Goal: Transaction & Acquisition: Purchase product/service

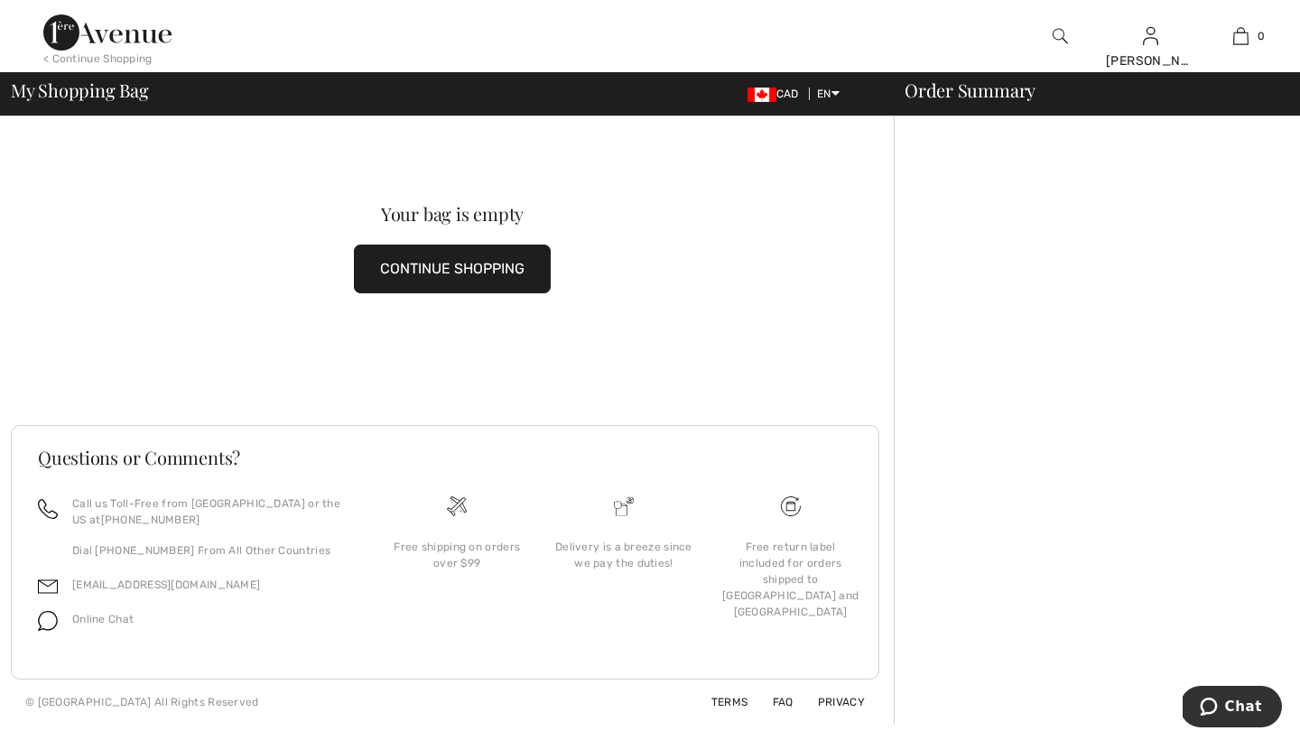
click at [487, 264] on button "CONTINUE SHOPPING" at bounding box center [452, 269] width 197 height 49
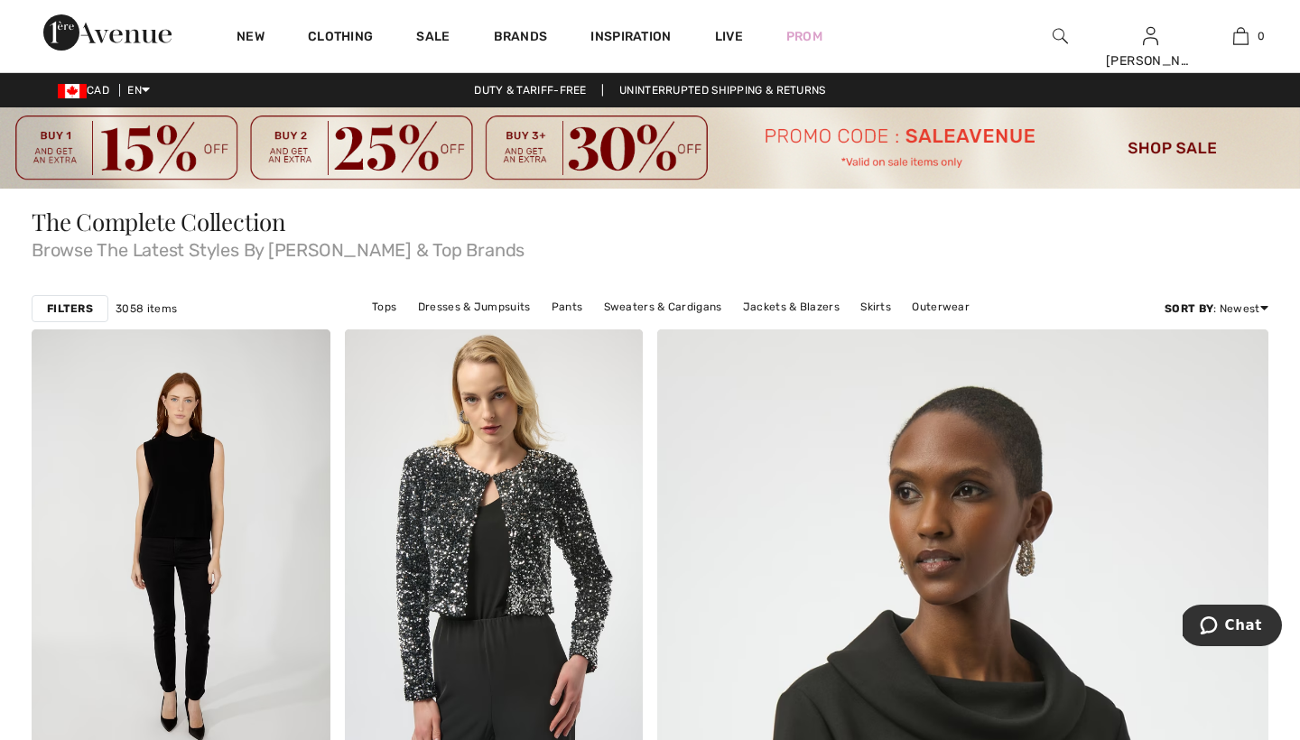
click at [1057, 32] on img at bounding box center [1060, 36] width 15 height 22
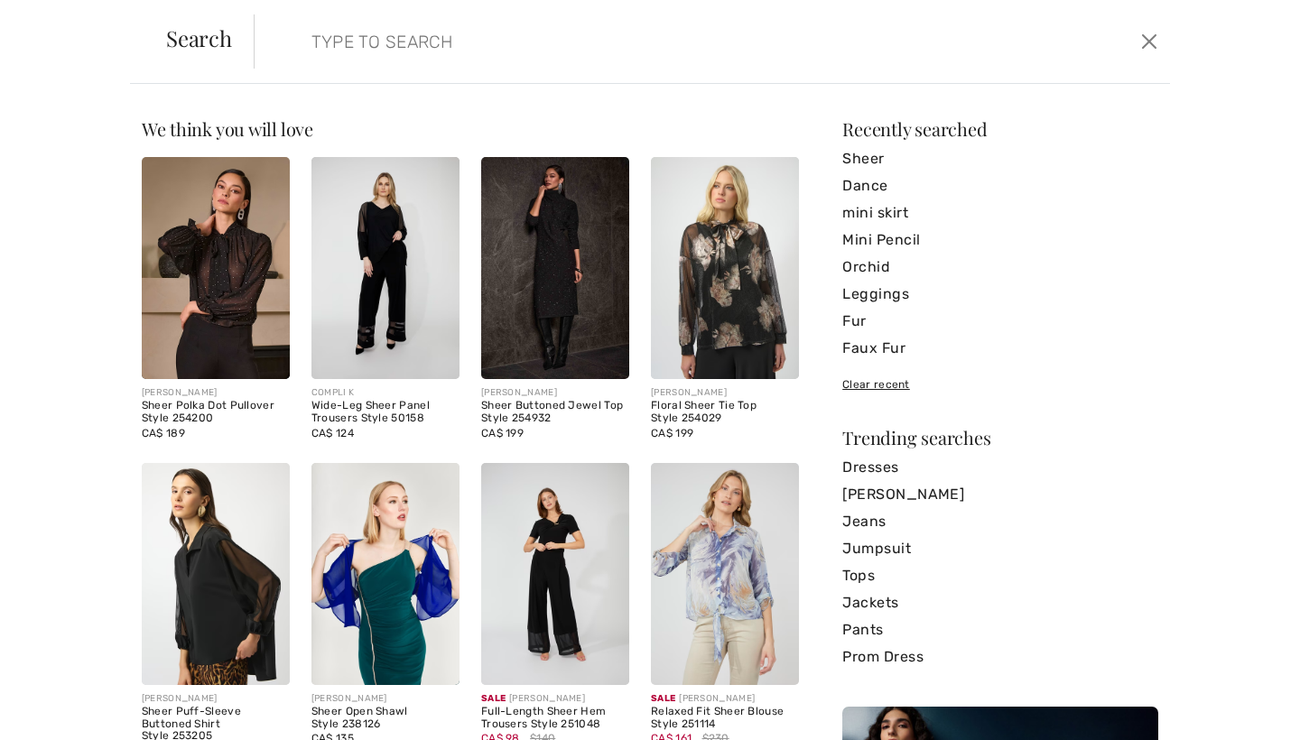
click at [988, 42] on form "Clear" at bounding box center [695, 41] width 882 height 54
click at [313, 47] on input "search" at bounding box center [612, 41] width 628 height 54
paste input "33951"
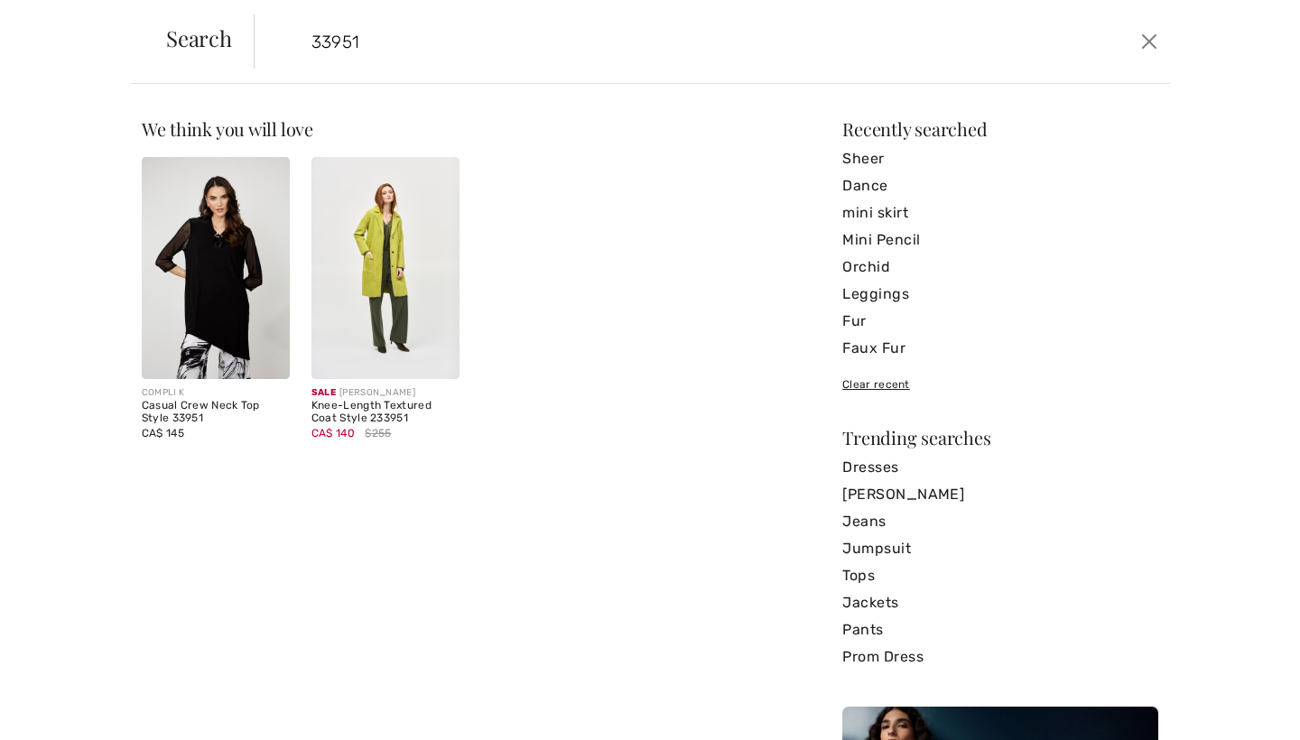
type input "33951"
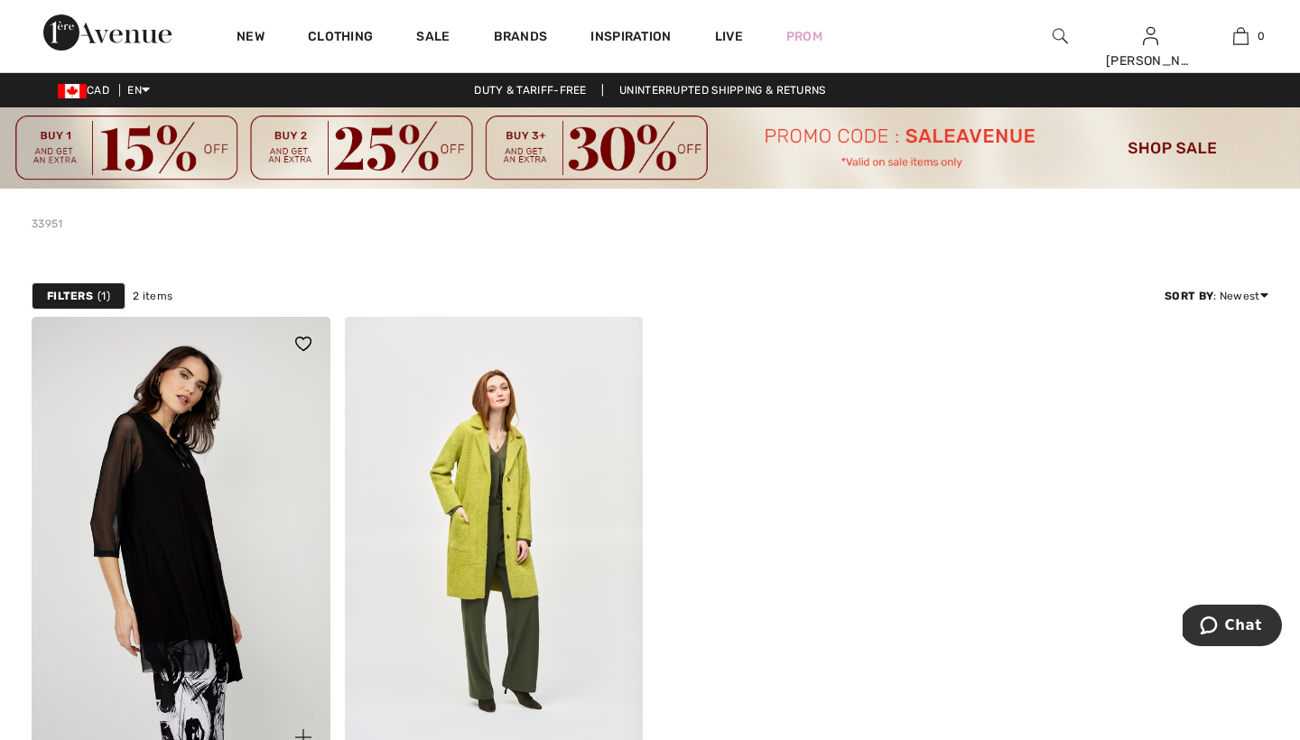
click at [210, 370] on img at bounding box center [181, 541] width 299 height 448
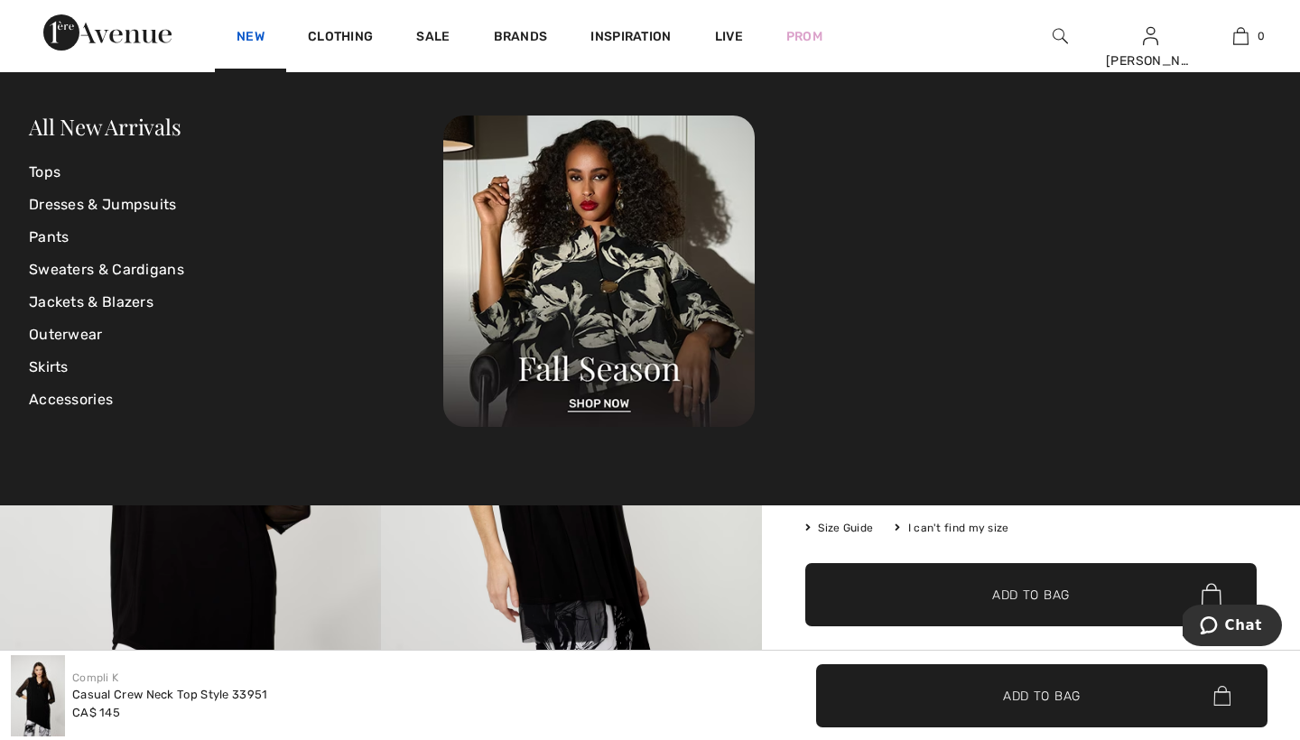
click at [252, 34] on link "New" at bounding box center [251, 38] width 28 height 19
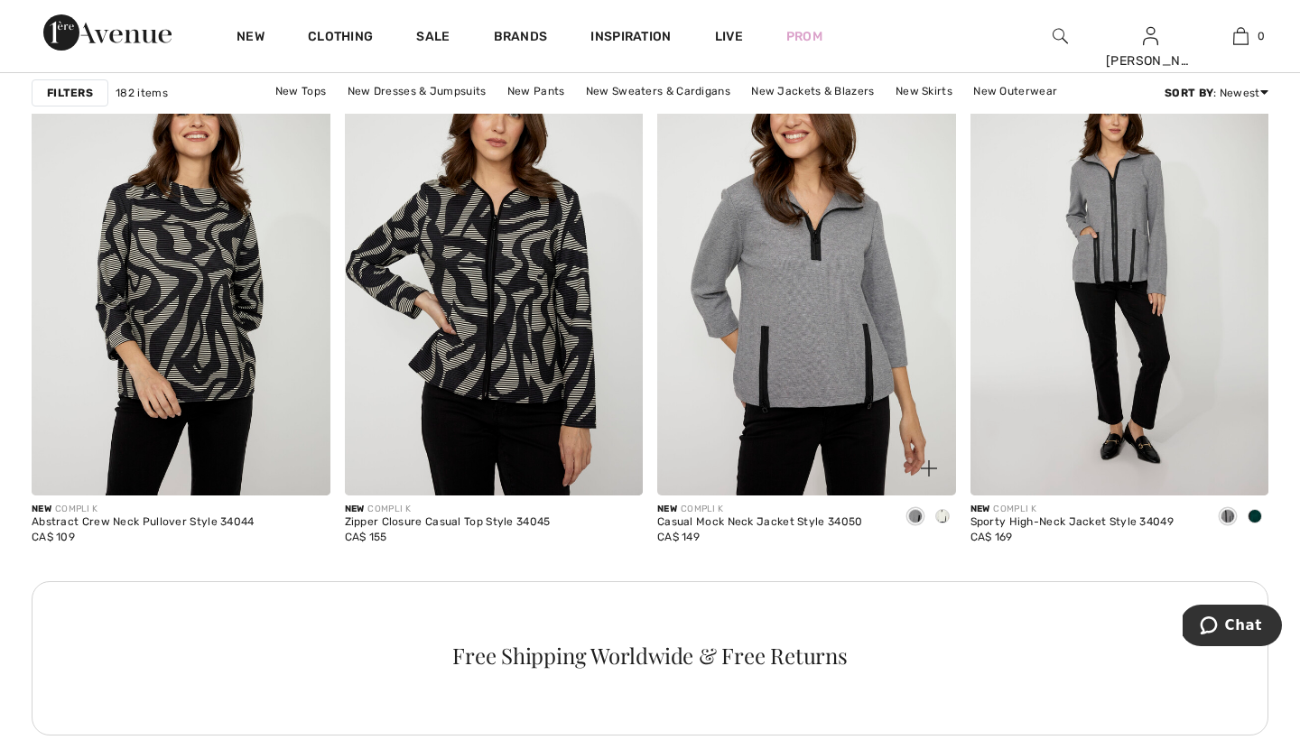
scroll to position [3779, 0]
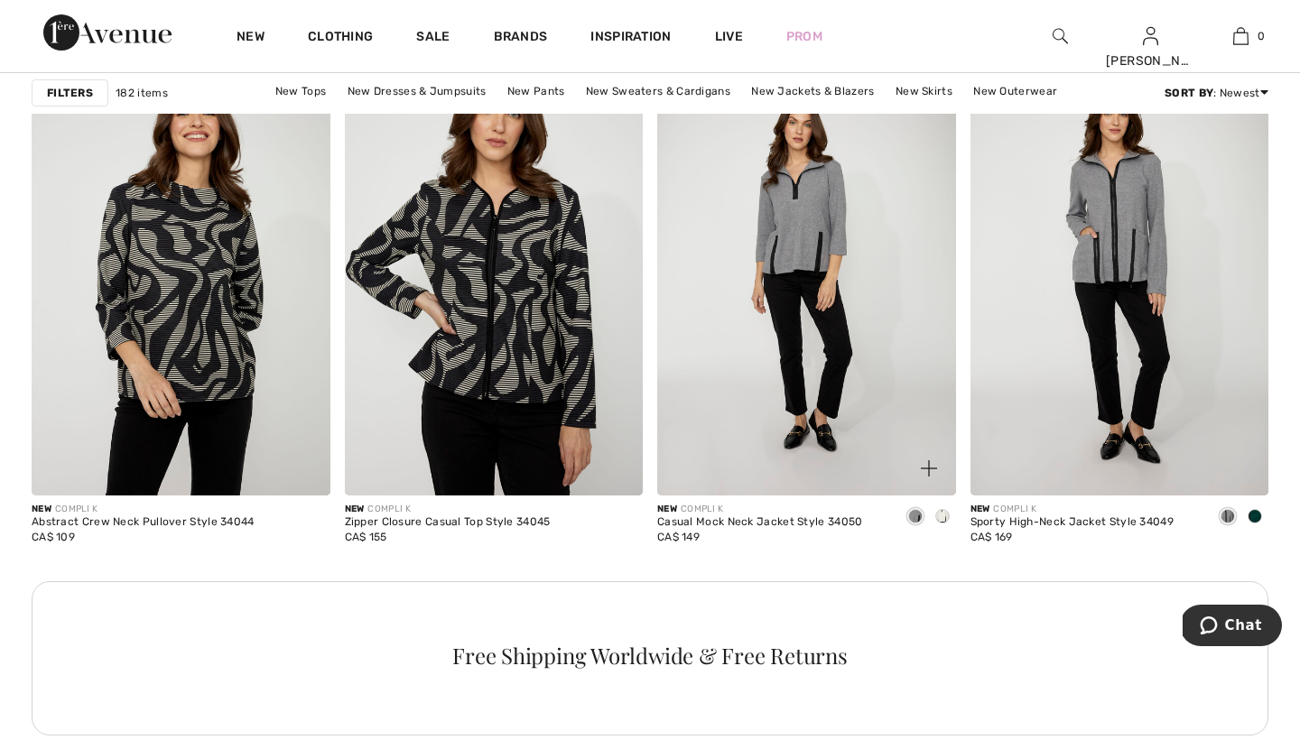
click at [942, 514] on span at bounding box center [942, 516] width 14 height 14
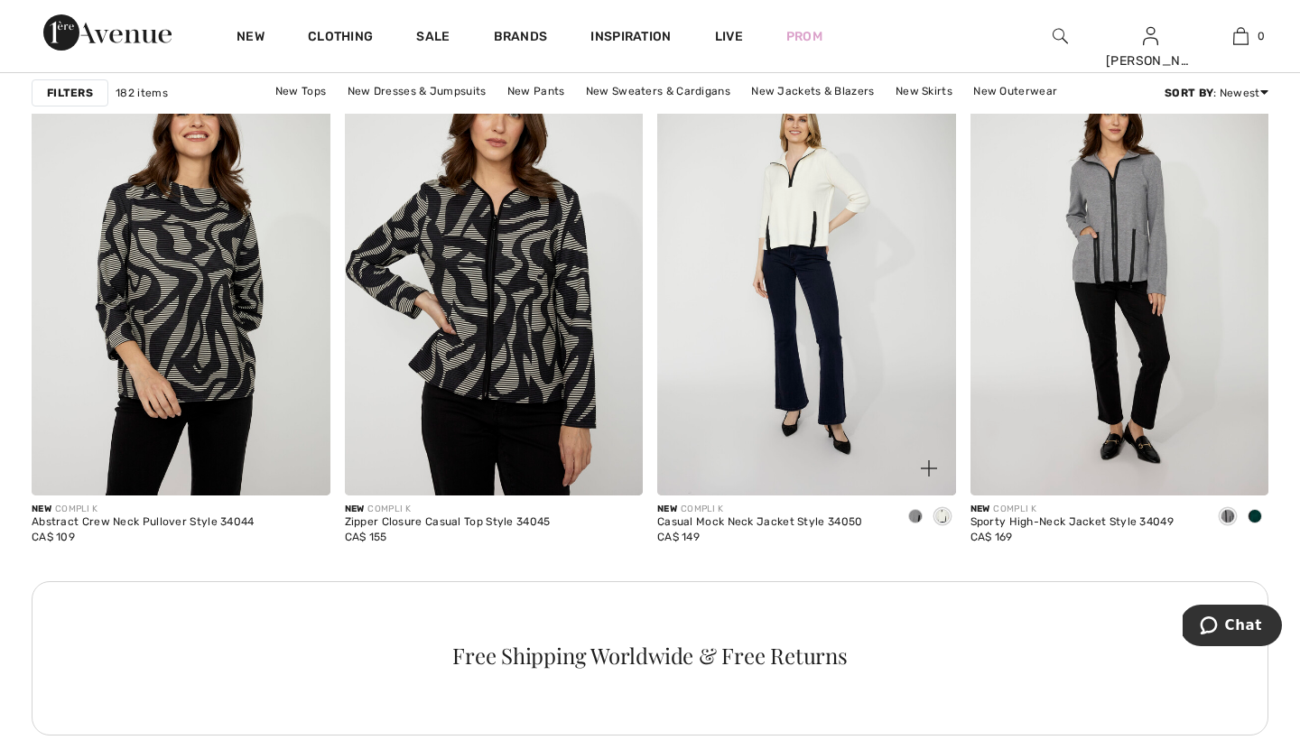
click at [915, 515] on span at bounding box center [915, 516] width 14 height 14
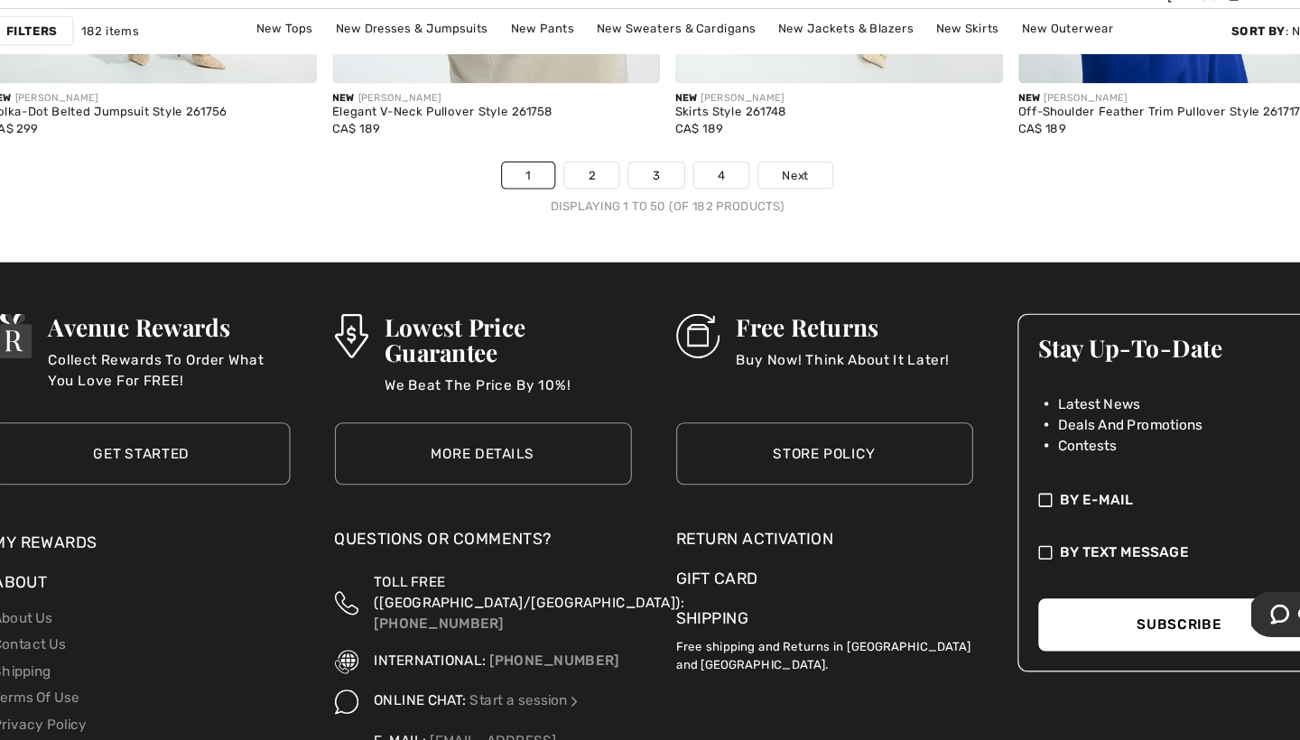
scroll to position [8335, 0]
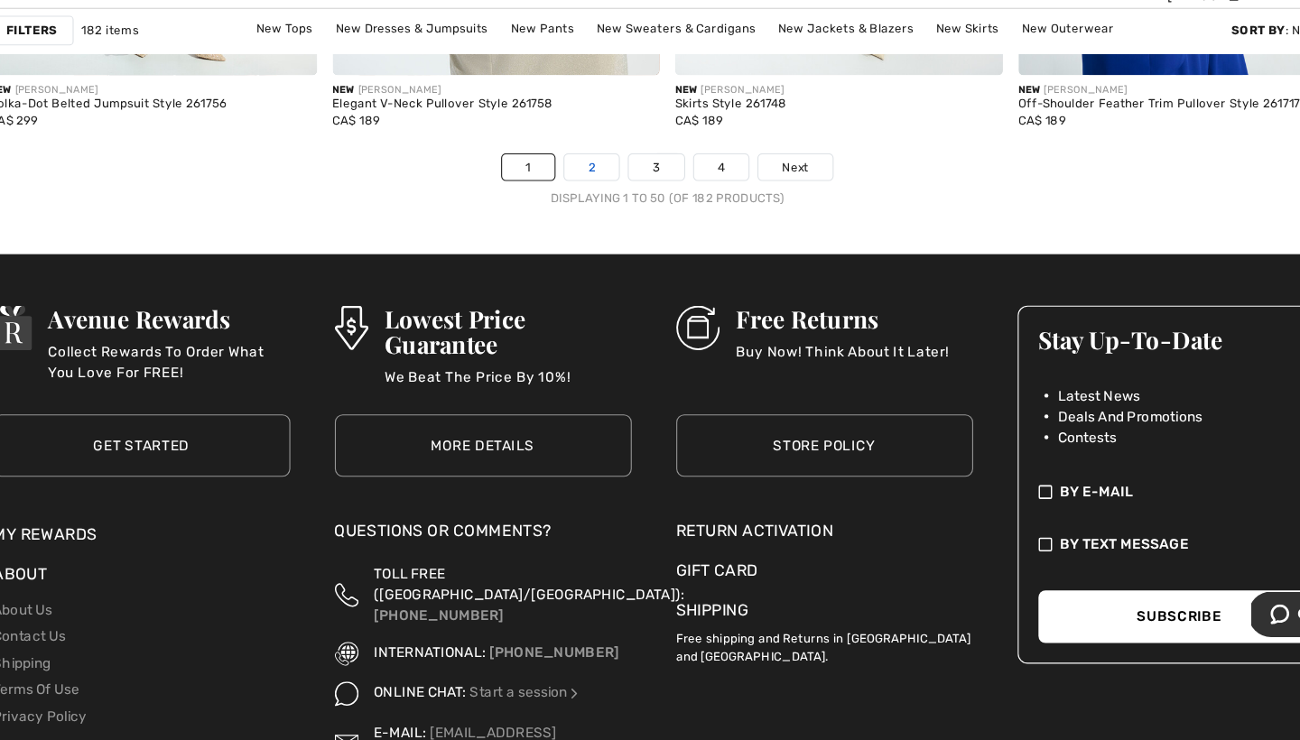
click at [556, 206] on link "2" at bounding box center [581, 217] width 50 height 23
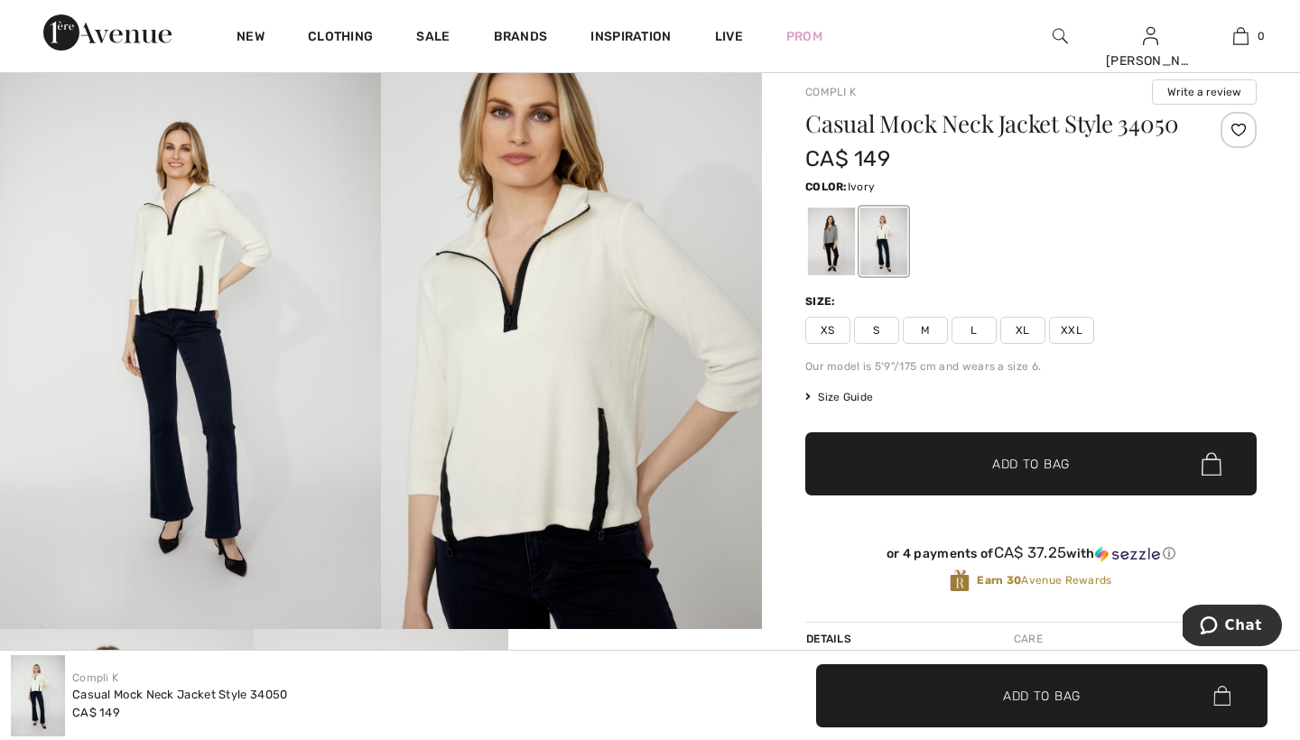
scroll to position [131, 0]
click at [464, 410] on img at bounding box center [571, 343] width 381 height 571
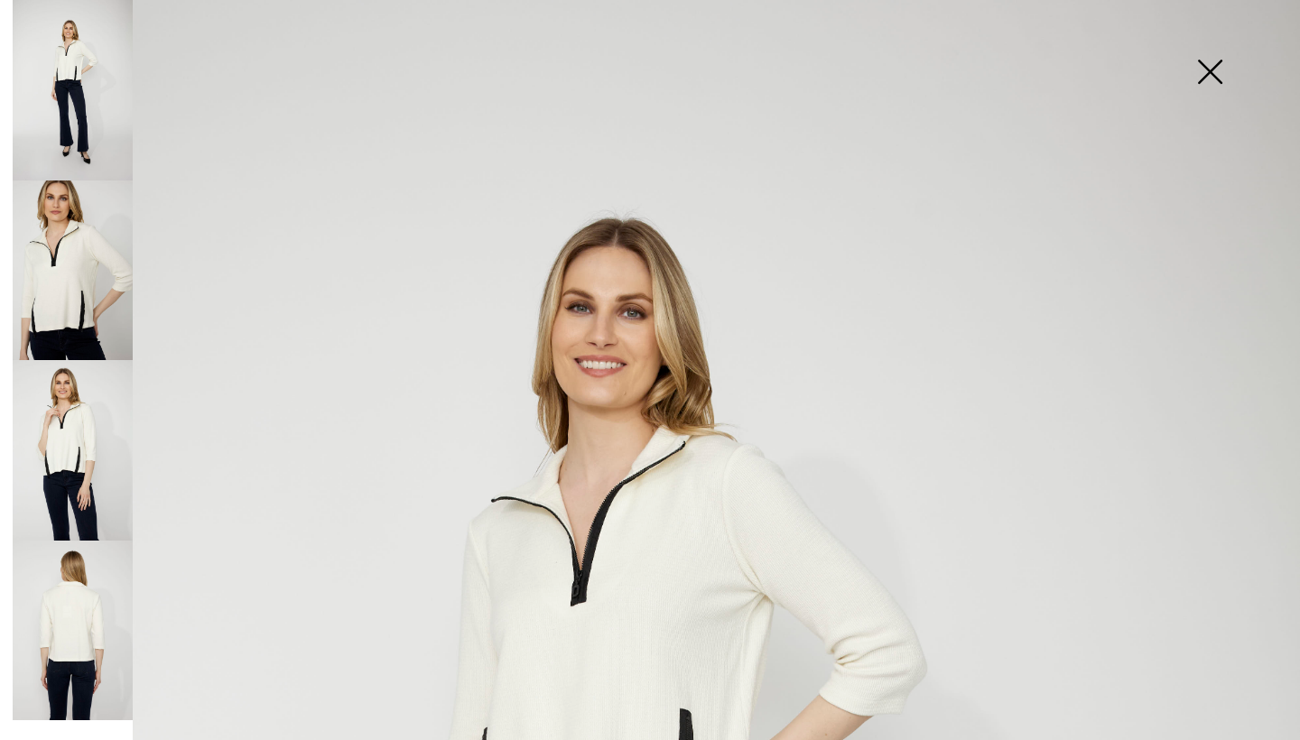
scroll to position [0, 0]
click at [1208, 69] on img at bounding box center [1210, 73] width 90 height 93
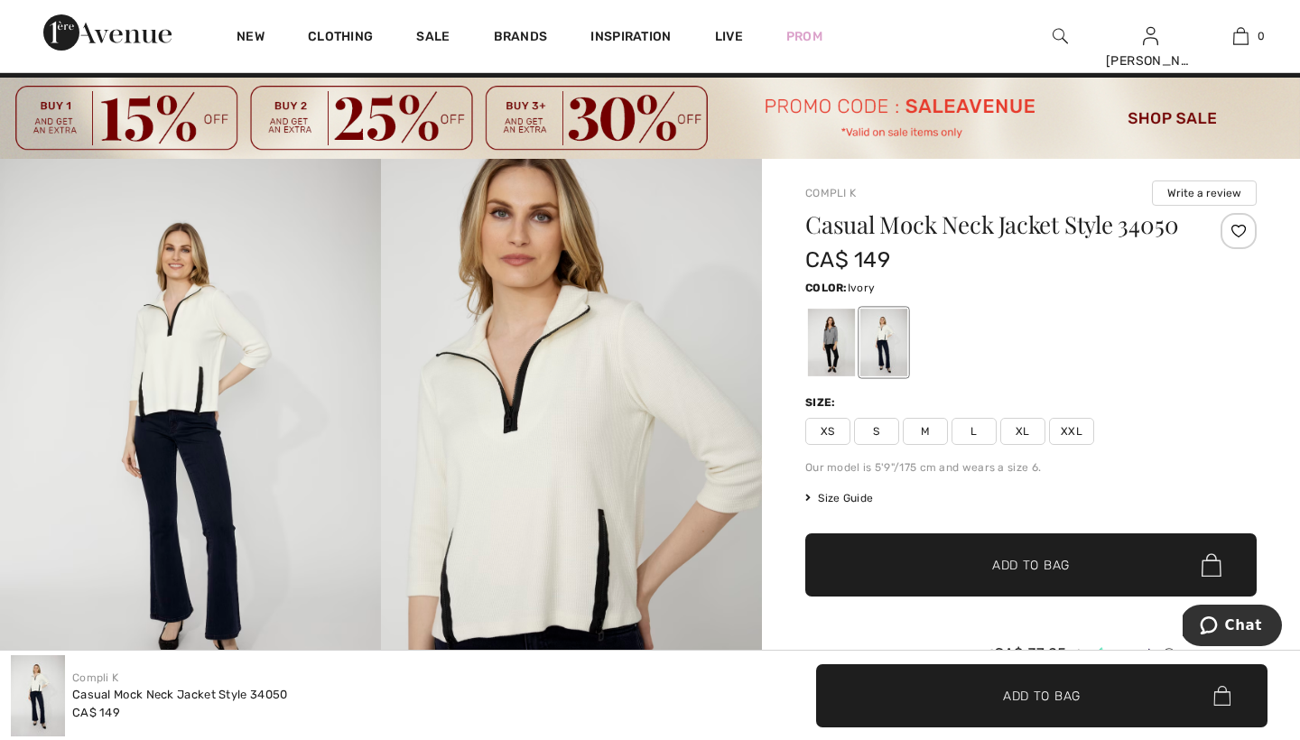
scroll to position [29, 0]
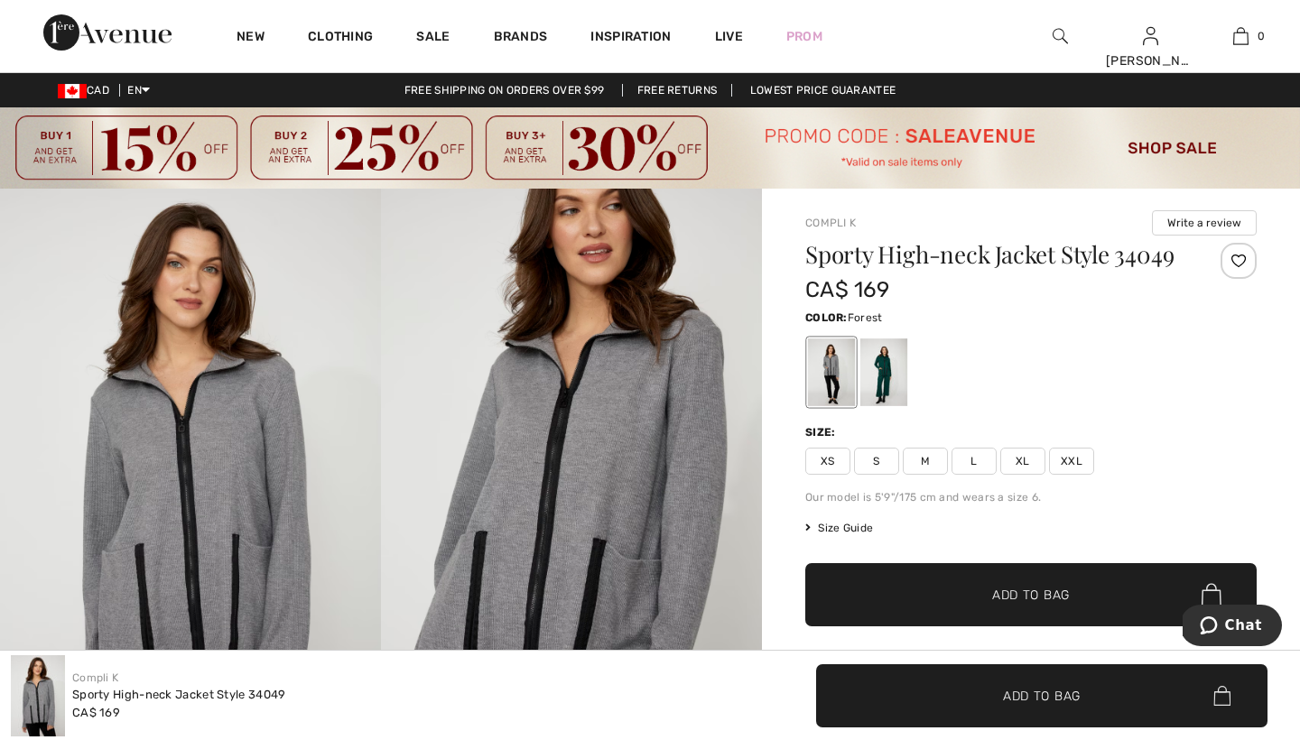
click at [883, 360] on div at bounding box center [883, 373] width 47 height 68
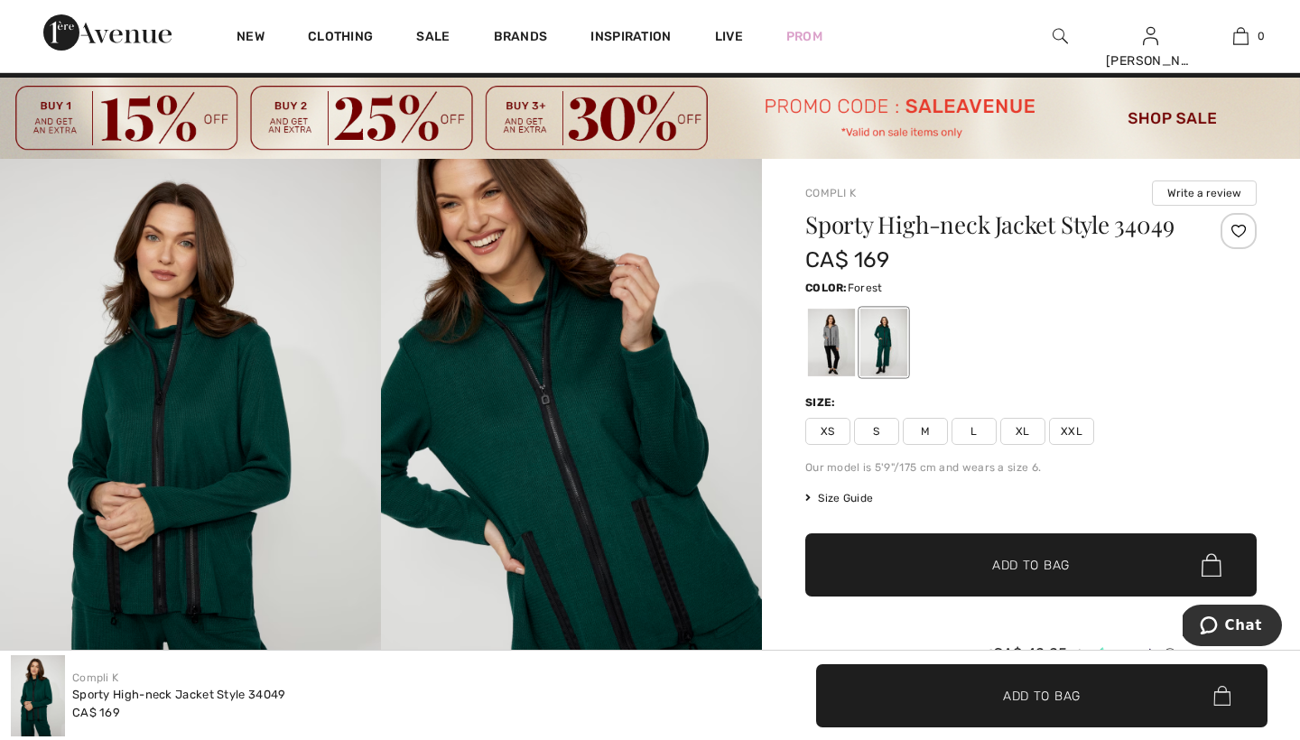
scroll to position [28, 0]
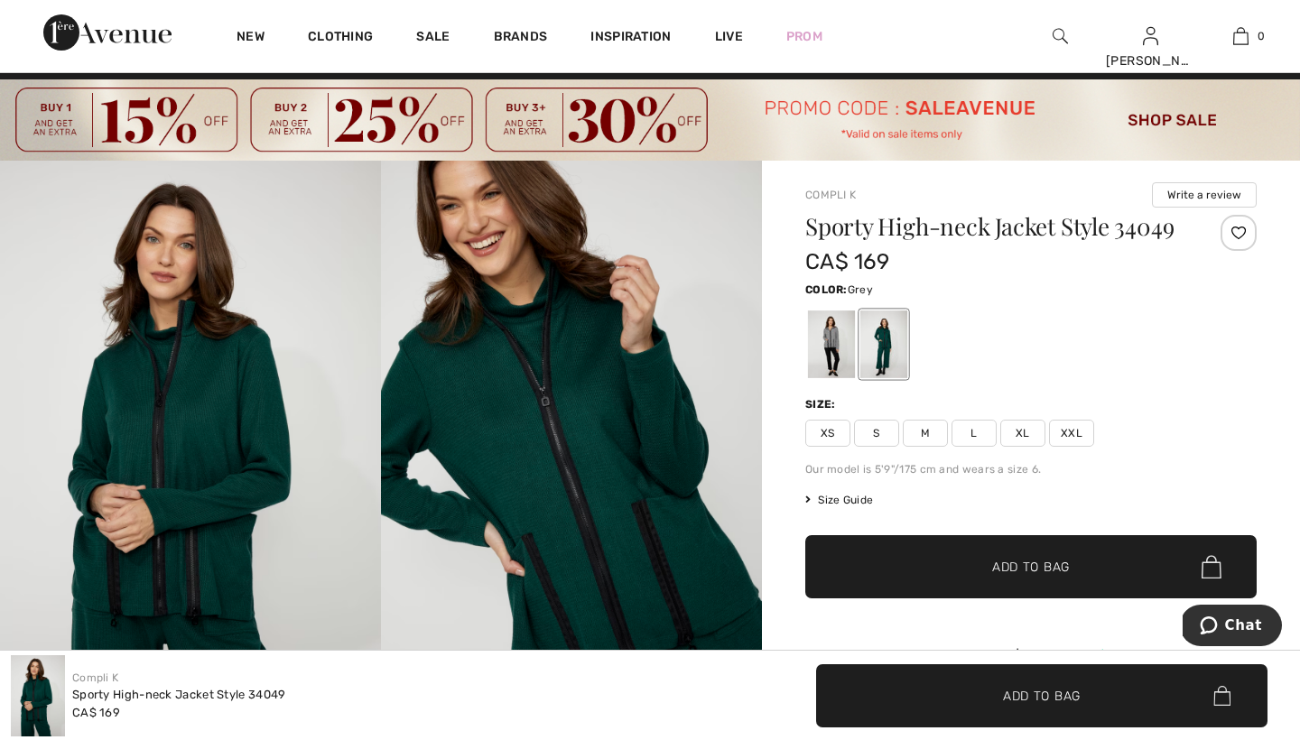
click at [830, 331] on div at bounding box center [831, 345] width 47 height 68
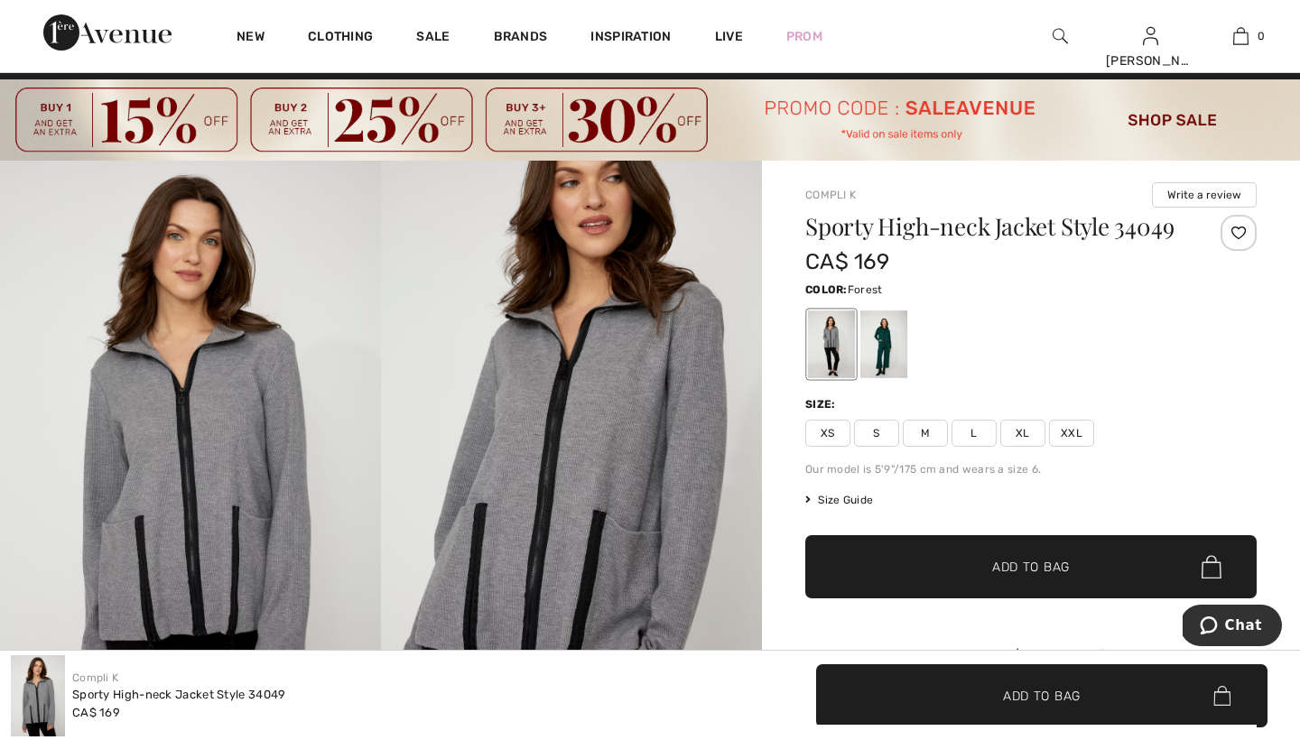
click at [890, 334] on div at bounding box center [883, 345] width 47 height 68
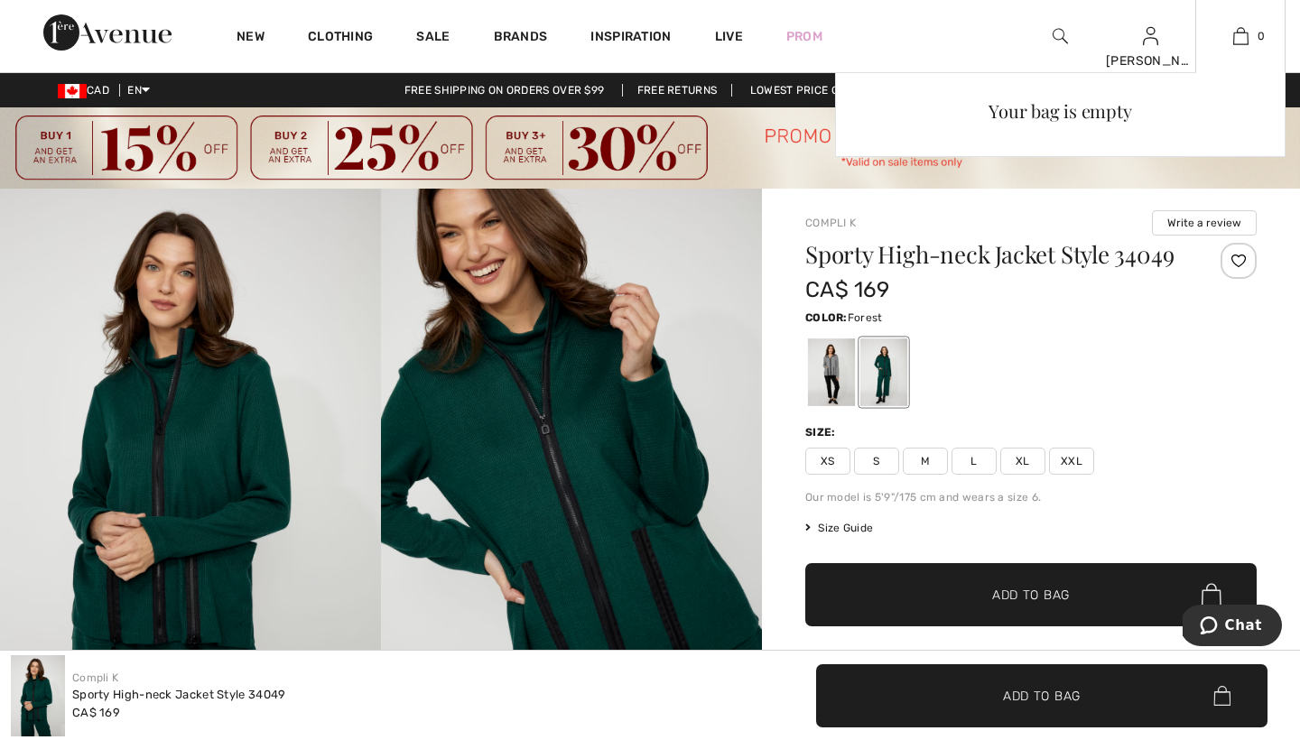
scroll to position [0, 0]
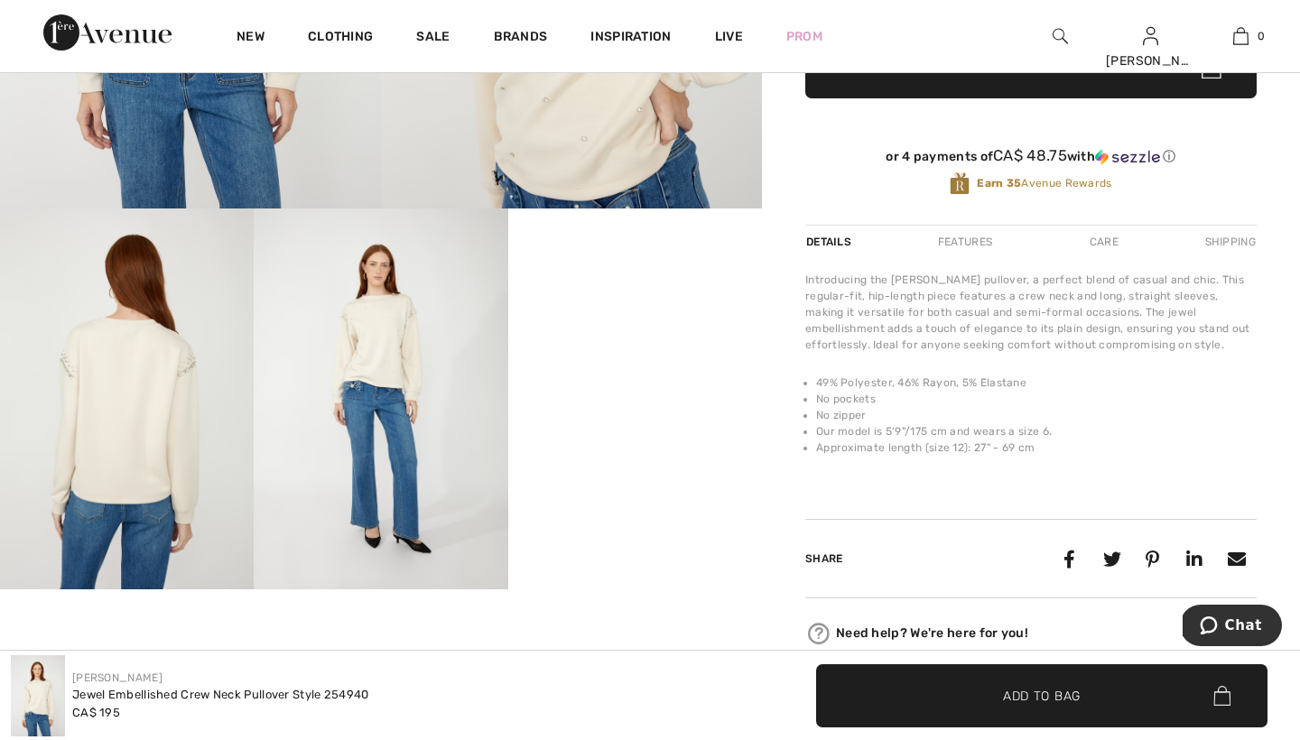
scroll to position [553, 0]
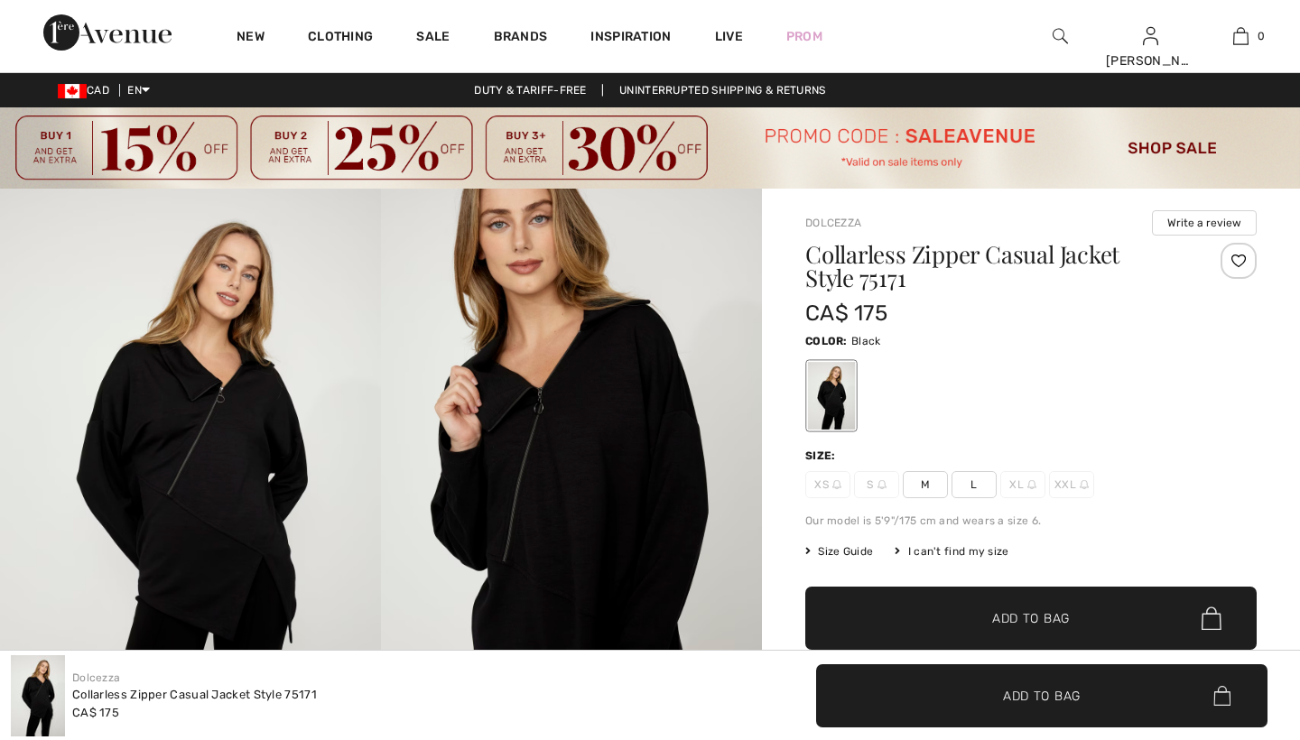
checkbox input "true"
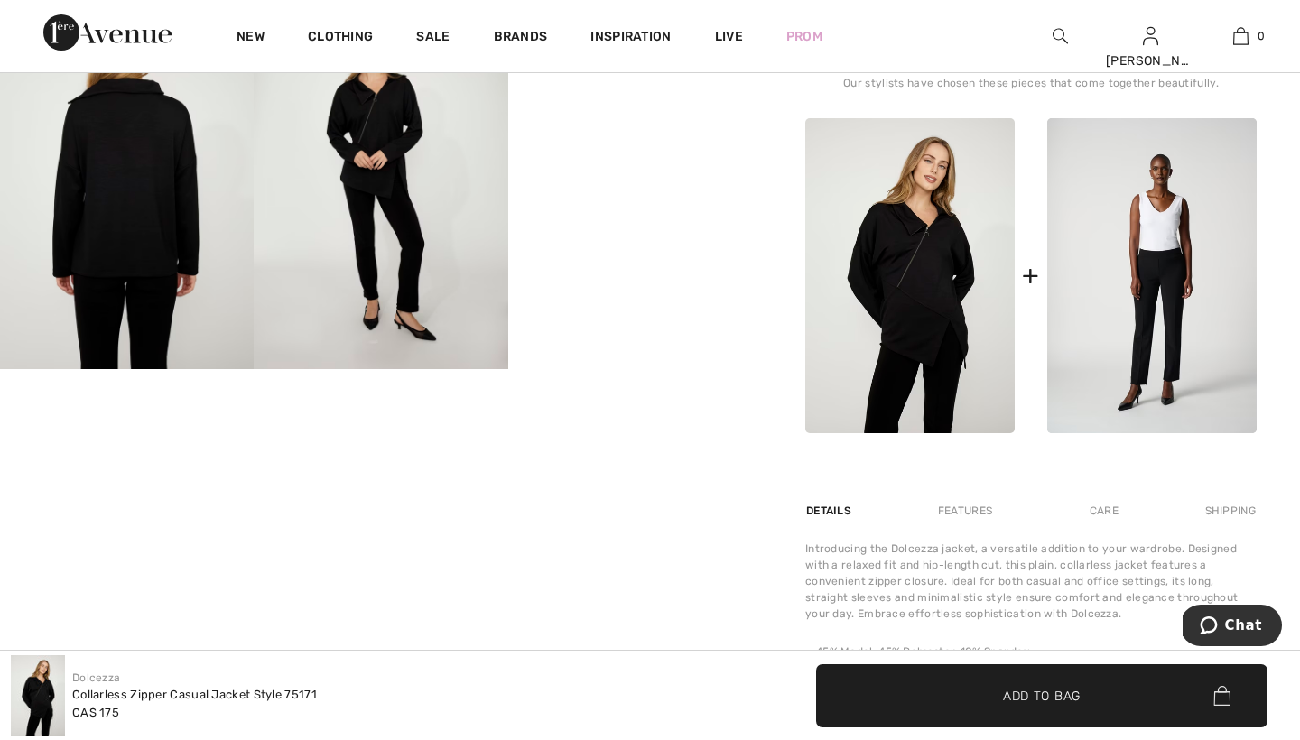
scroll to position [796, 0]
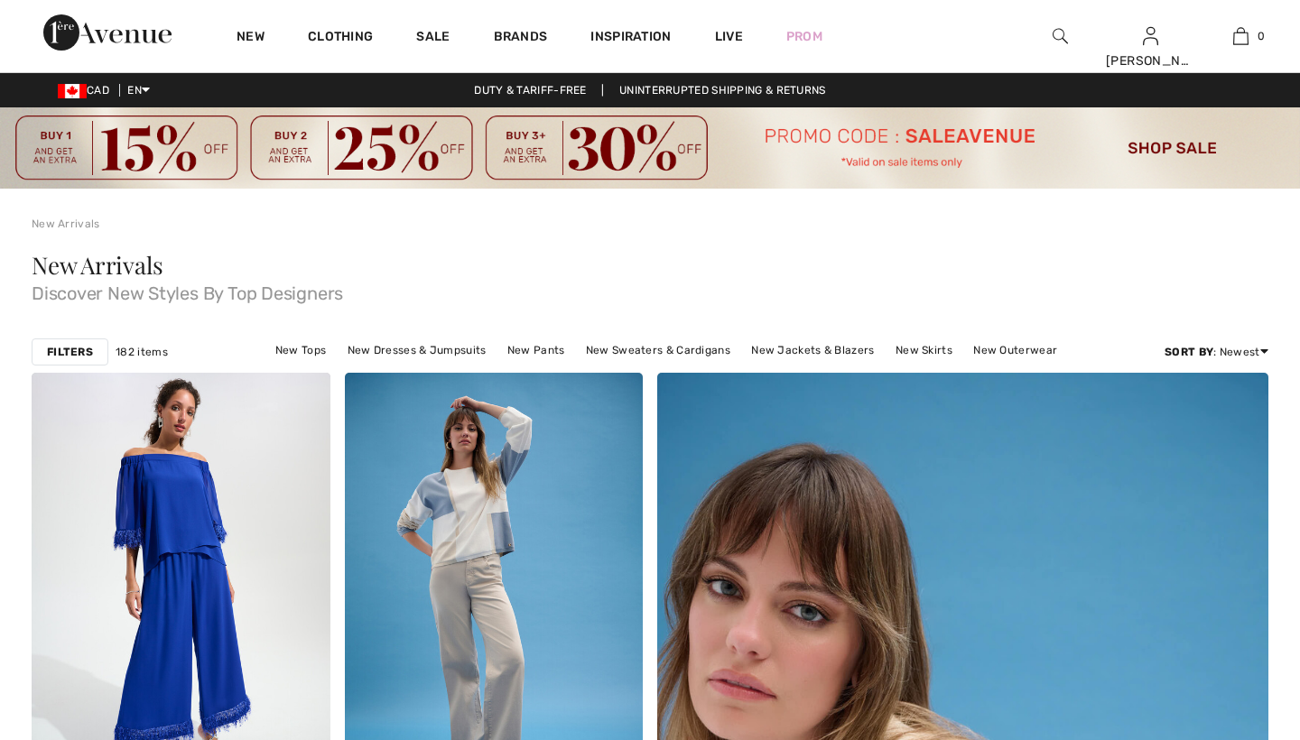
checkbox input "true"
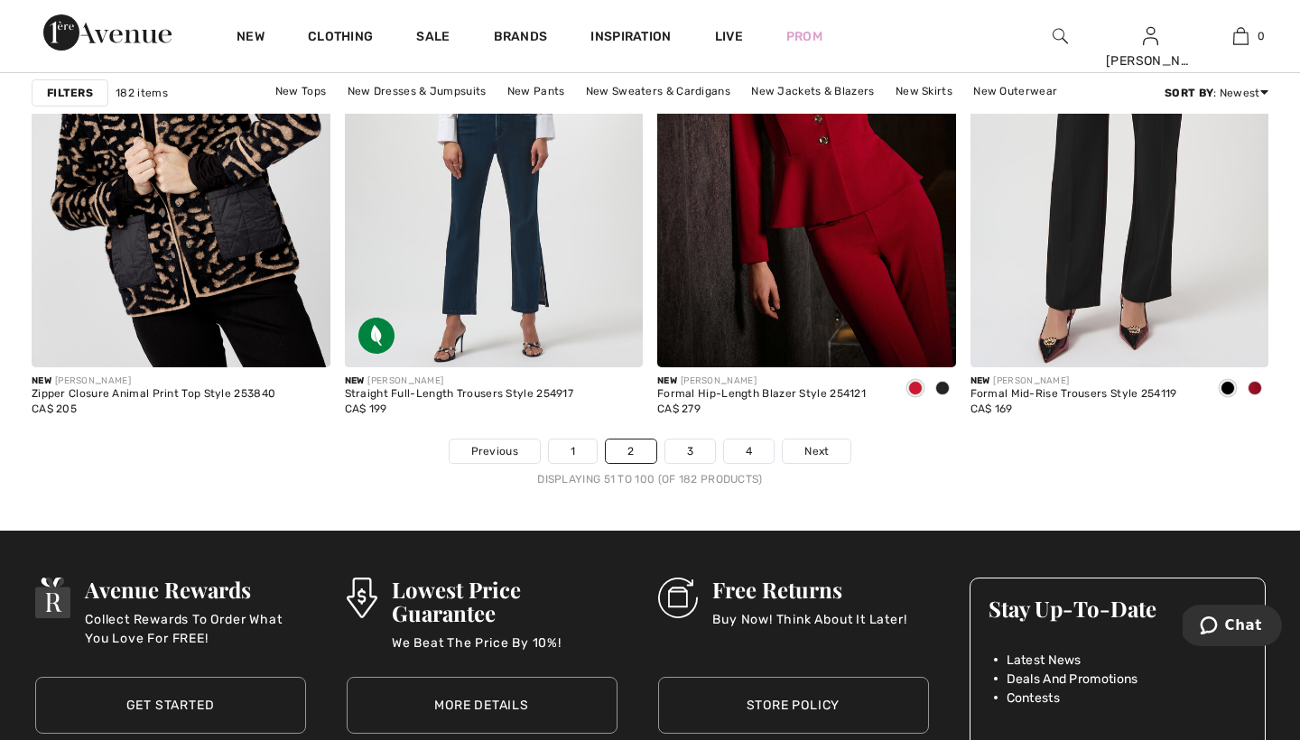
scroll to position [8052, 0]
click at [691, 453] on link "3" at bounding box center [690, 451] width 50 height 23
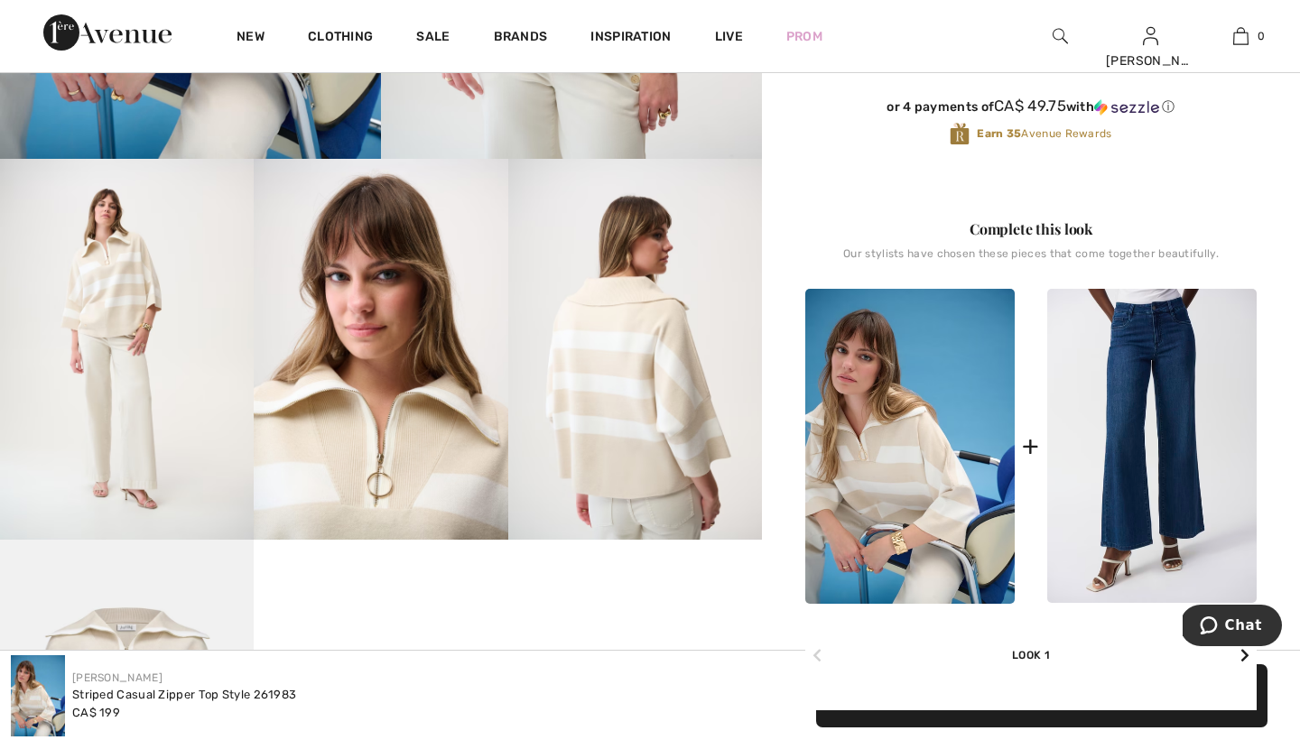
scroll to position [604, 0]
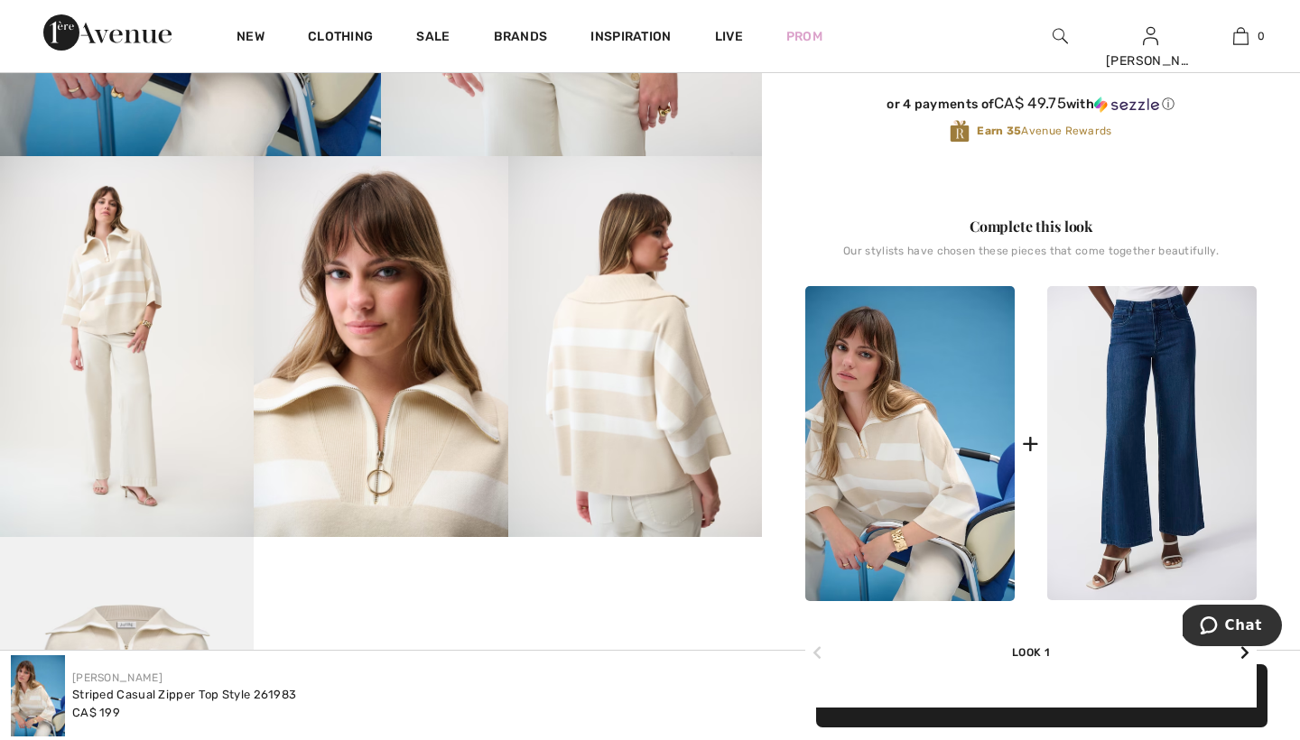
click at [1111, 406] on img at bounding box center [1151, 443] width 209 height 315
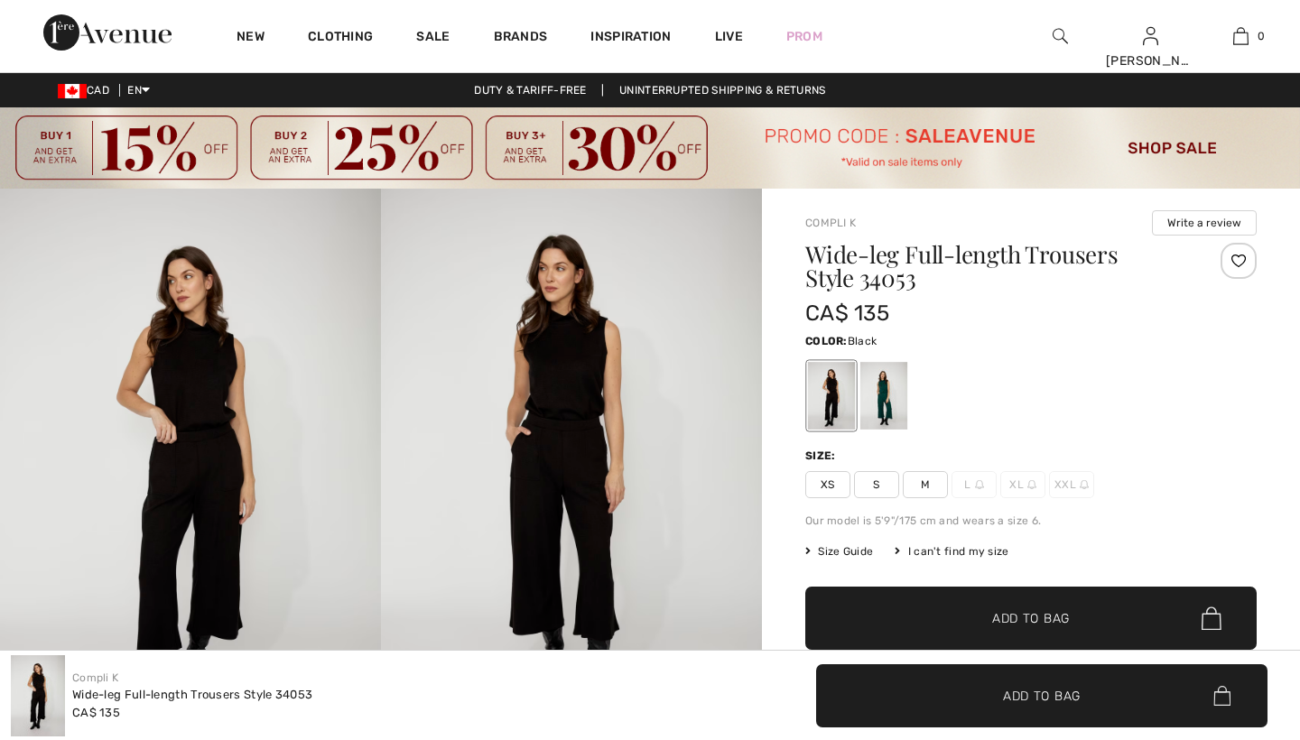
checkbox input "true"
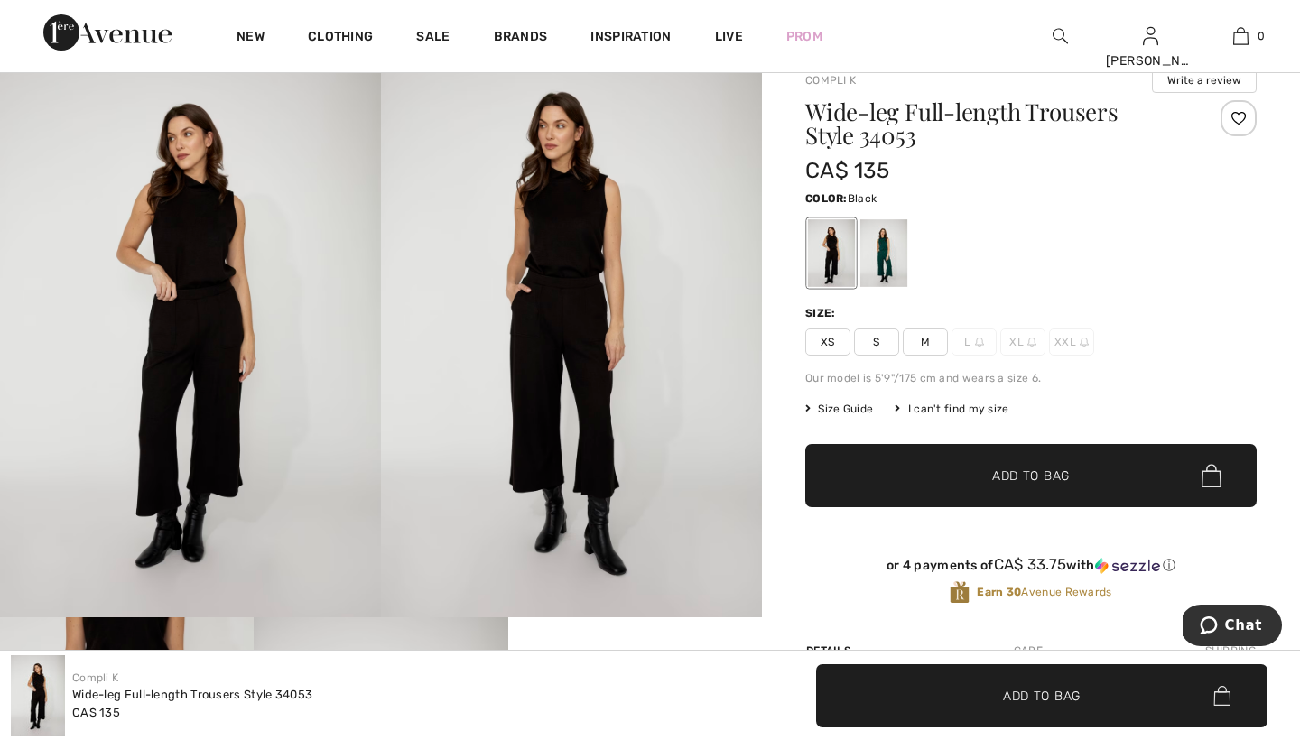
scroll to position [139, 0]
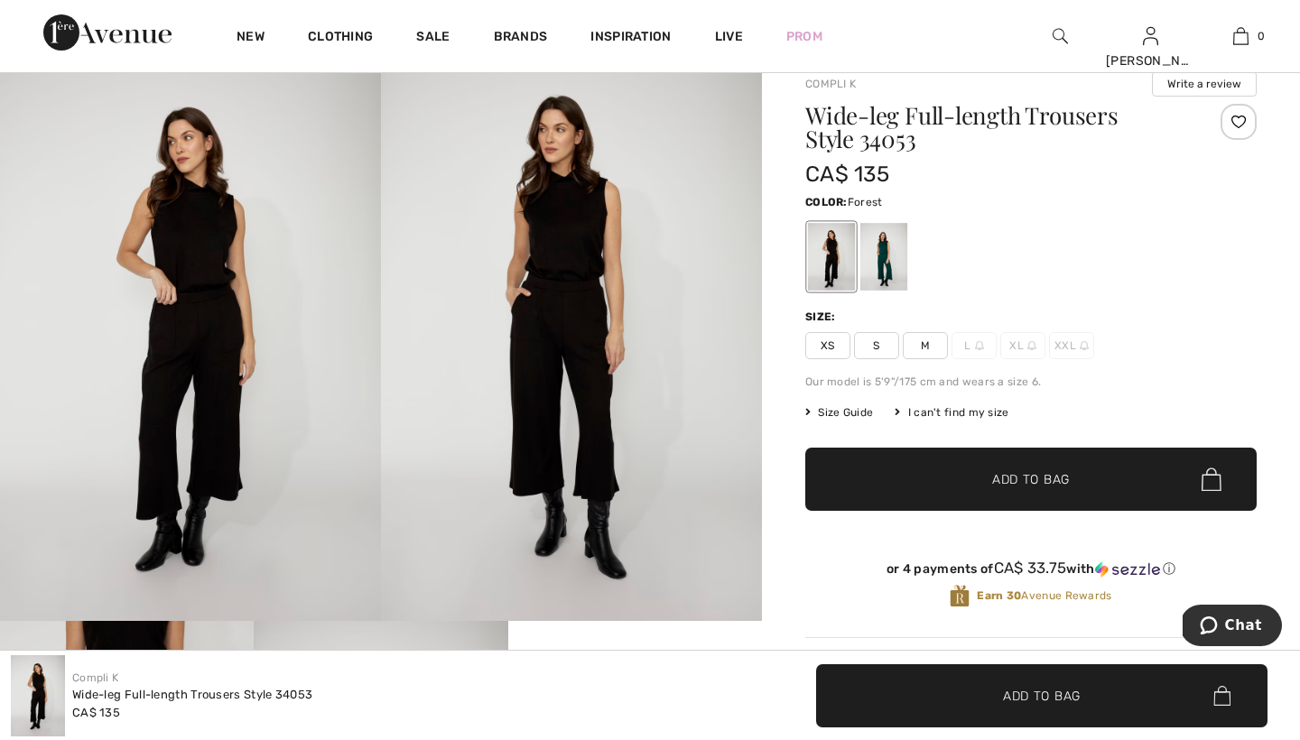
click at [882, 254] on div at bounding box center [883, 257] width 47 height 68
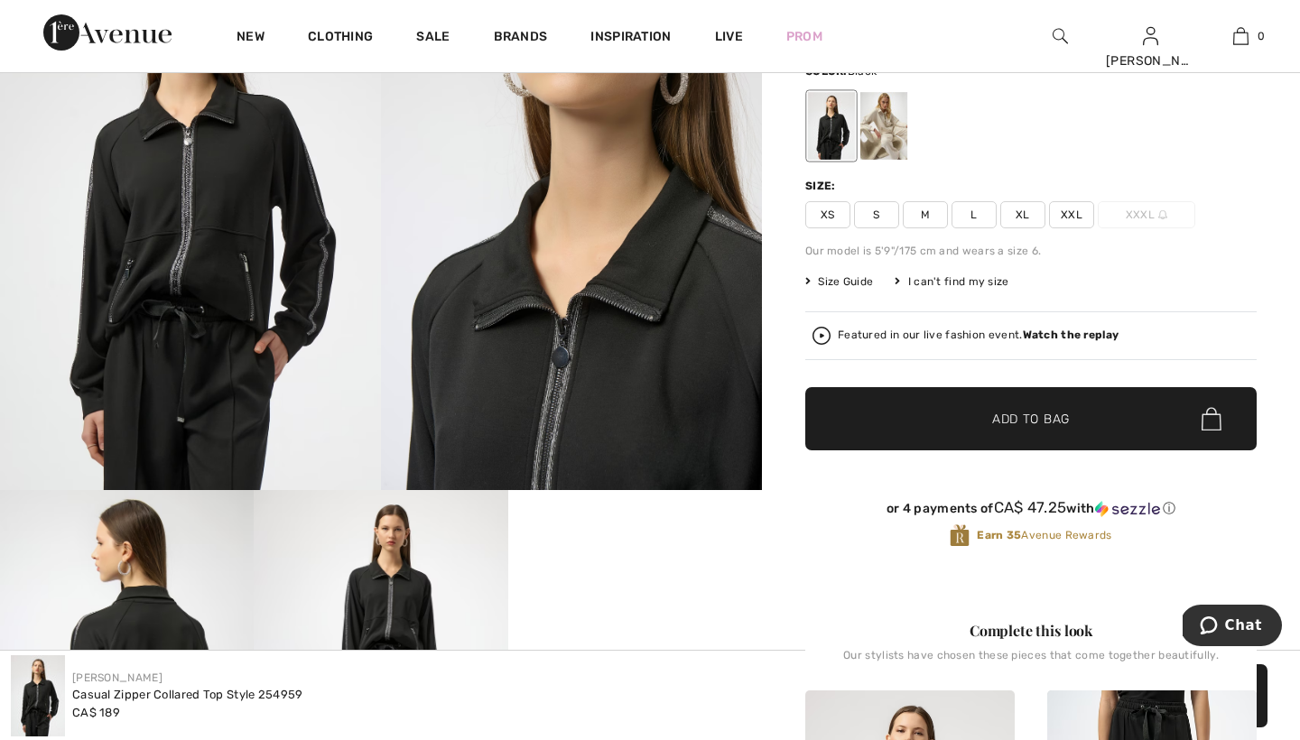
scroll to position [269, 0]
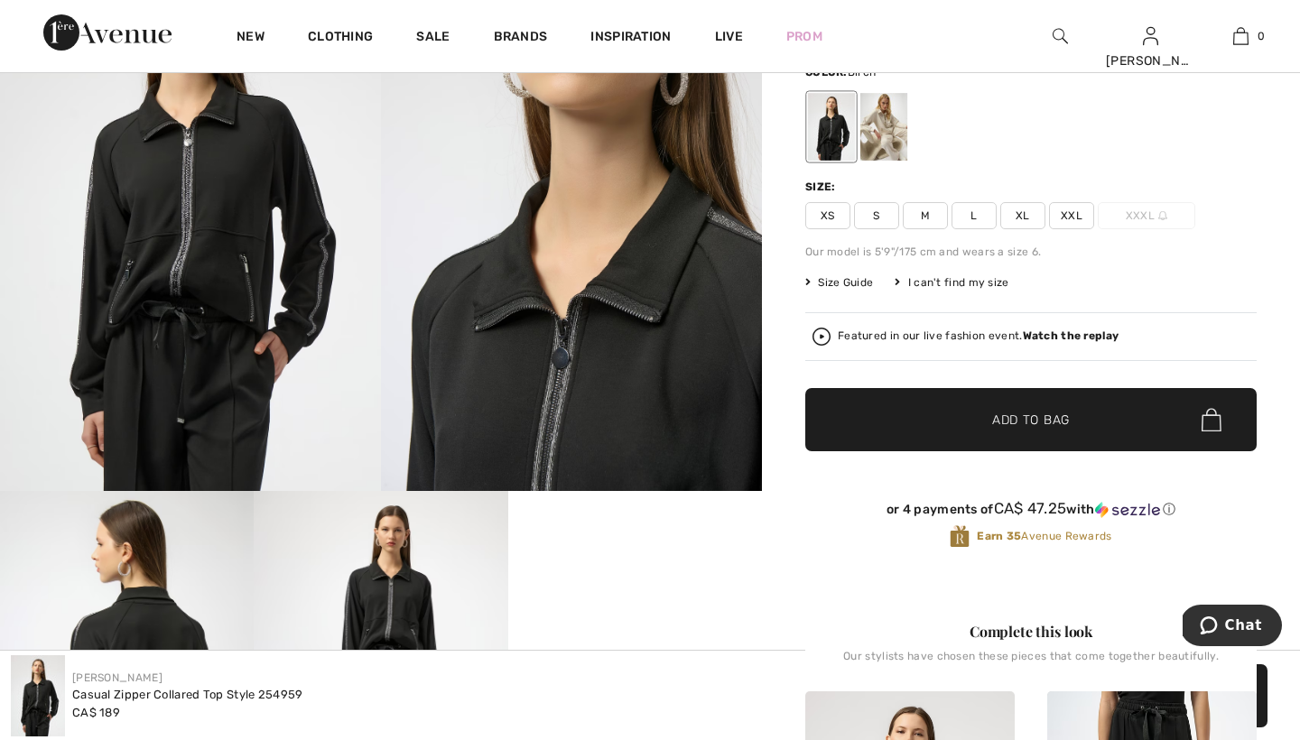
click at [878, 112] on div at bounding box center [883, 127] width 47 height 68
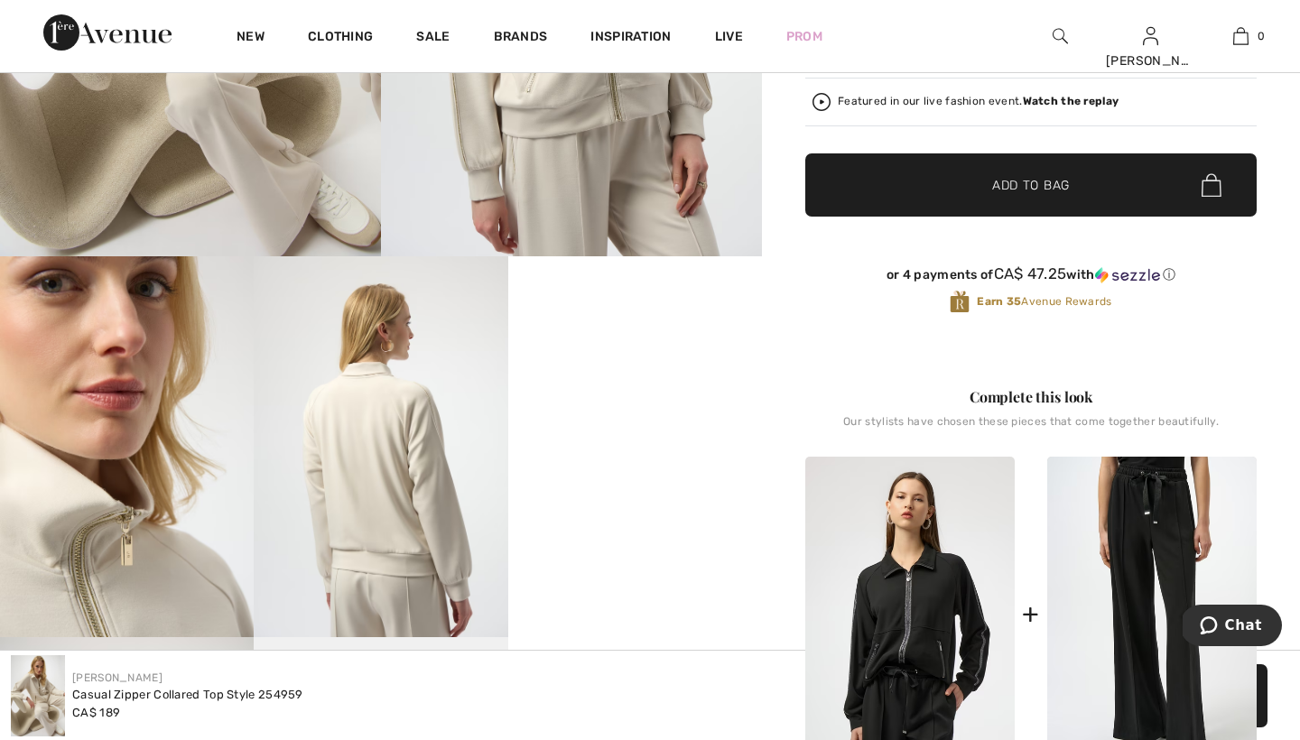
scroll to position [506, 0]
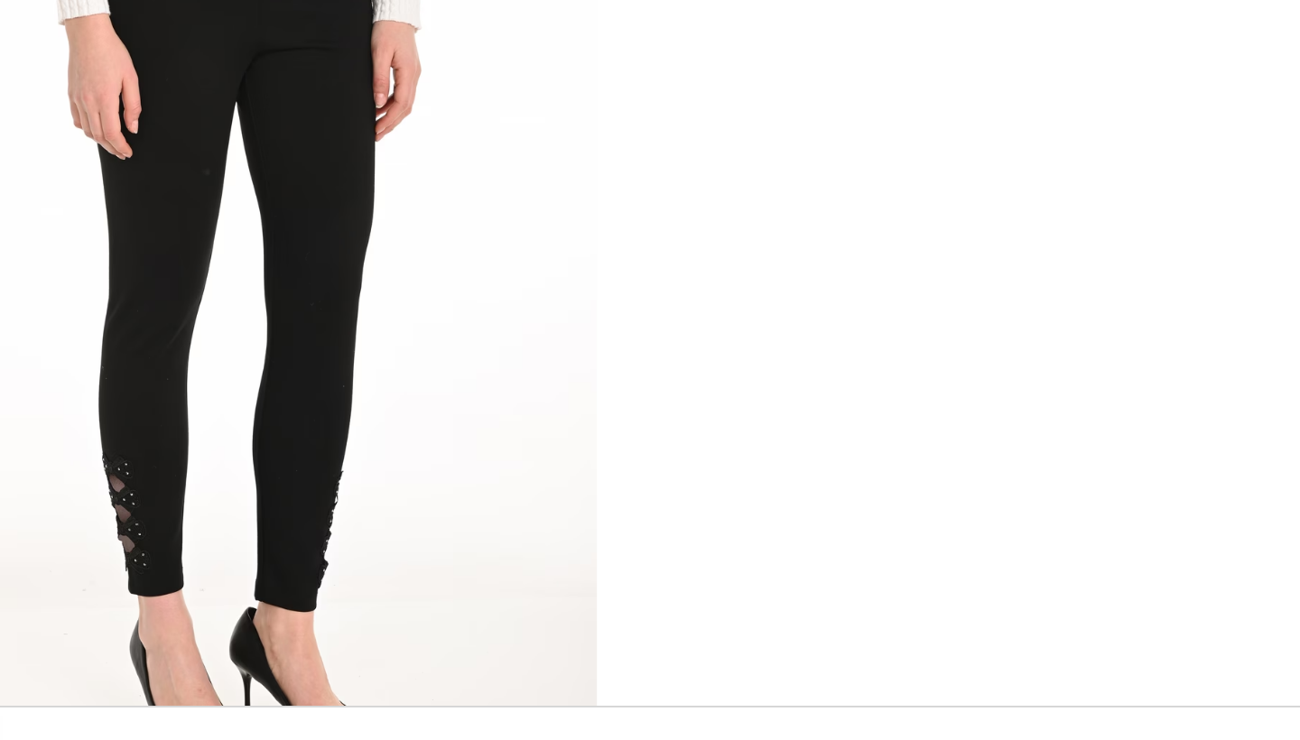
scroll to position [72, 0]
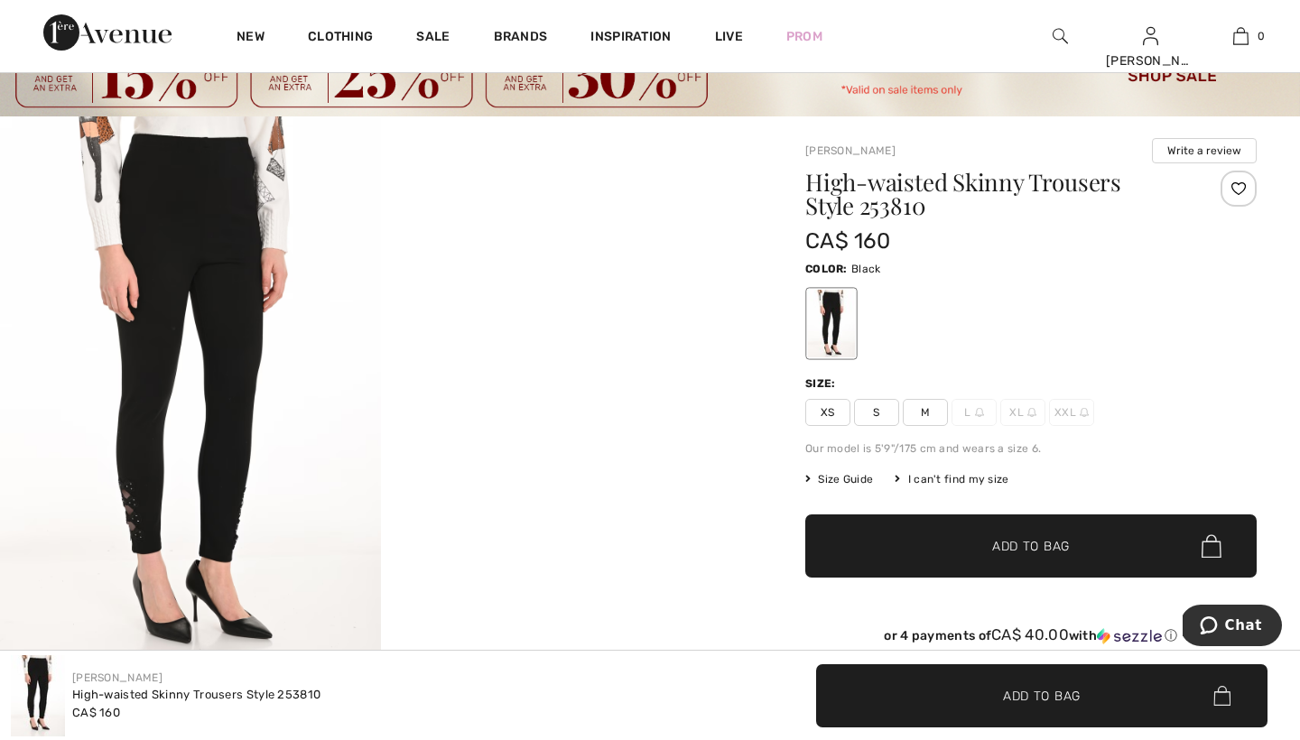
click at [926, 410] on span "M" at bounding box center [925, 412] width 45 height 27
click at [1050, 320] on div at bounding box center [1030, 323] width 451 height 75
click at [1009, 544] on span "Add to Bag" at bounding box center [1031, 546] width 78 height 19
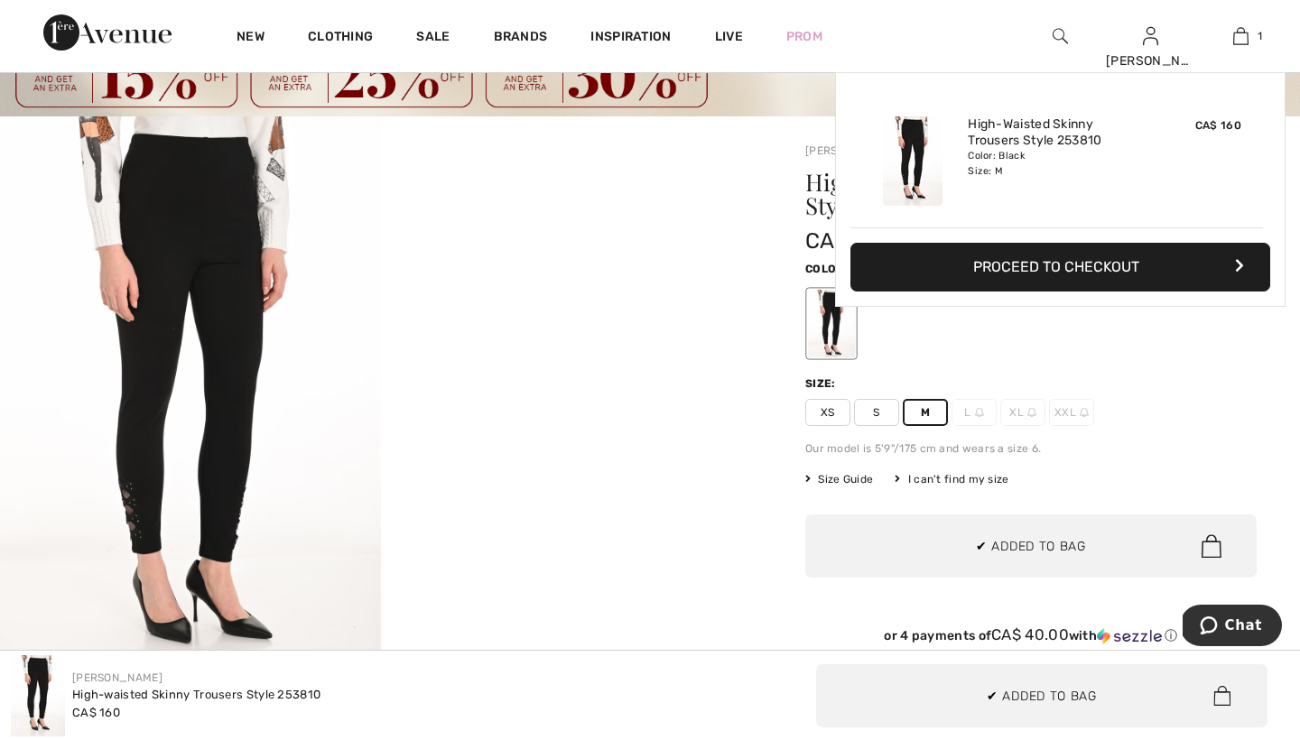
scroll to position [0, 0]
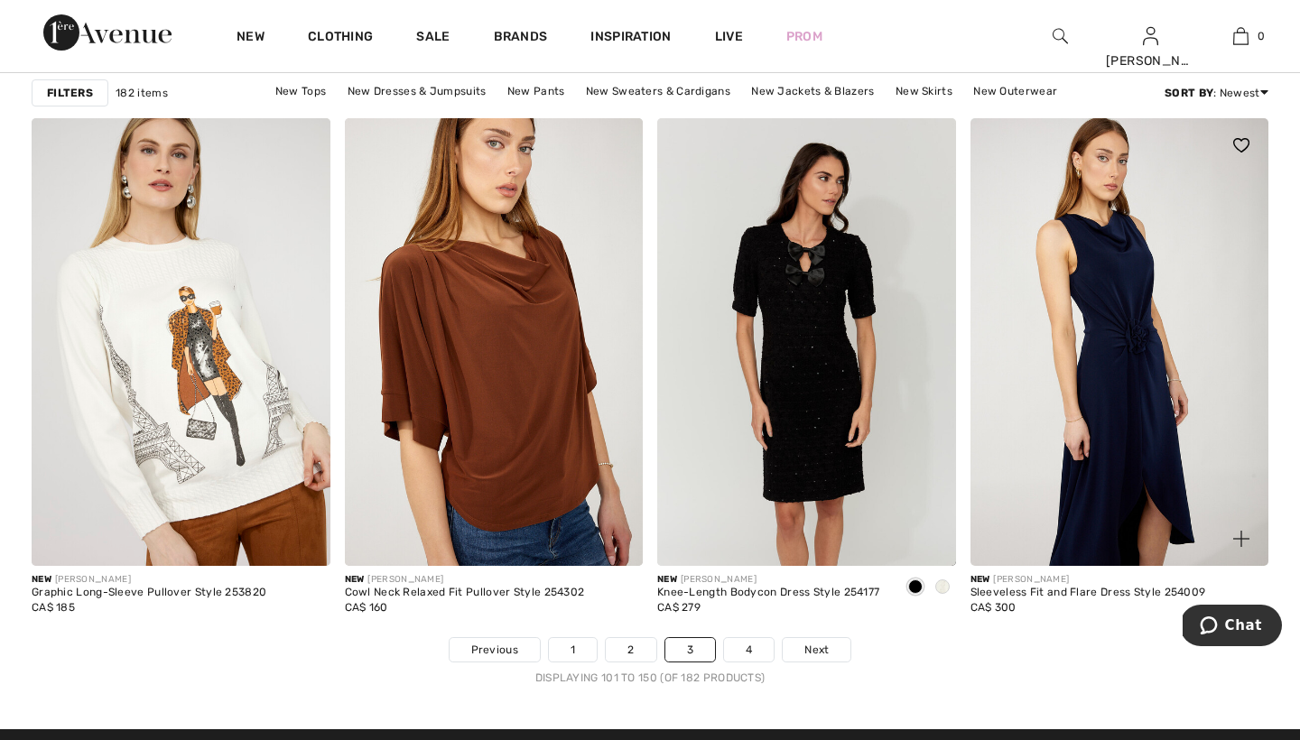
scroll to position [7910, 0]
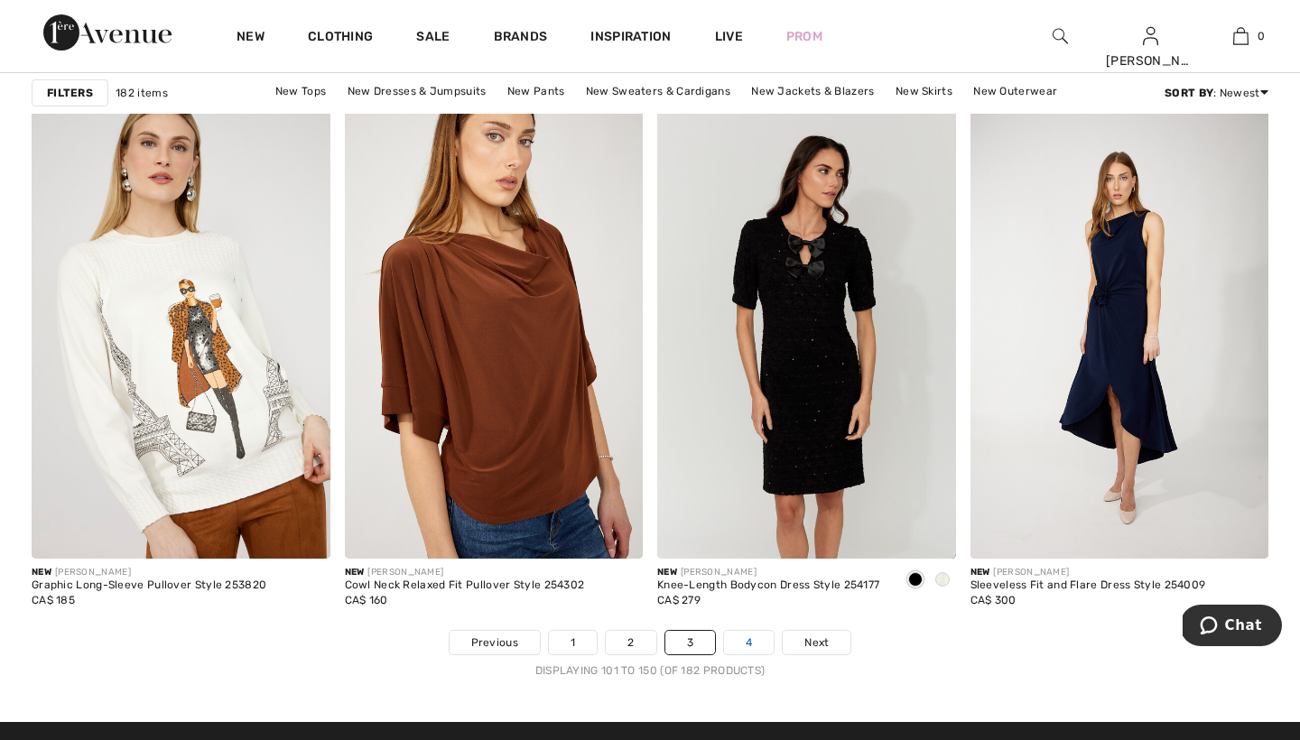
click at [751, 638] on link "4" at bounding box center [749, 642] width 50 height 23
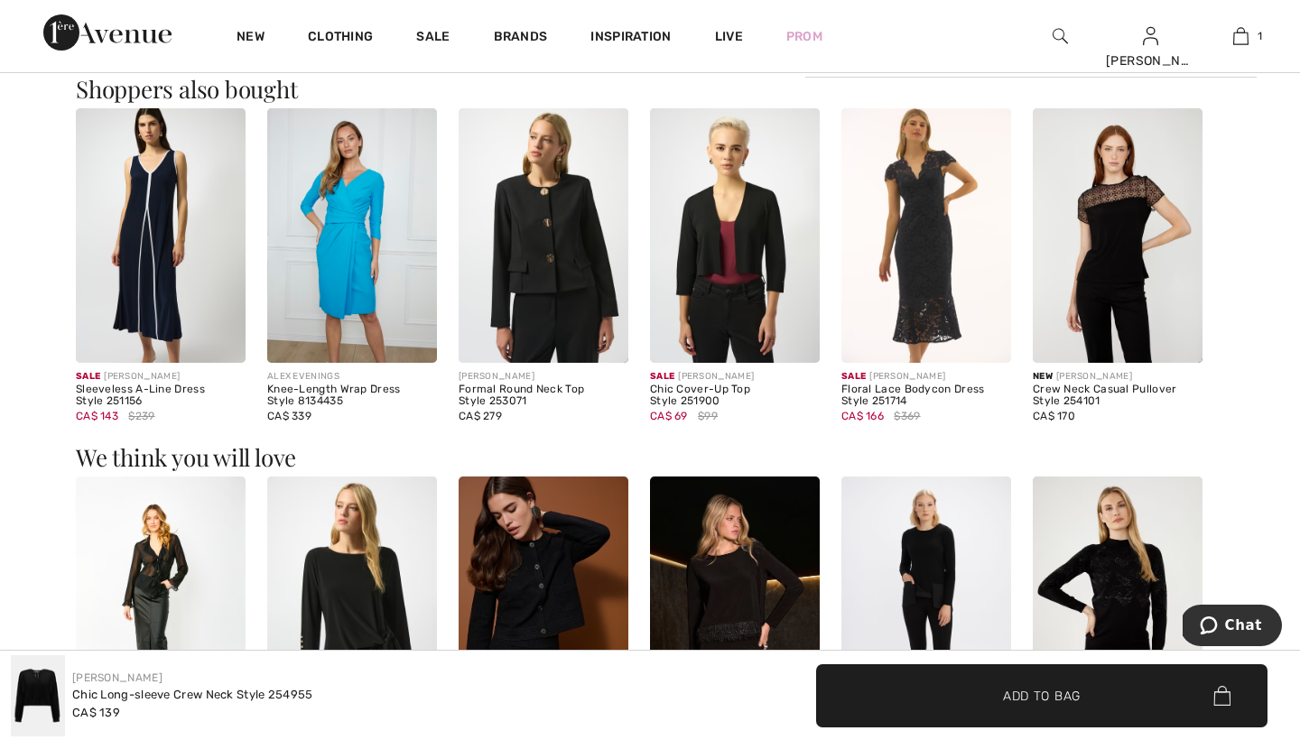
scroll to position [1149, 0]
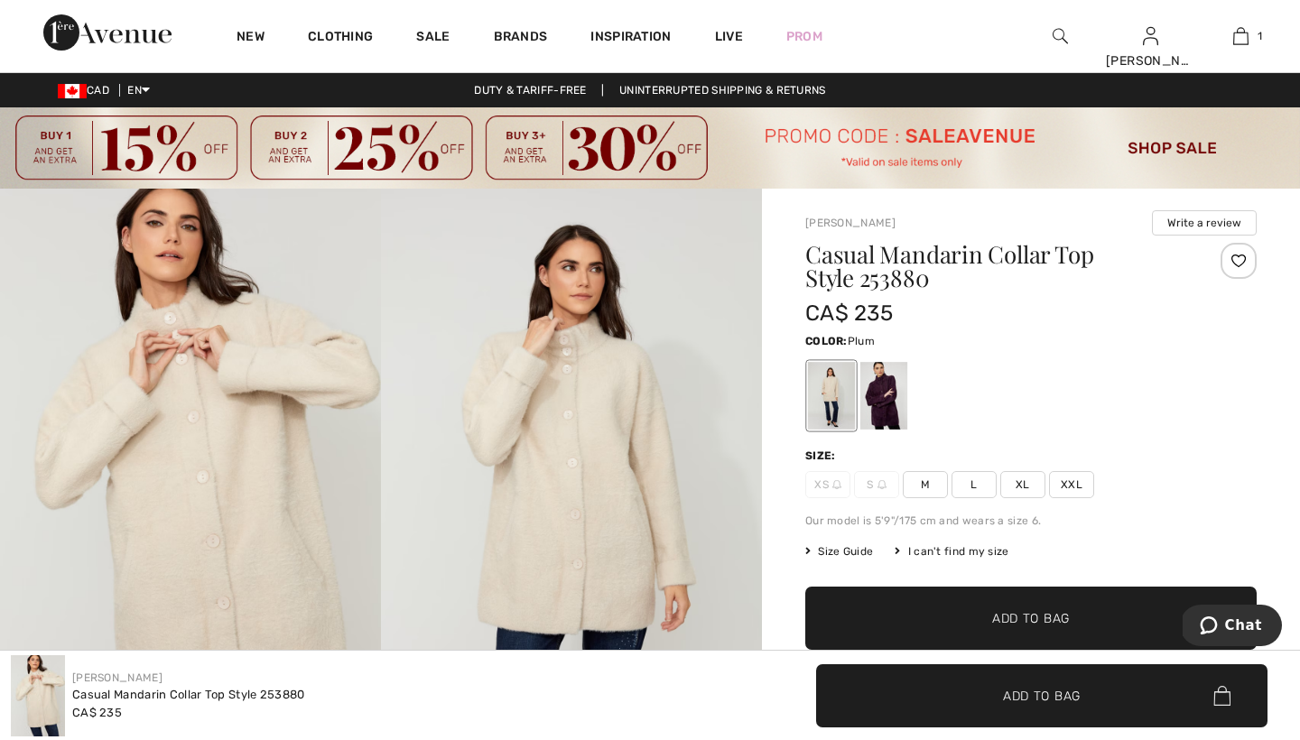
click at [889, 381] on div at bounding box center [883, 396] width 47 height 68
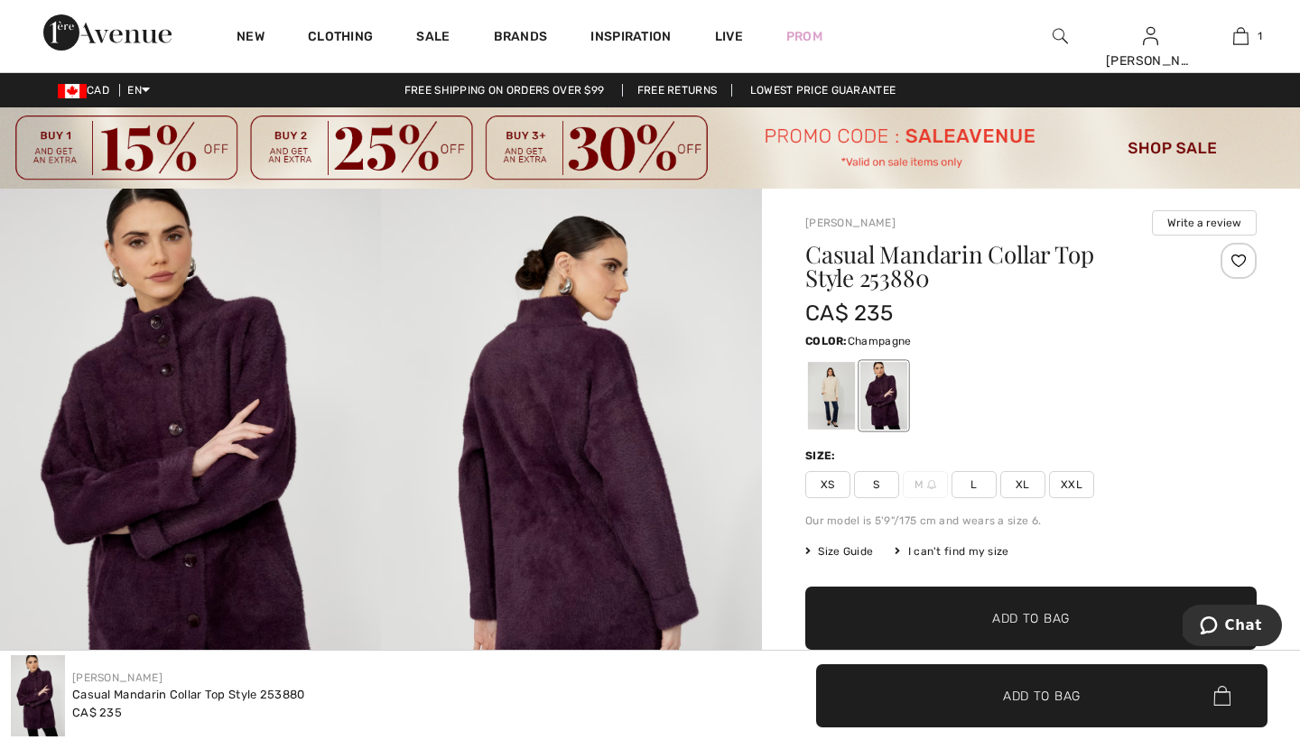
click at [831, 389] on div at bounding box center [831, 396] width 47 height 68
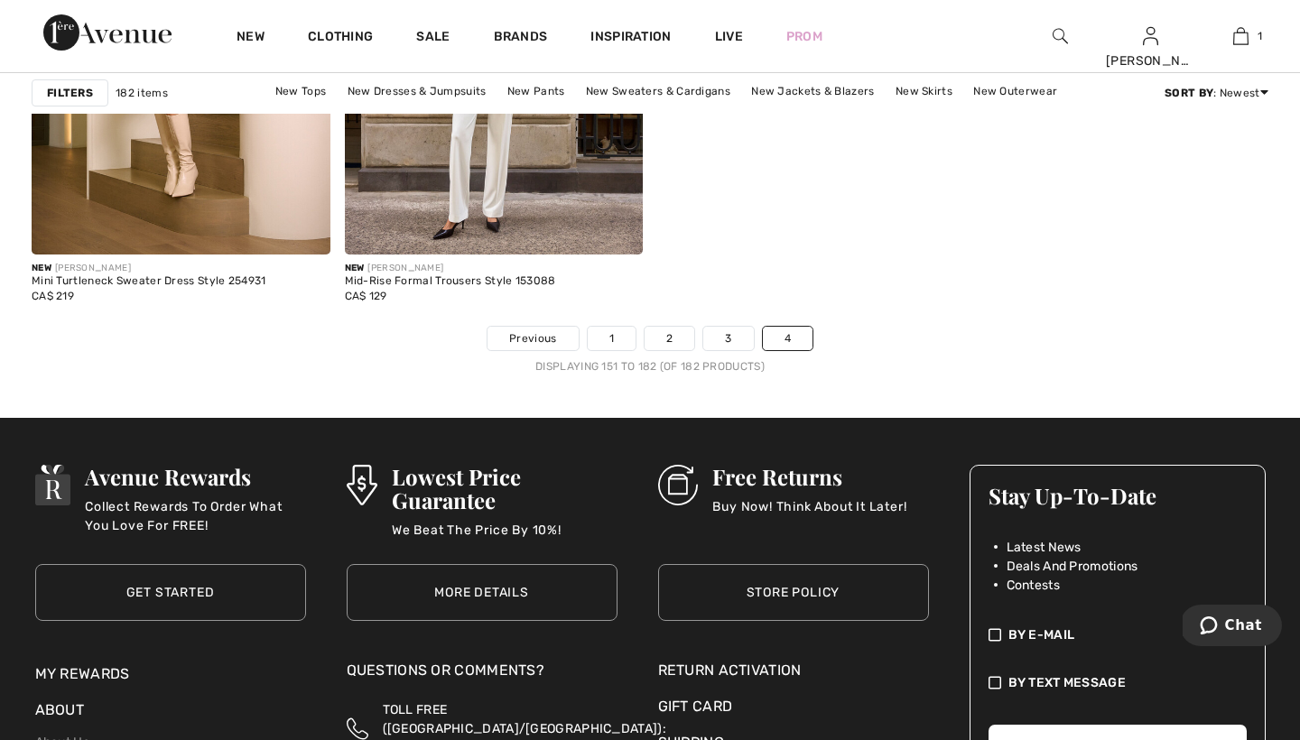
scroll to position [5831, 0]
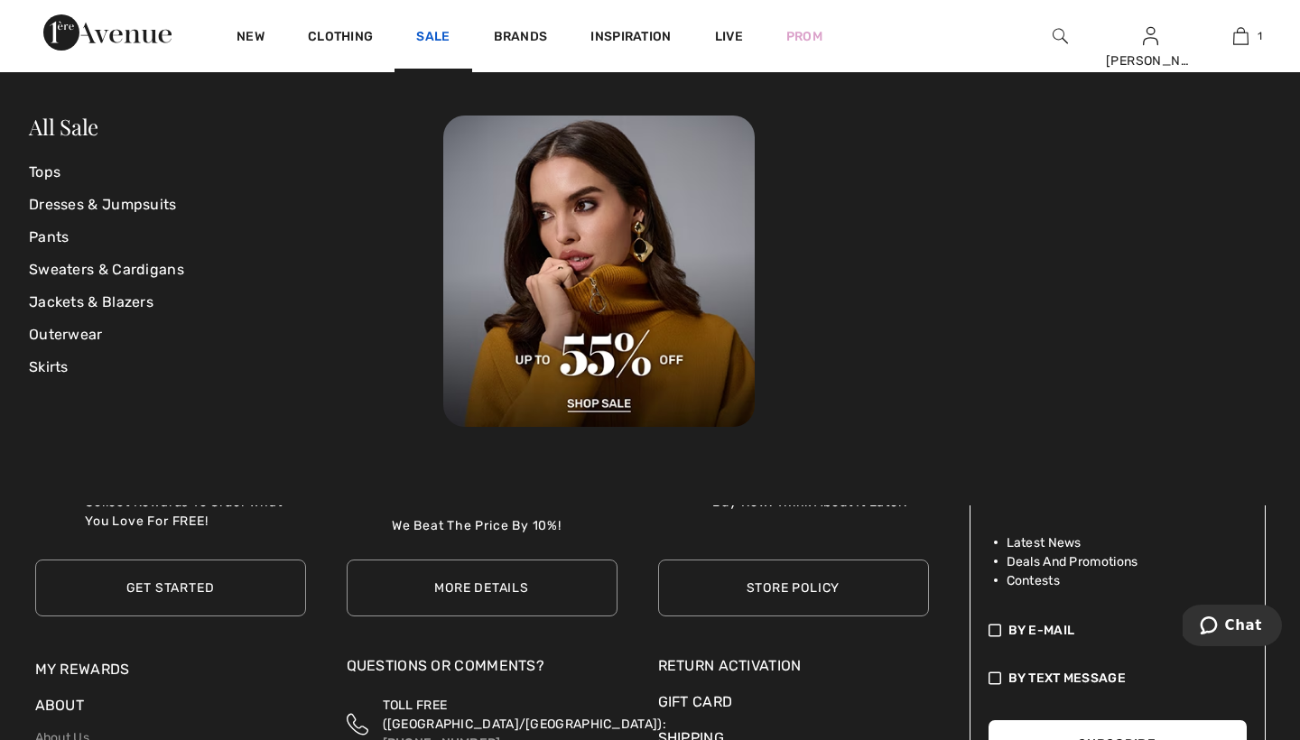
click at [432, 32] on link "Sale" at bounding box center [432, 38] width 33 height 19
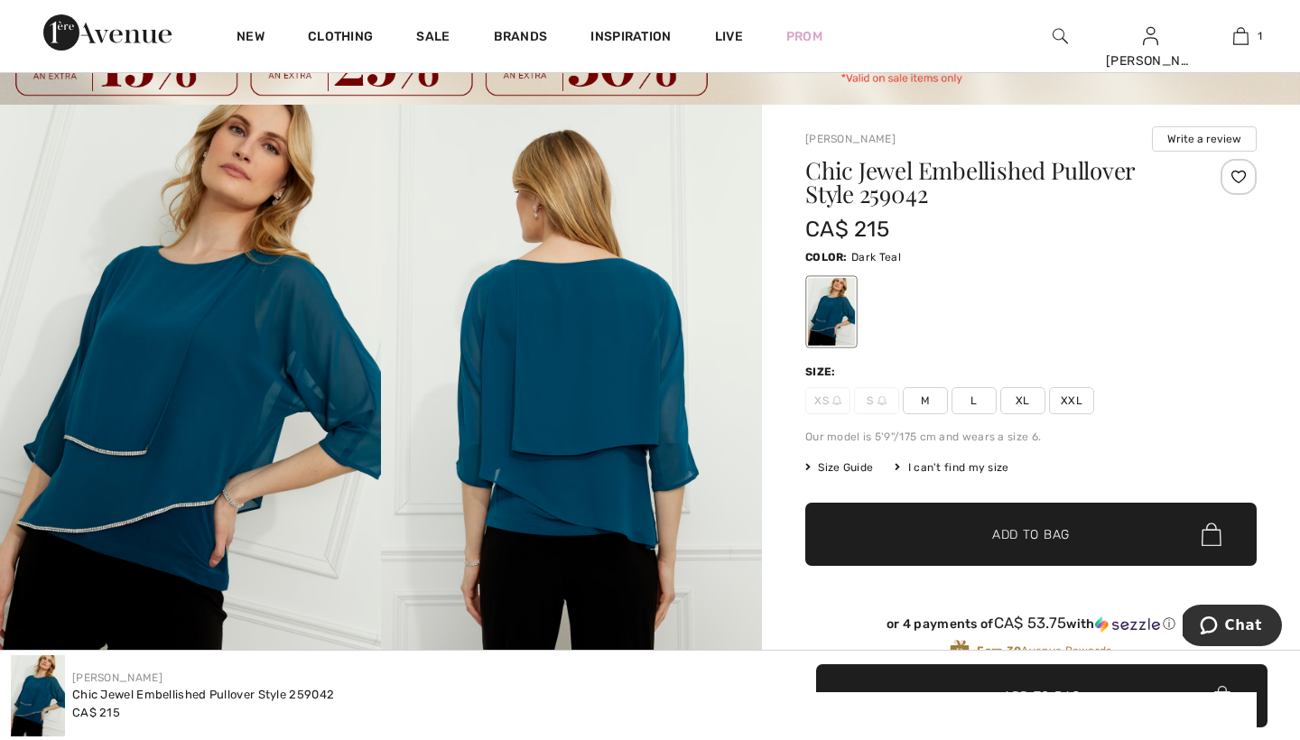
scroll to position [84, 0]
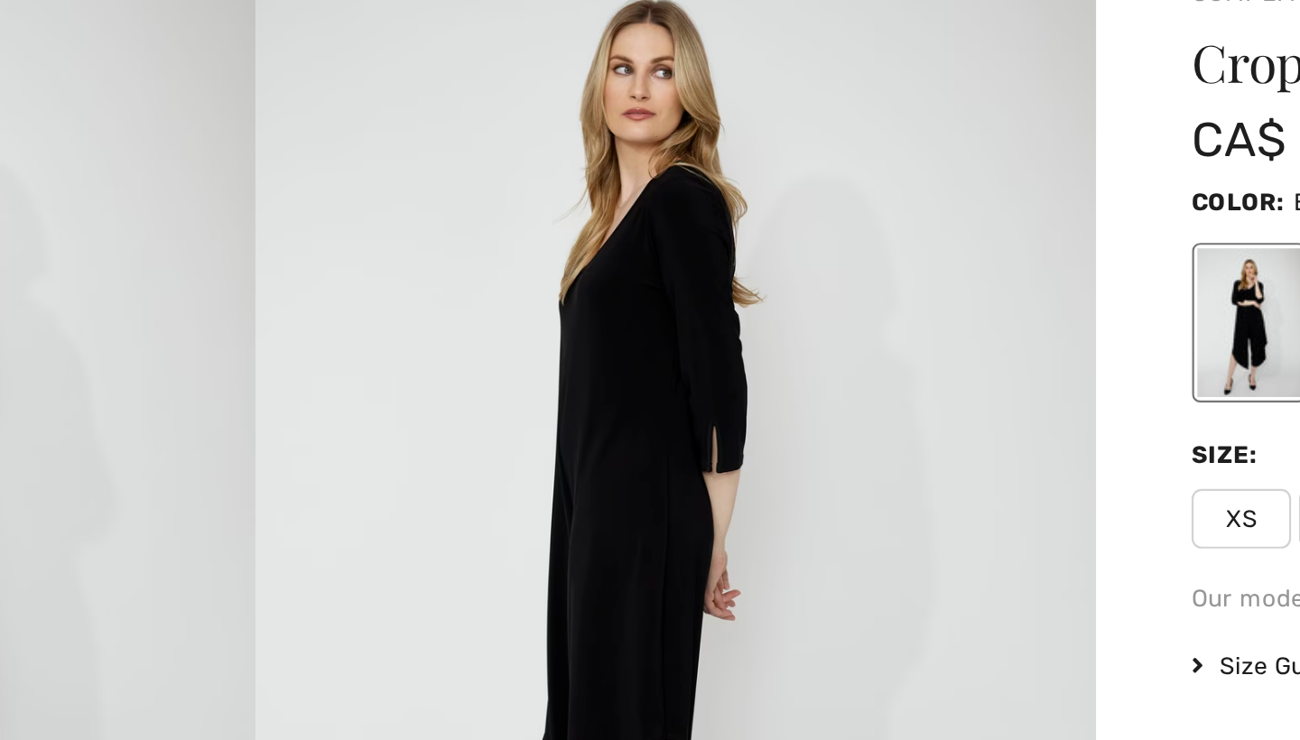
scroll to position [53, 0]
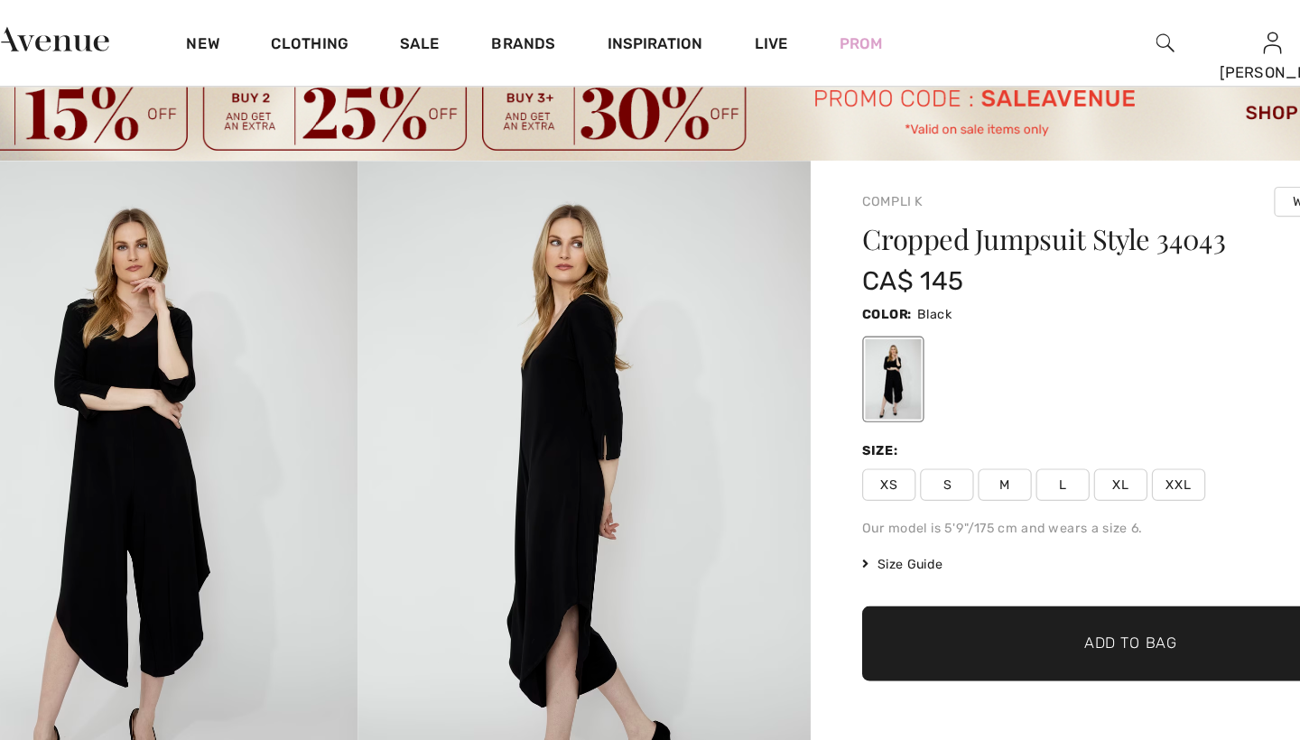
click at [400, 372] on img at bounding box center [571, 420] width 381 height 571
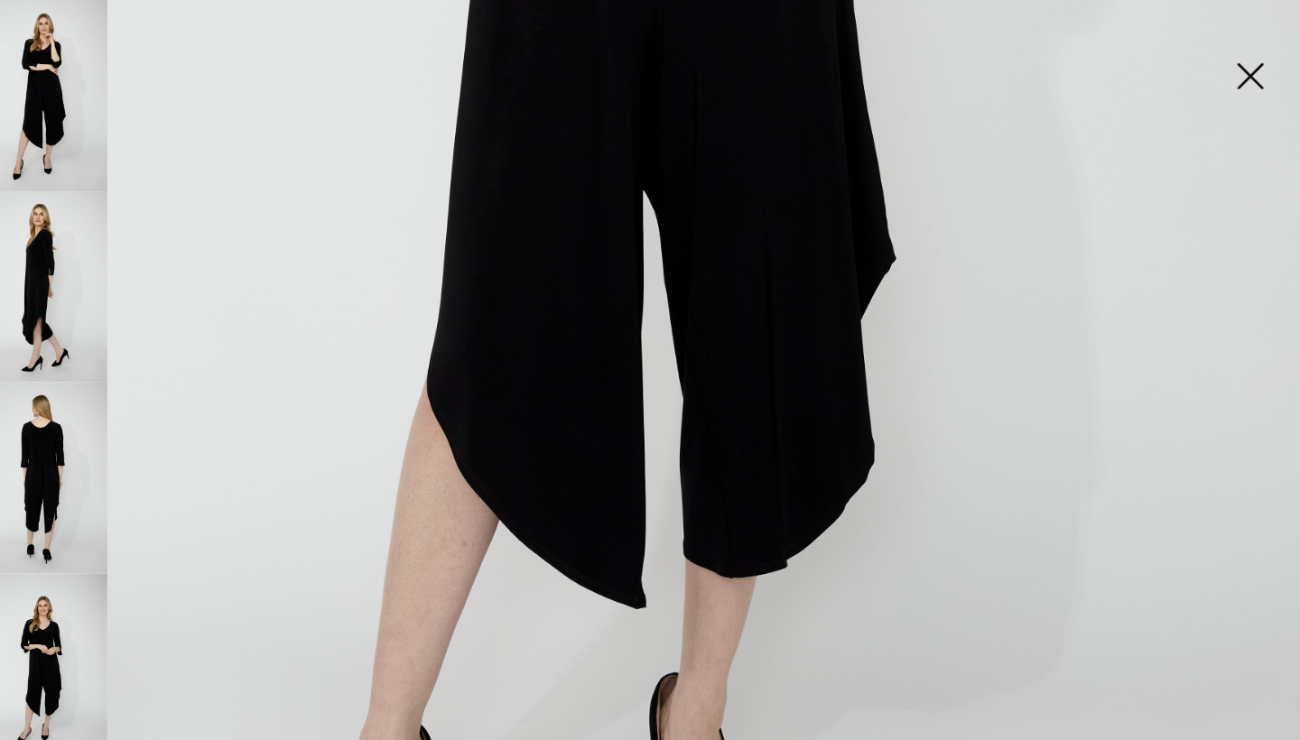
scroll to position [939, 0]
click at [42, 418] on img at bounding box center [73, 450] width 120 height 181
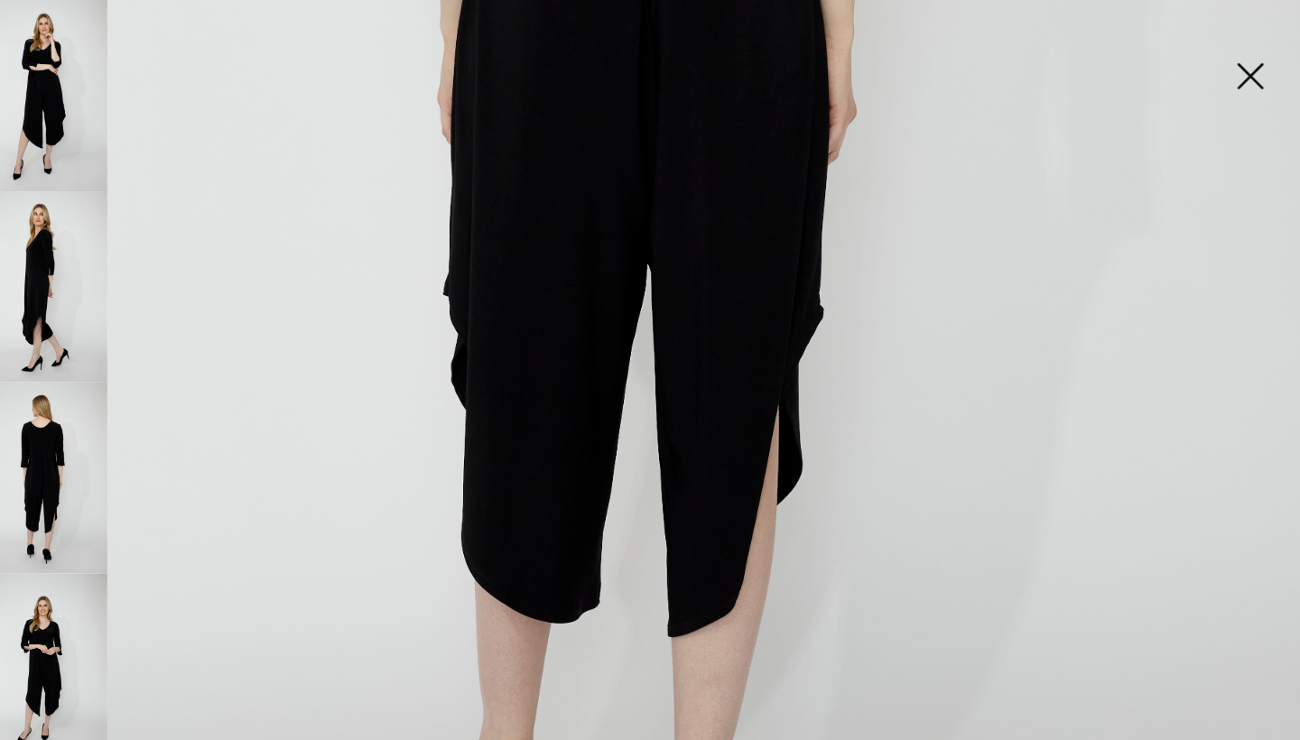
click at [49, 584] on img at bounding box center [73, 631] width 120 height 181
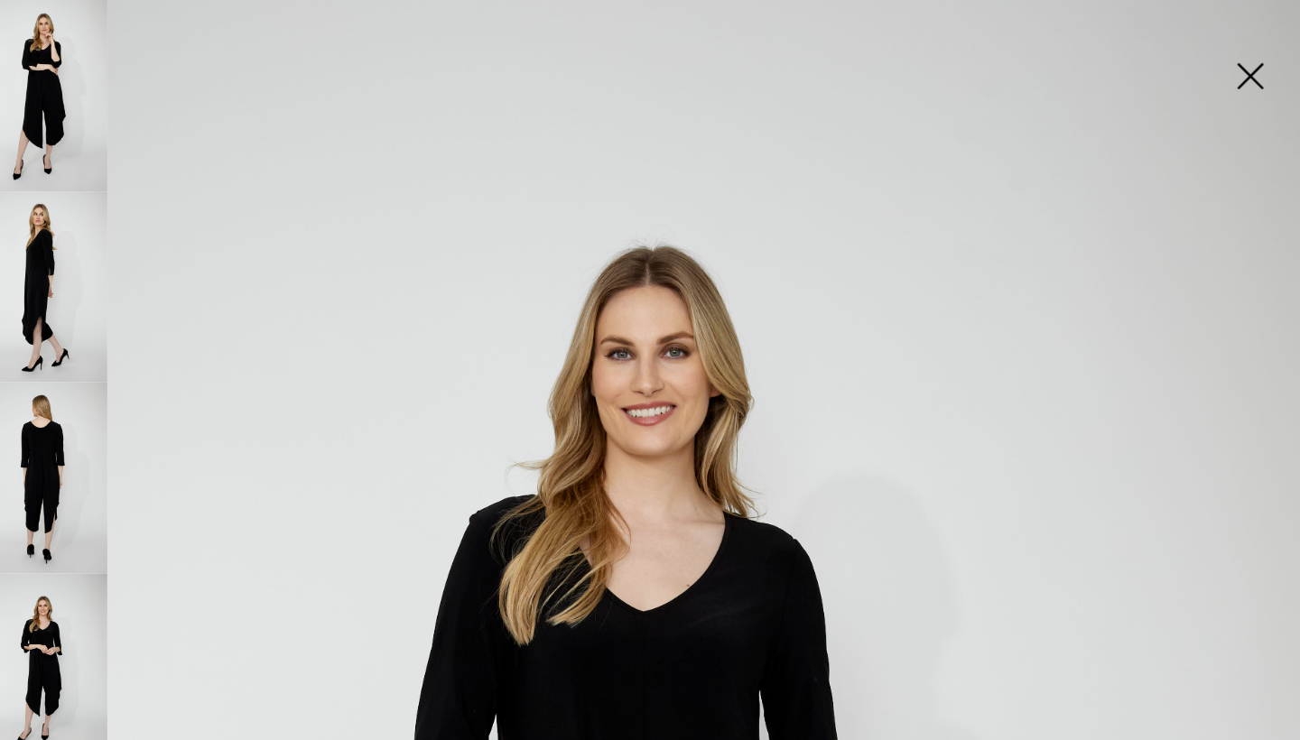
scroll to position [0, 0]
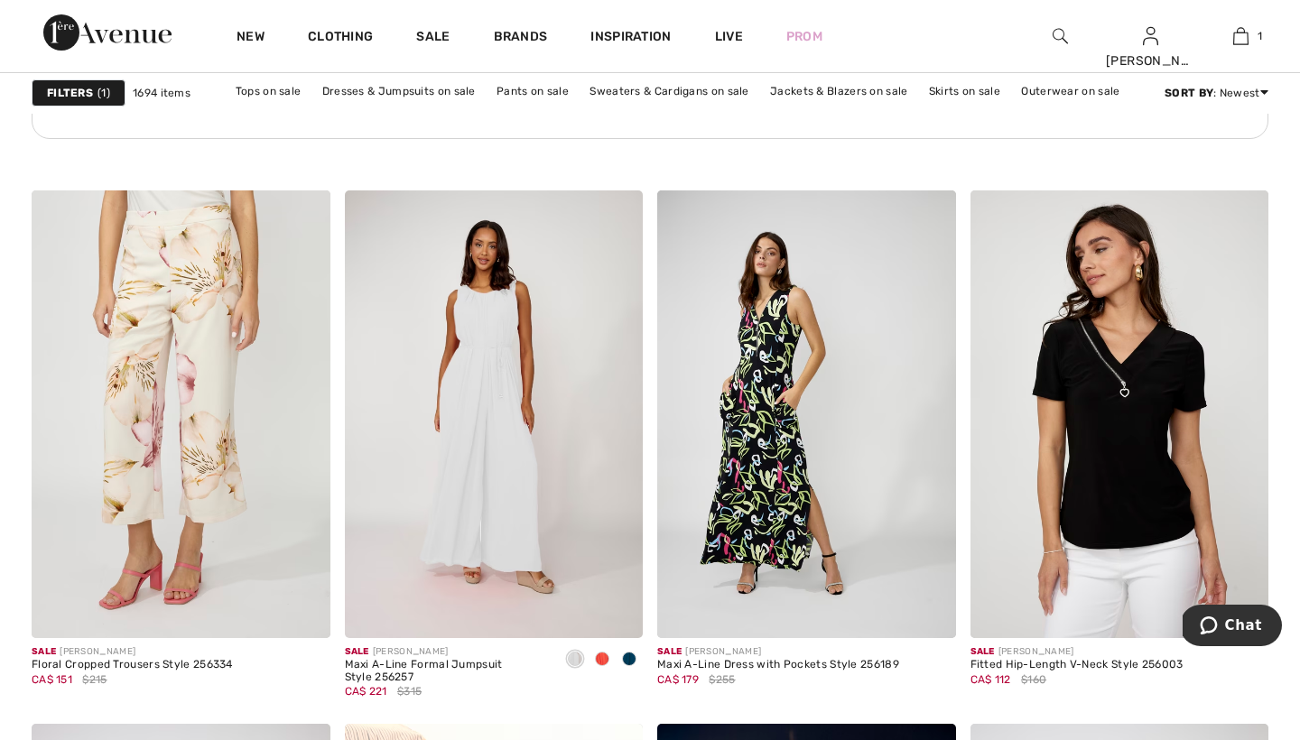
scroll to position [2523, 0]
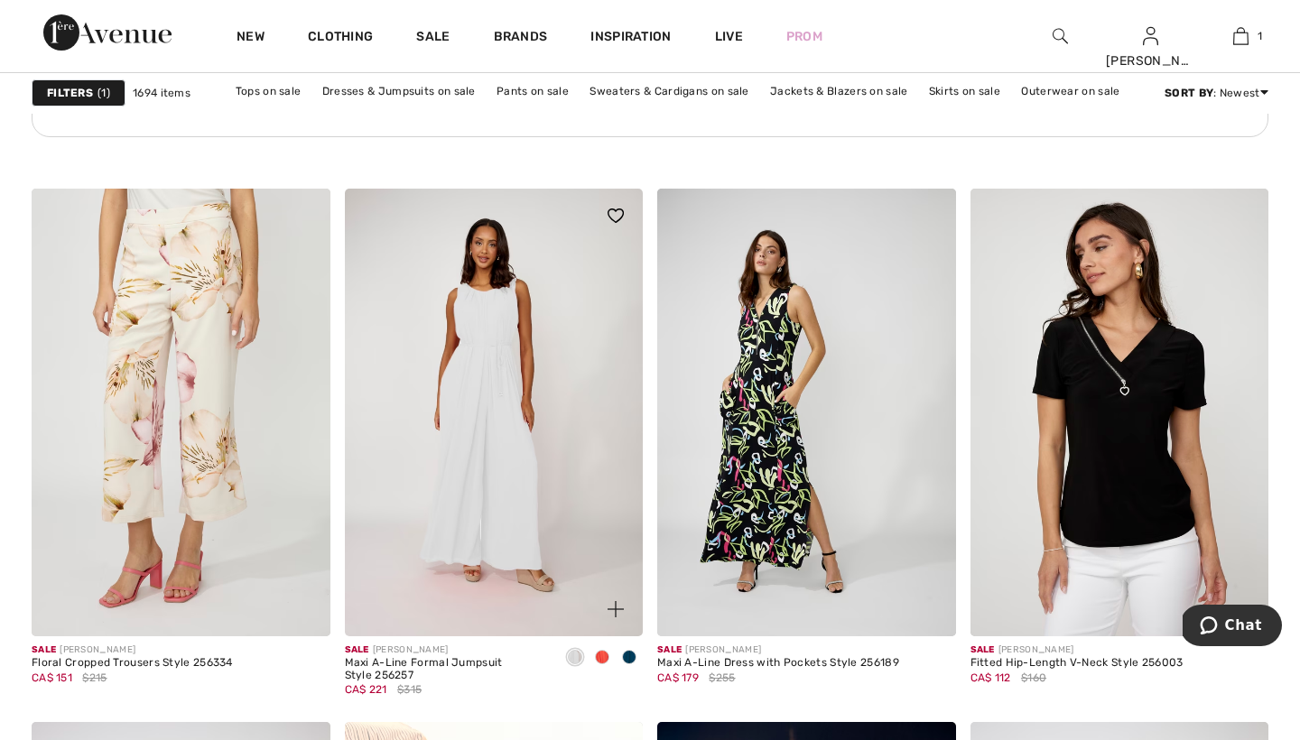
click at [602, 656] on span at bounding box center [602, 657] width 14 height 14
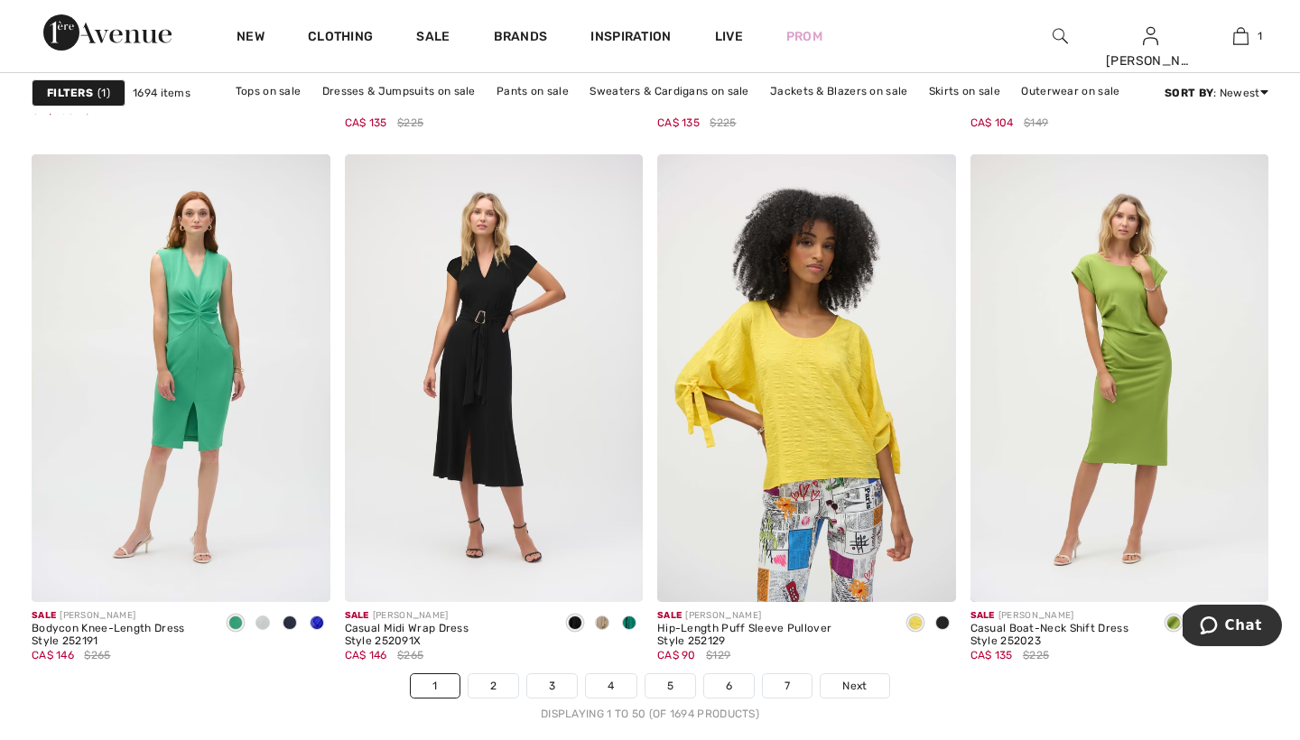
scroll to position [7839, 0]
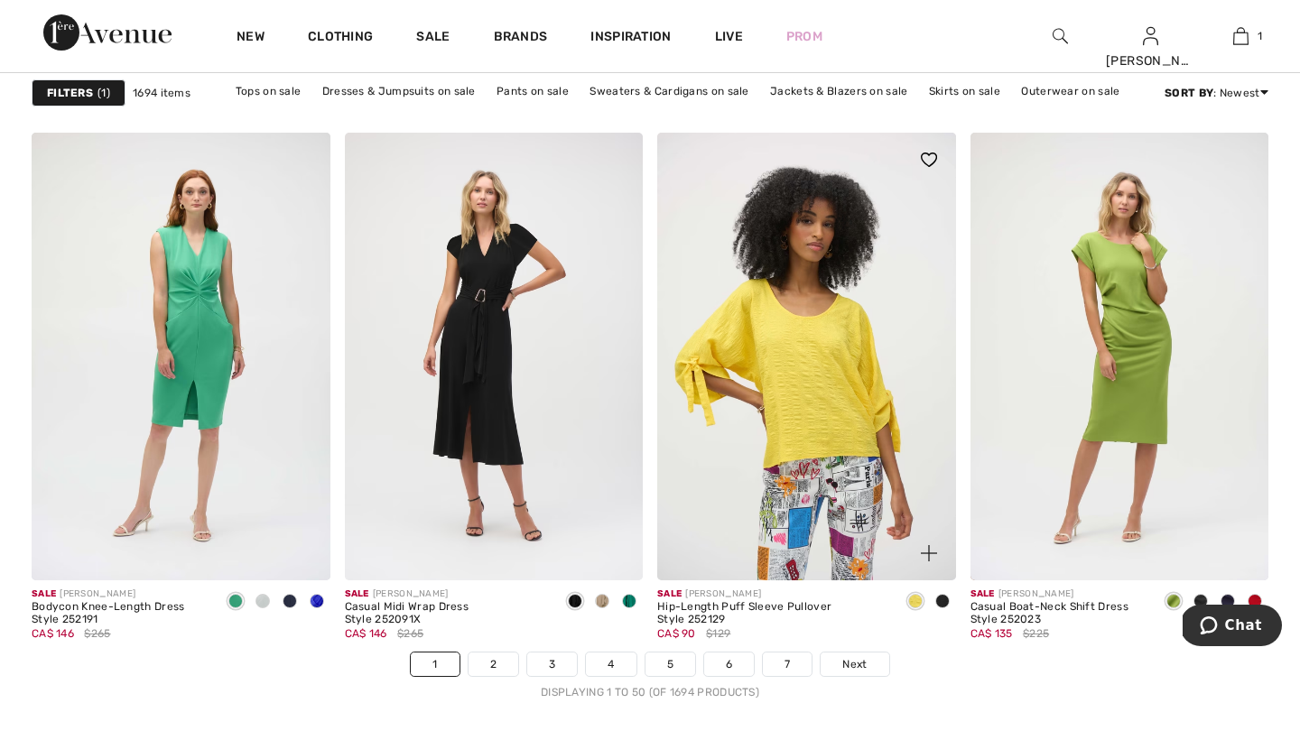
click at [942, 599] on span at bounding box center [942, 601] width 14 height 14
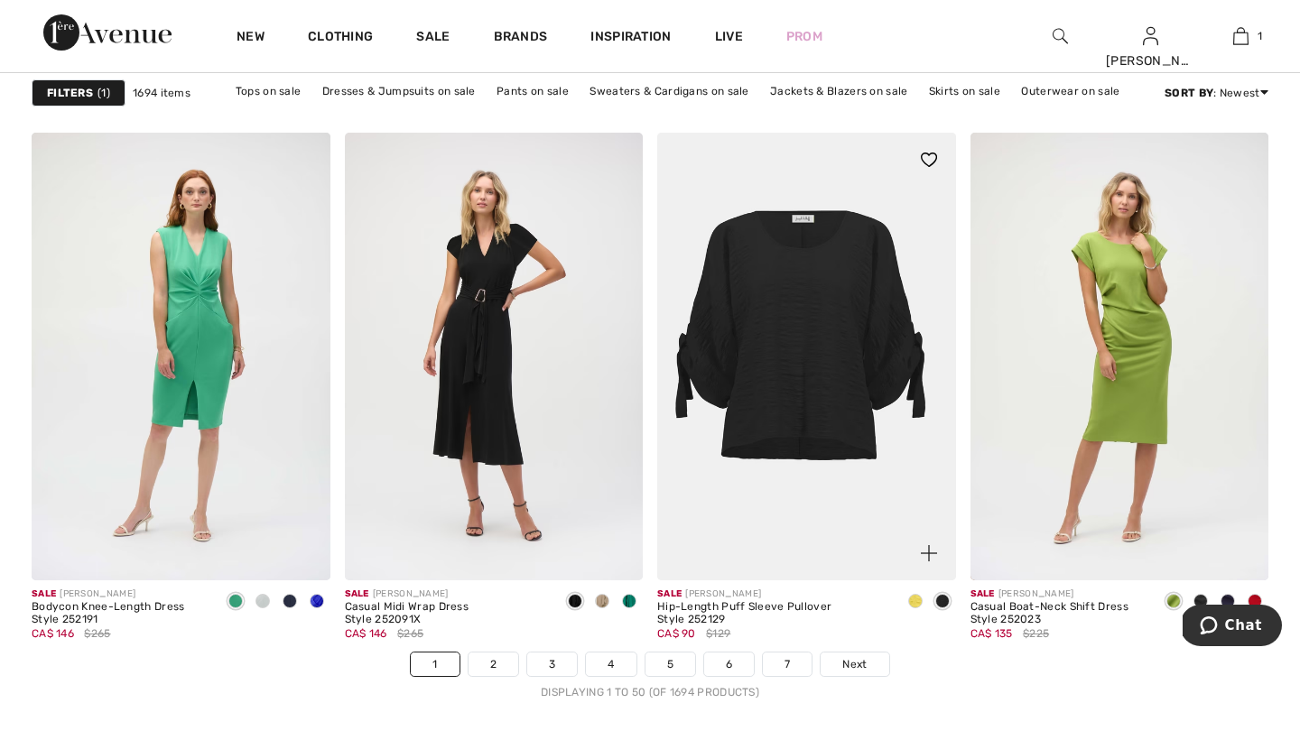
click at [914, 600] on span at bounding box center [915, 601] width 14 height 14
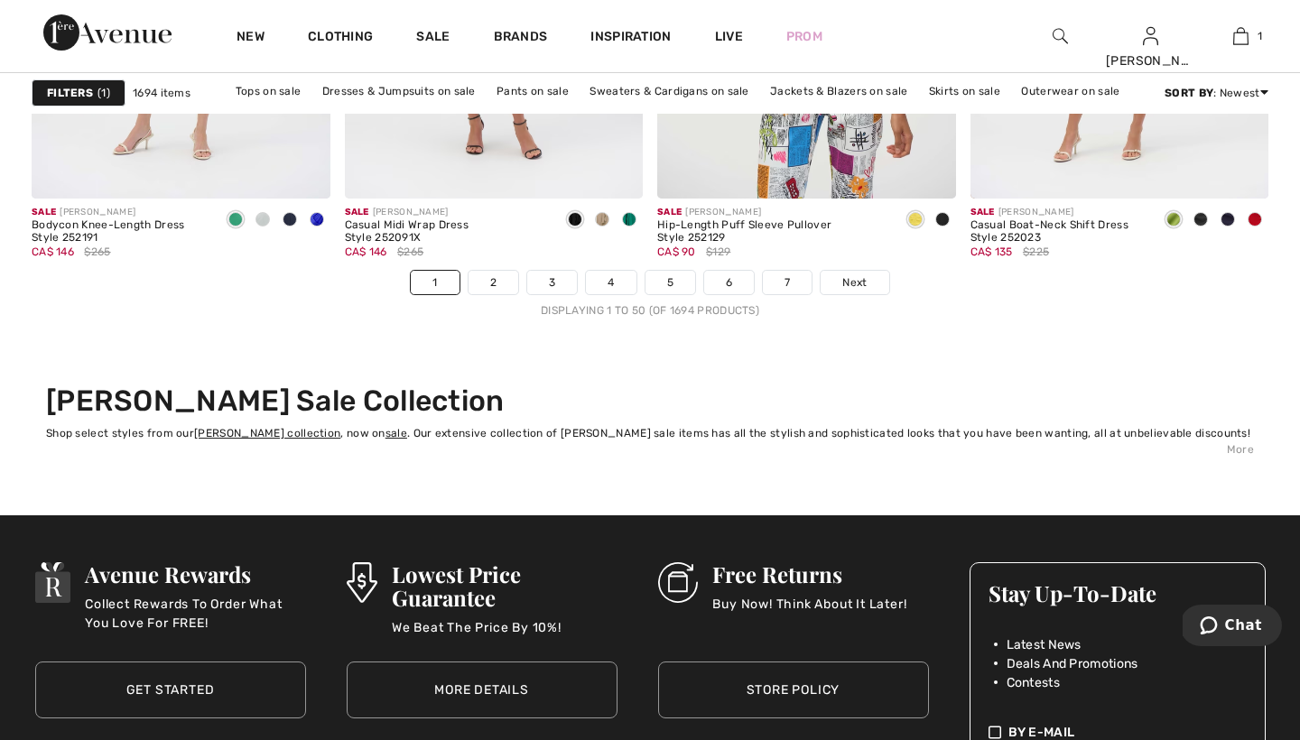
scroll to position [8233, 0]
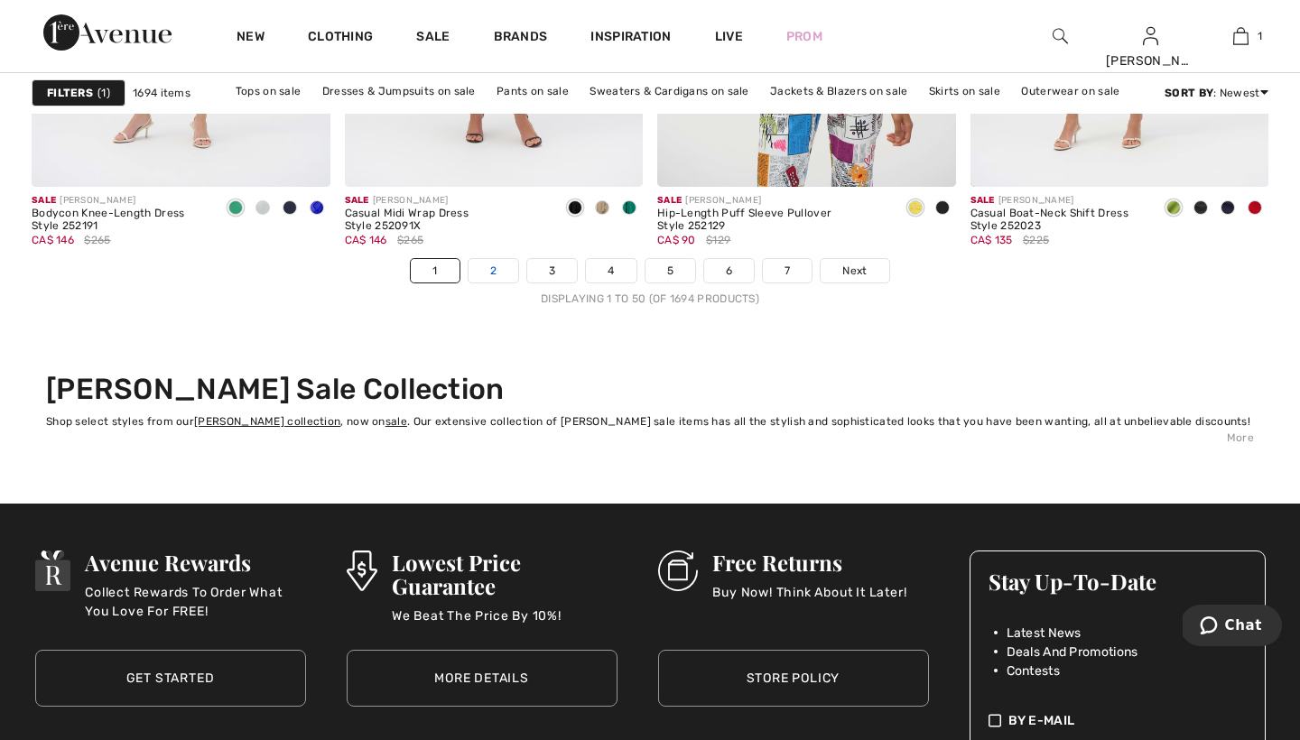
click at [500, 269] on link "2" at bounding box center [494, 270] width 50 height 23
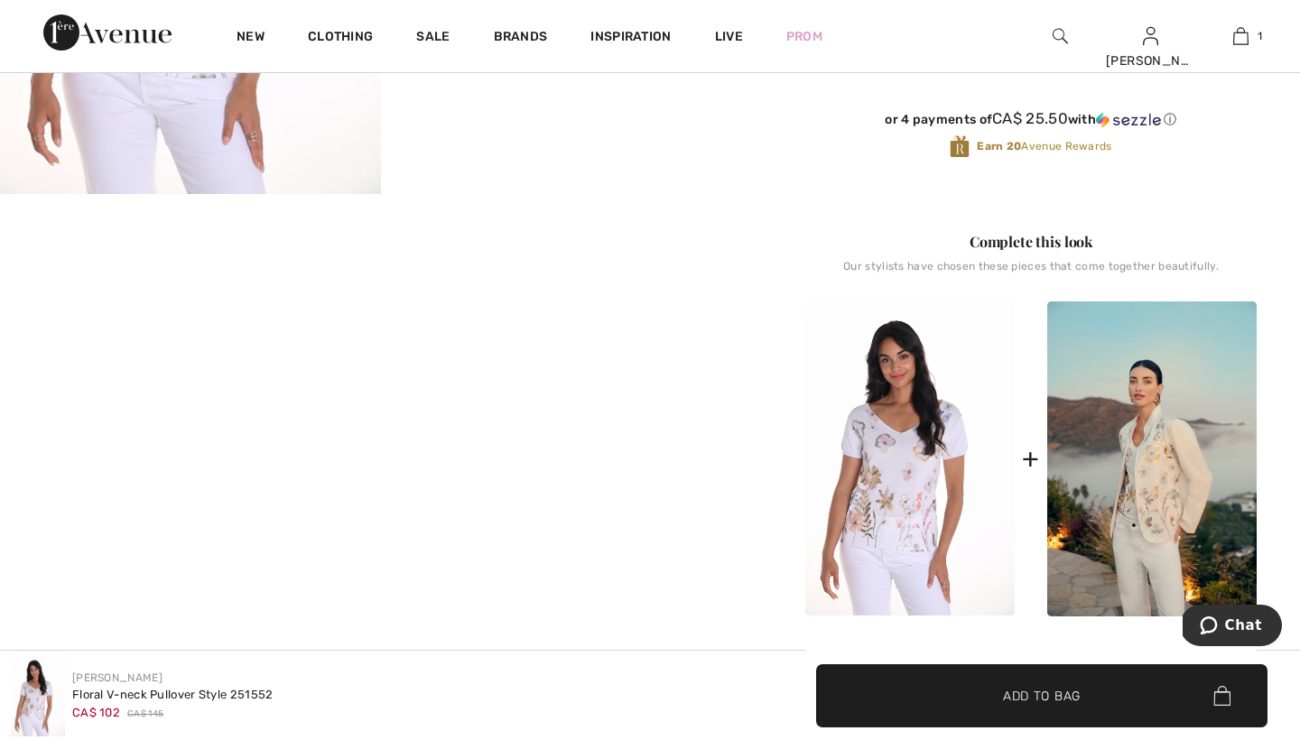
scroll to position [567, 0]
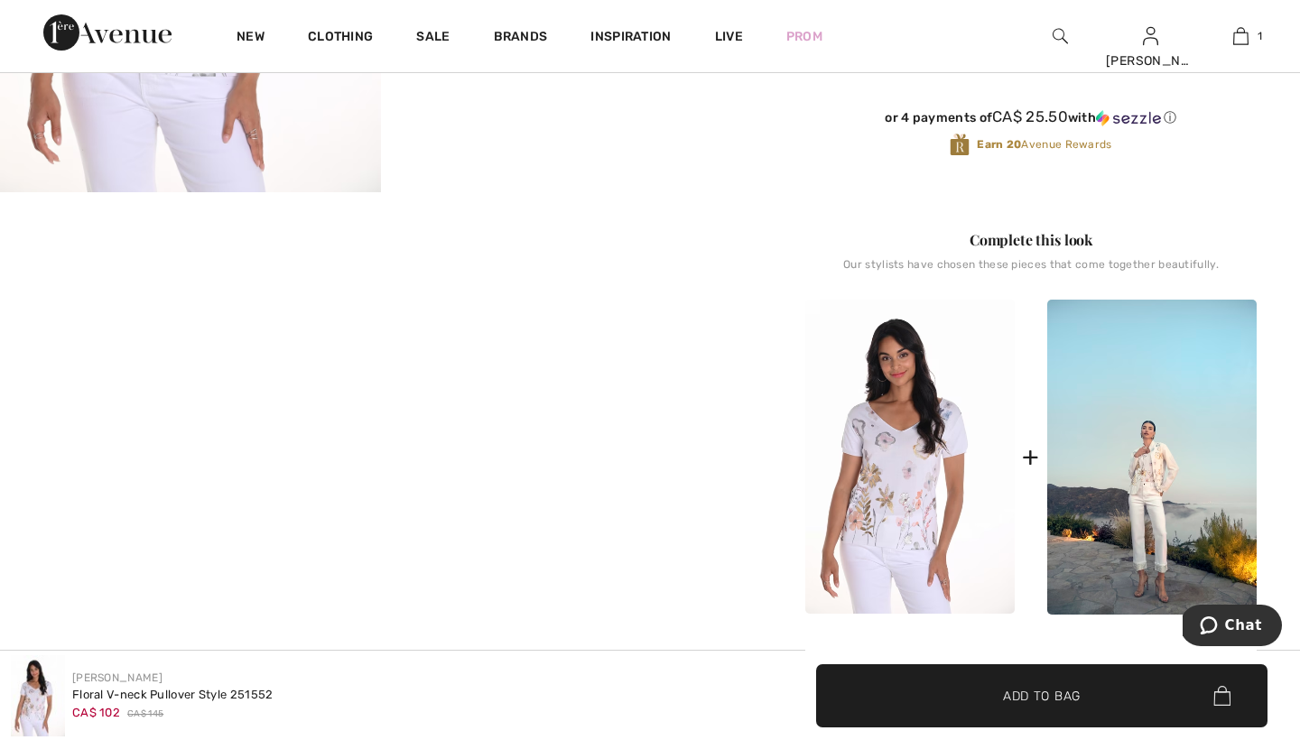
click at [1155, 453] on img at bounding box center [1151, 457] width 209 height 315
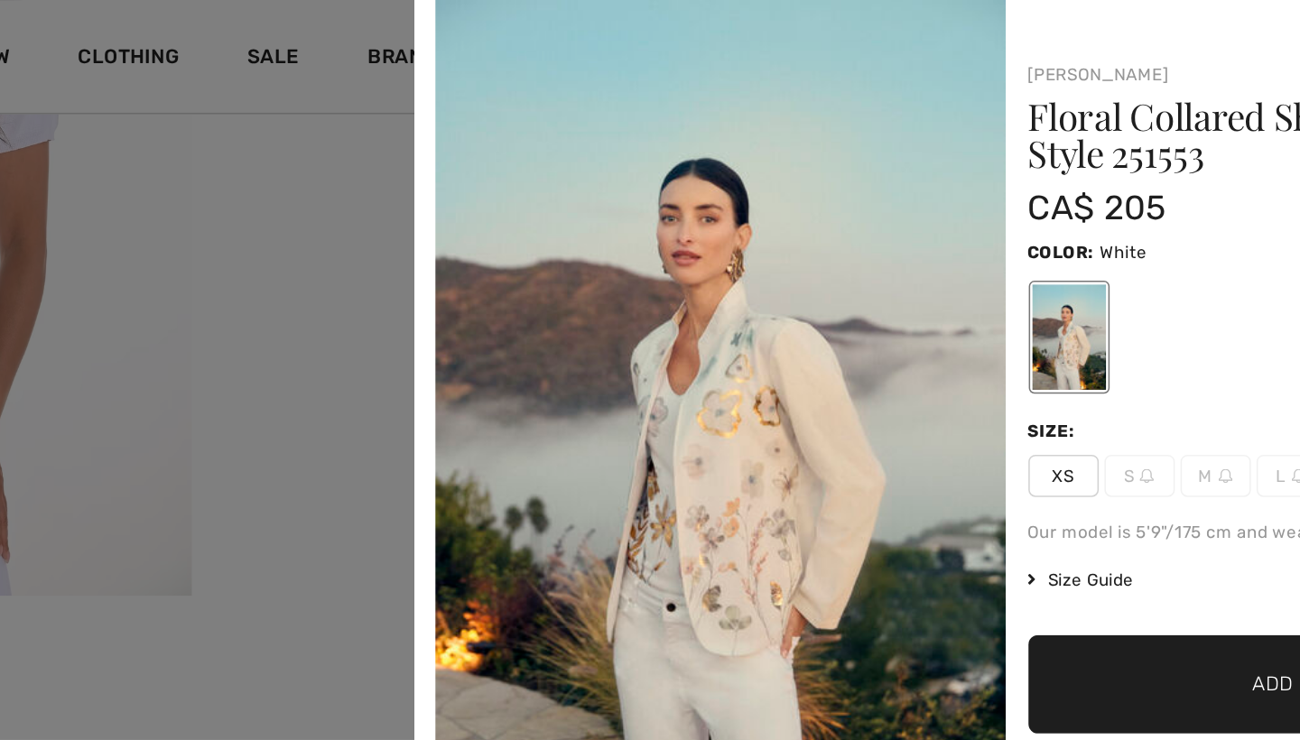
scroll to position [268, 0]
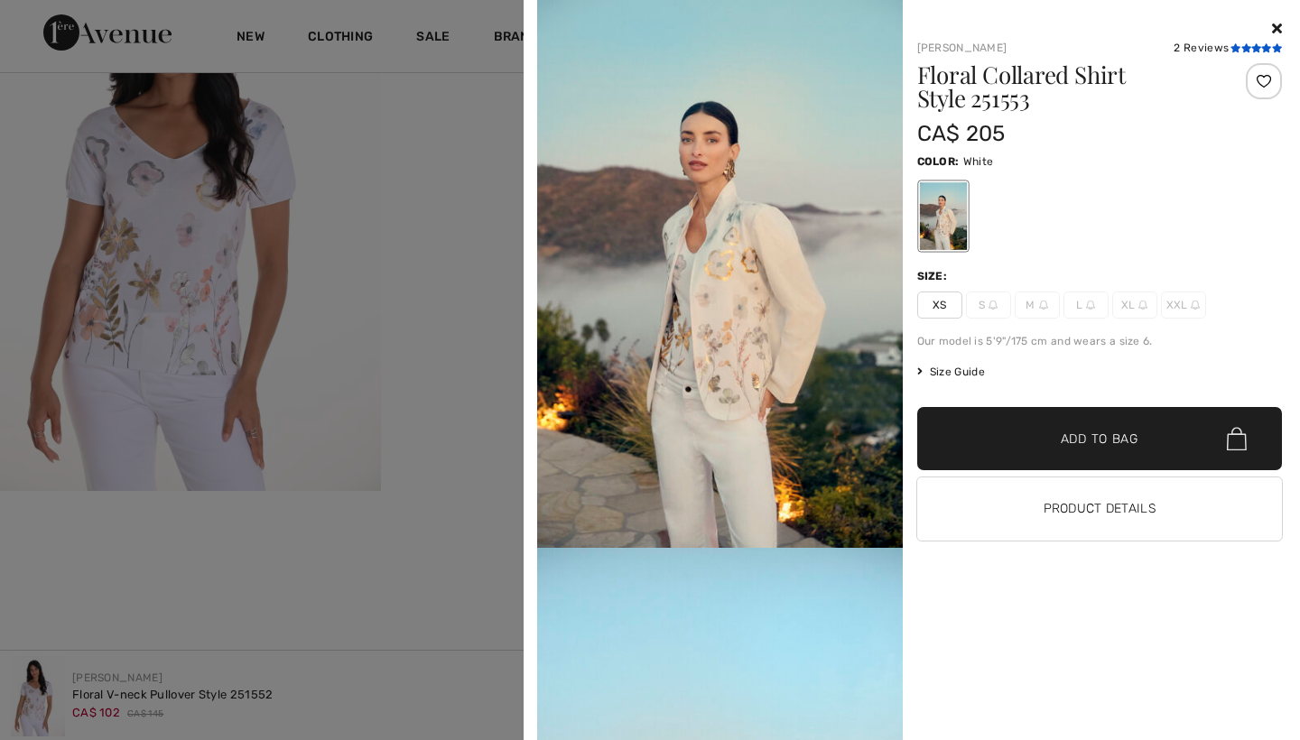
click at [1251, 46] on icon at bounding box center [1256, 47] width 10 height 9
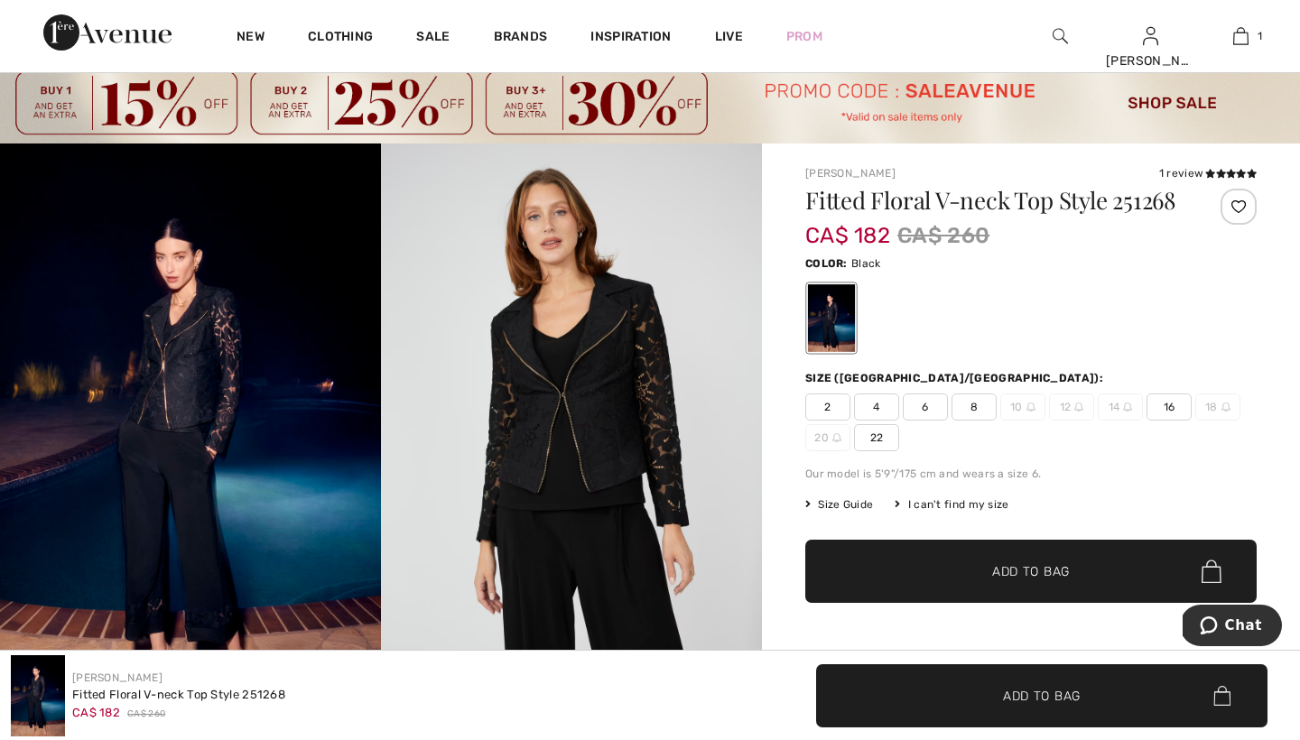
scroll to position [36, 0]
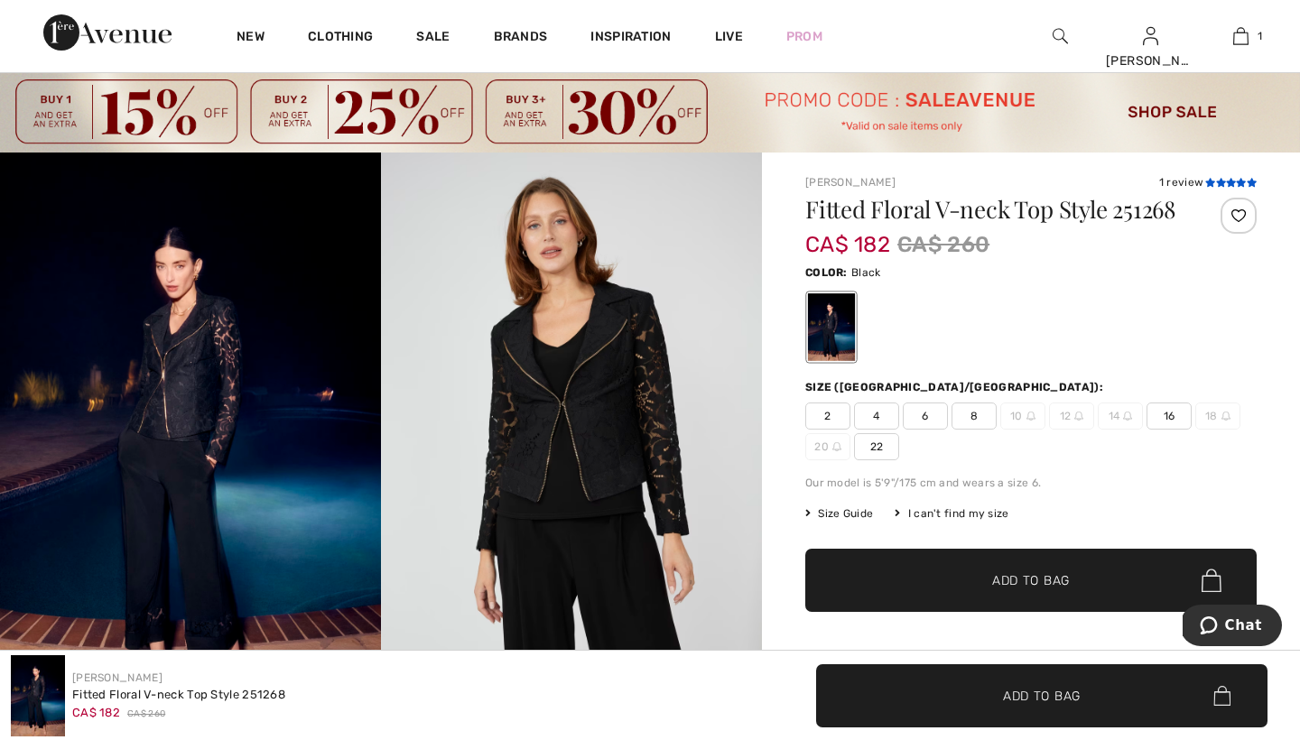
click at [1233, 178] on icon at bounding box center [1231, 182] width 10 height 9
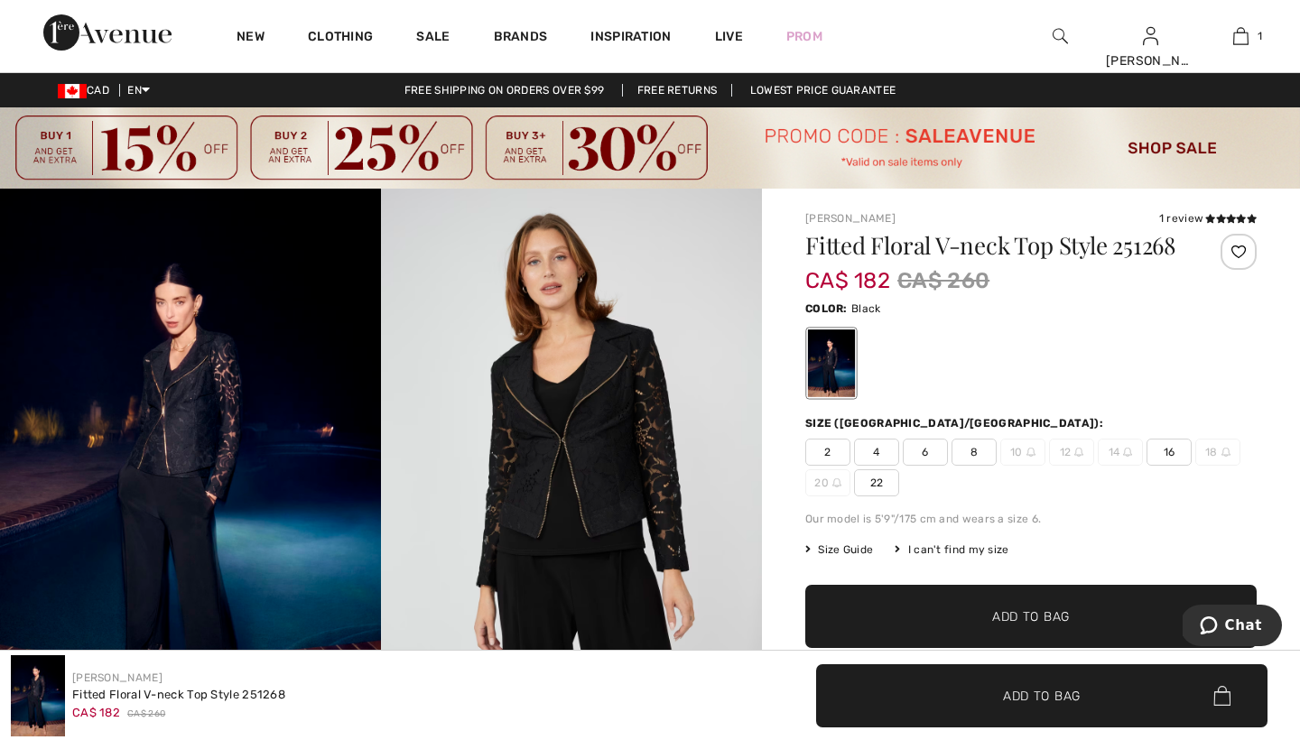
click at [974, 450] on span "8" at bounding box center [973, 452] width 45 height 27
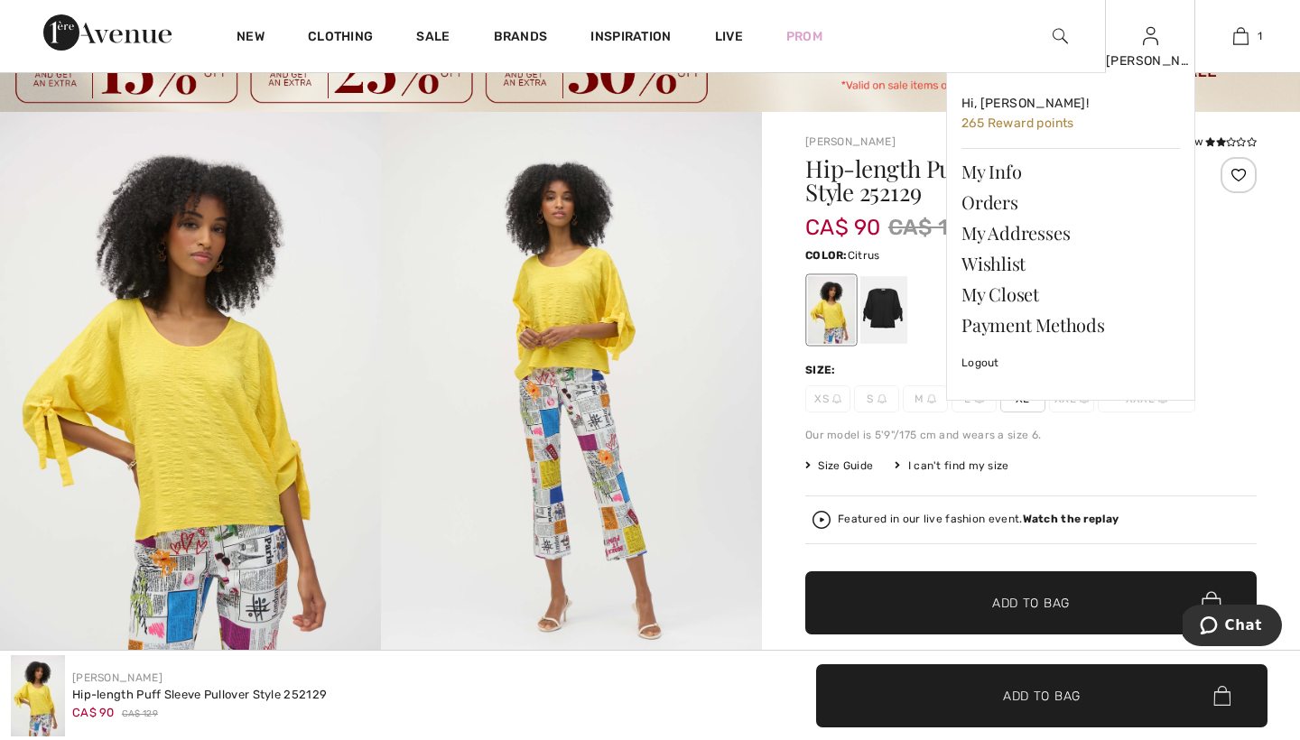
scroll to position [75, 0]
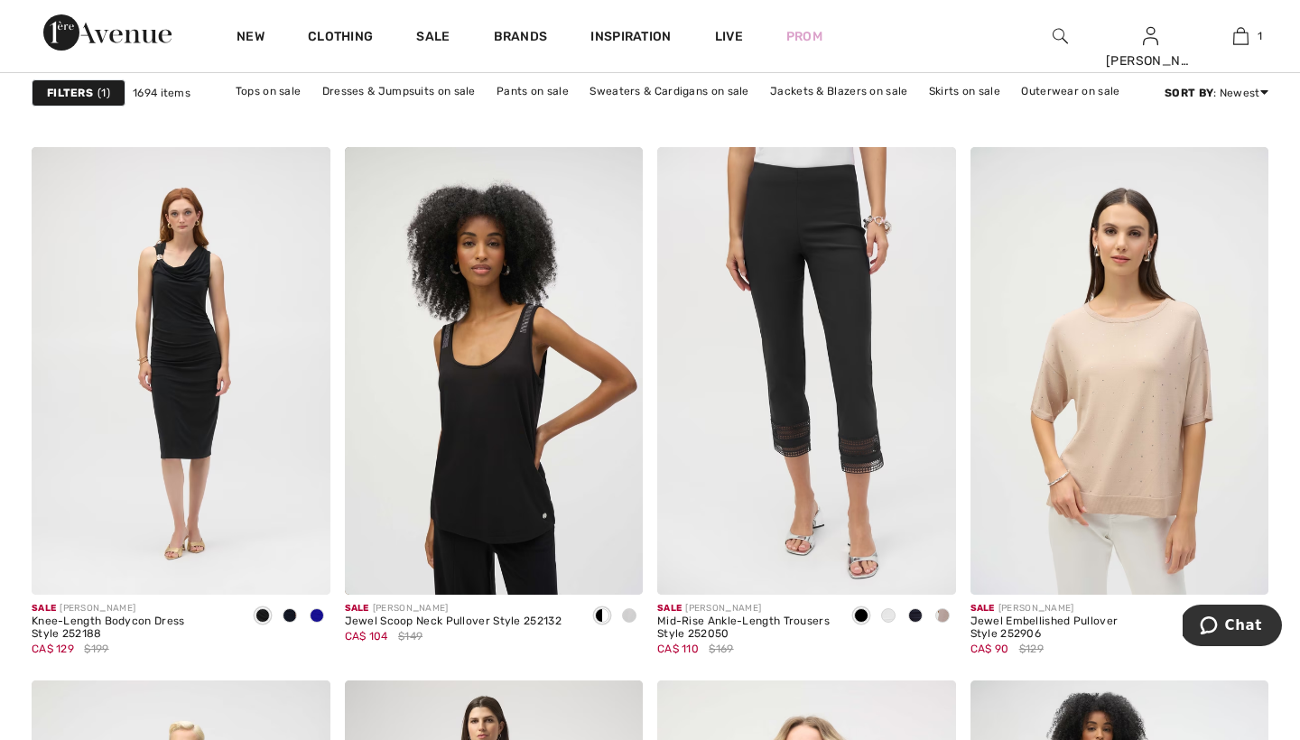
scroll to position [2615, 0]
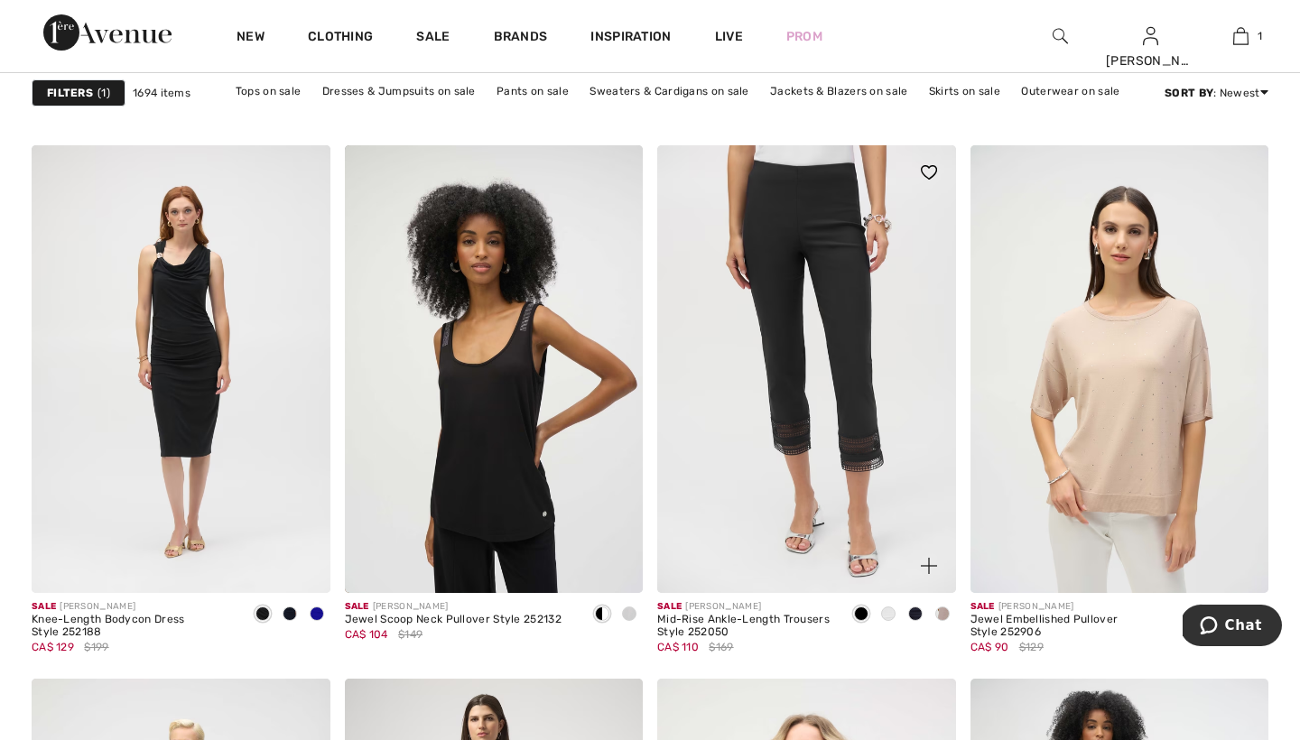
click at [889, 613] on span at bounding box center [888, 614] width 14 height 14
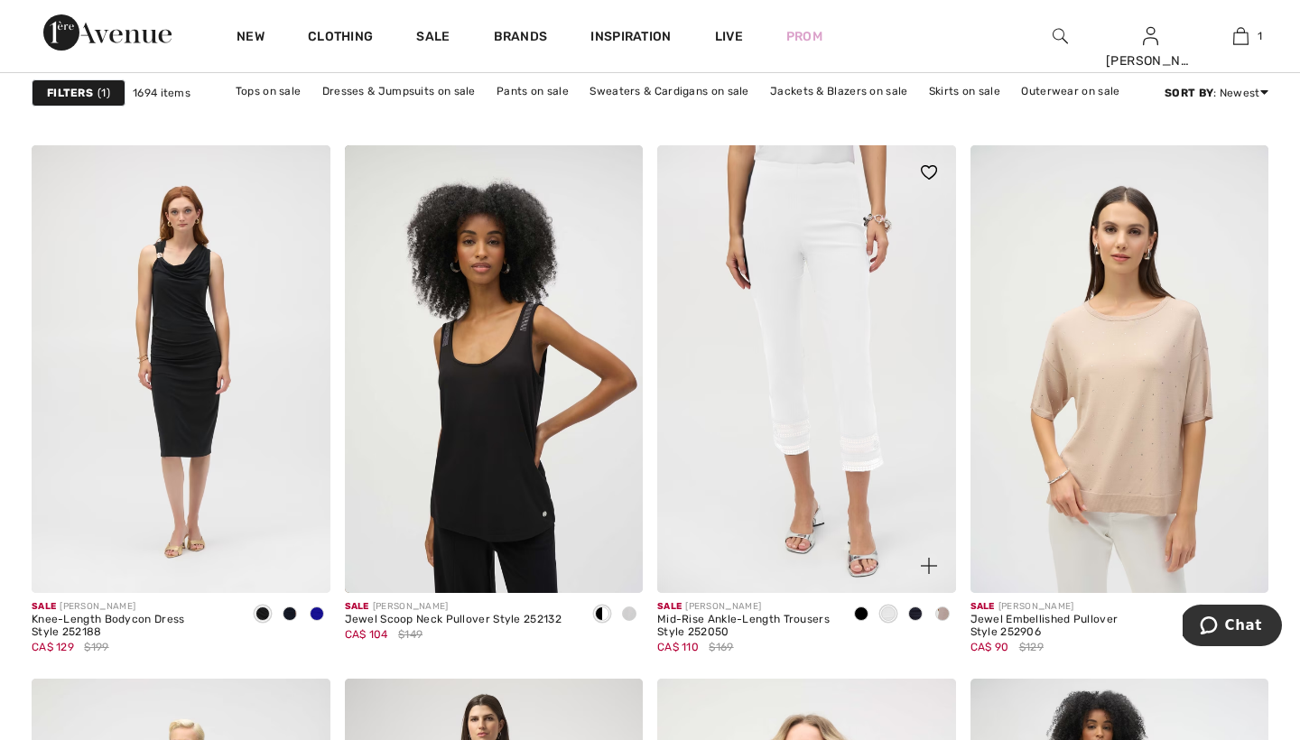
click at [942, 612] on span at bounding box center [942, 614] width 14 height 14
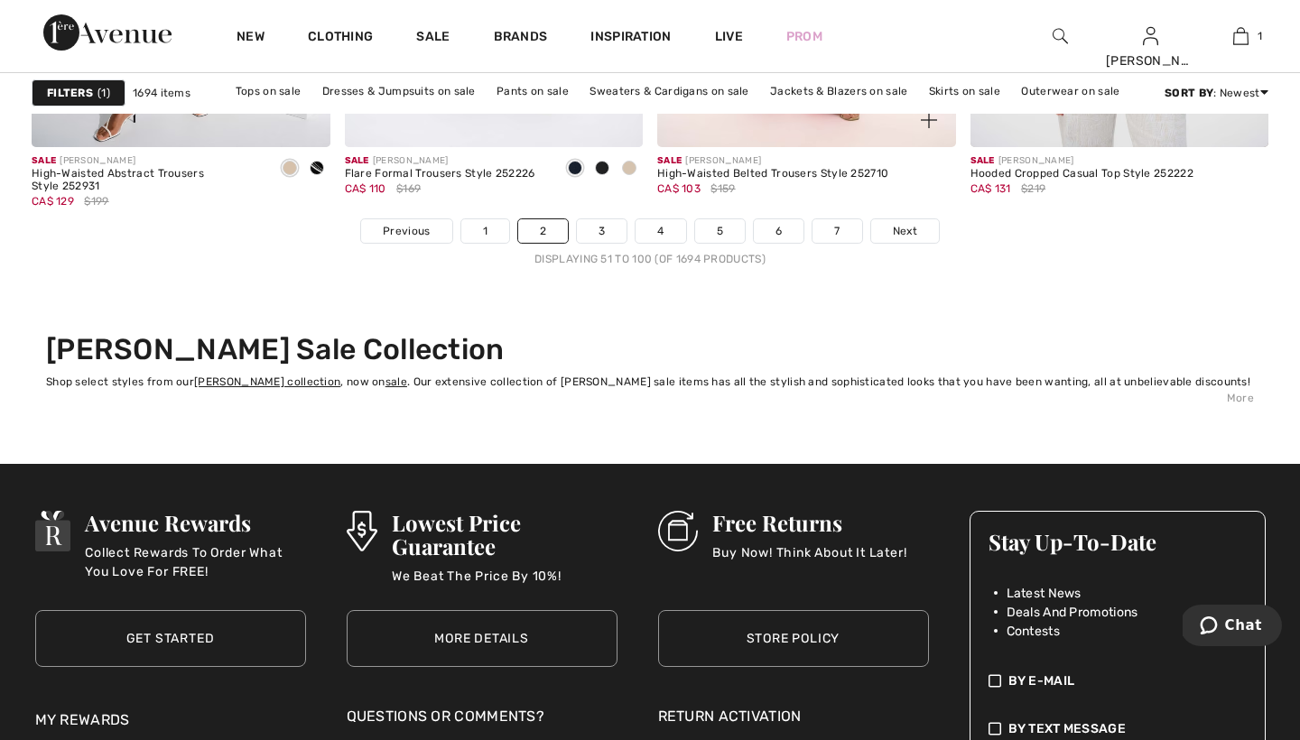
scroll to position [8338, 0]
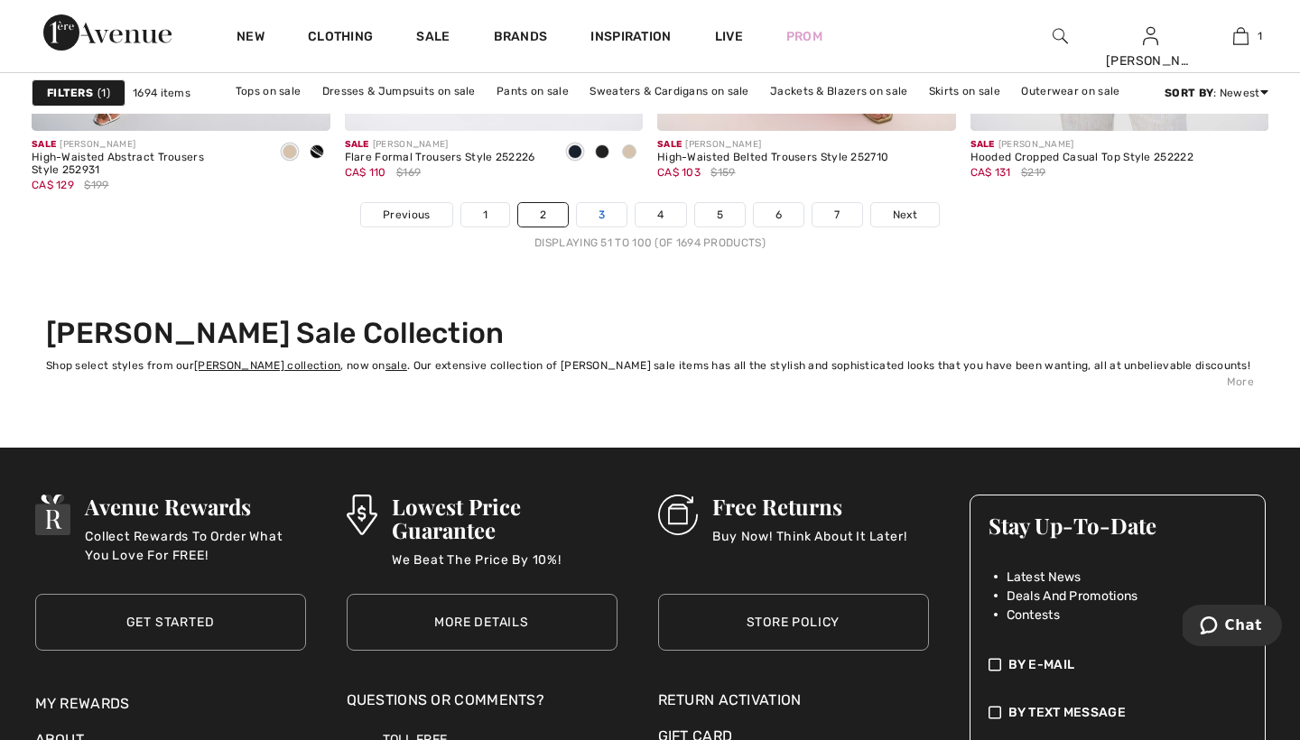
click at [607, 215] on link "3" at bounding box center [602, 214] width 50 height 23
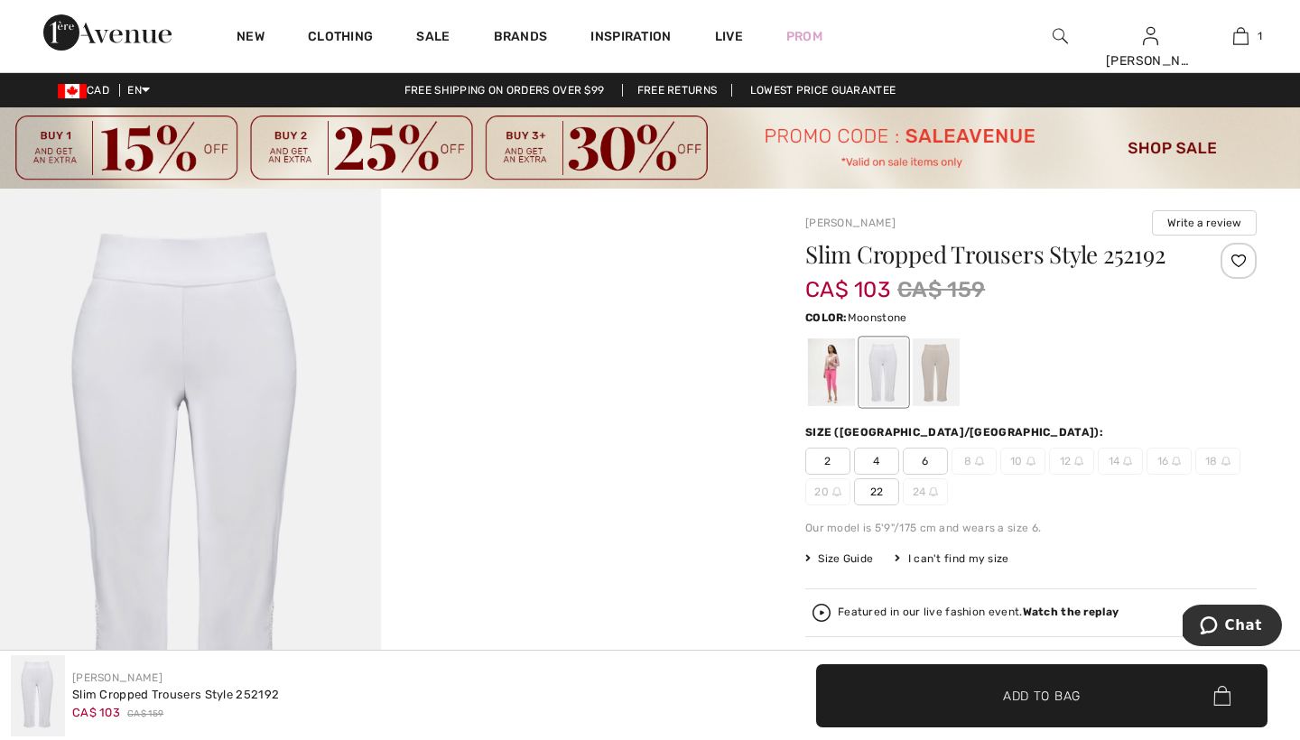
click at [942, 368] on div at bounding box center [936, 373] width 47 height 68
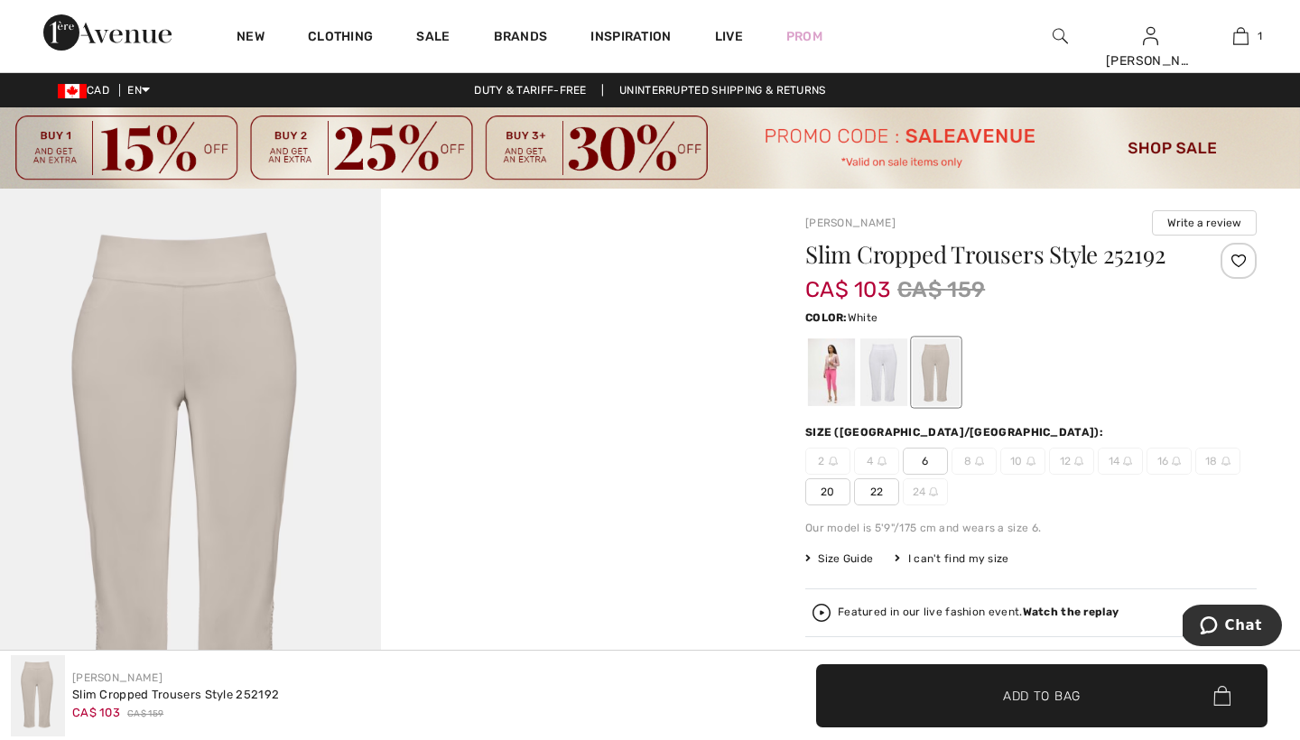
click at [886, 358] on div at bounding box center [883, 373] width 47 height 68
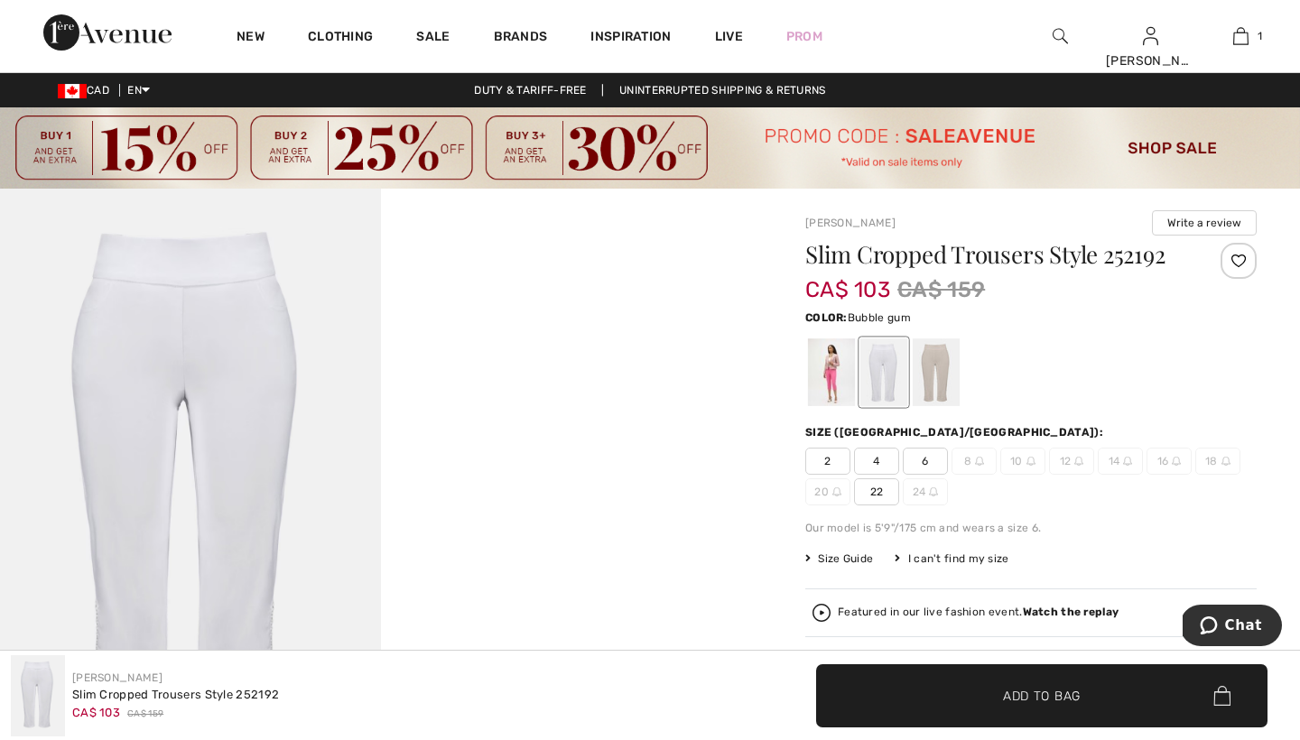
click at [829, 363] on div at bounding box center [831, 373] width 47 height 68
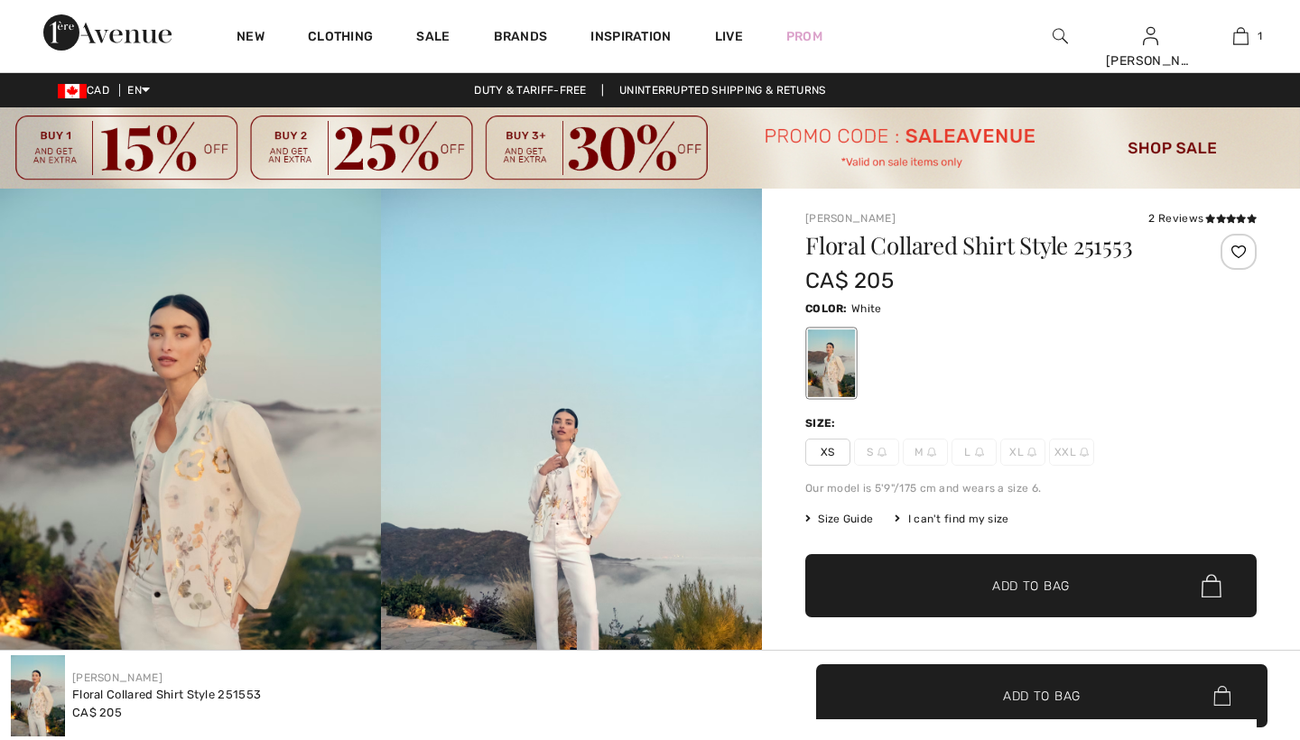
checkbox input "true"
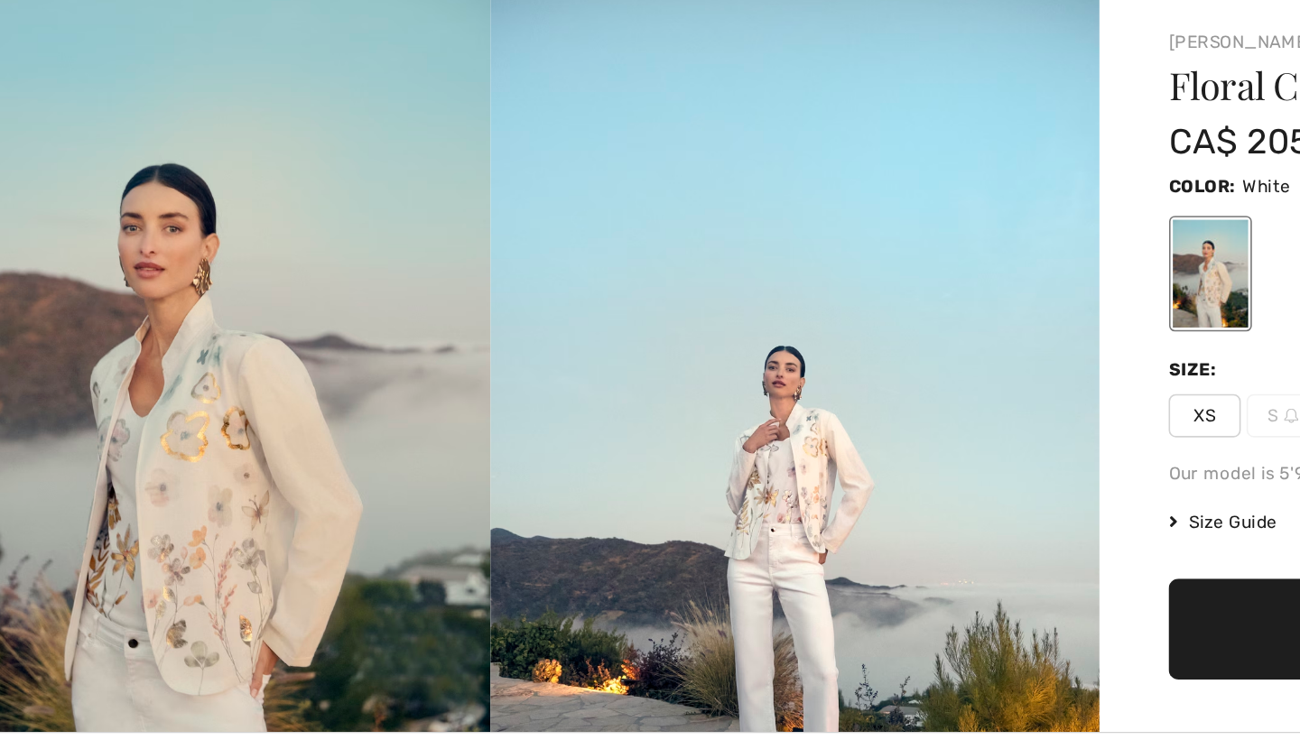
scroll to position [26, 0]
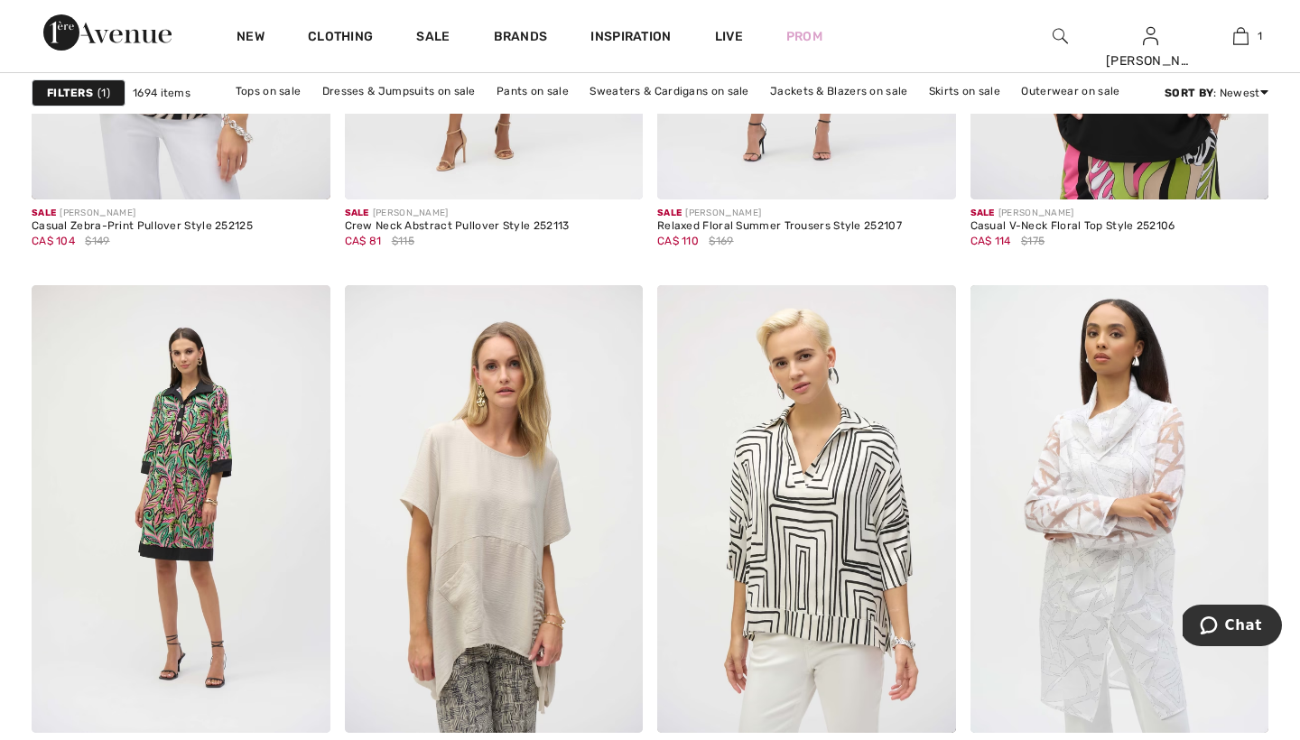
scroll to position [7688, 0]
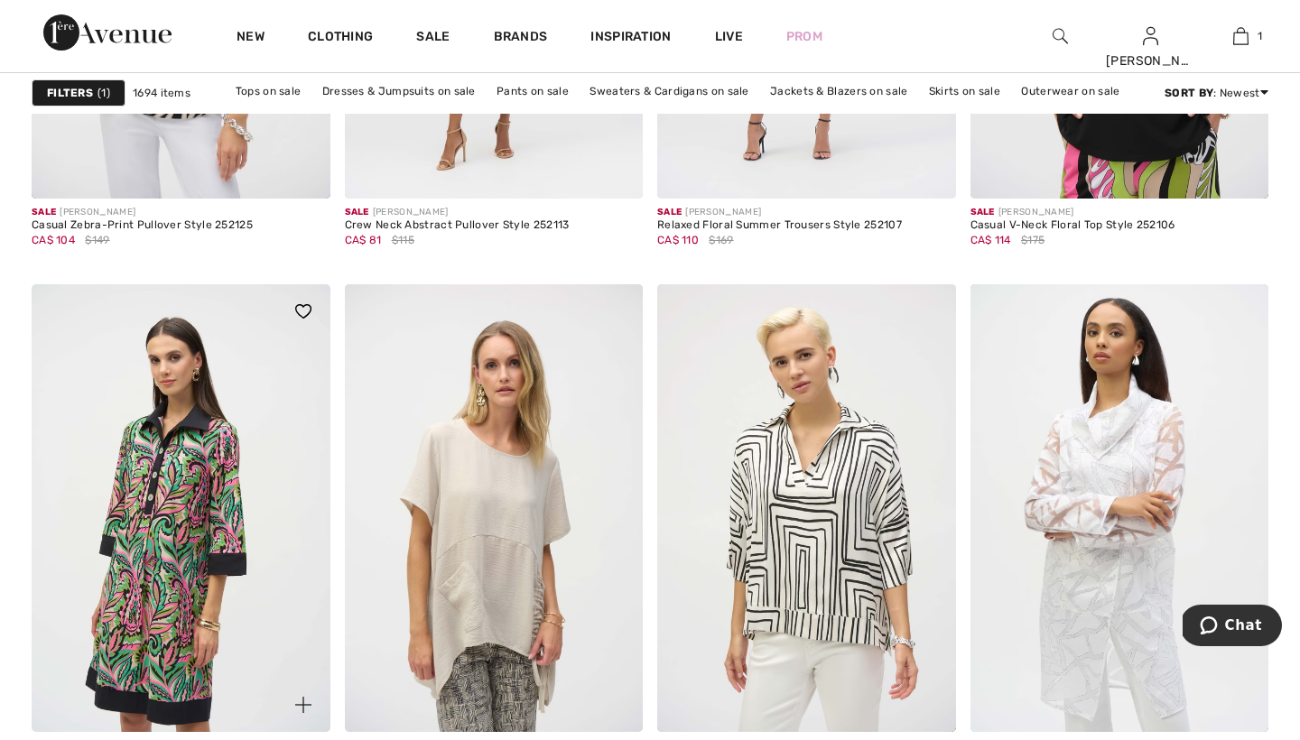
click at [211, 471] on img at bounding box center [181, 508] width 299 height 448
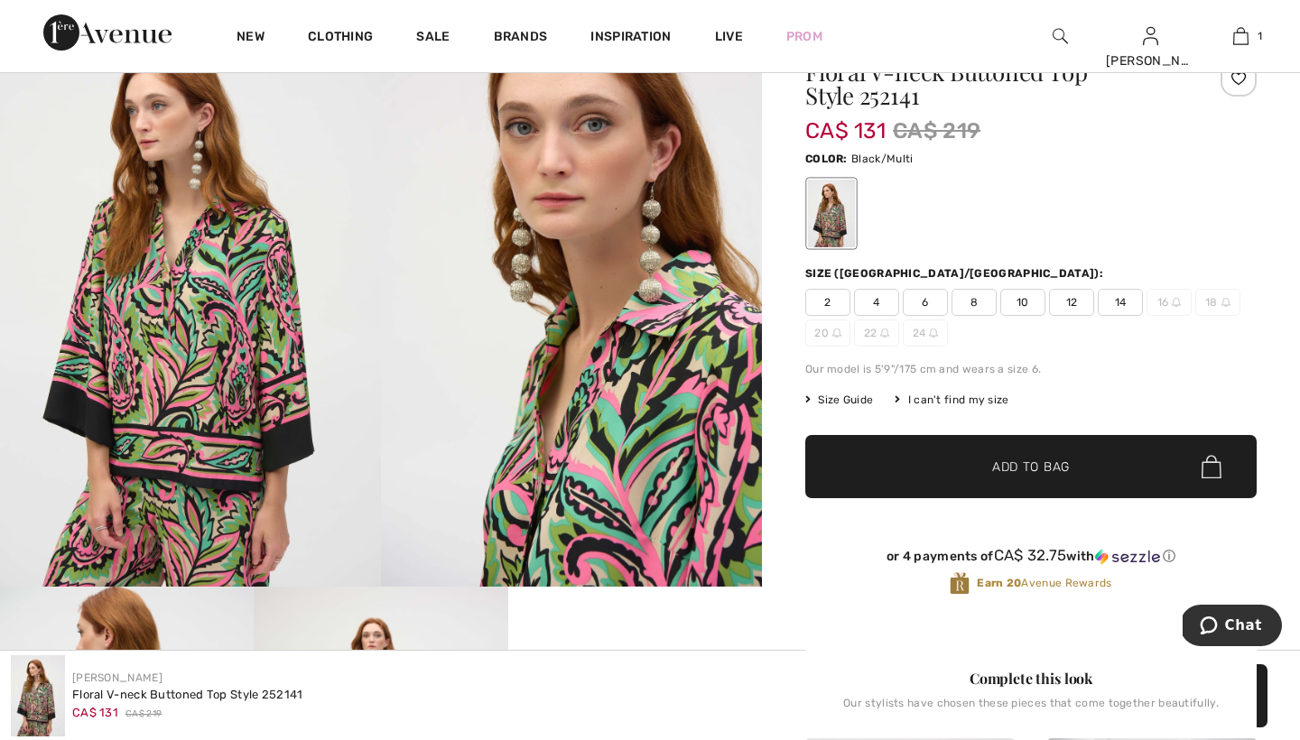
scroll to position [185, 0]
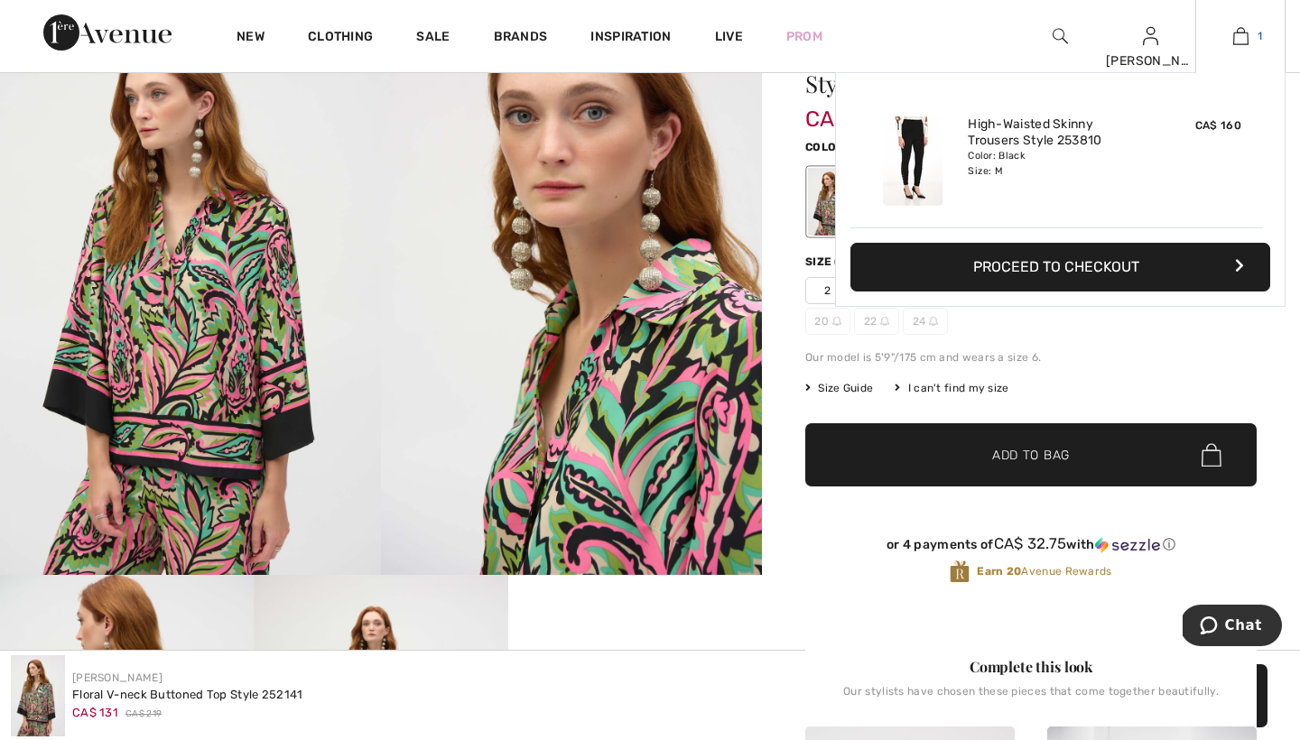
click at [1245, 37] on img at bounding box center [1240, 36] width 15 height 22
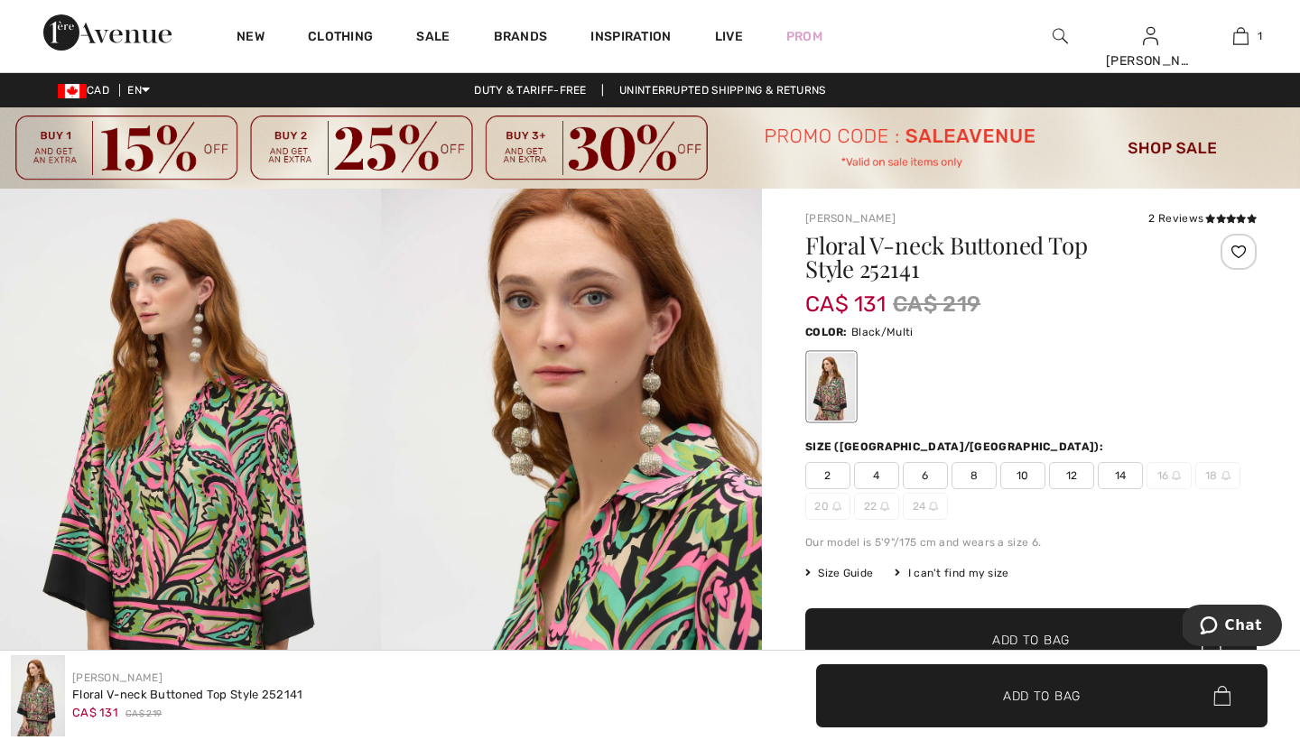
click at [975, 472] on span "8" at bounding box center [973, 475] width 45 height 27
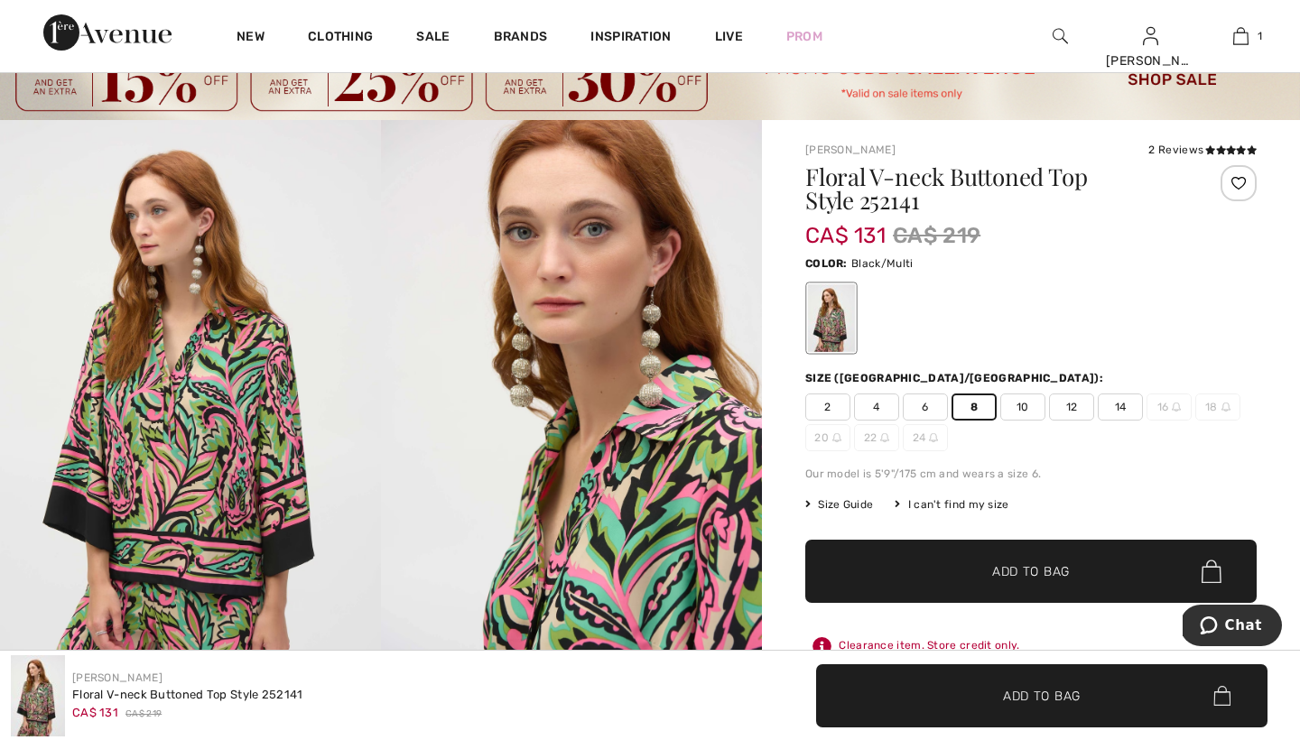
scroll to position [74, 0]
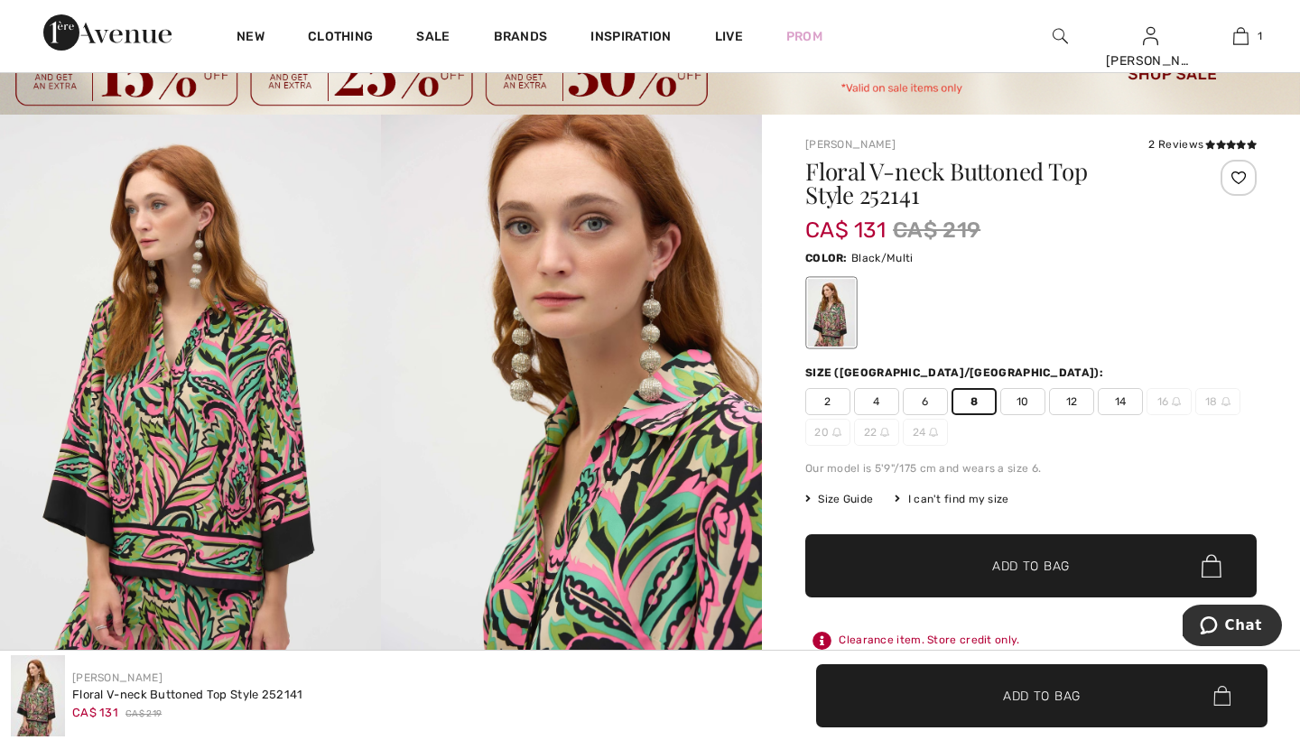
click at [1010, 564] on span "Add to Bag" at bounding box center [1031, 566] width 78 height 19
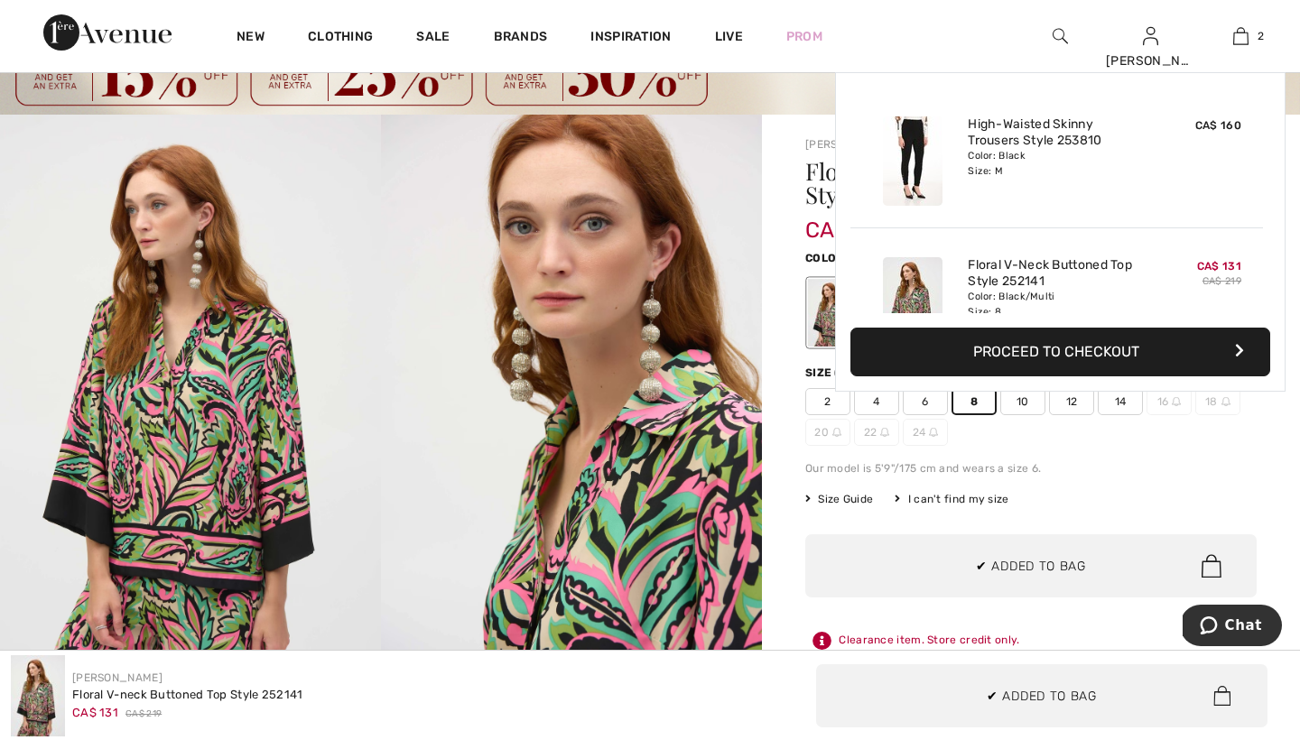
scroll to position [56, 0]
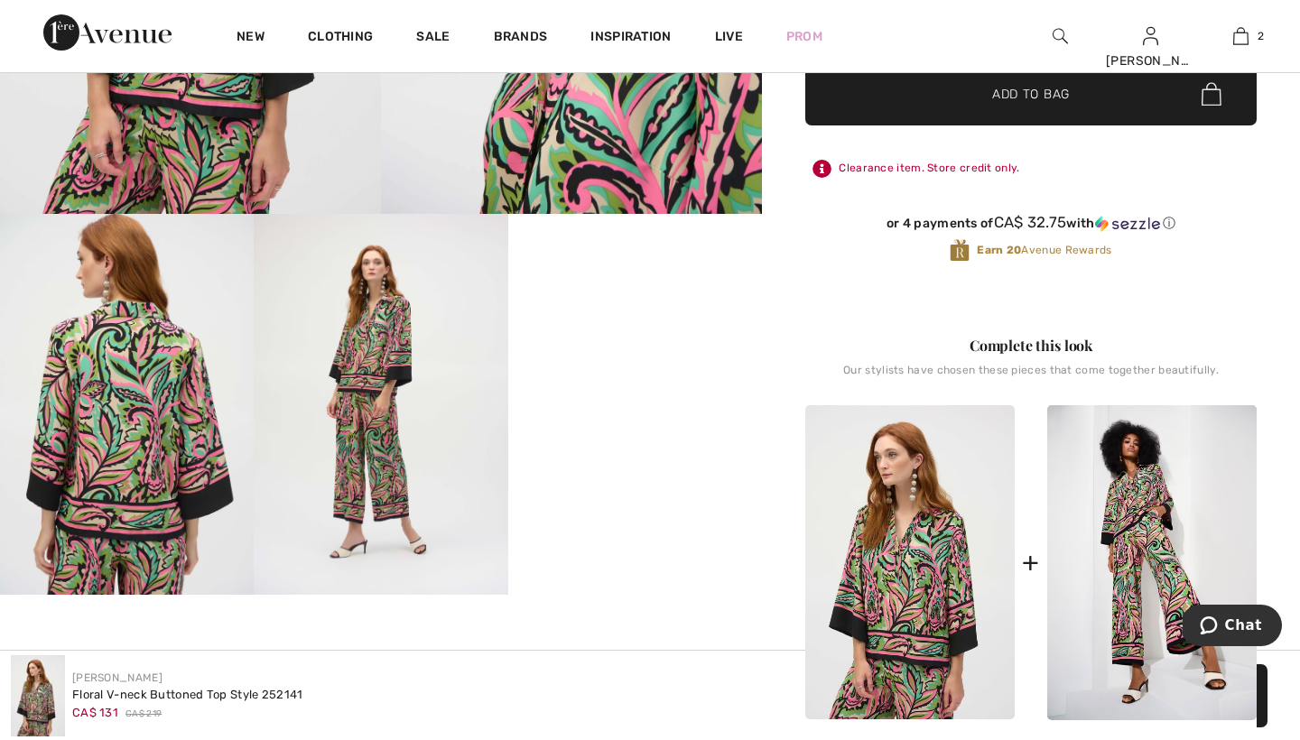
scroll to position [574, 0]
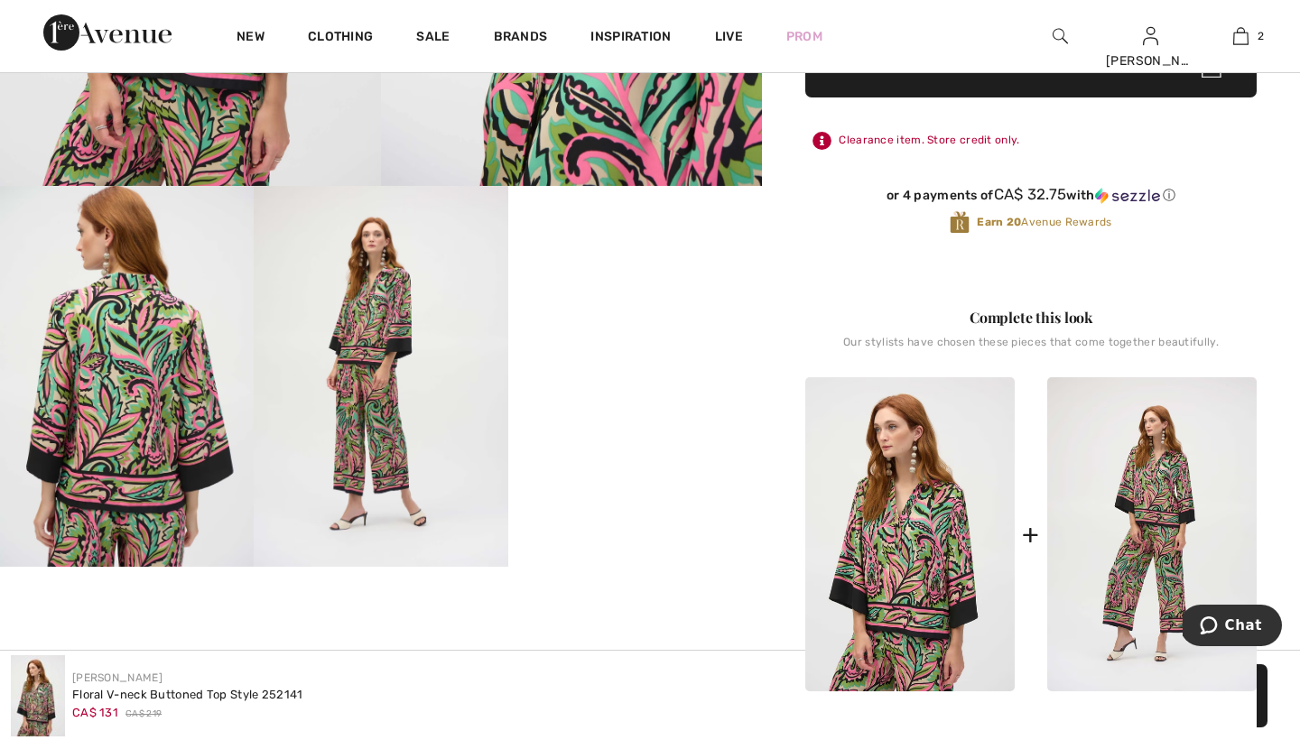
click at [1112, 523] on img at bounding box center [1151, 534] width 209 height 315
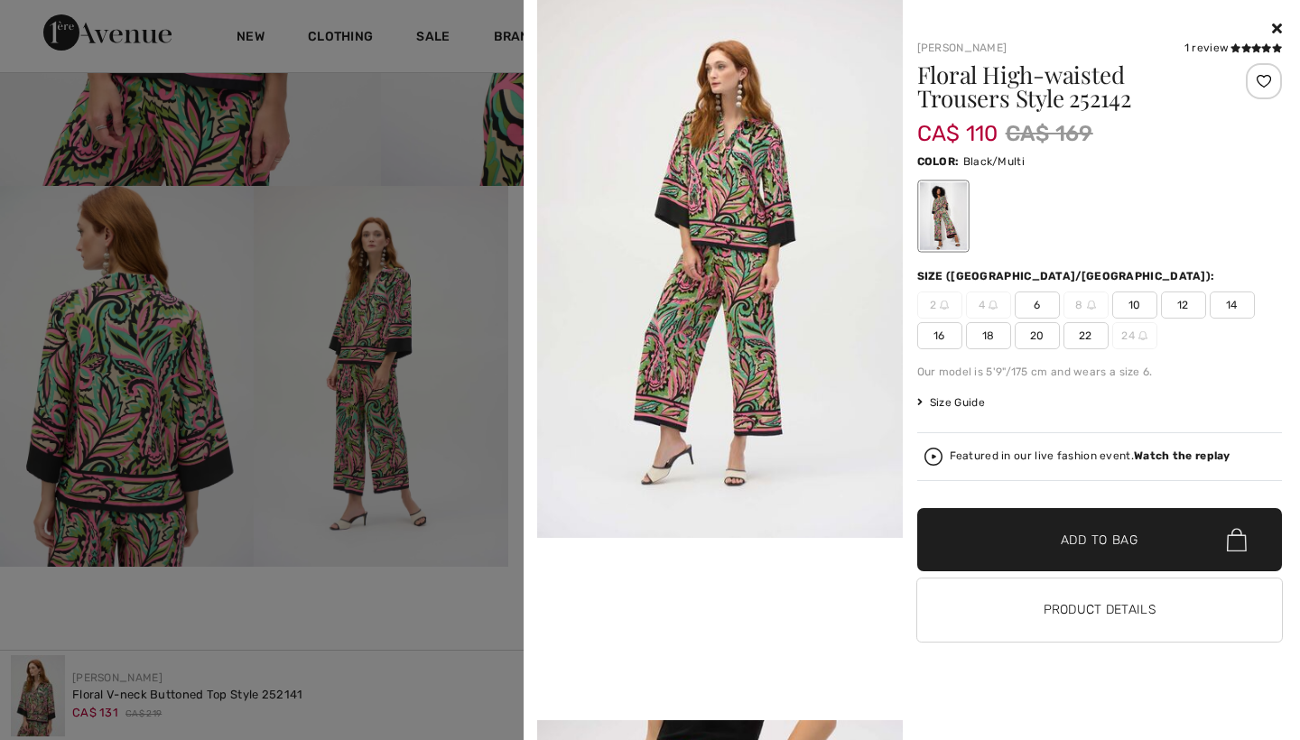
scroll to position [559, 0]
click at [1067, 607] on button "Product Details" at bounding box center [1100, 610] width 366 height 63
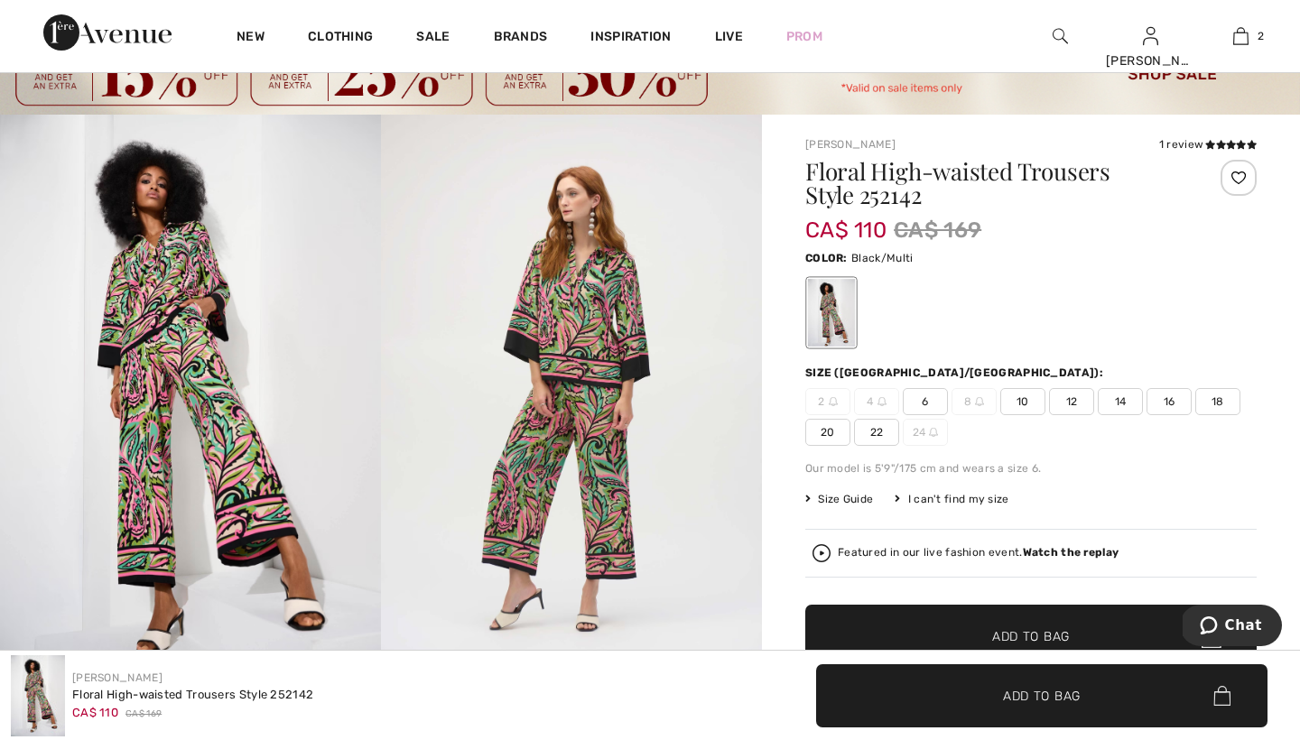
scroll to position [72, 0]
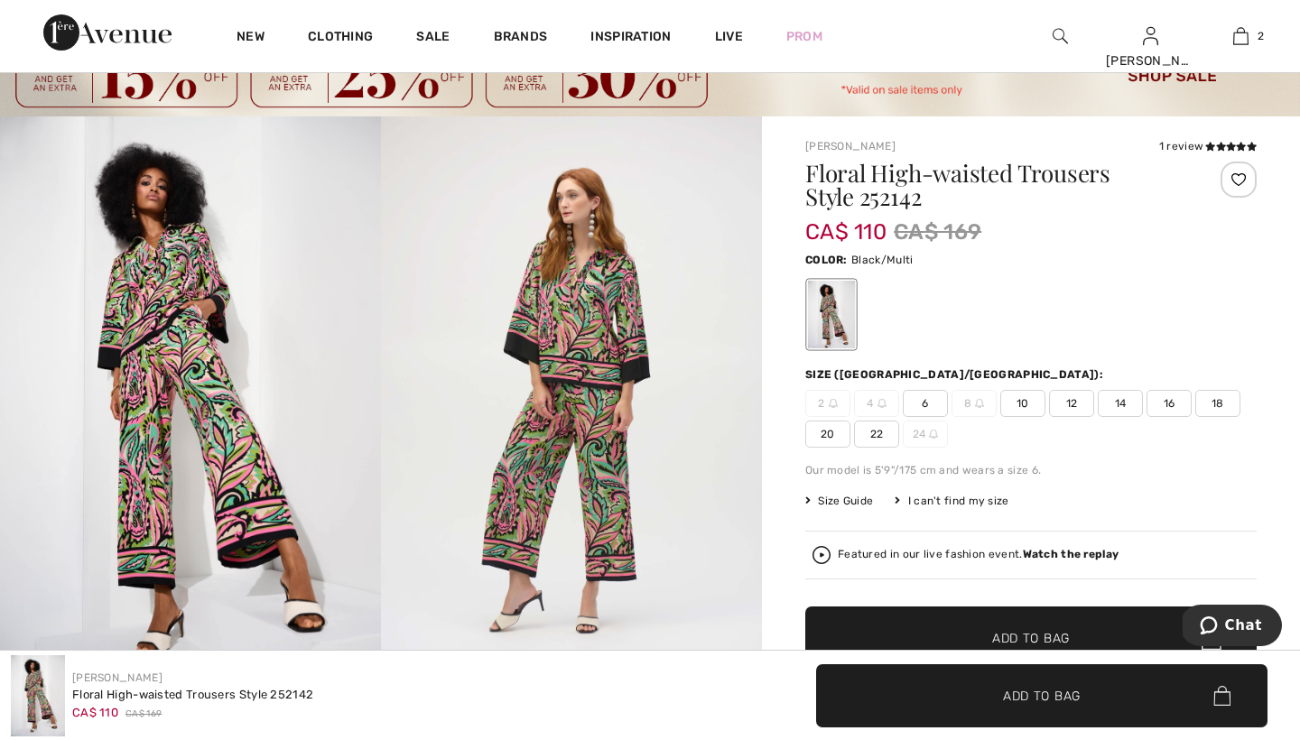
click at [923, 400] on span "6" at bounding box center [925, 403] width 45 height 27
click at [1007, 635] on span "Add to Bag" at bounding box center [1031, 638] width 78 height 19
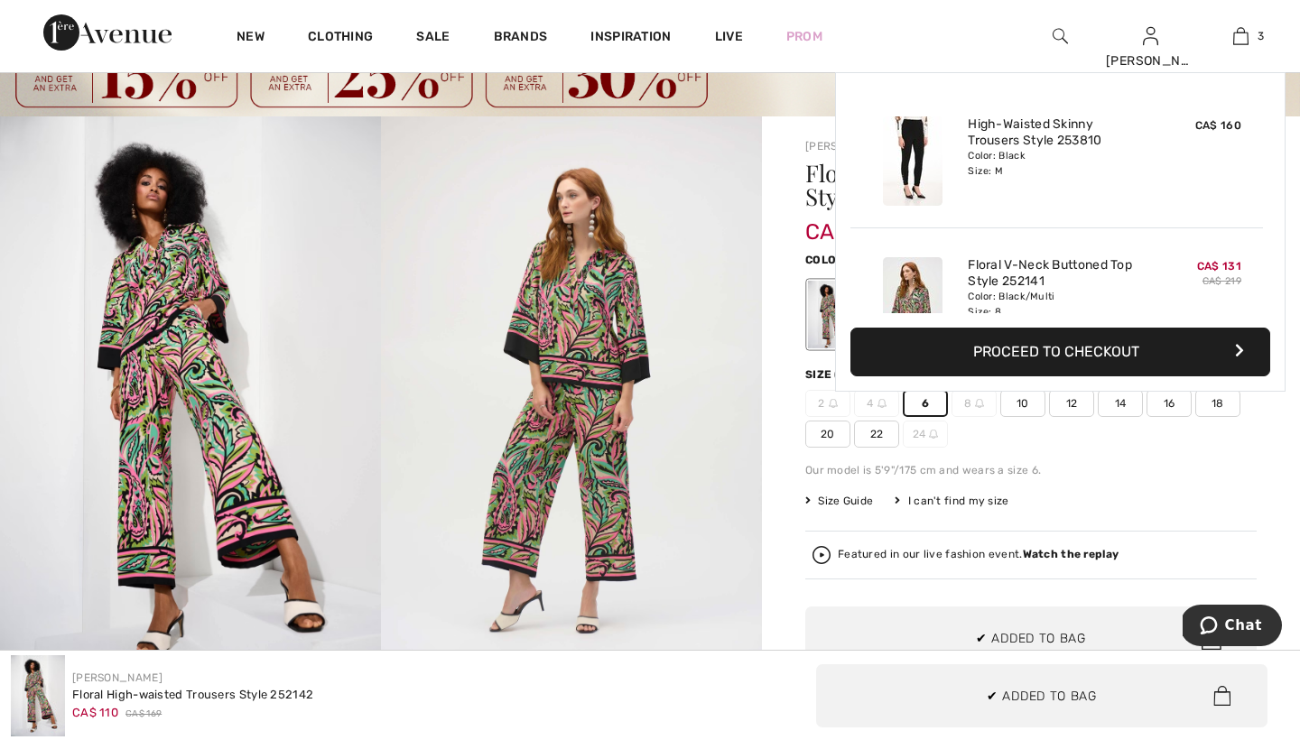
scroll to position [197, 0]
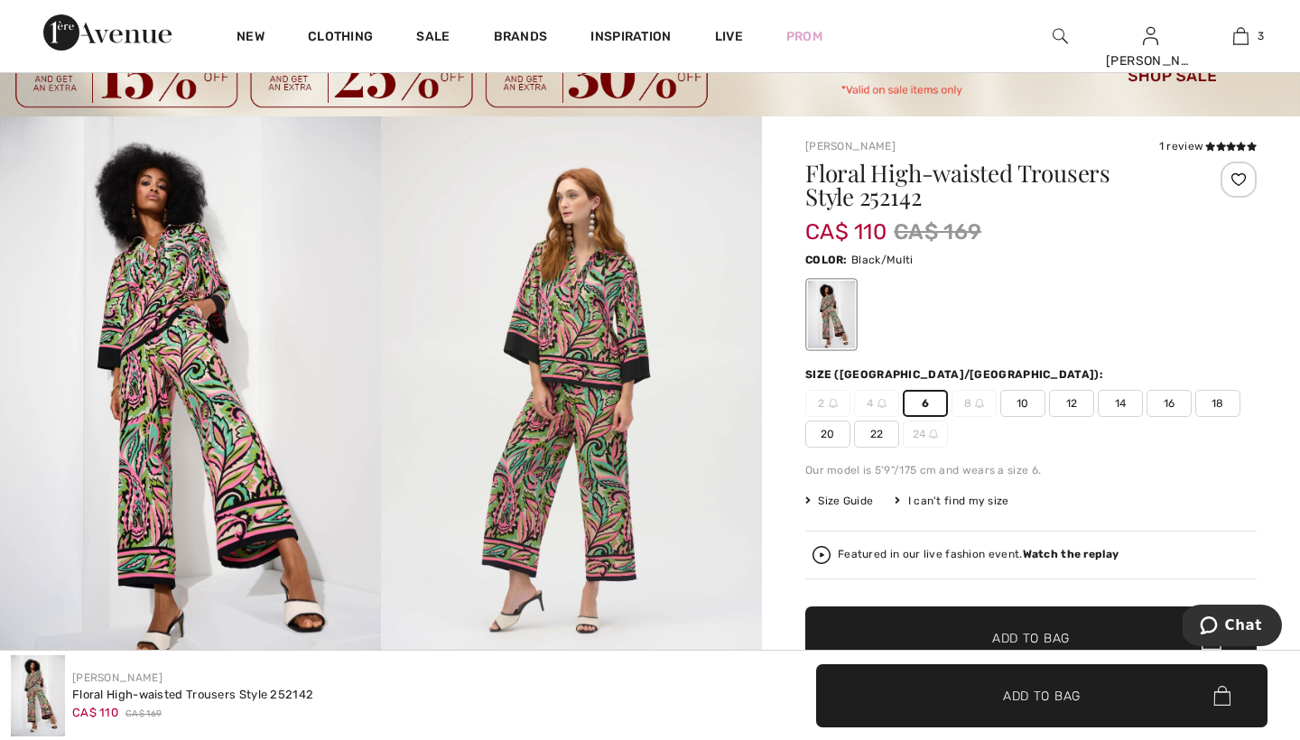
click at [838, 497] on span "Size Guide" at bounding box center [839, 501] width 68 height 16
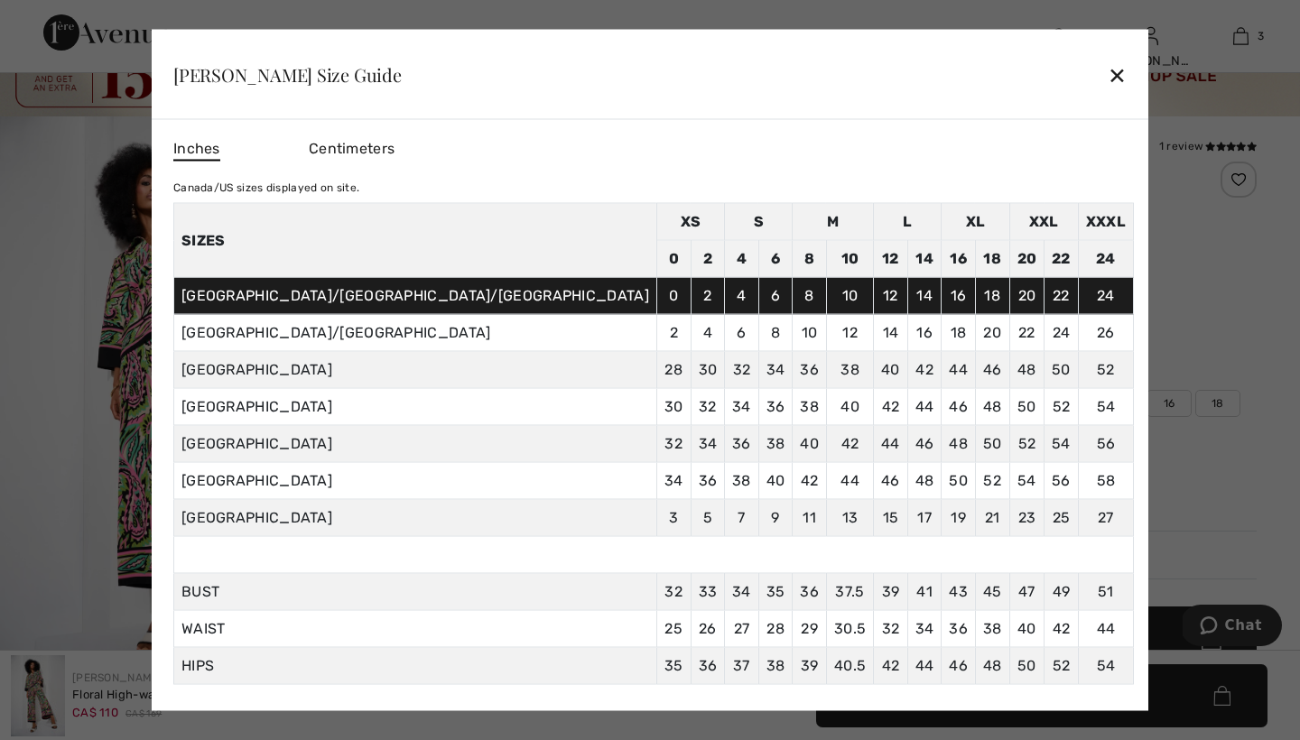
click at [1108, 71] on div "✕" at bounding box center [1117, 74] width 19 height 38
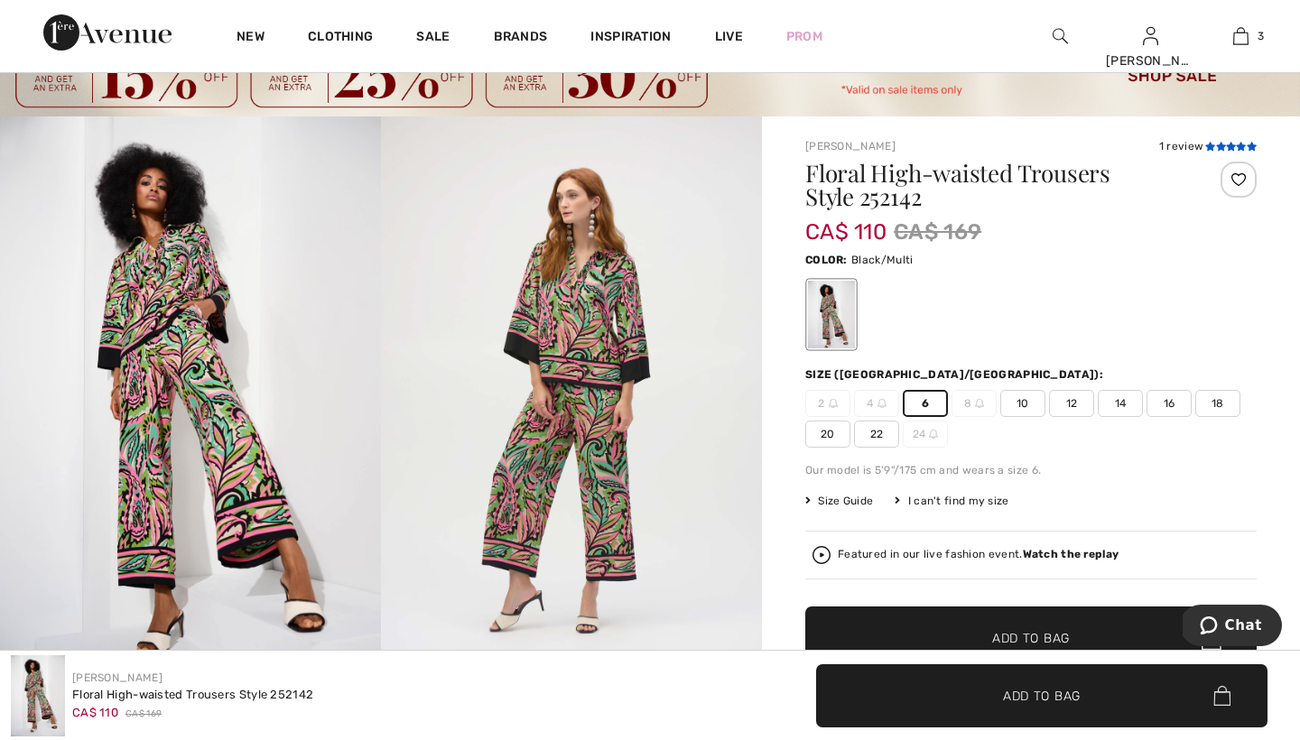
click at [1221, 145] on icon at bounding box center [1221, 146] width 10 height 9
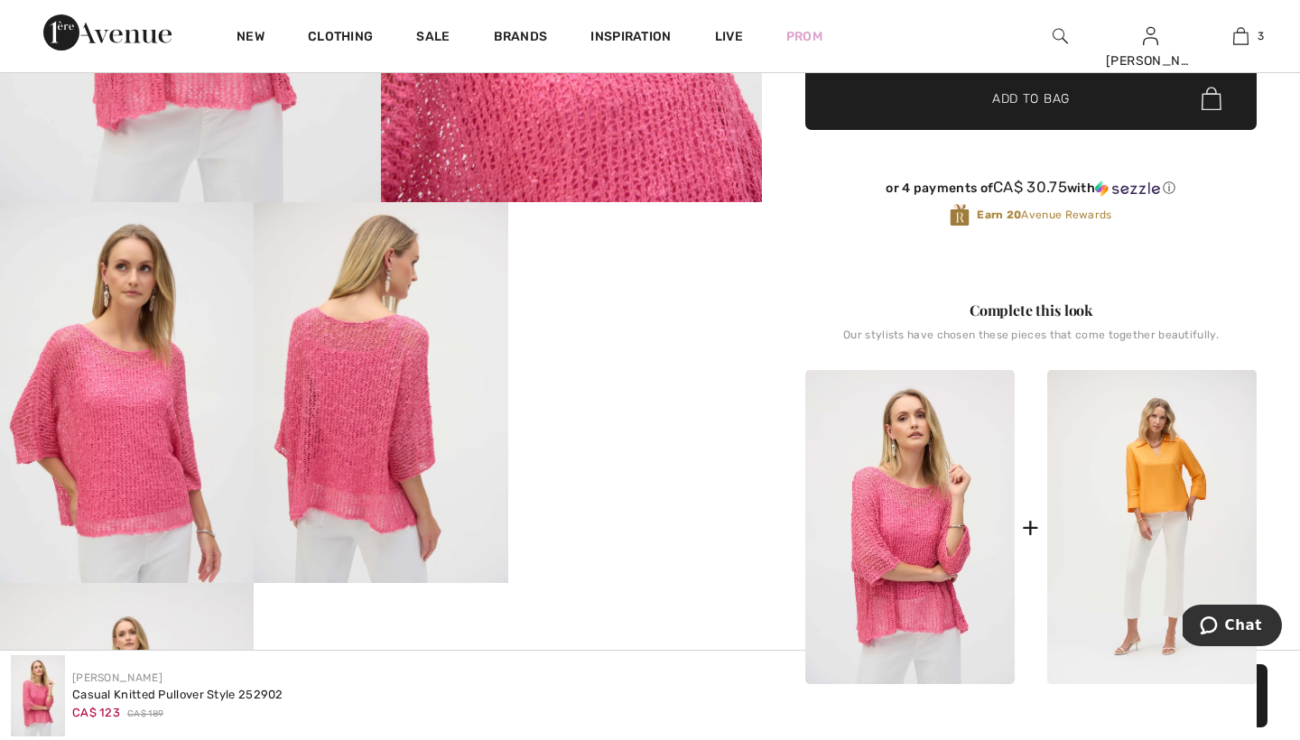
scroll to position [560, 0]
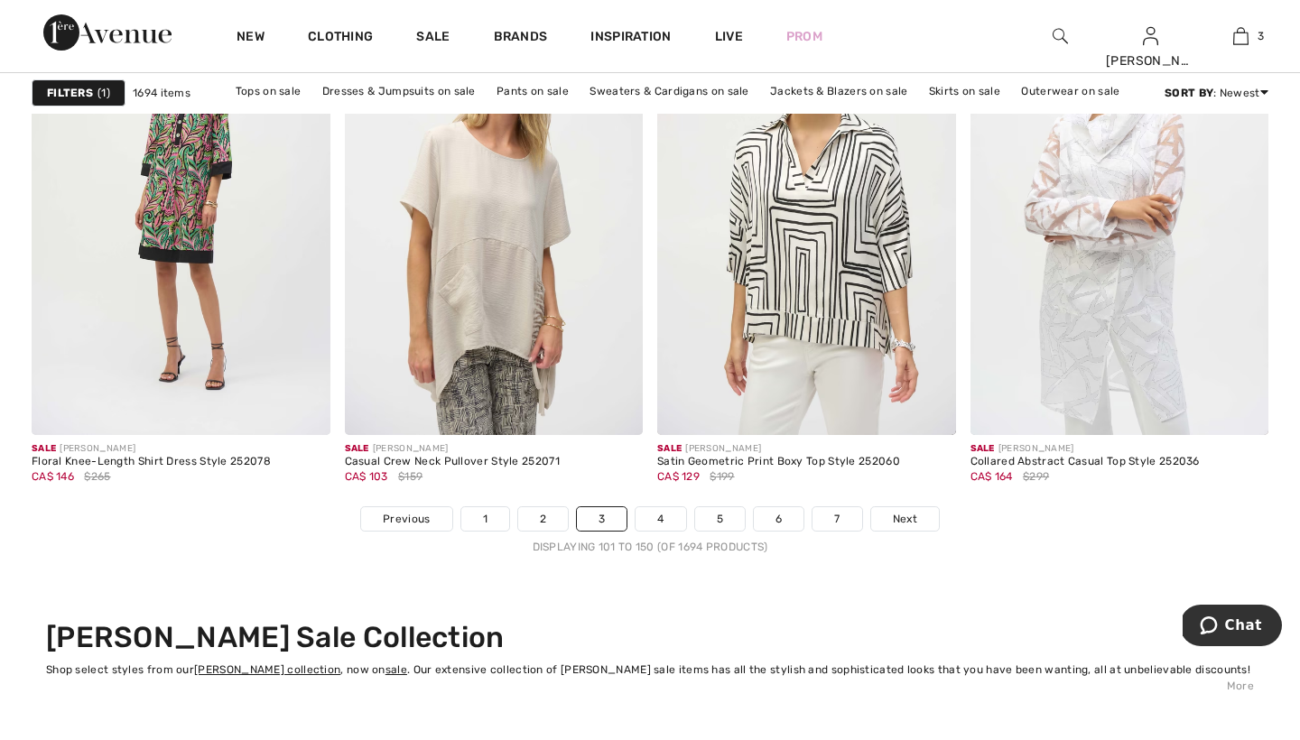
scroll to position [8041, 0]
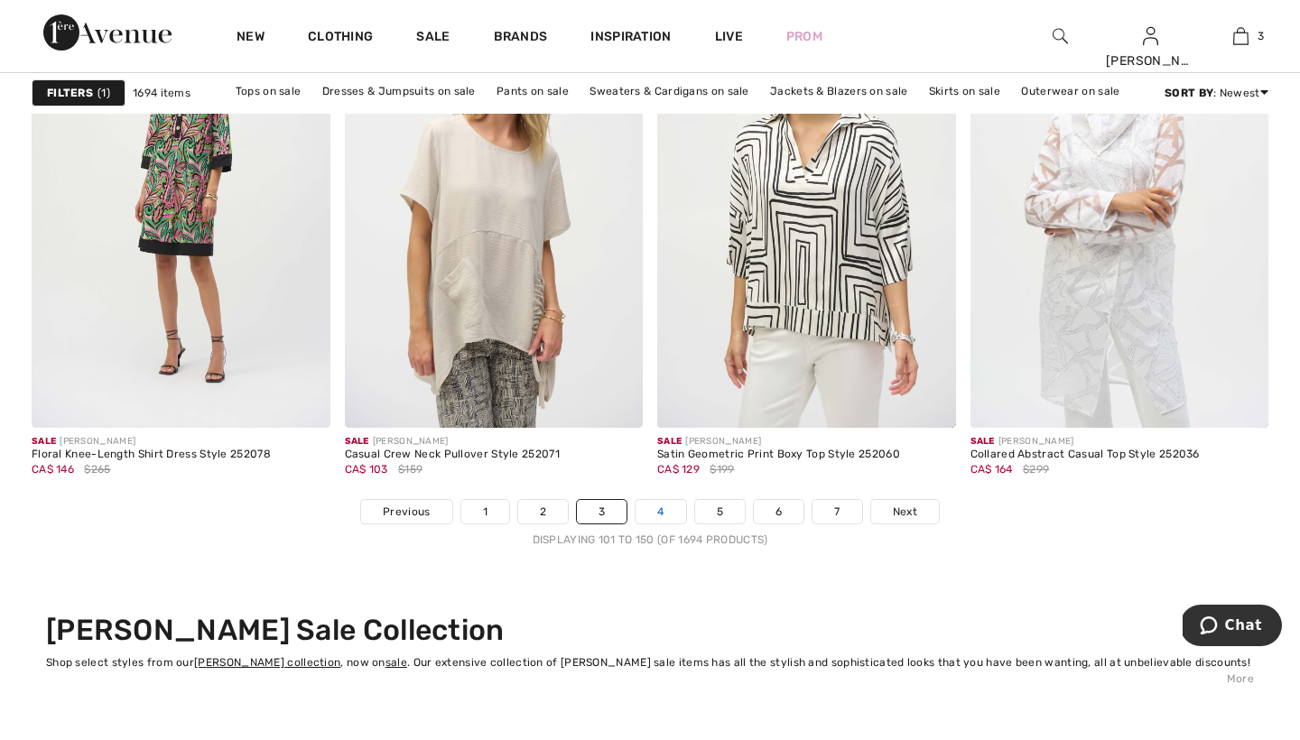
click at [662, 511] on link "4" at bounding box center [661, 511] width 50 height 23
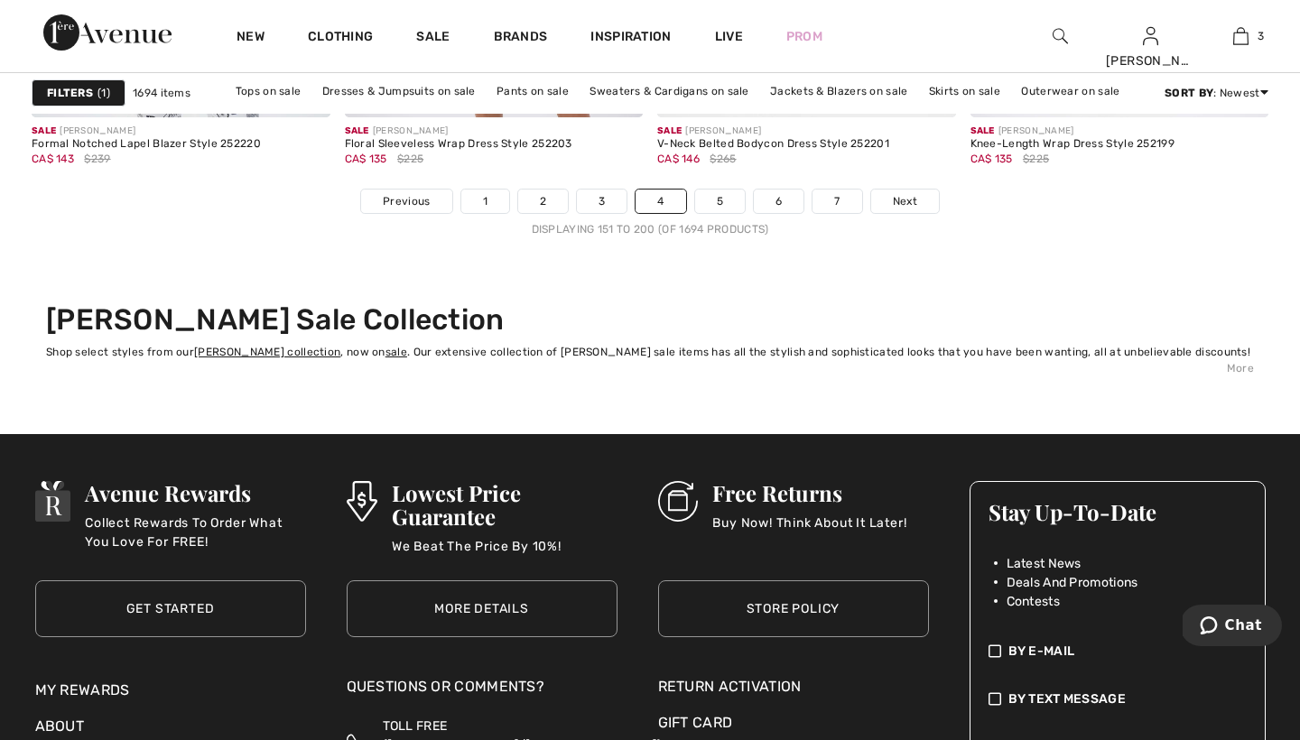
scroll to position [8303, 0]
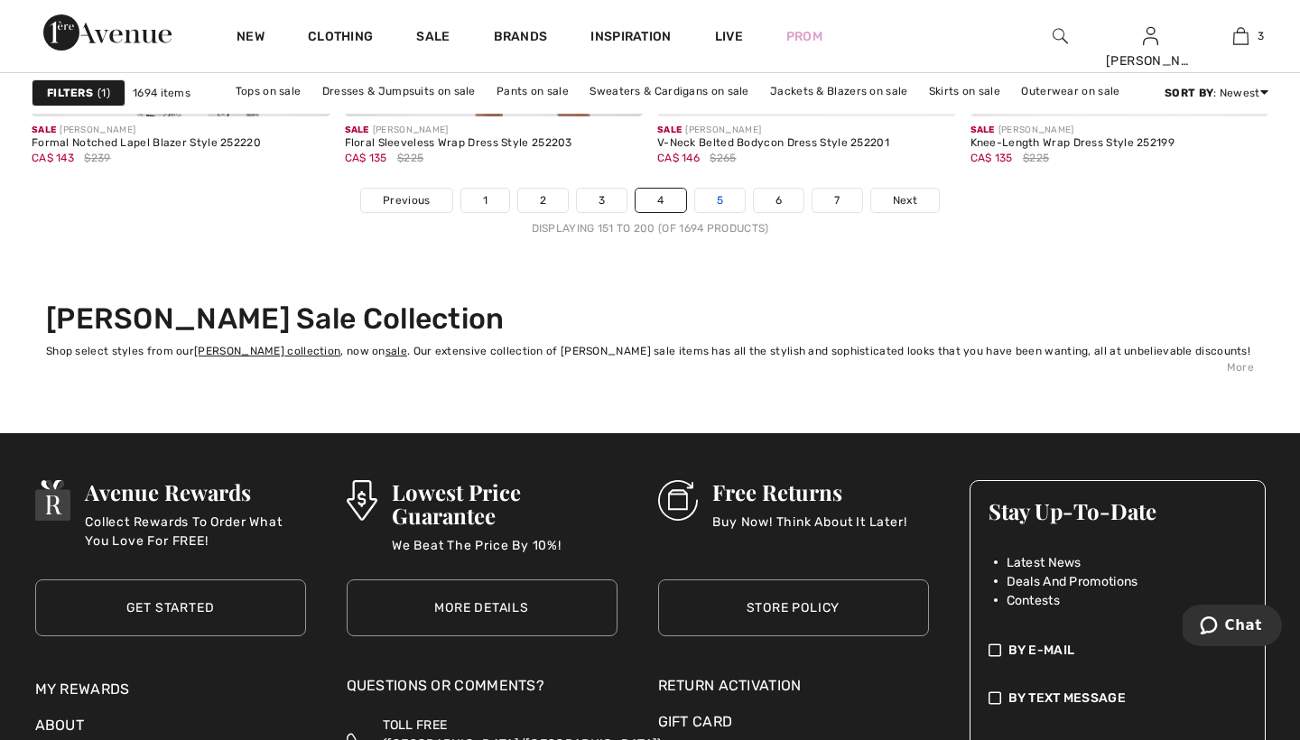
click at [721, 200] on link "5" at bounding box center [720, 200] width 50 height 23
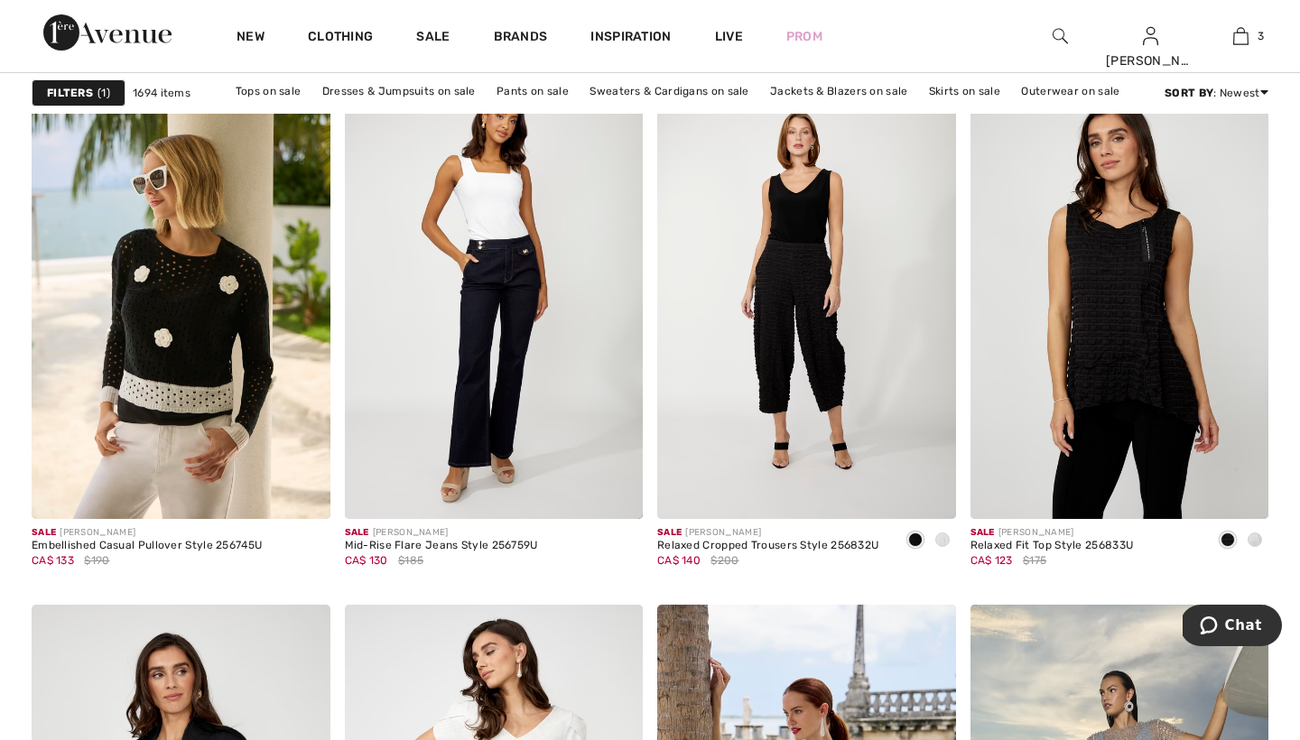
scroll to position [6887, 0]
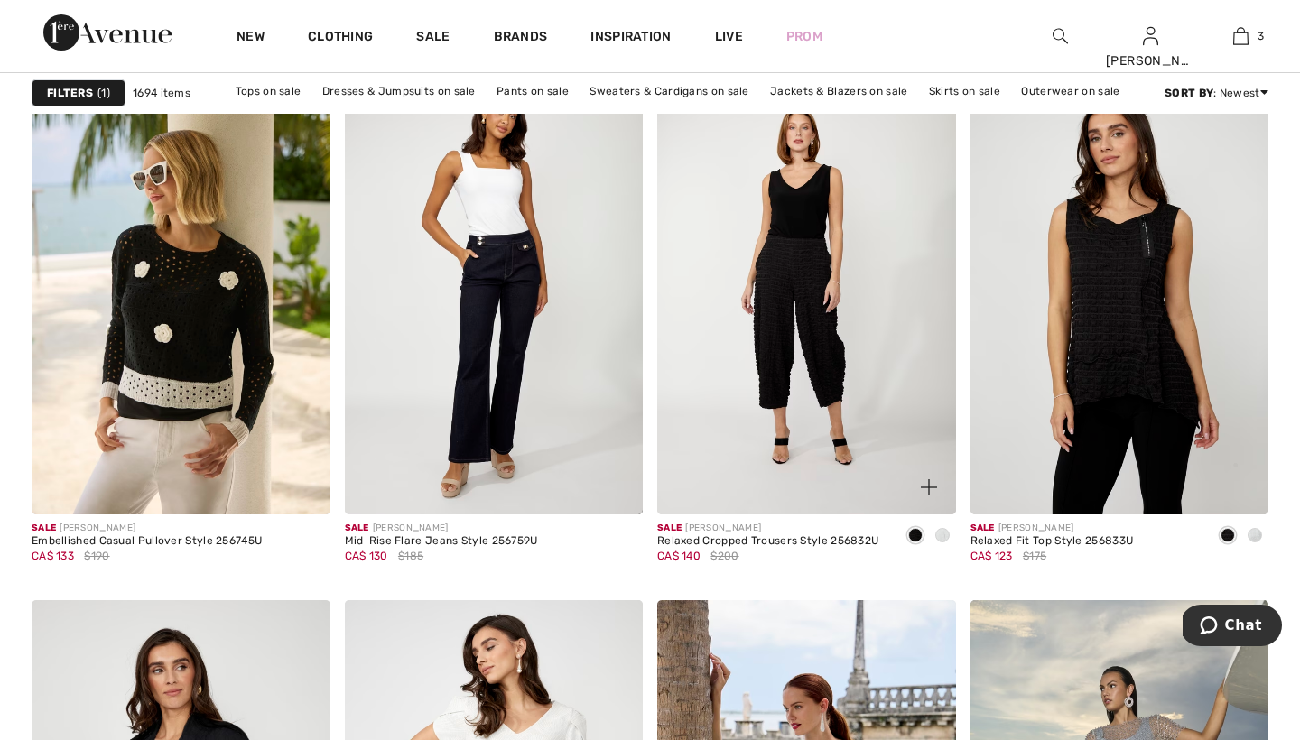
click at [942, 535] on span at bounding box center [942, 535] width 14 height 14
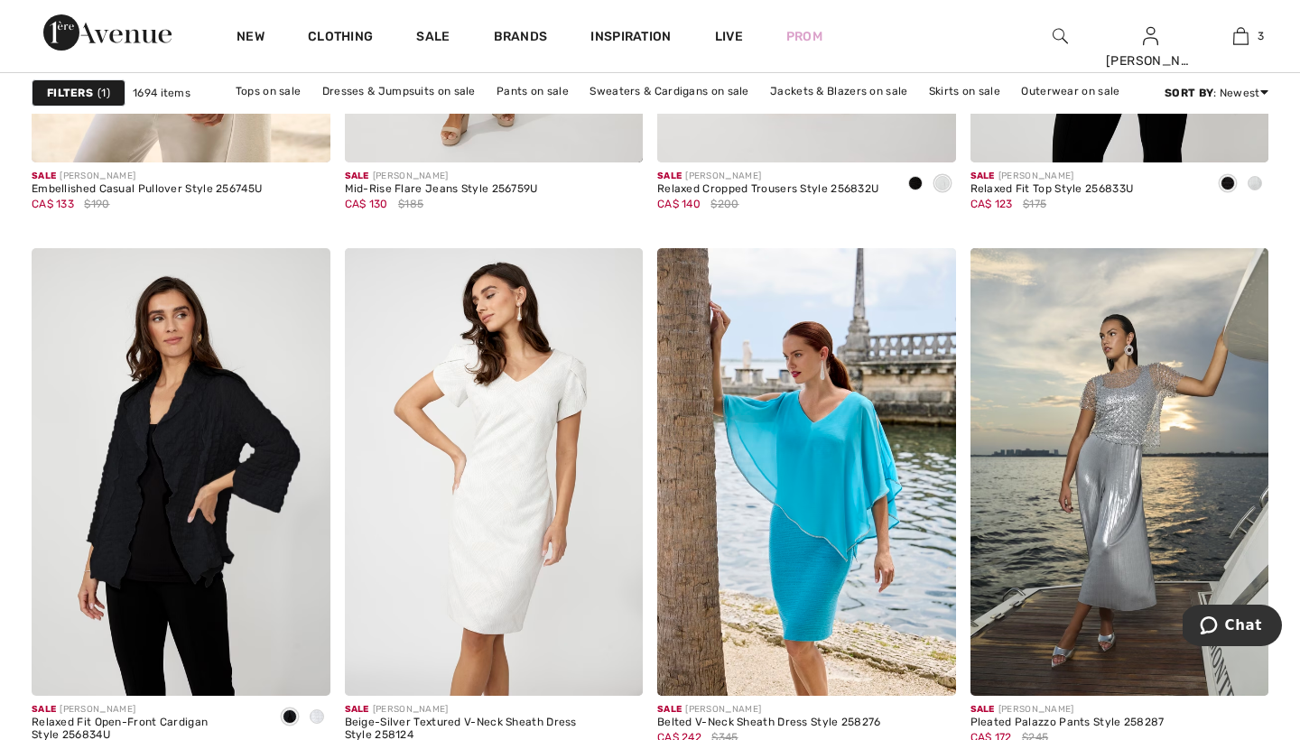
scroll to position [7240, 0]
click at [137, 549] on img at bounding box center [181, 471] width 299 height 448
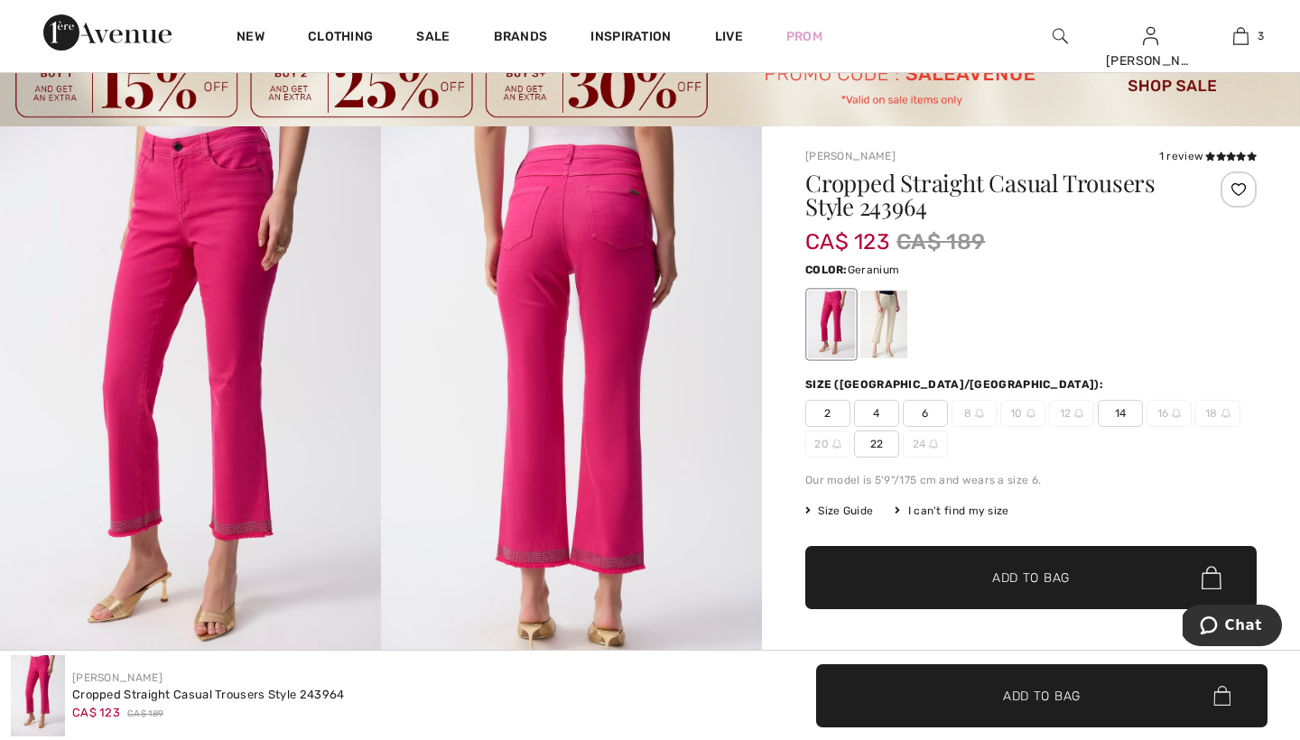
scroll to position [59, 0]
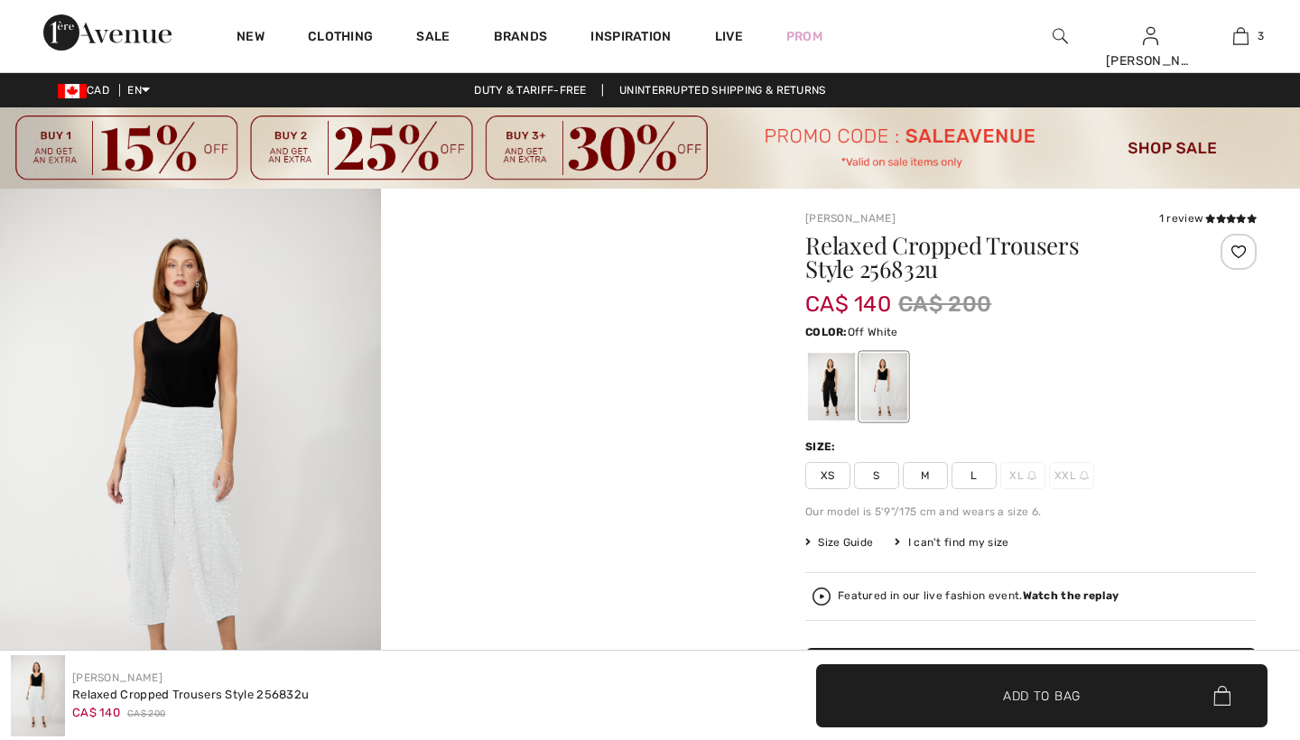
checkbox input "true"
click at [888, 390] on div at bounding box center [883, 387] width 47 height 68
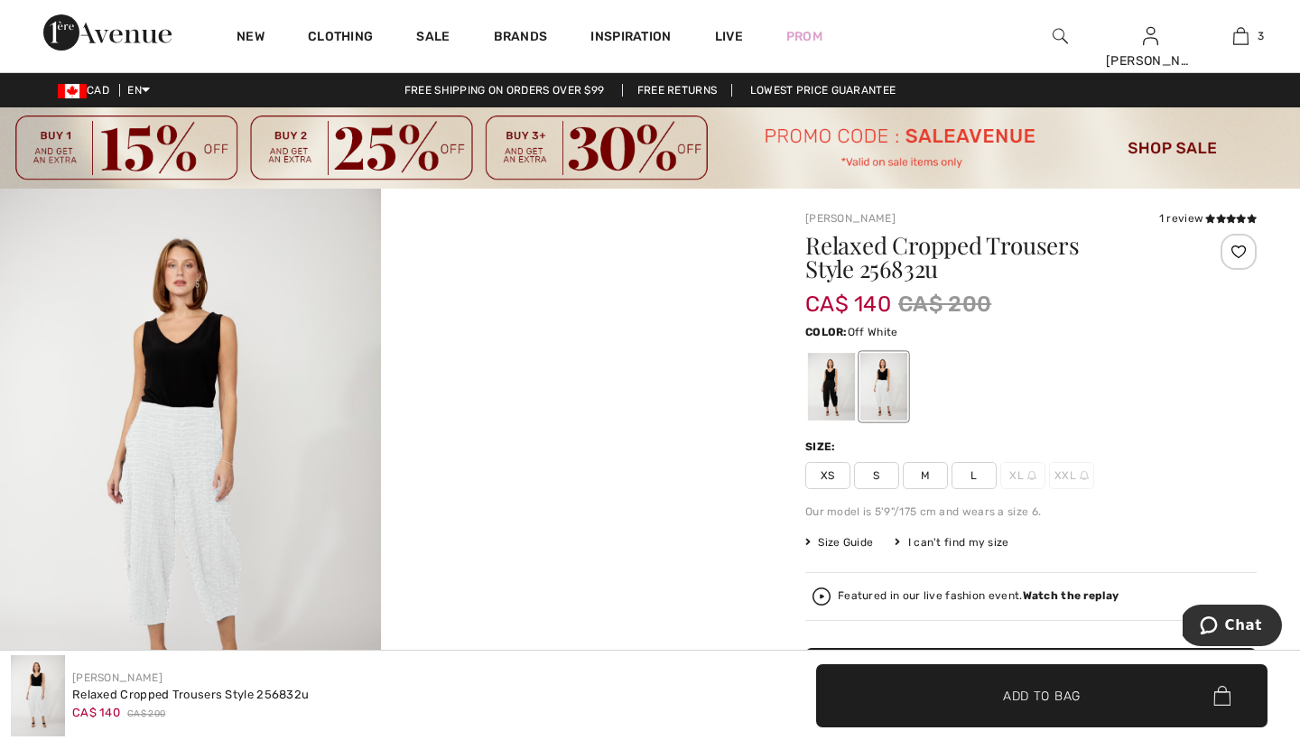
click at [923, 474] on span "M" at bounding box center [925, 475] width 45 height 27
click at [845, 538] on span "Size Guide" at bounding box center [839, 542] width 68 height 16
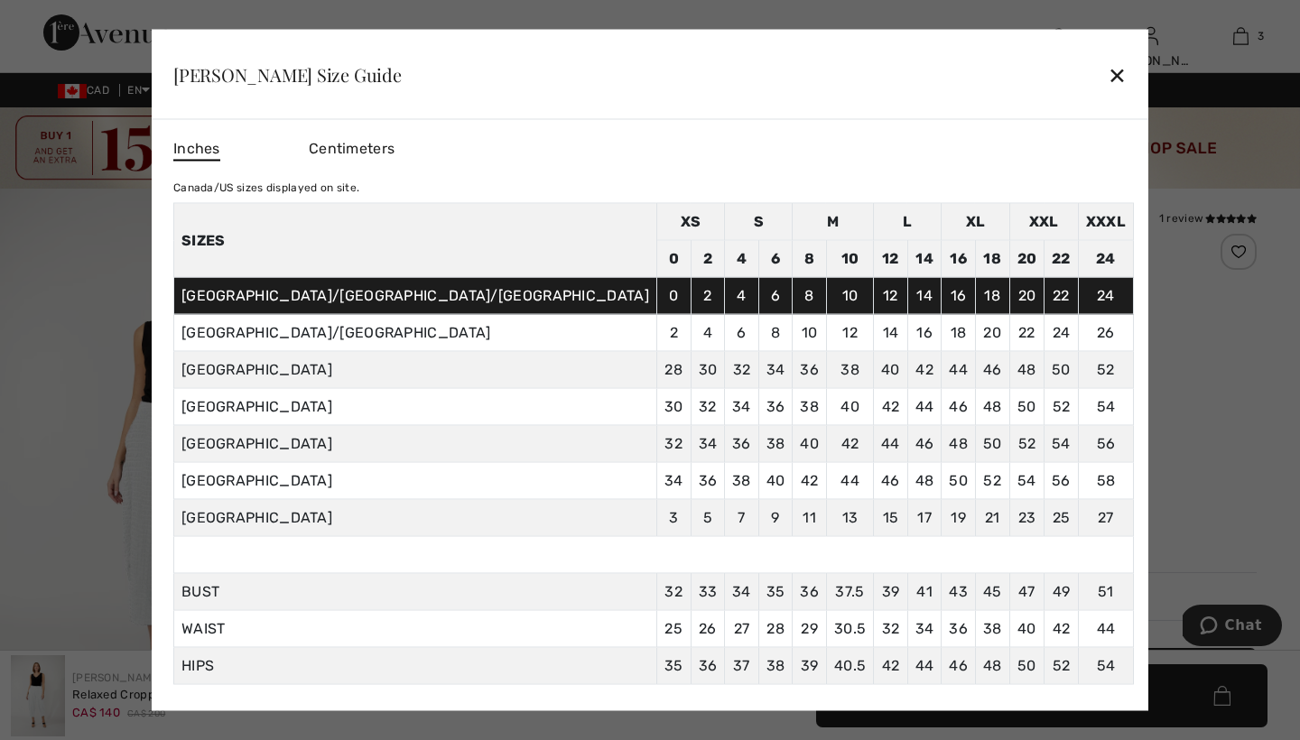
click at [1108, 71] on div "✕" at bounding box center [1117, 74] width 19 height 38
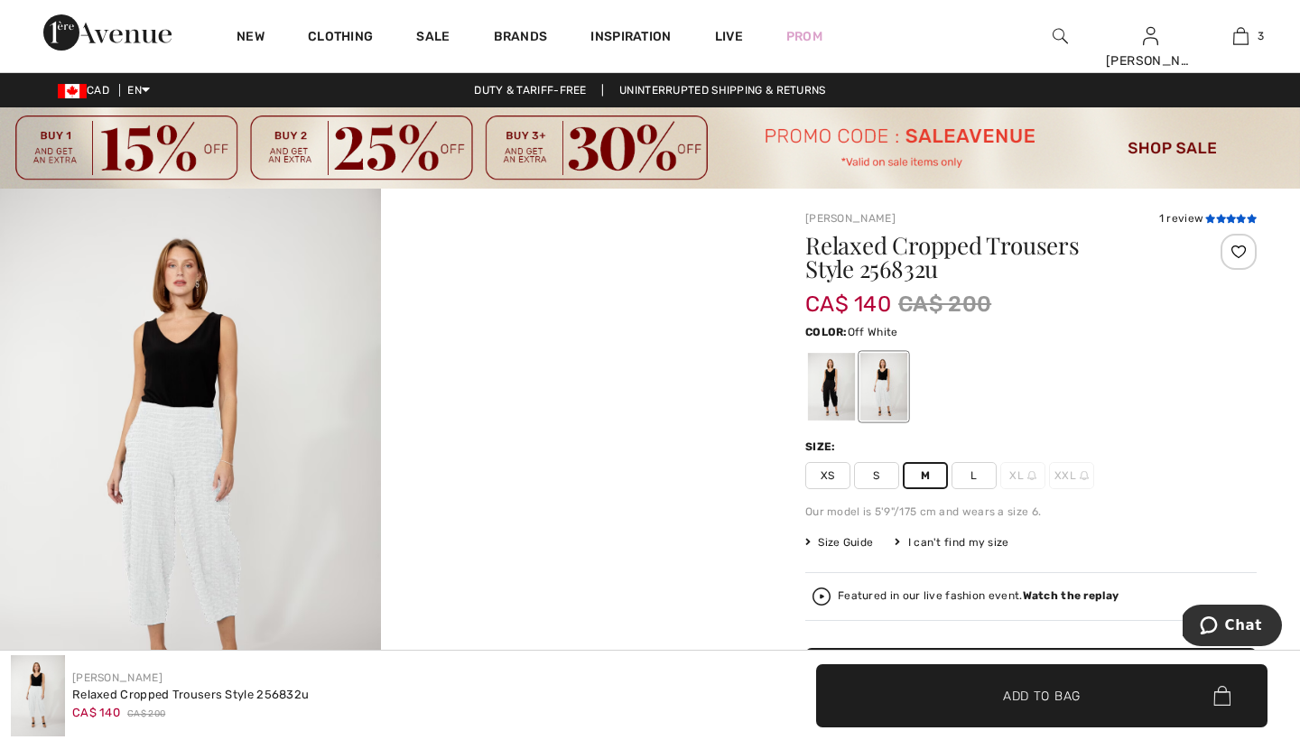
click at [1216, 218] on icon at bounding box center [1221, 218] width 10 height 9
click at [1016, 692] on span "Add to Bag" at bounding box center [1042, 695] width 78 height 19
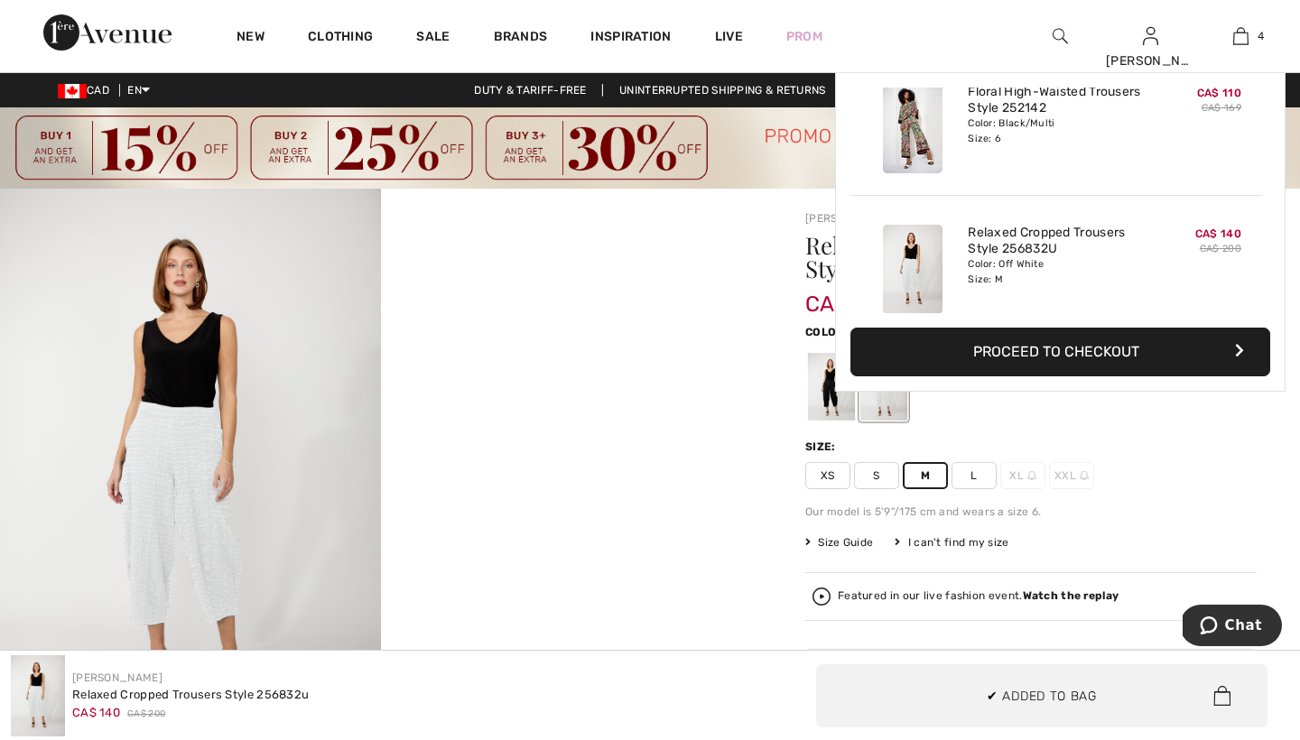
scroll to position [338, 0]
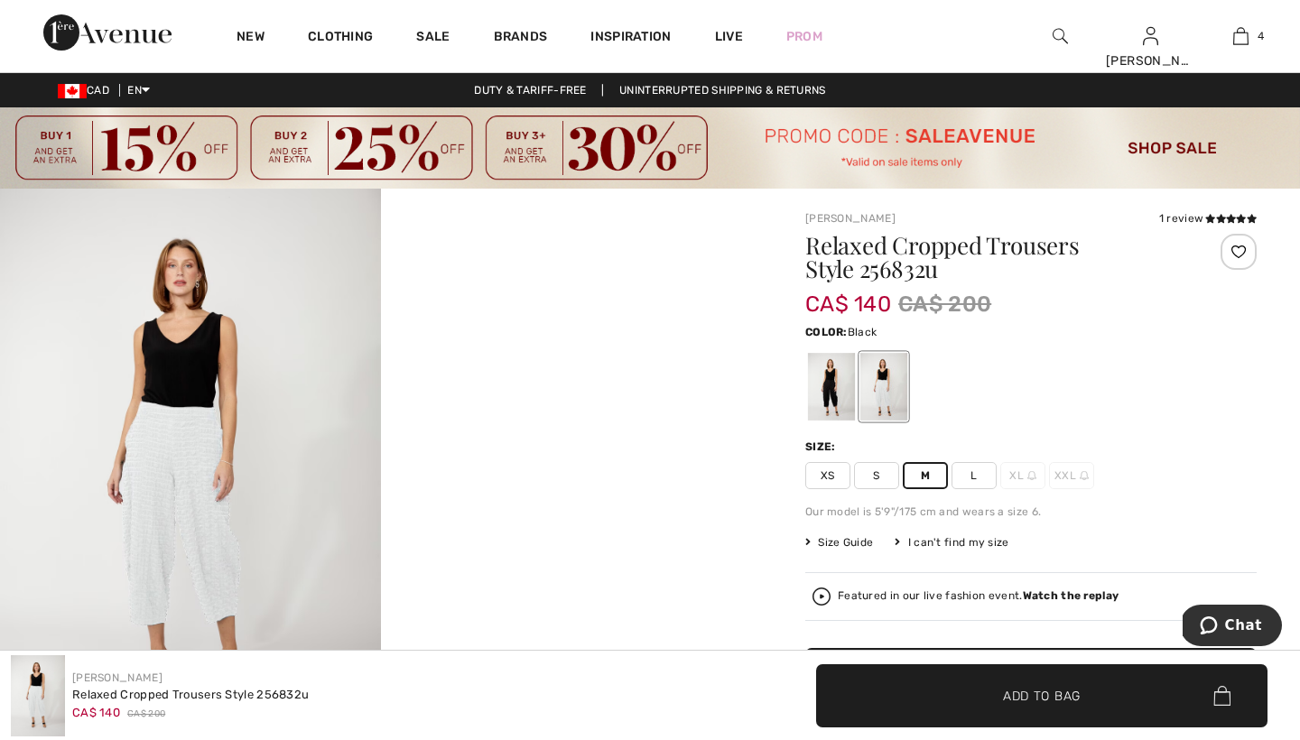
click at [827, 402] on div at bounding box center [831, 387] width 47 height 68
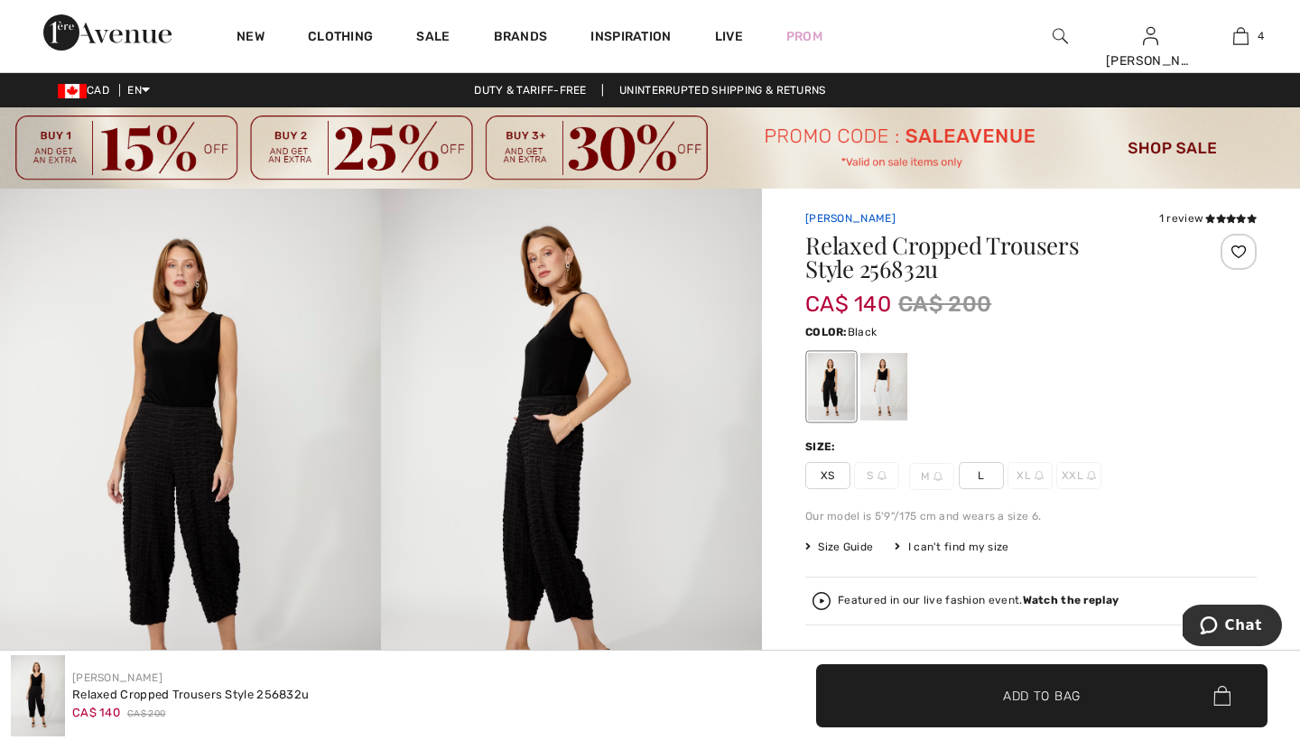
click at [831, 218] on link "[PERSON_NAME]" at bounding box center [850, 218] width 90 height 13
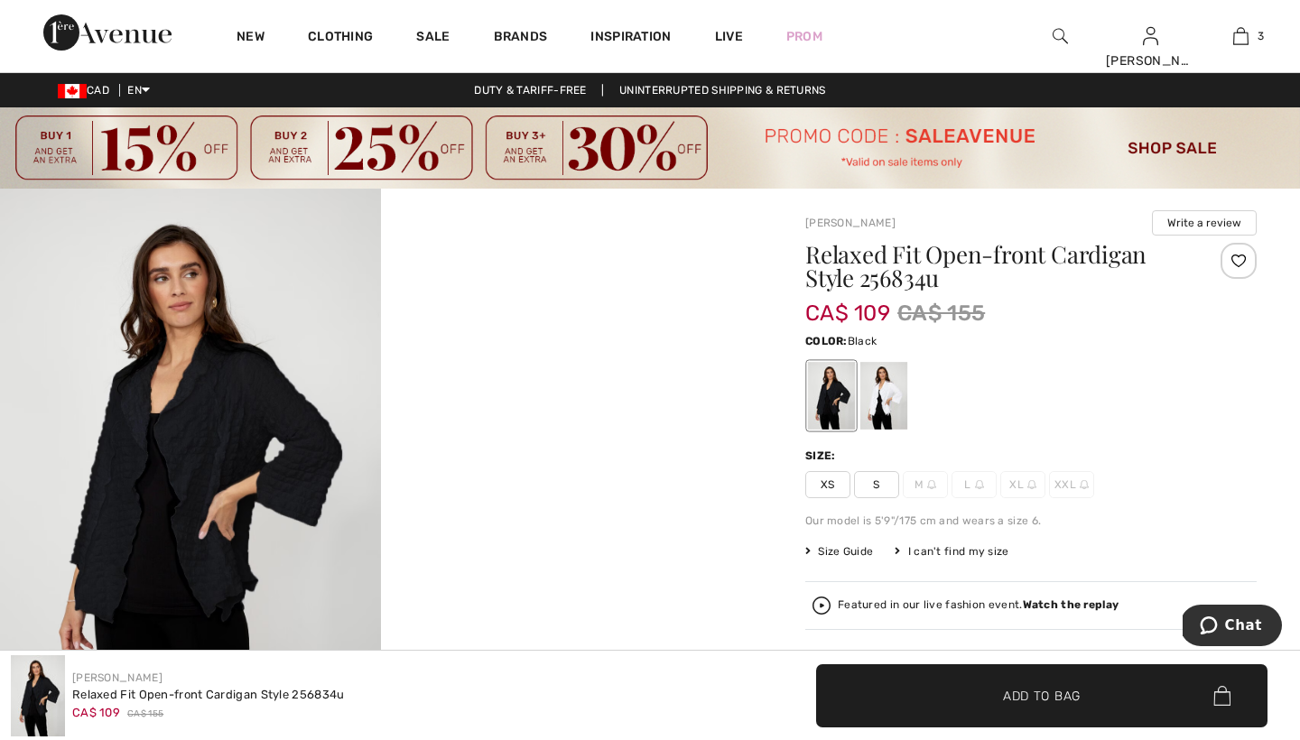
click at [886, 385] on div at bounding box center [883, 396] width 47 height 68
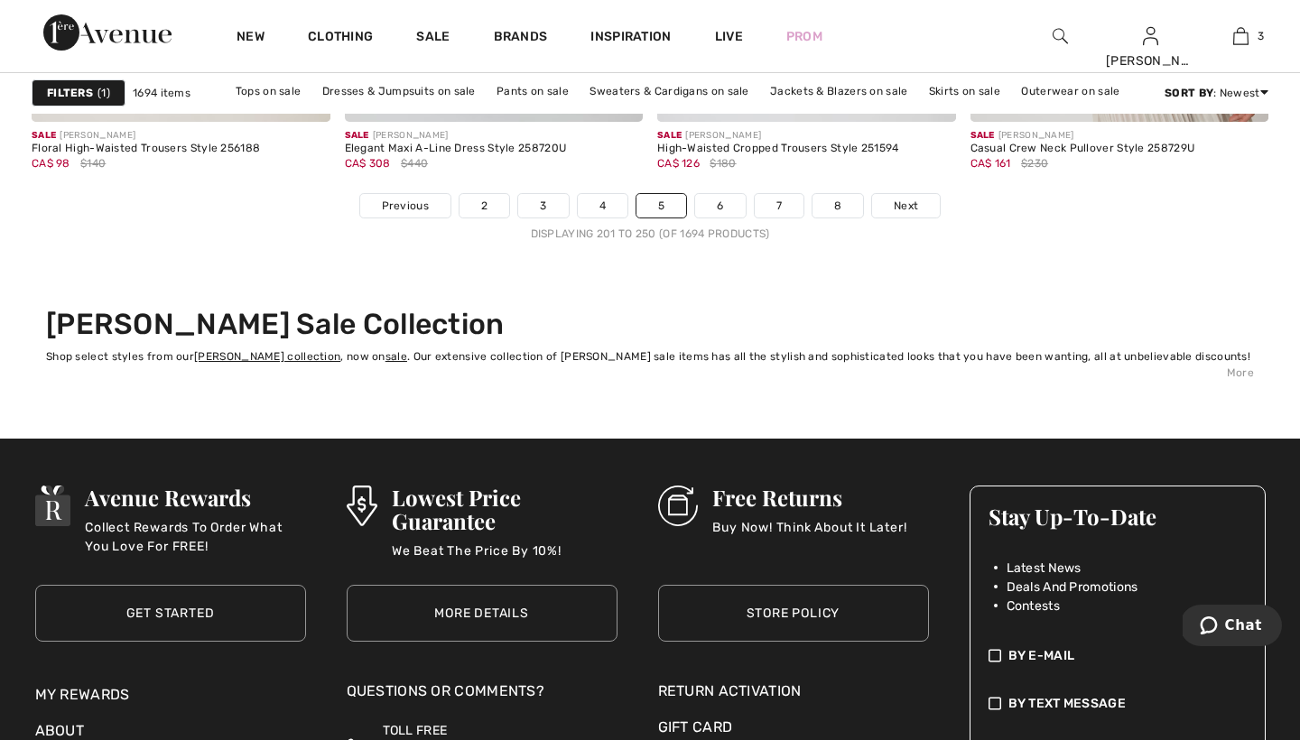
scroll to position [8320, 0]
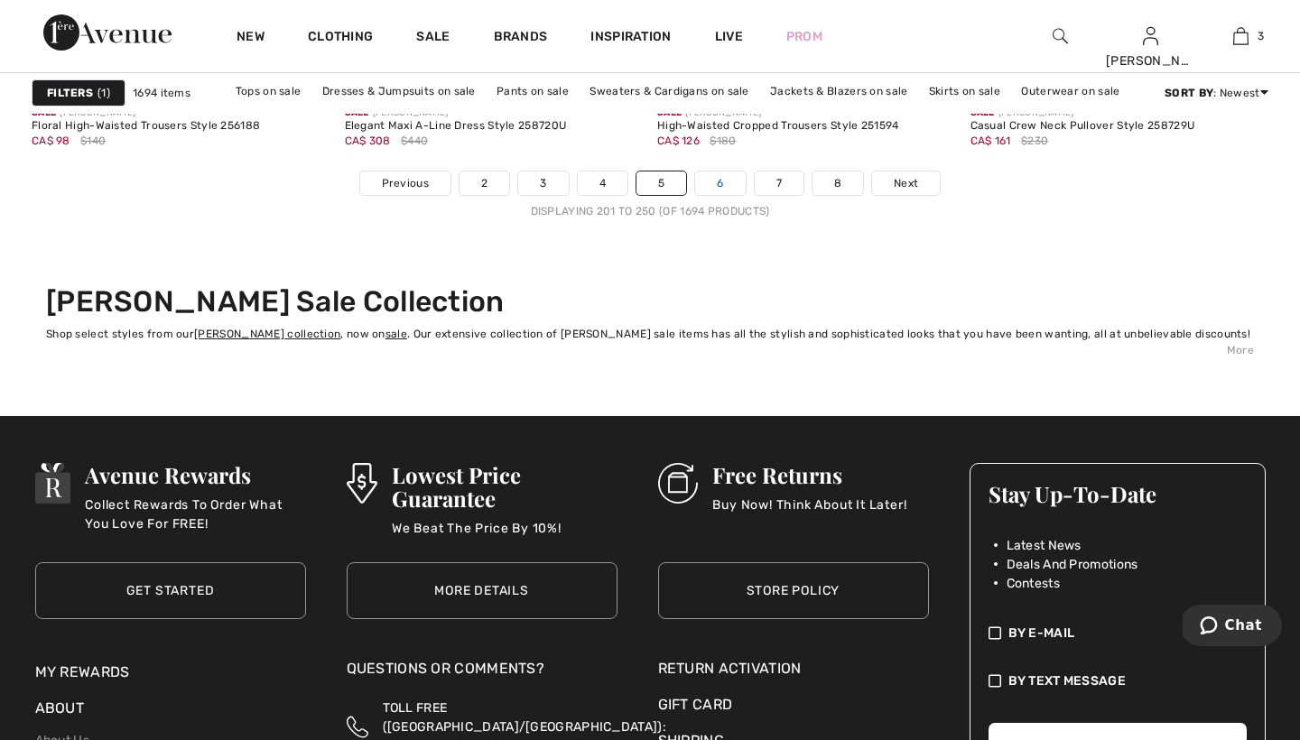
click at [721, 185] on link "6" at bounding box center [720, 183] width 50 height 23
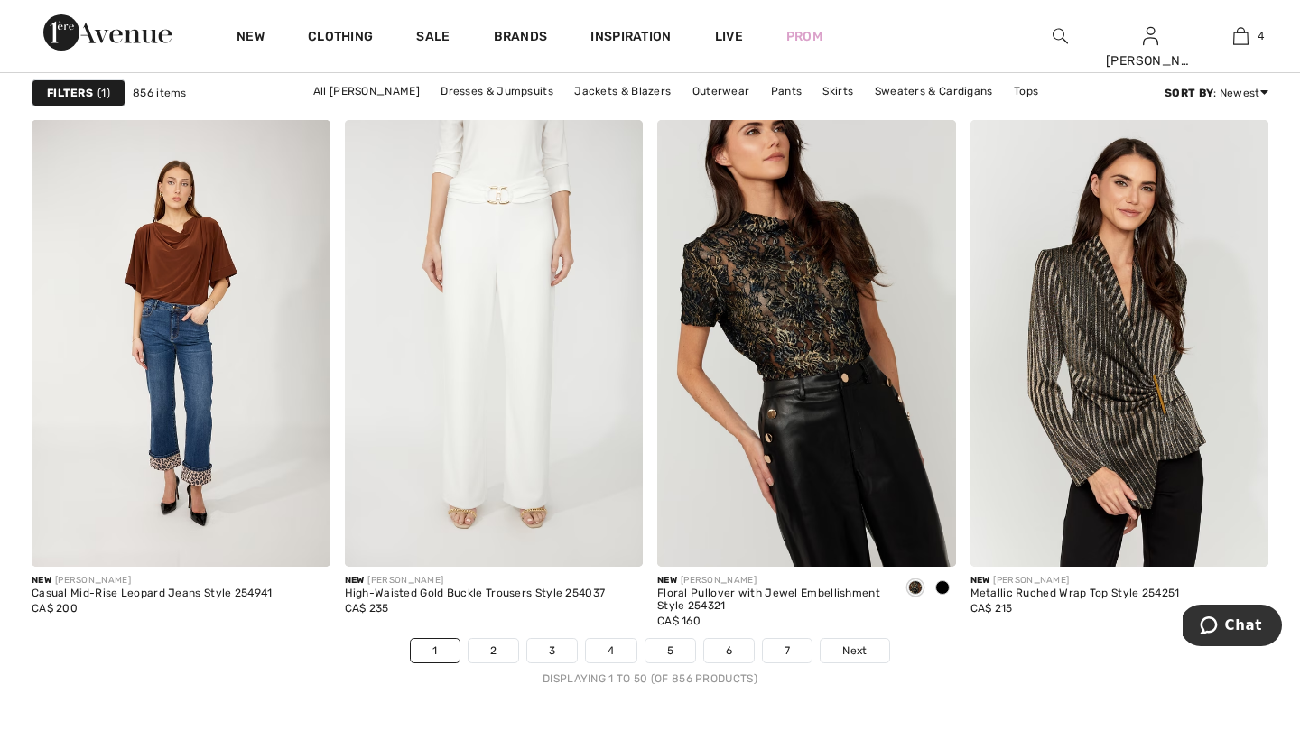
scroll to position [8267, 0]
click at [494, 650] on link "2" at bounding box center [494, 649] width 50 height 23
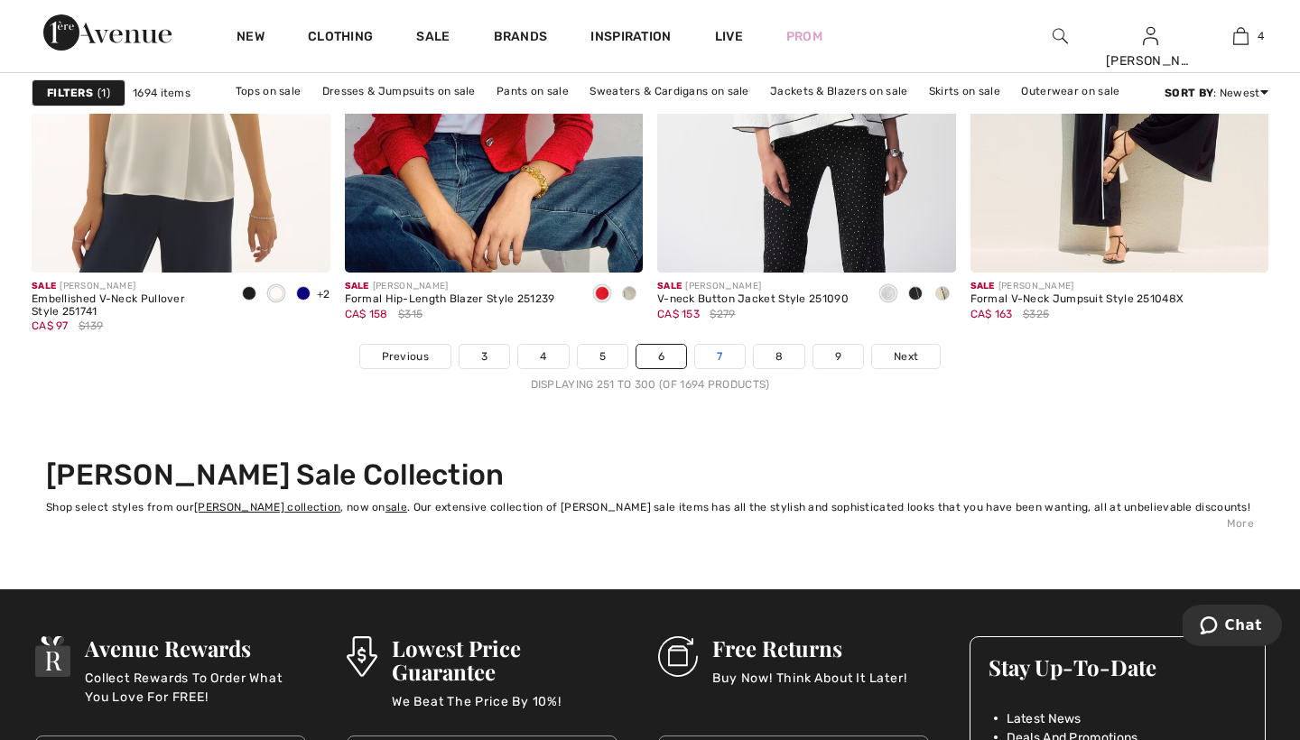
scroll to position [8148, 0]
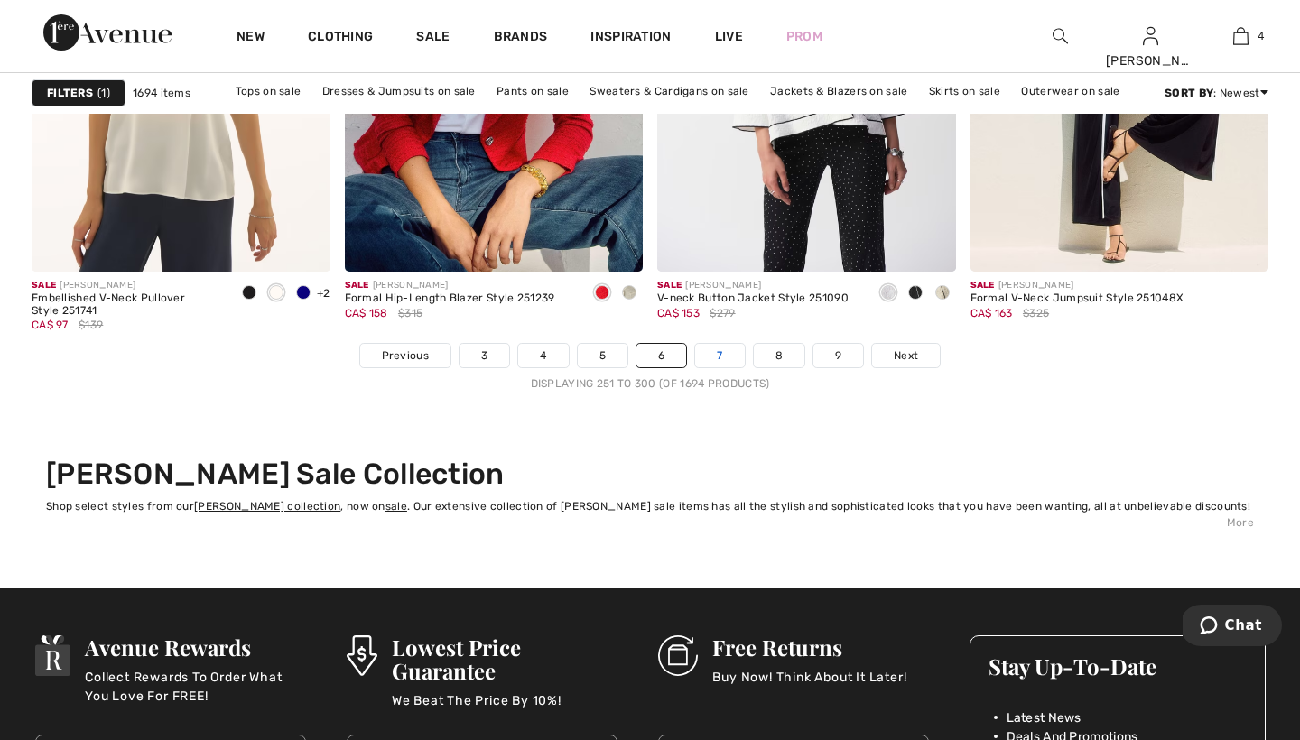
click at [718, 351] on link "7" at bounding box center [719, 355] width 49 height 23
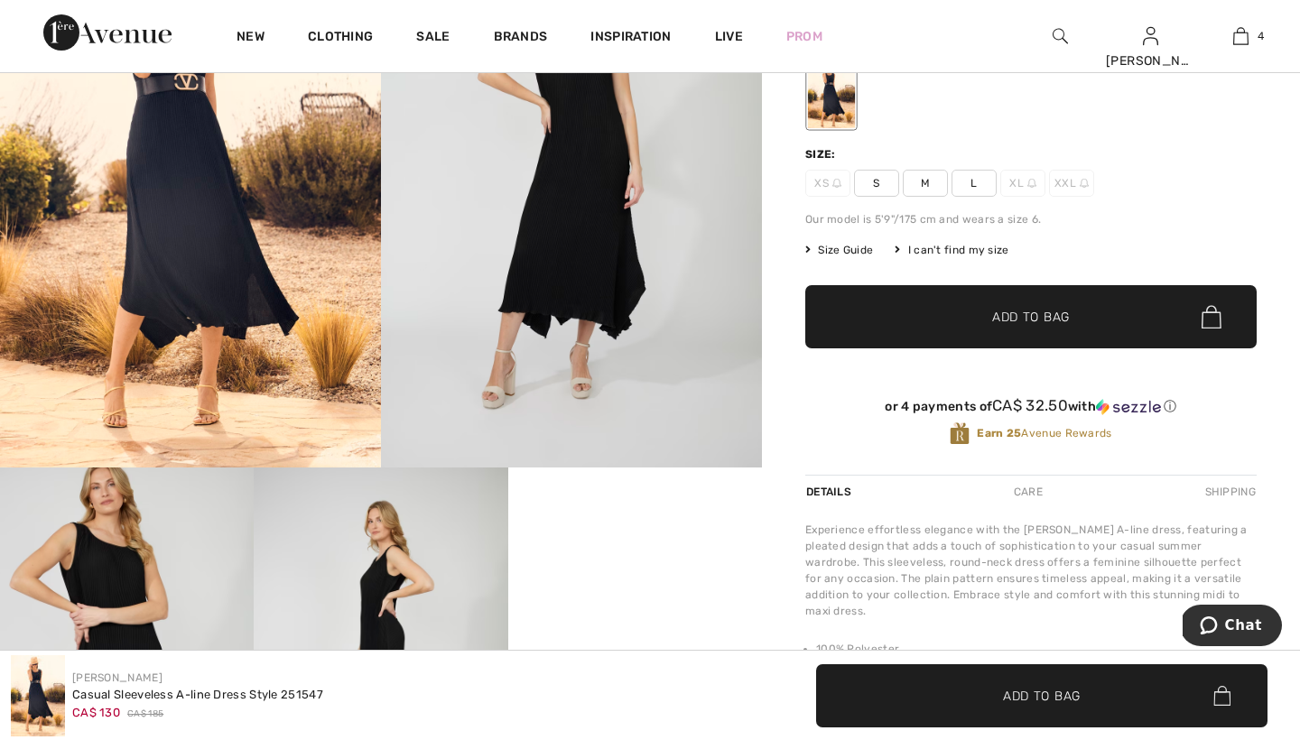
scroll to position [289, 0]
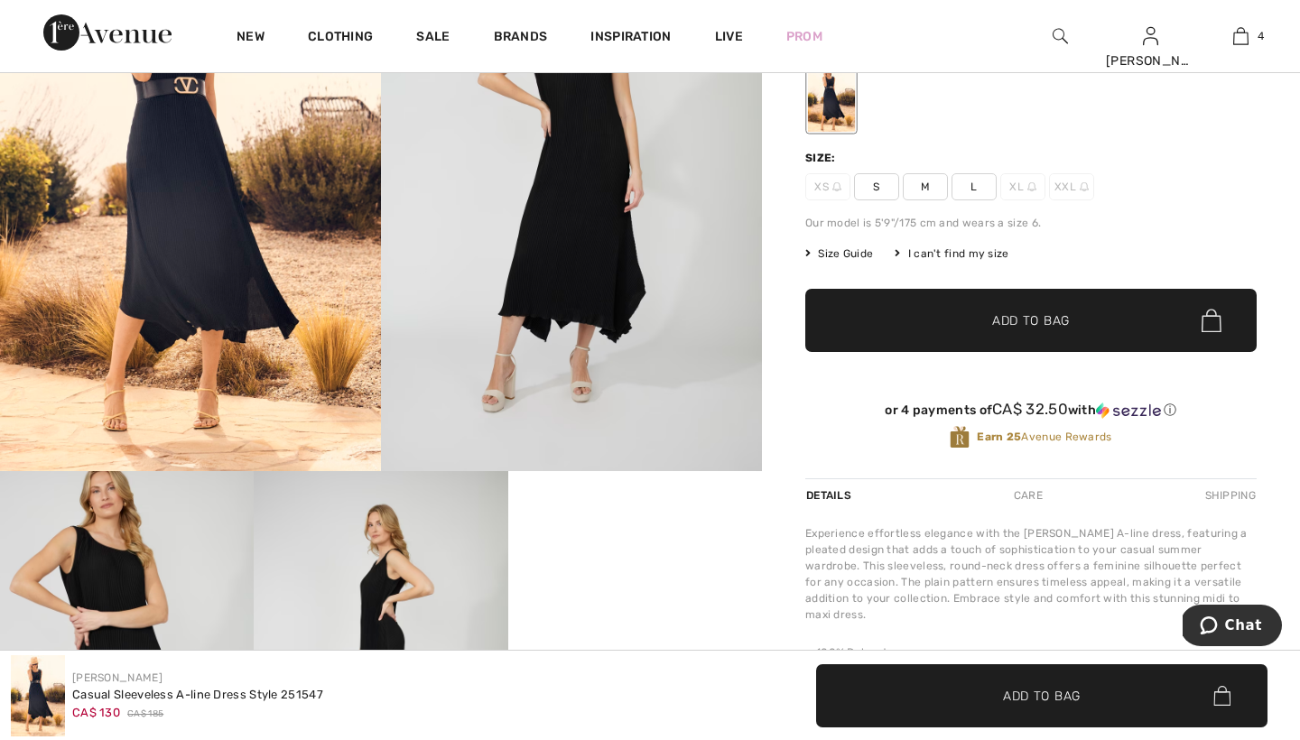
click at [929, 187] on span "M" at bounding box center [925, 186] width 45 height 27
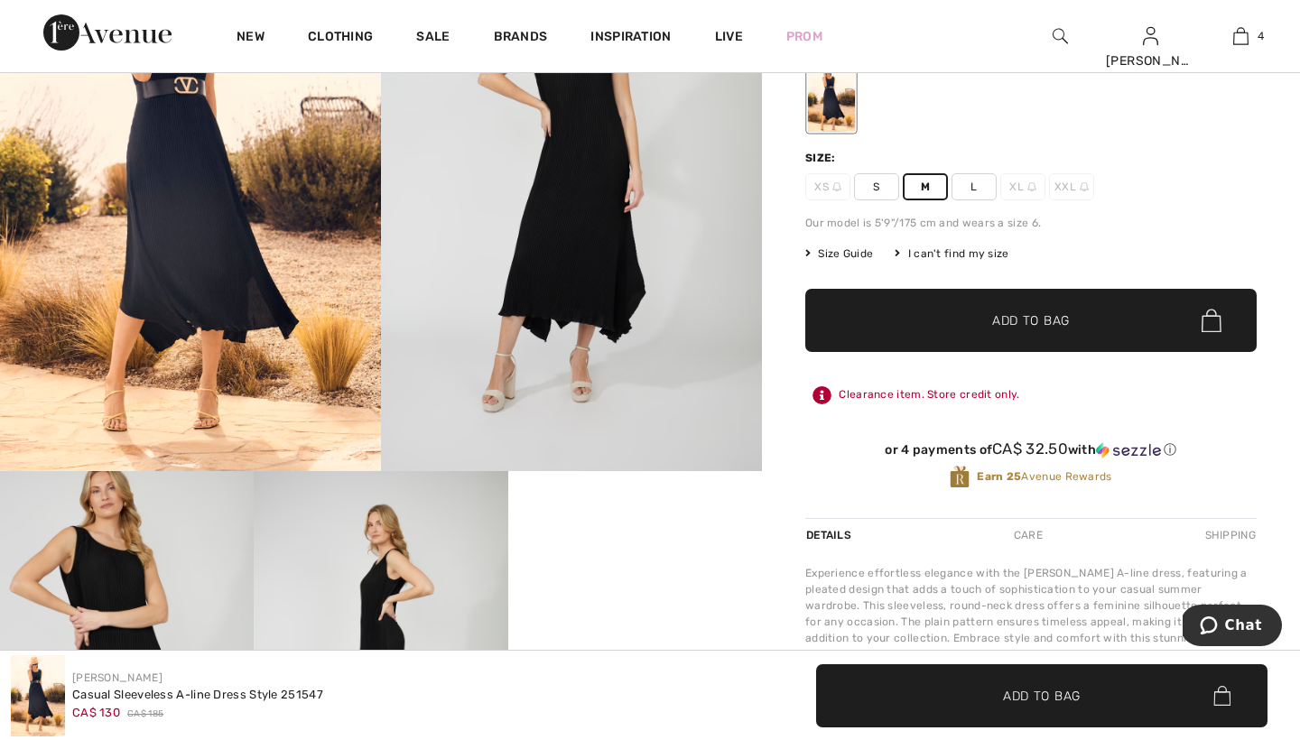
click at [859, 254] on span "Size Guide" at bounding box center [839, 254] width 68 height 16
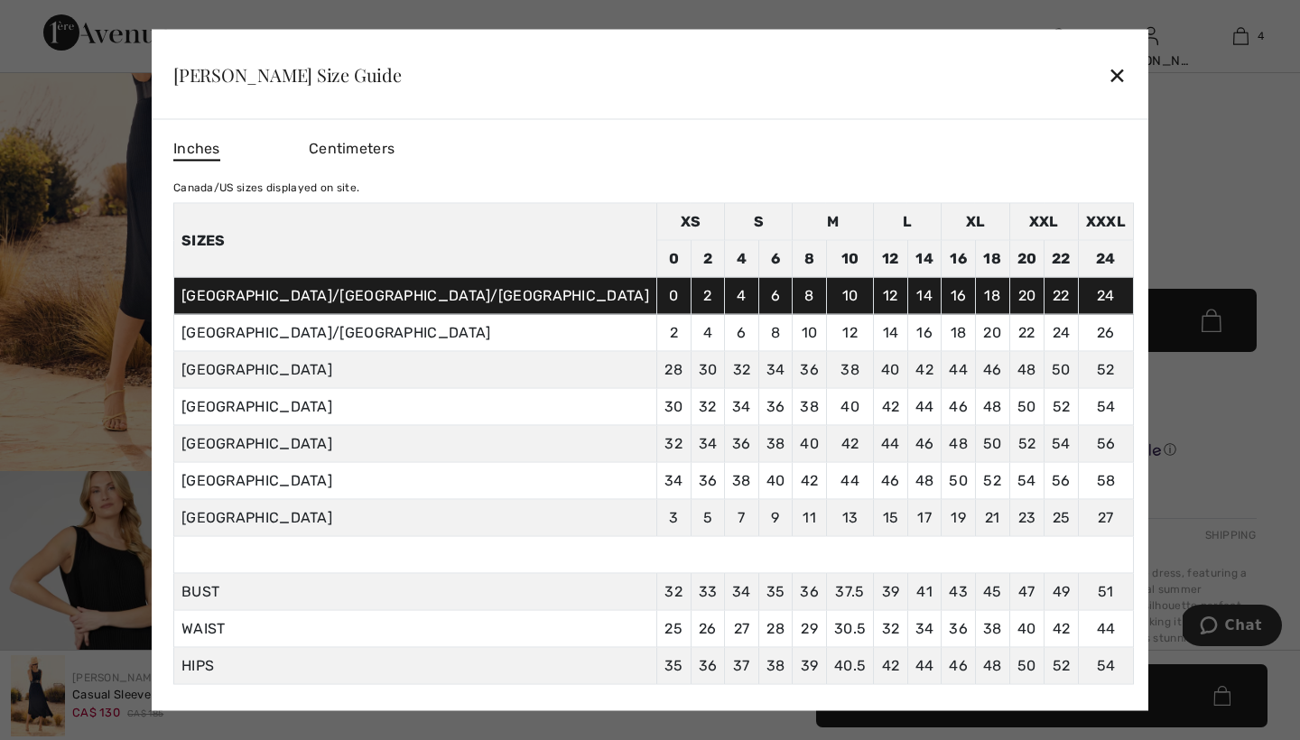
click at [1108, 68] on div "✕" at bounding box center [1117, 74] width 19 height 38
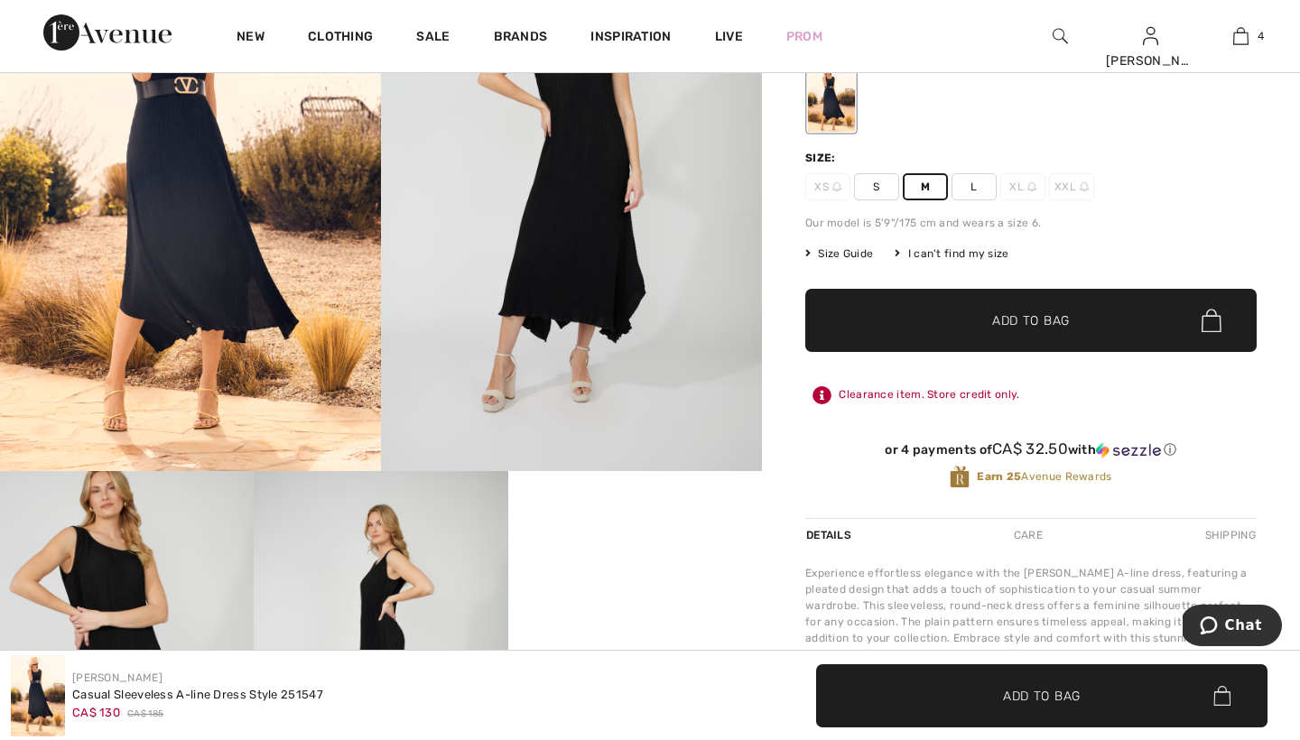
click at [1007, 320] on span "Add to Bag" at bounding box center [1031, 320] width 78 height 19
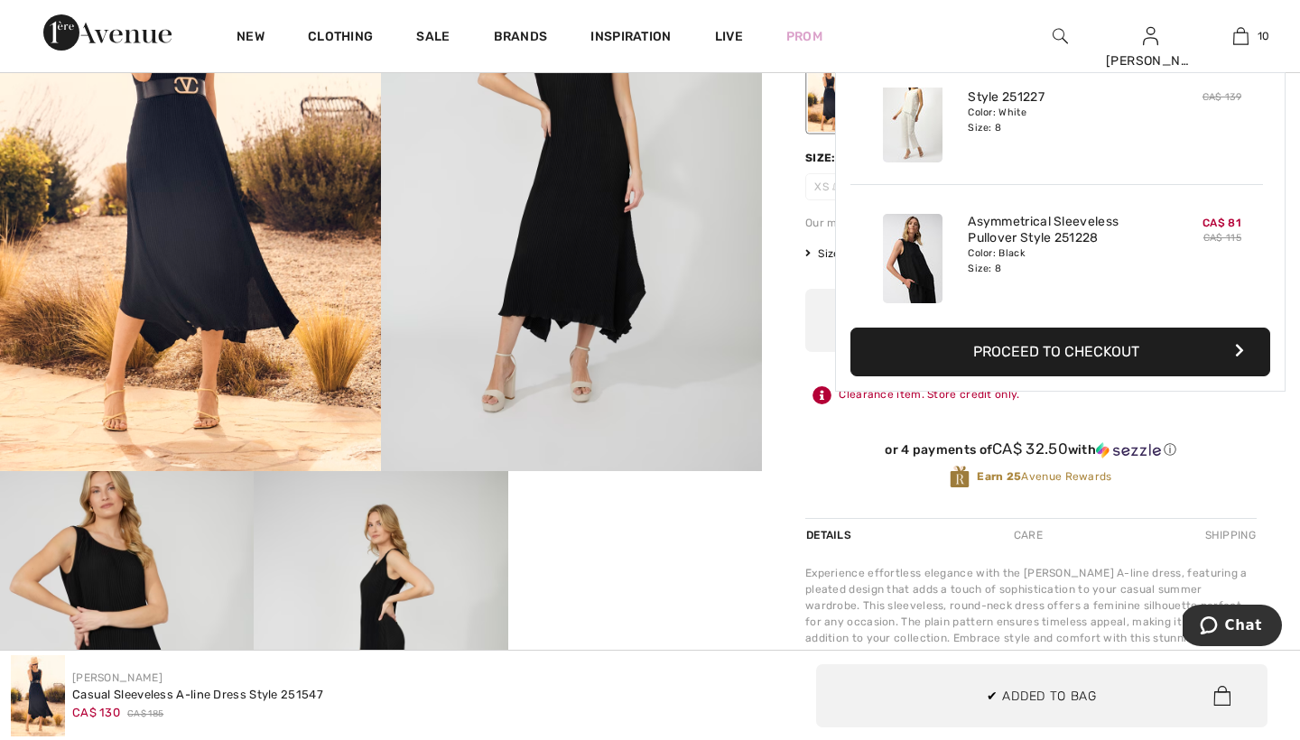
scroll to position [1183, 0]
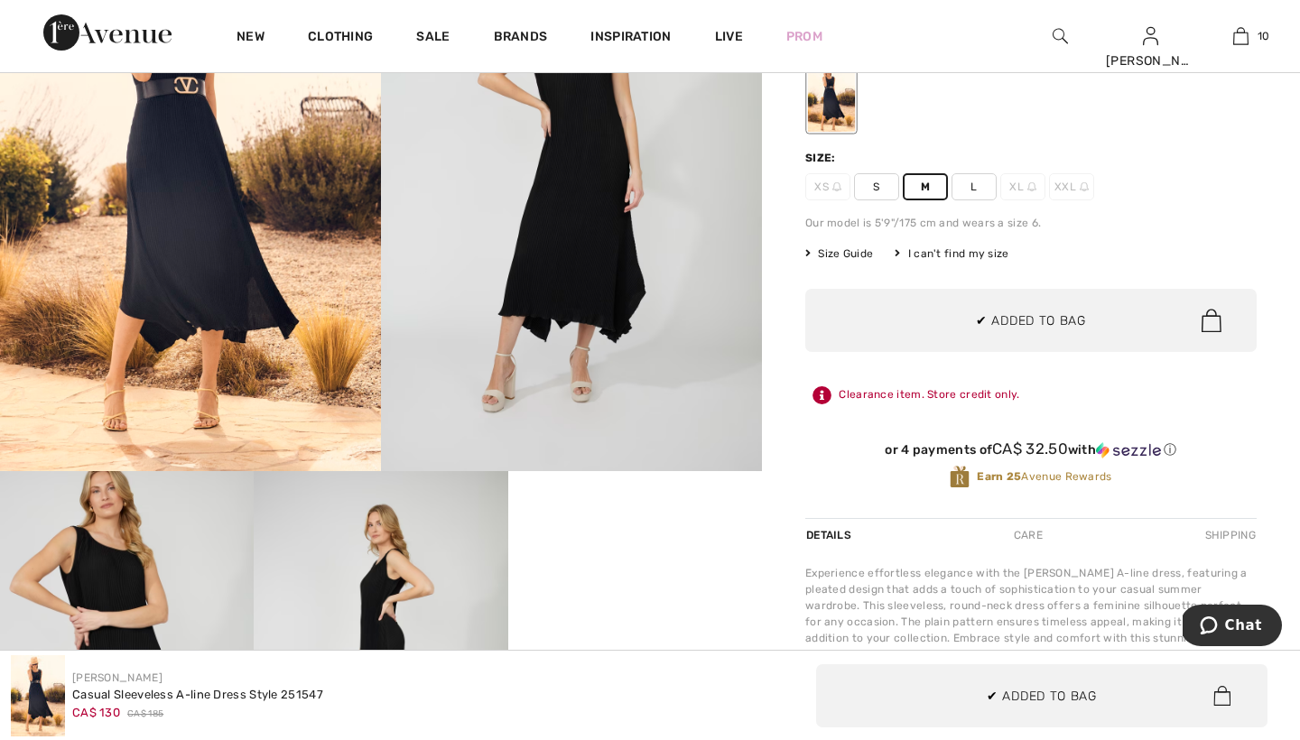
click at [786, 332] on div "Frank Lyman 1 review 1 review Casual Sleeveless A-line Dress Style 251547 CA$ 1…" at bounding box center [1031, 577] width 538 height 1355
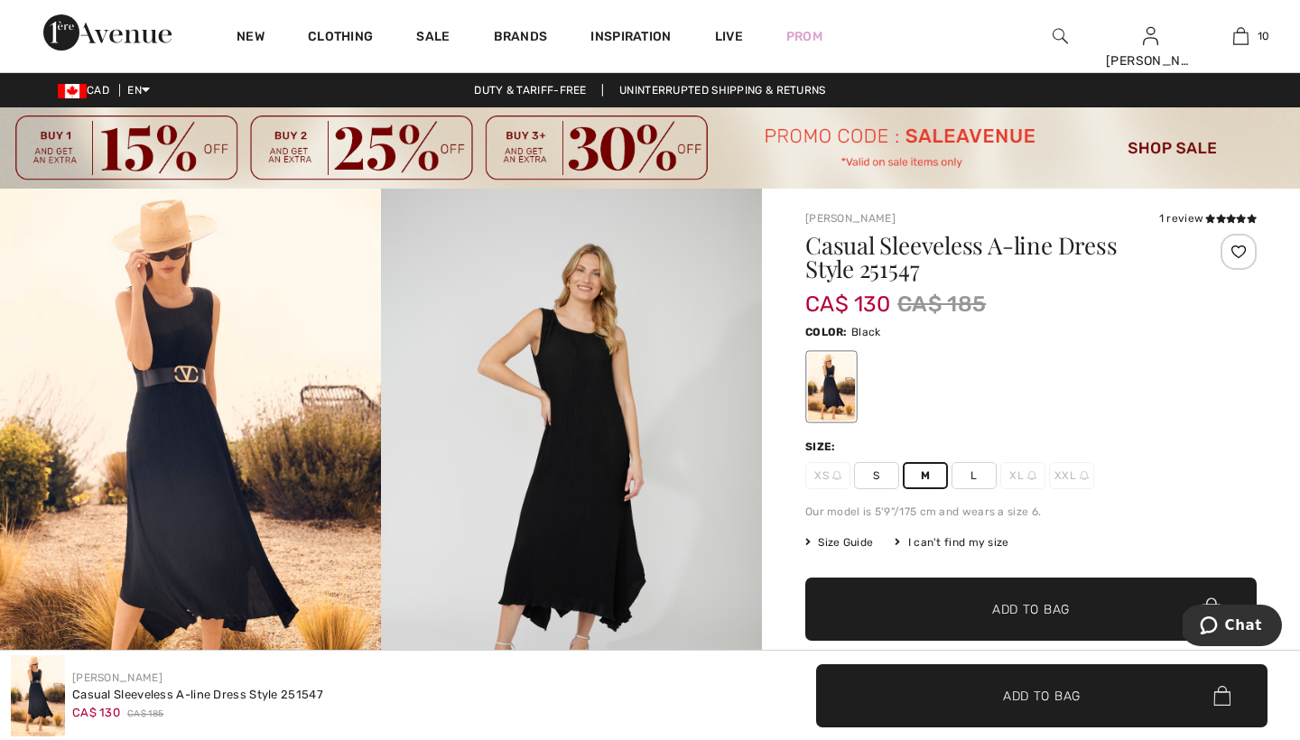
scroll to position [0, 0]
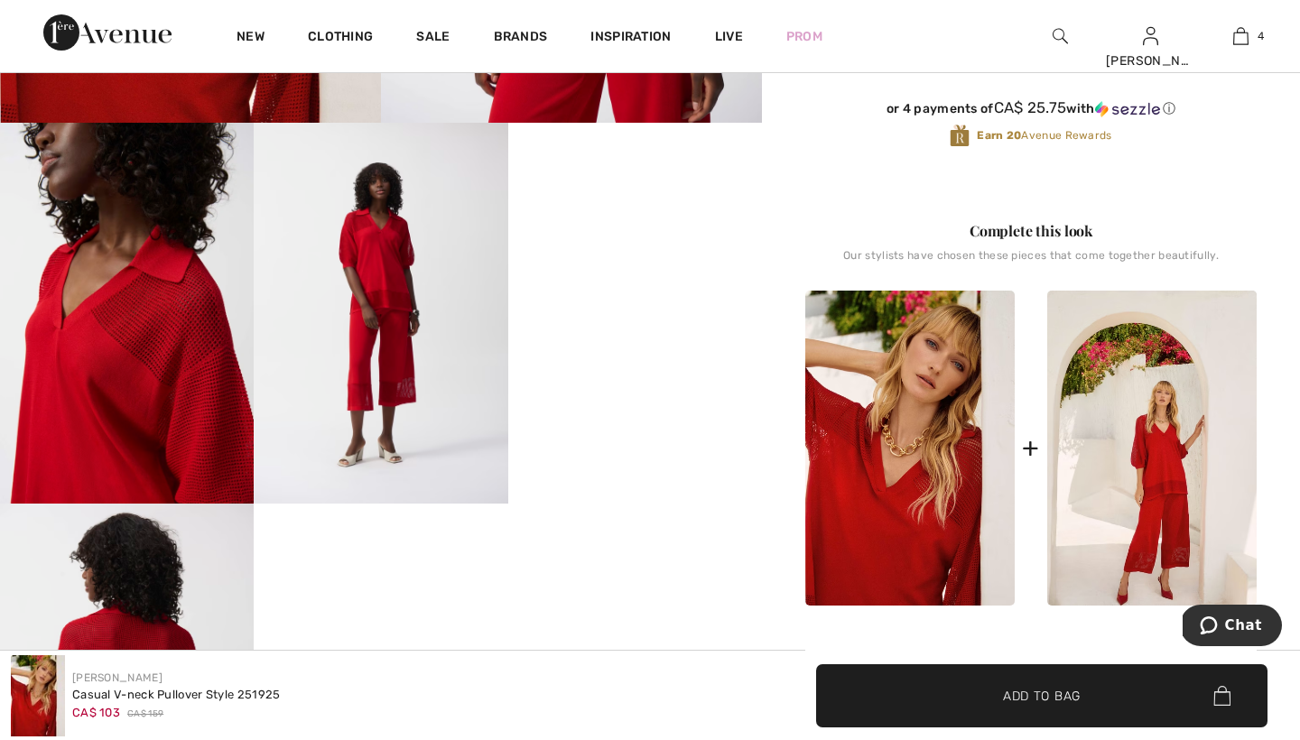
scroll to position [640, 0]
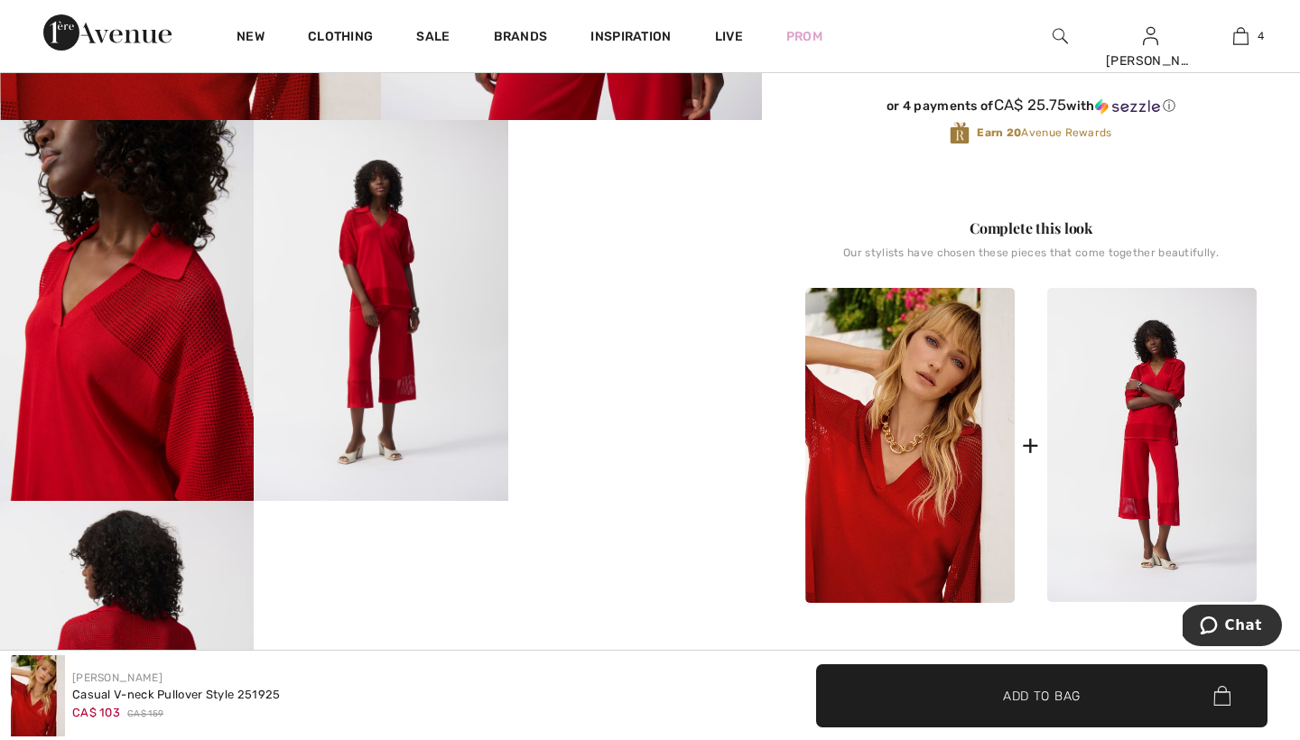
click at [1166, 445] on img at bounding box center [1151, 445] width 209 height 315
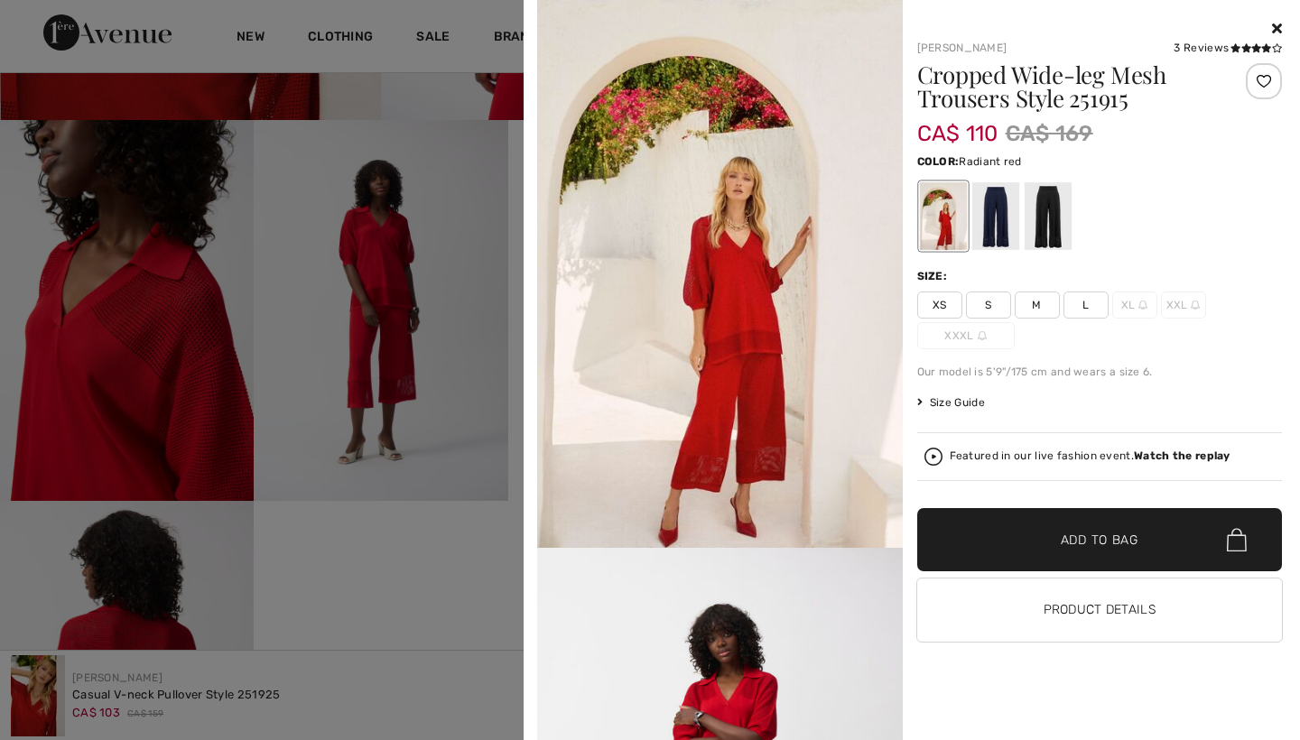
click at [996, 213] on div at bounding box center [994, 216] width 47 height 68
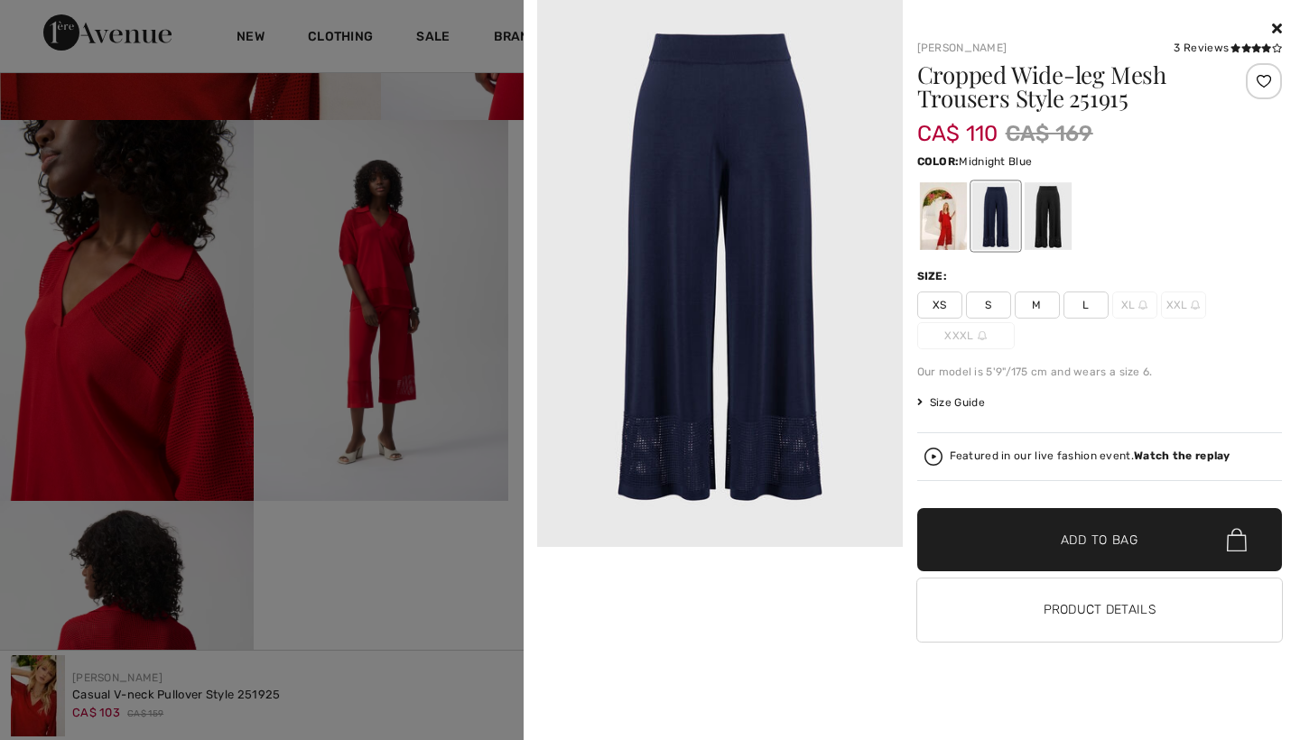
click at [1045, 213] on div at bounding box center [1047, 216] width 47 height 68
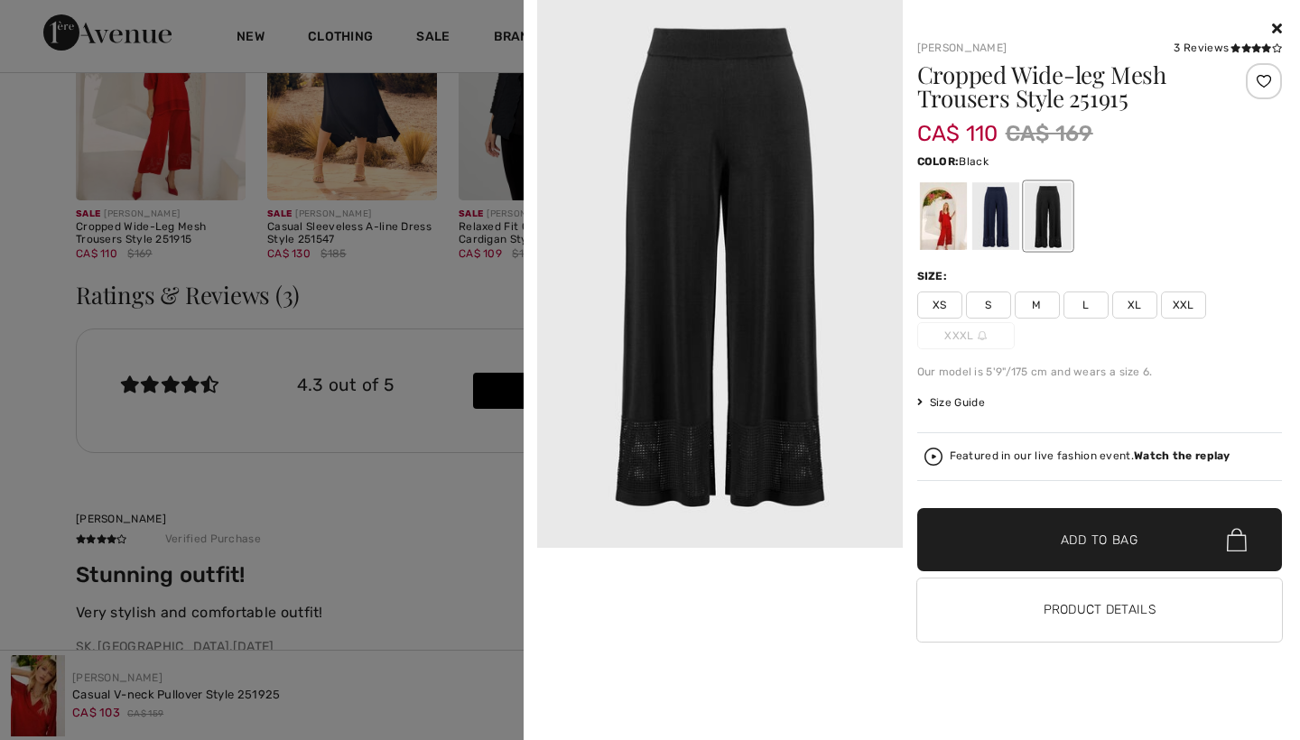
scroll to position [2748, 0]
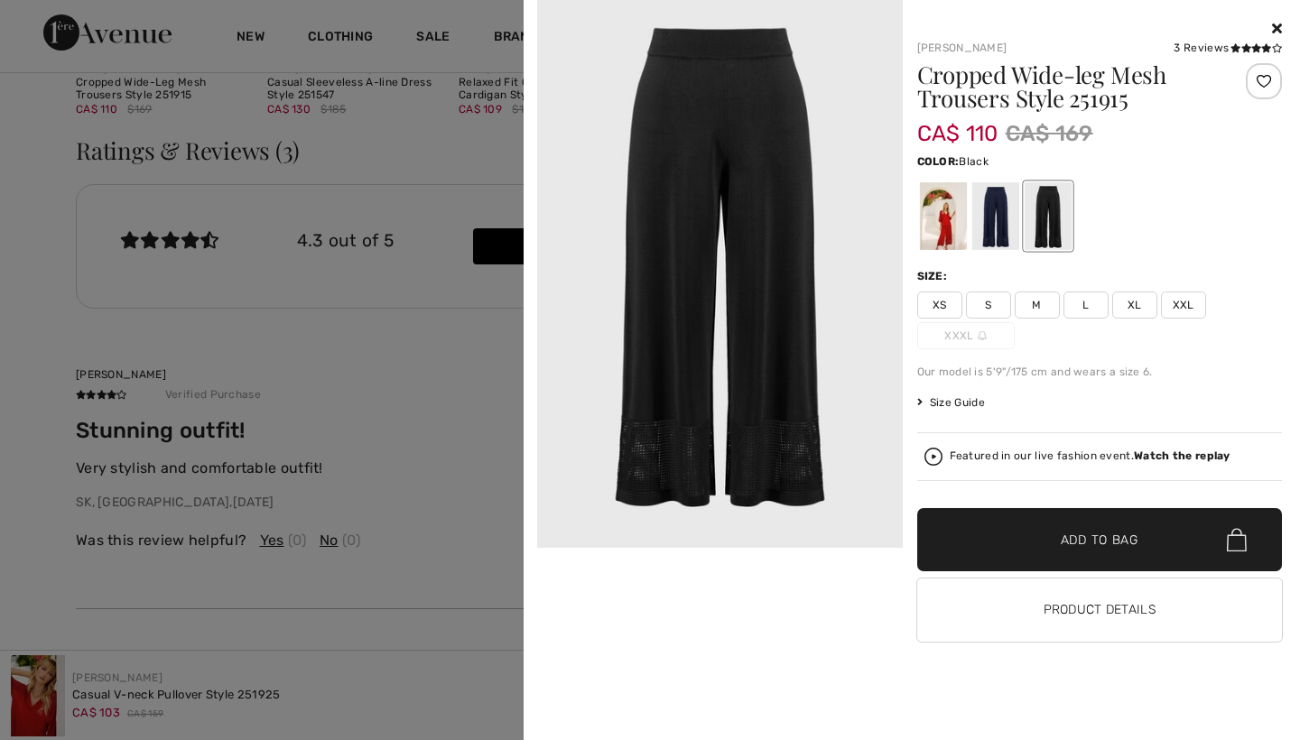
click at [1077, 611] on button "Product Details" at bounding box center [1100, 610] width 366 height 63
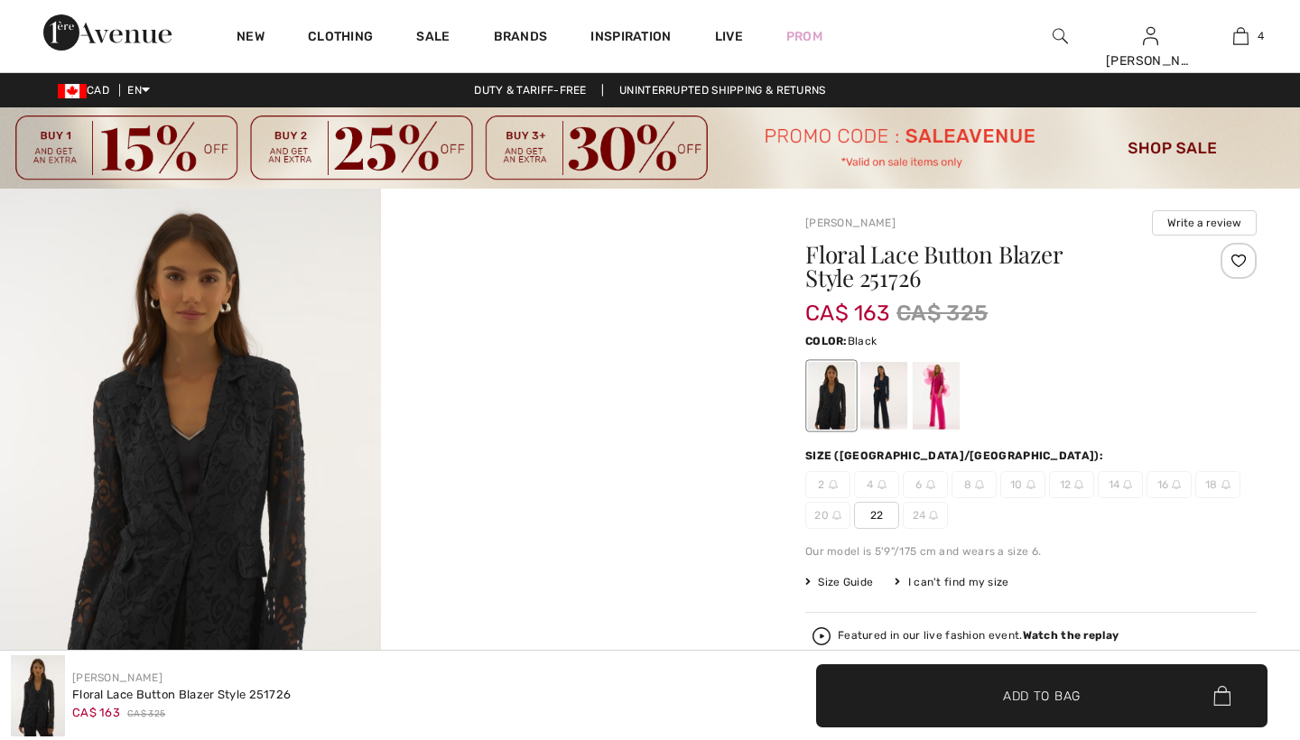
checkbox input "true"
click at [938, 403] on div at bounding box center [936, 396] width 47 height 68
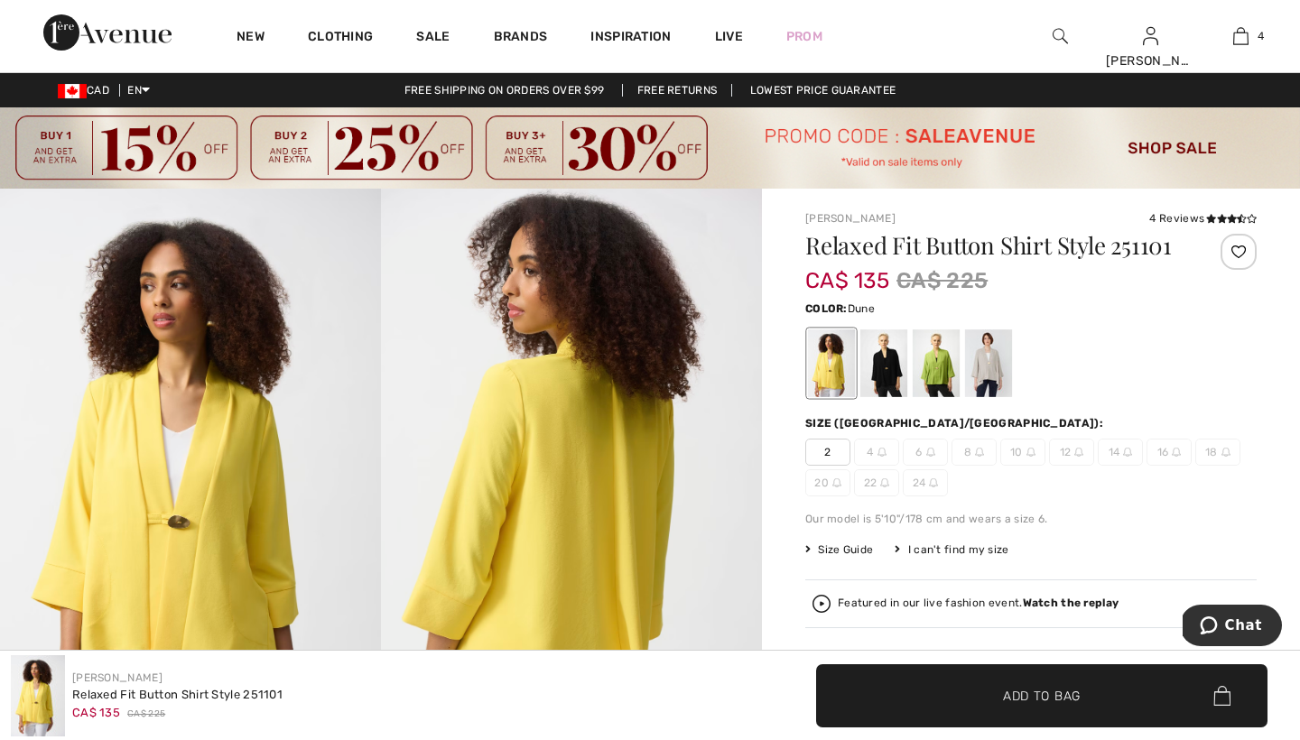
click at [989, 360] on div at bounding box center [988, 363] width 47 height 68
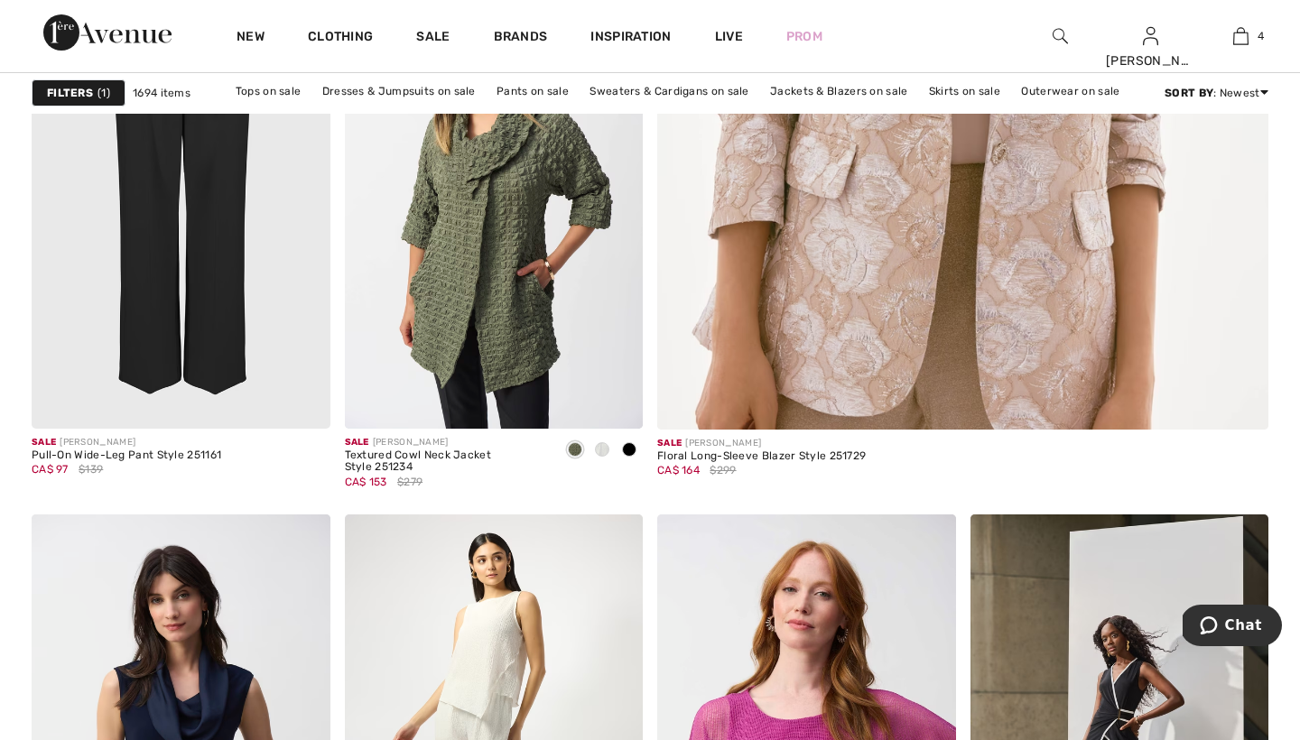
scroll to position [926, 0]
click at [605, 447] on span at bounding box center [602, 448] width 14 height 14
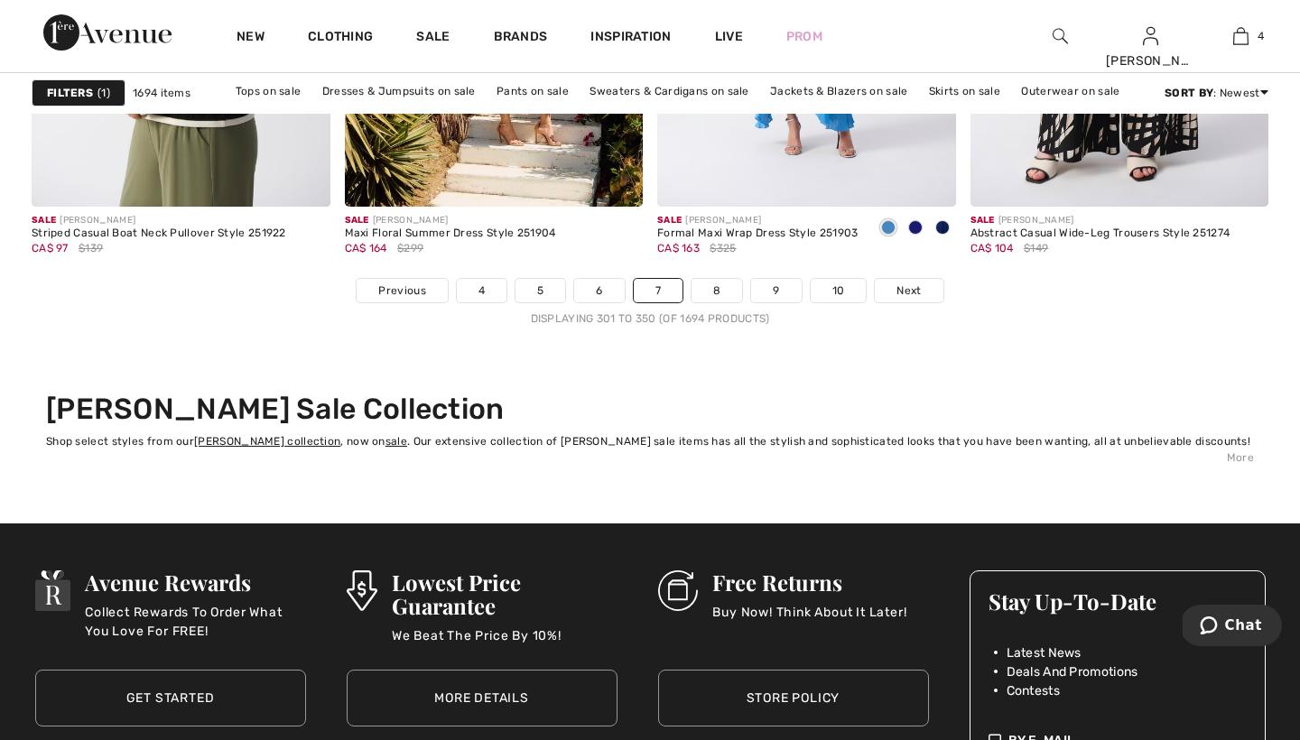
scroll to position [8264, 0]
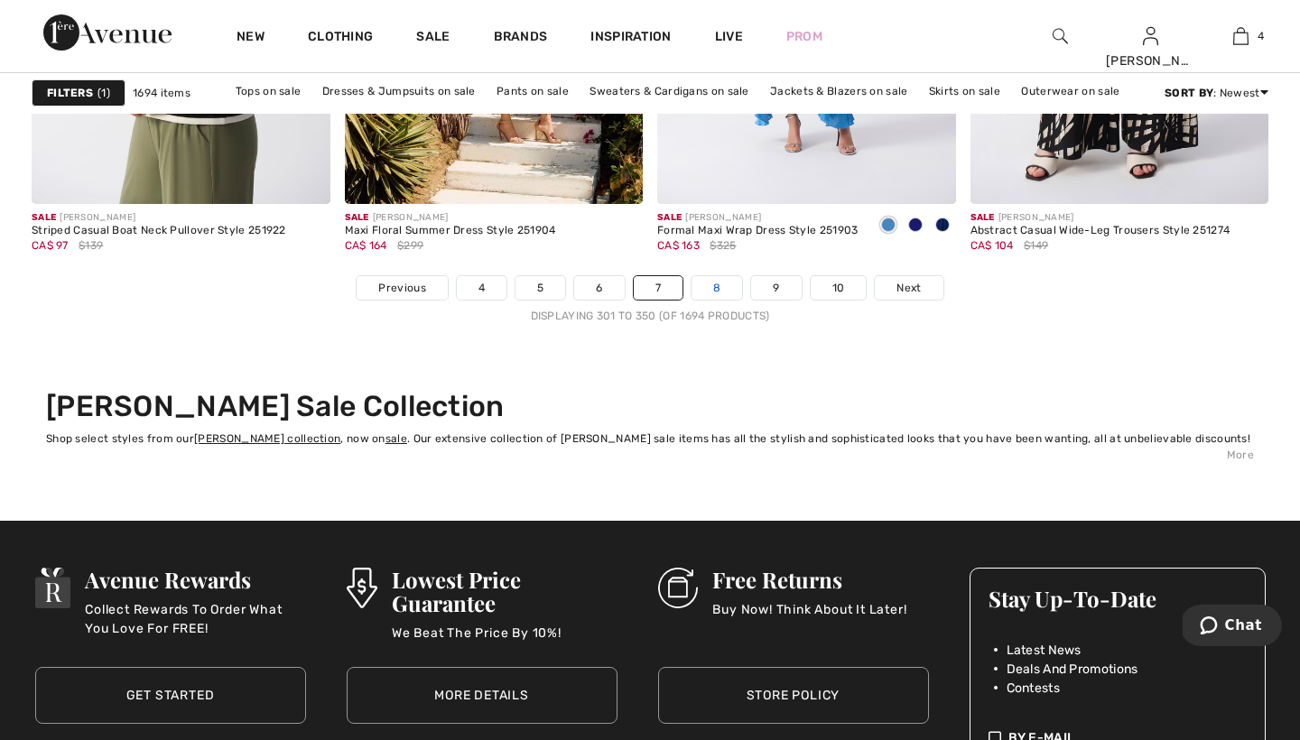
click at [720, 285] on link "8" at bounding box center [716, 287] width 51 height 23
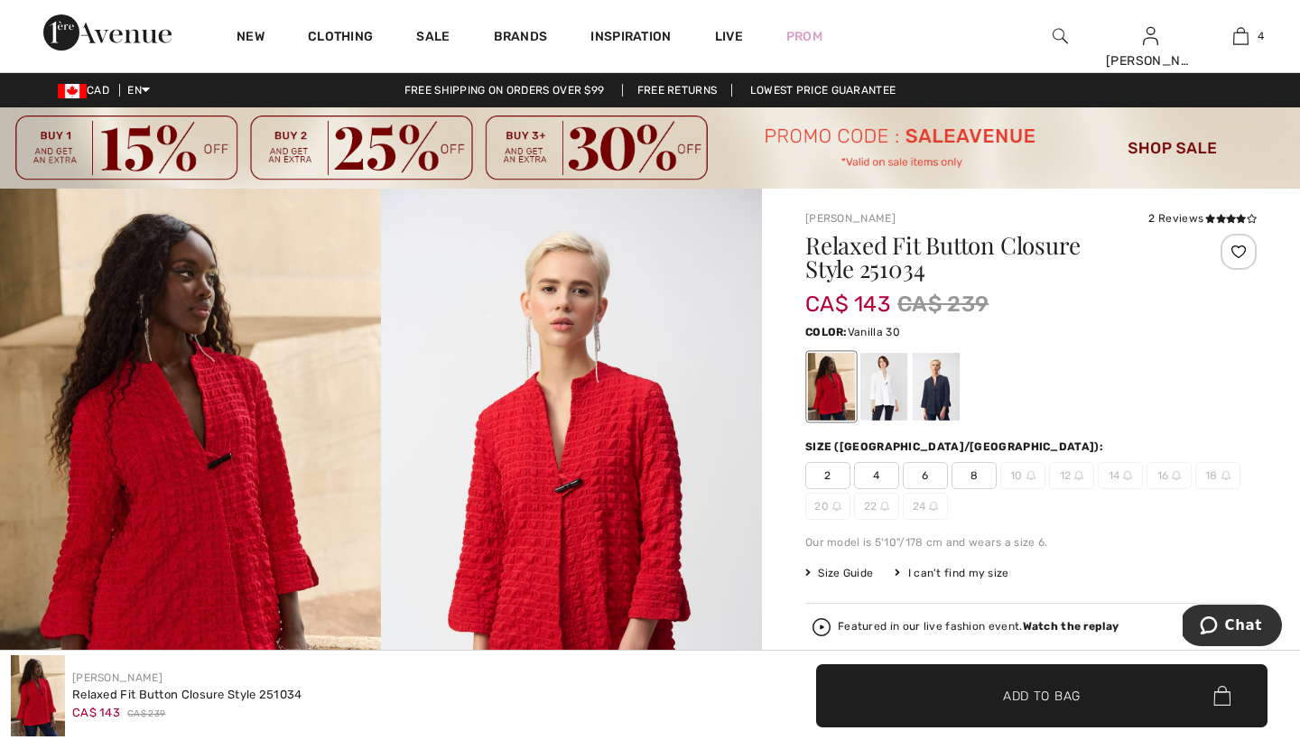
click at [890, 390] on div at bounding box center [883, 387] width 47 height 68
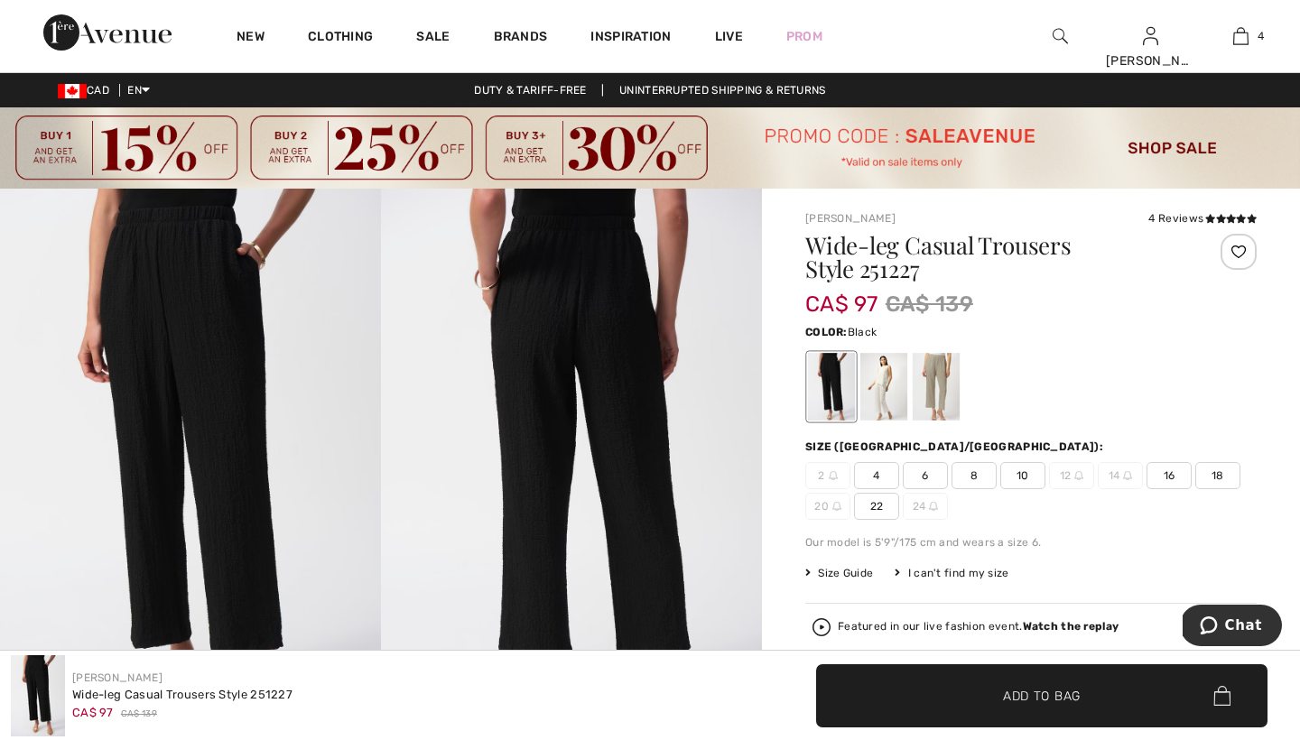
click at [1238, 319] on div at bounding box center [1219, 277] width 75 height 87
click at [888, 381] on div at bounding box center [883, 387] width 47 height 68
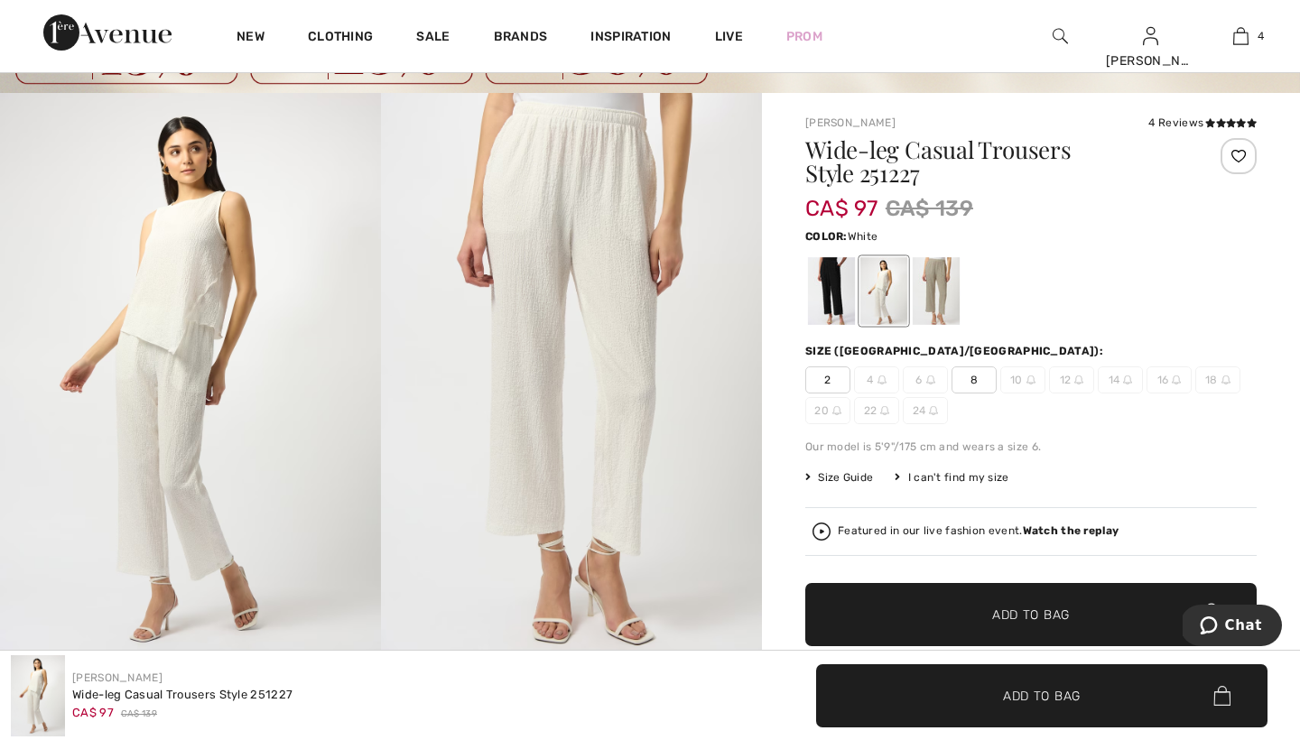
scroll to position [97, 0]
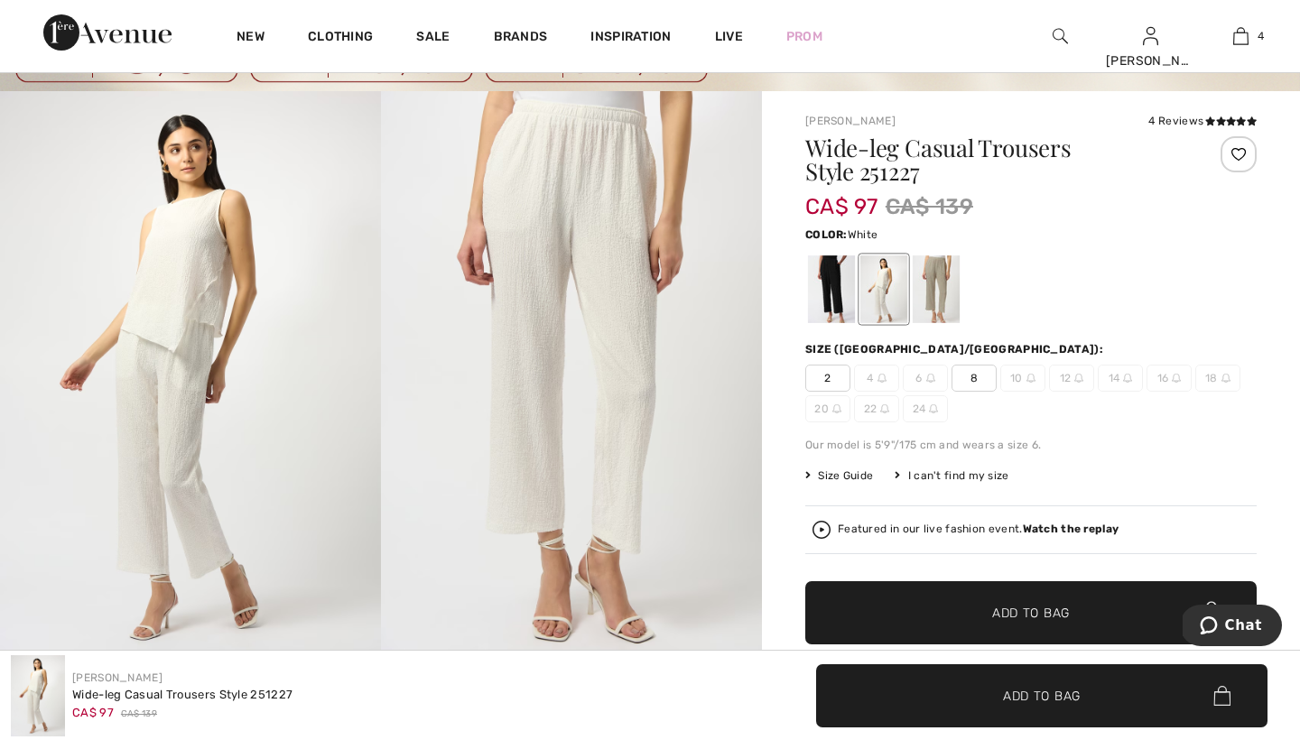
click at [1004, 612] on span "Add to Bag" at bounding box center [1031, 613] width 78 height 19
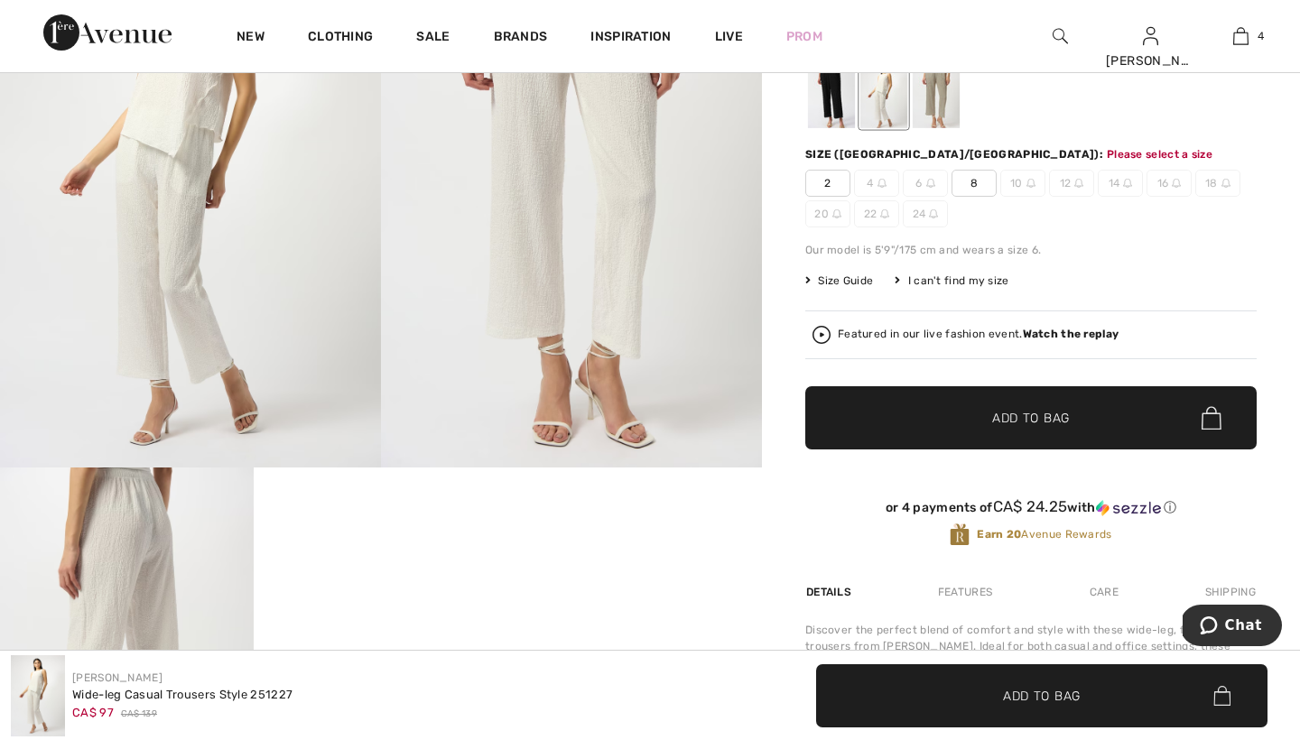
scroll to position [294, 0]
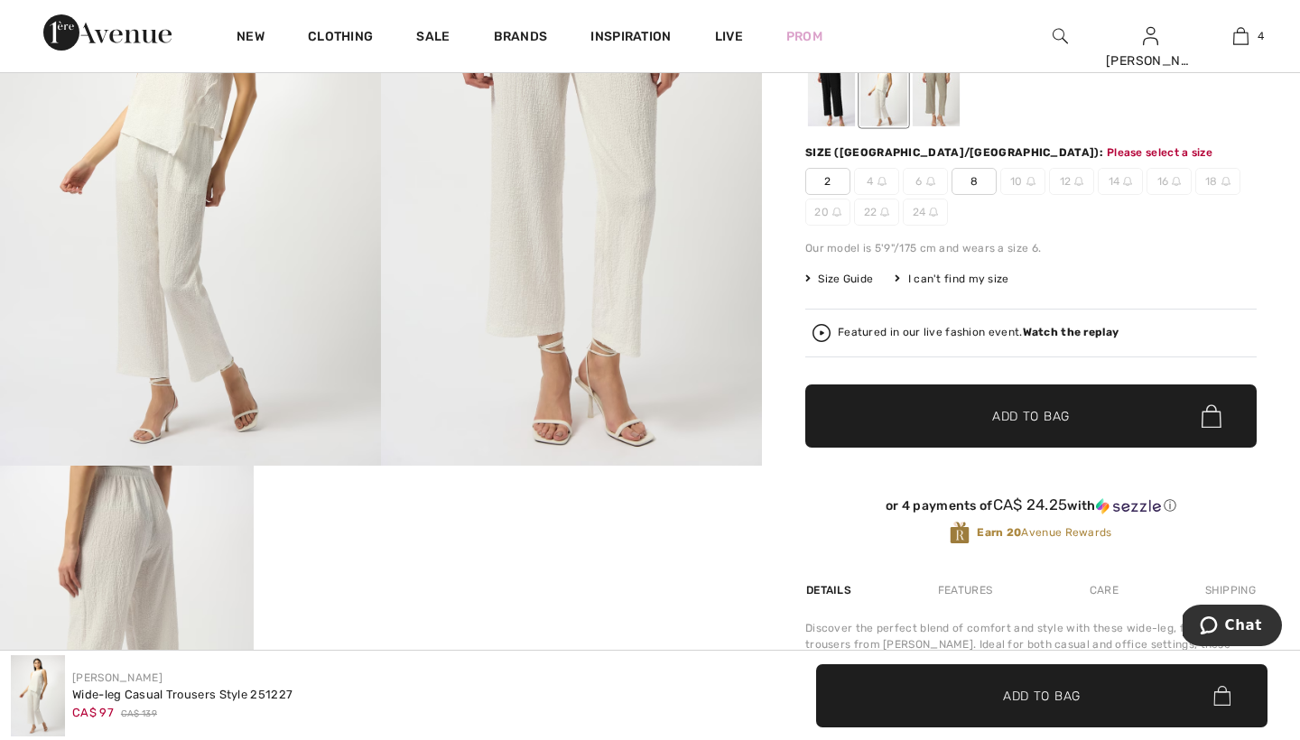
click at [968, 185] on span "8" at bounding box center [973, 181] width 45 height 27
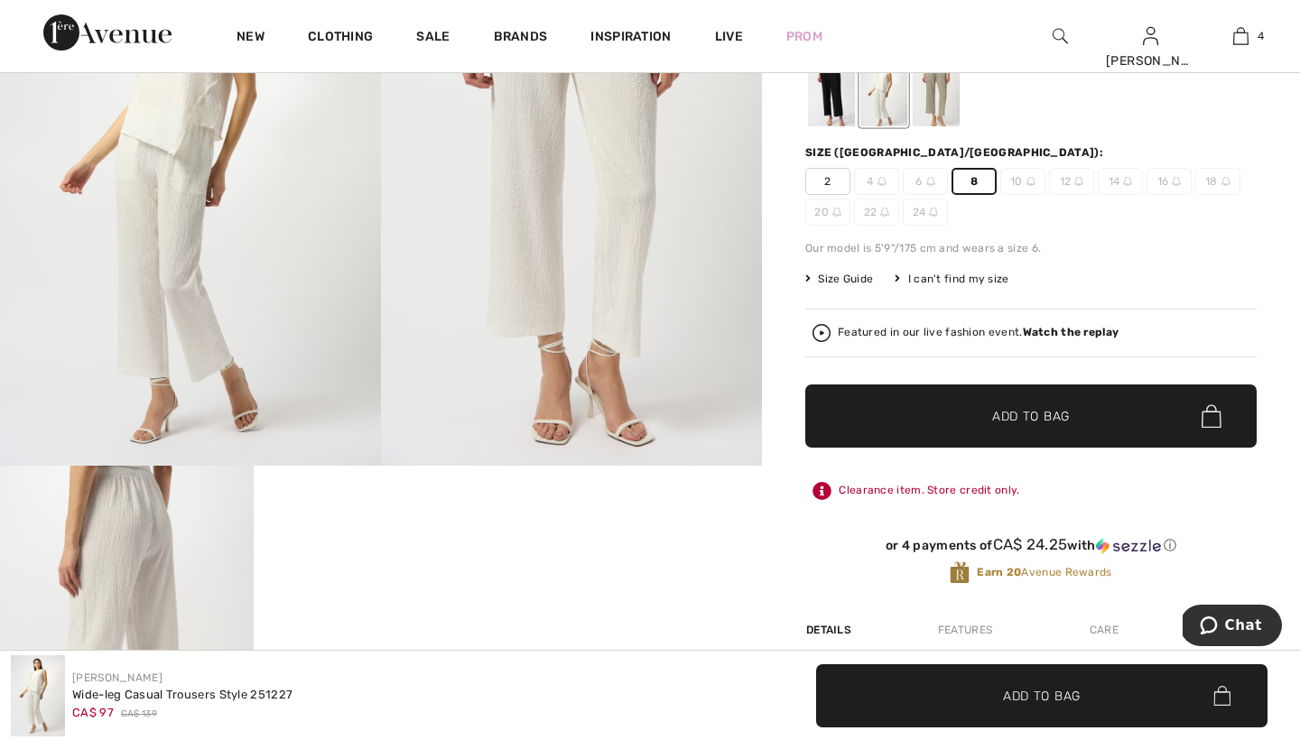
click at [1002, 414] on span "Add to Bag" at bounding box center [1031, 416] width 78 height 19
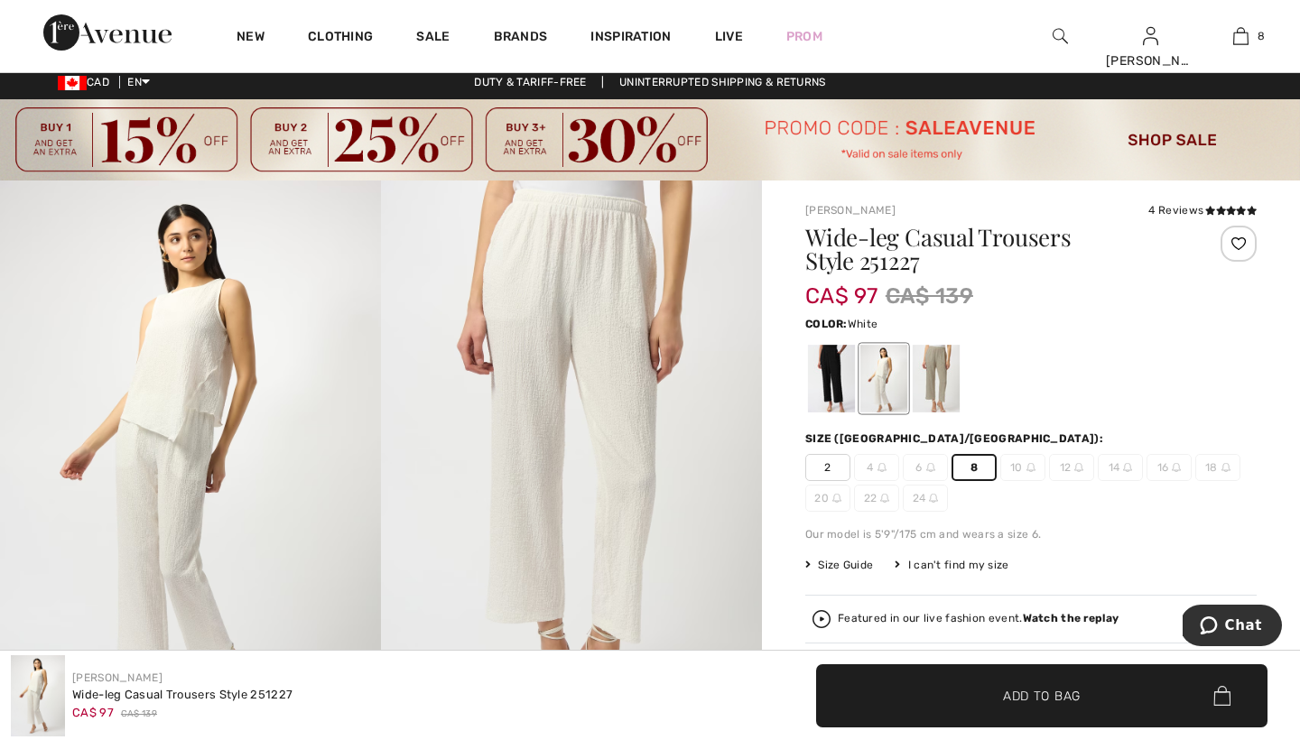
scroll to position [2, 0]
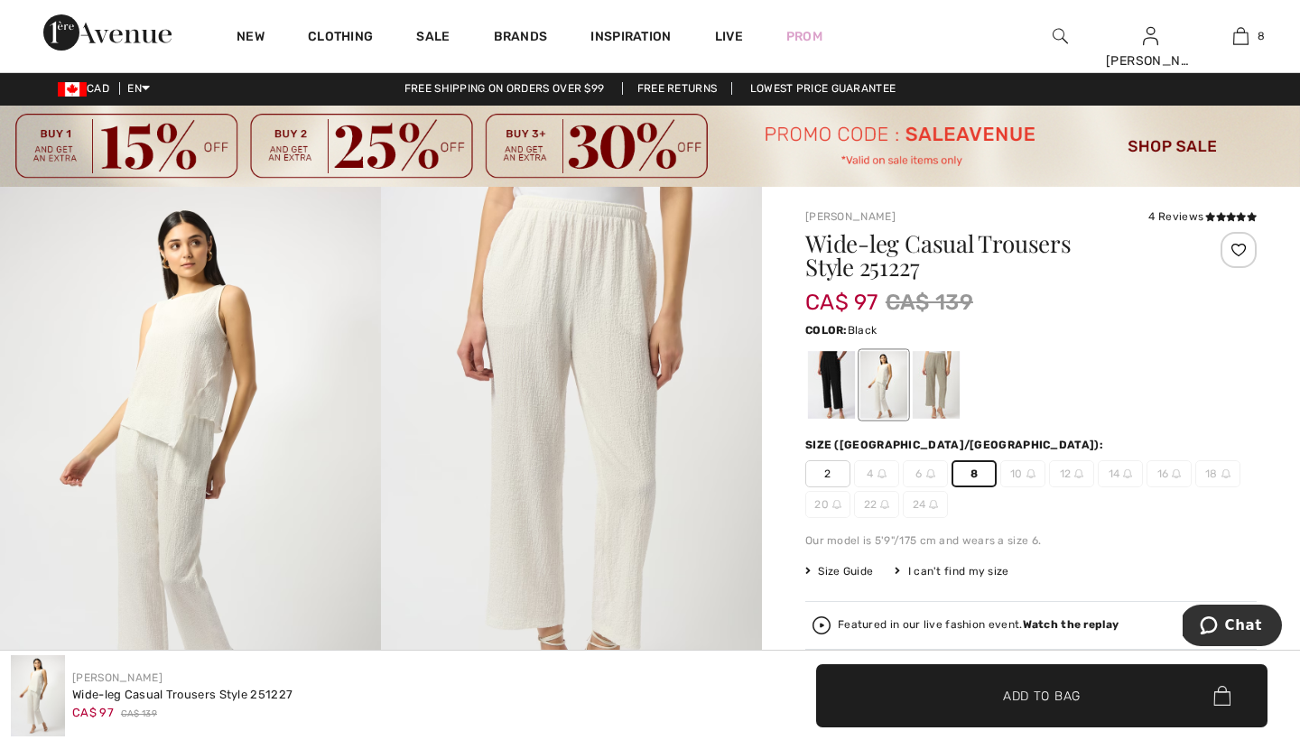
click at [831, 381] on div at bounding box center [831, 385] width 47 height 68
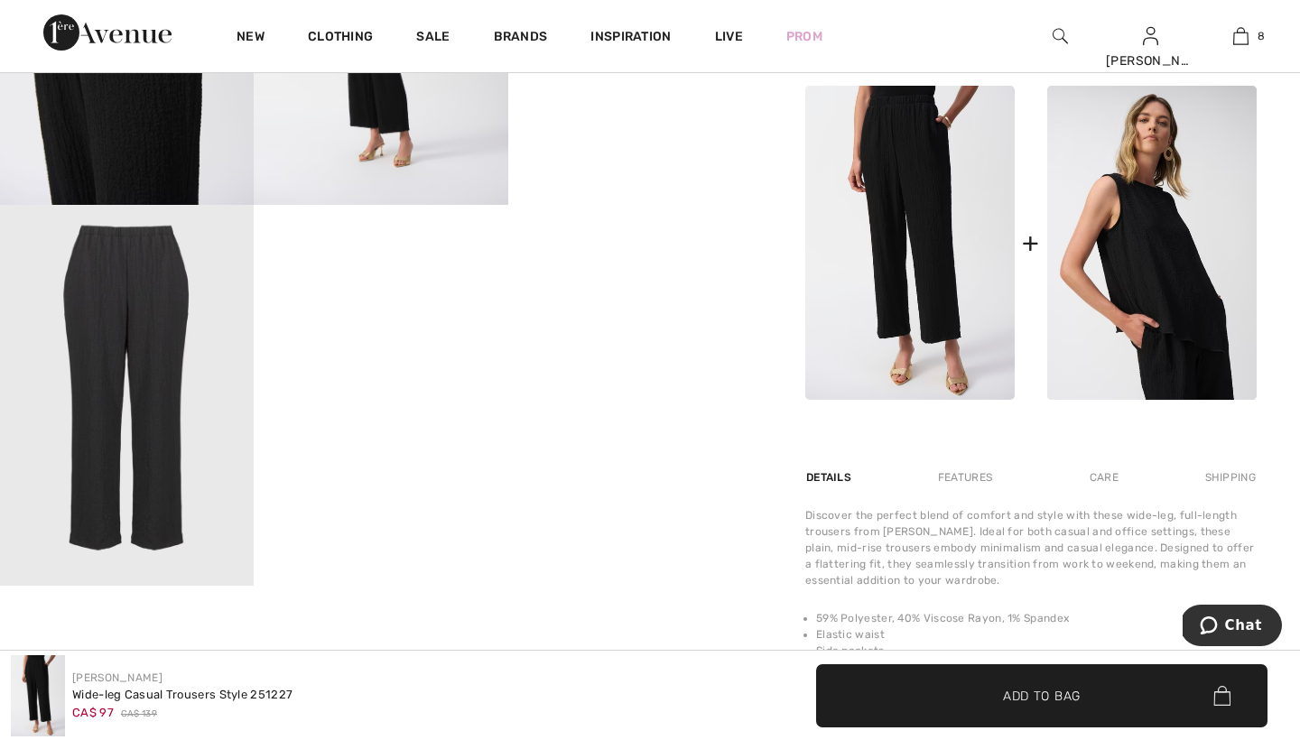
scroll to position [926, 0]
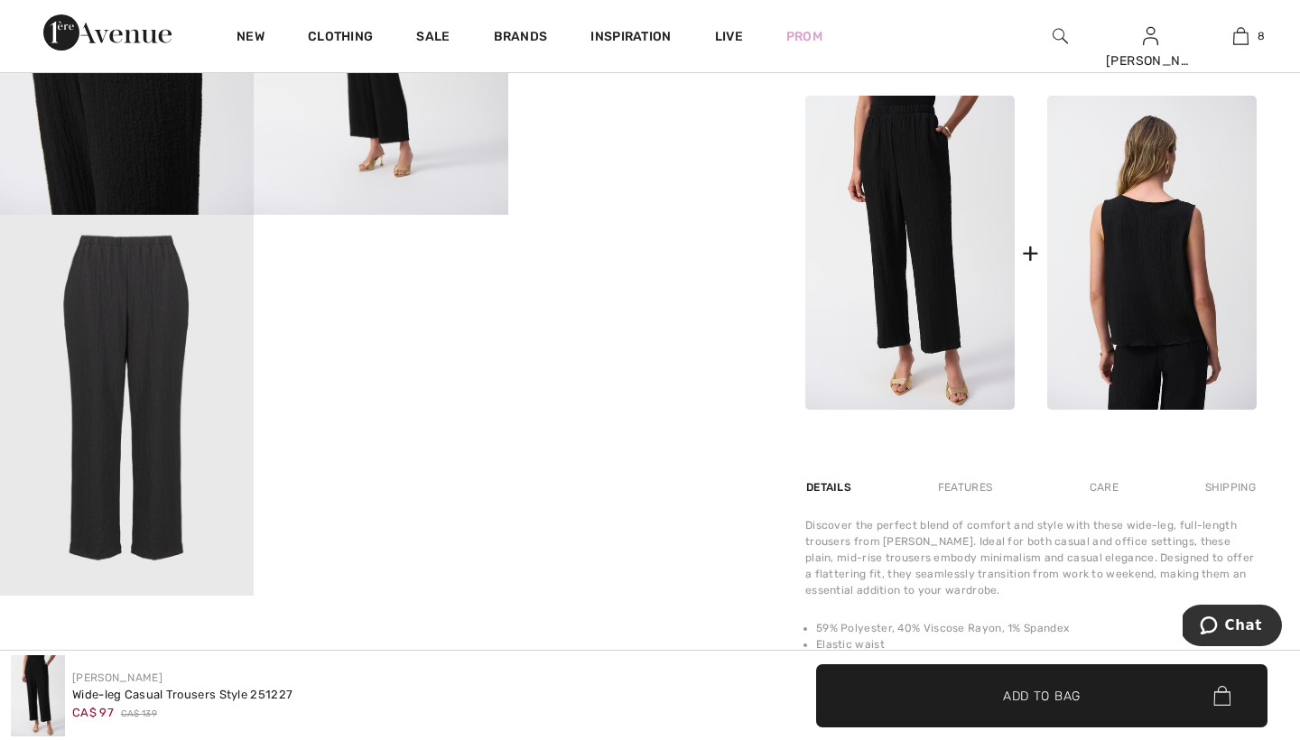
click at [1147, 226] on img at bounding box center [1151, 253] width 209 height 314
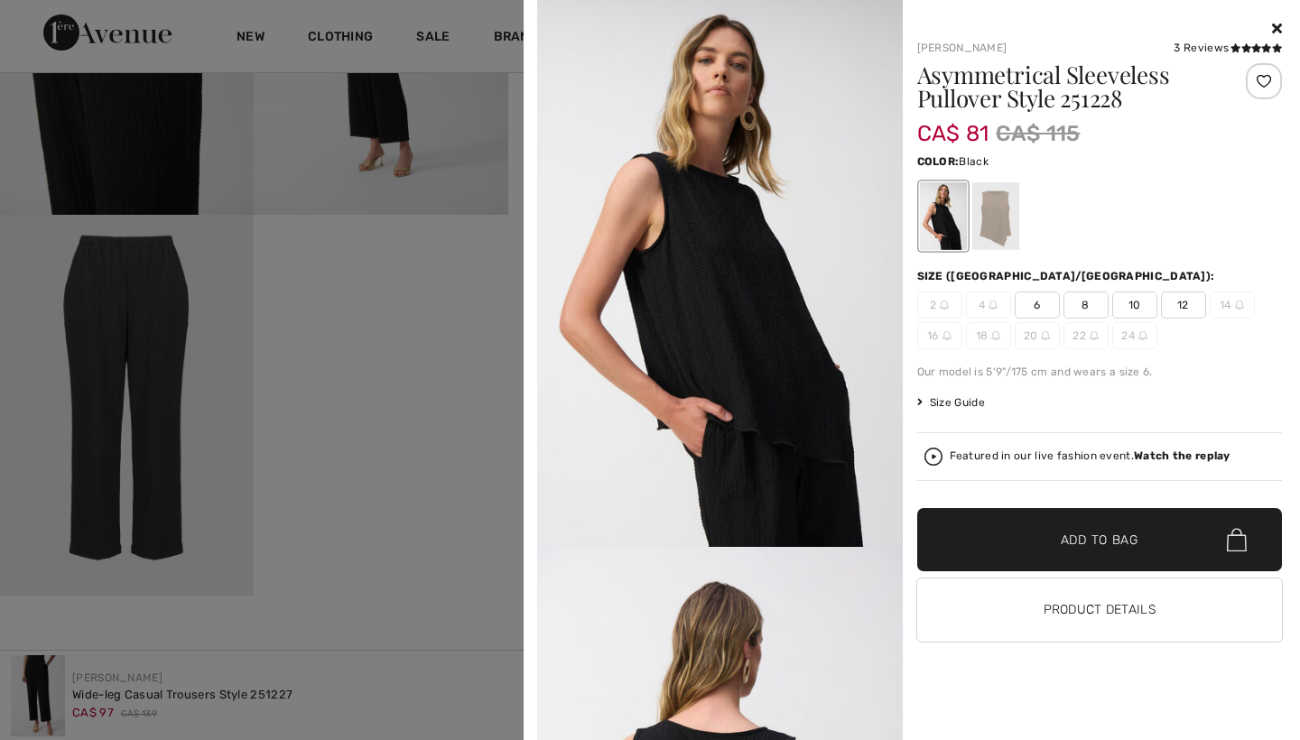
click at [999, 217] on div at bounding box center [994, 216] width 47 height 68
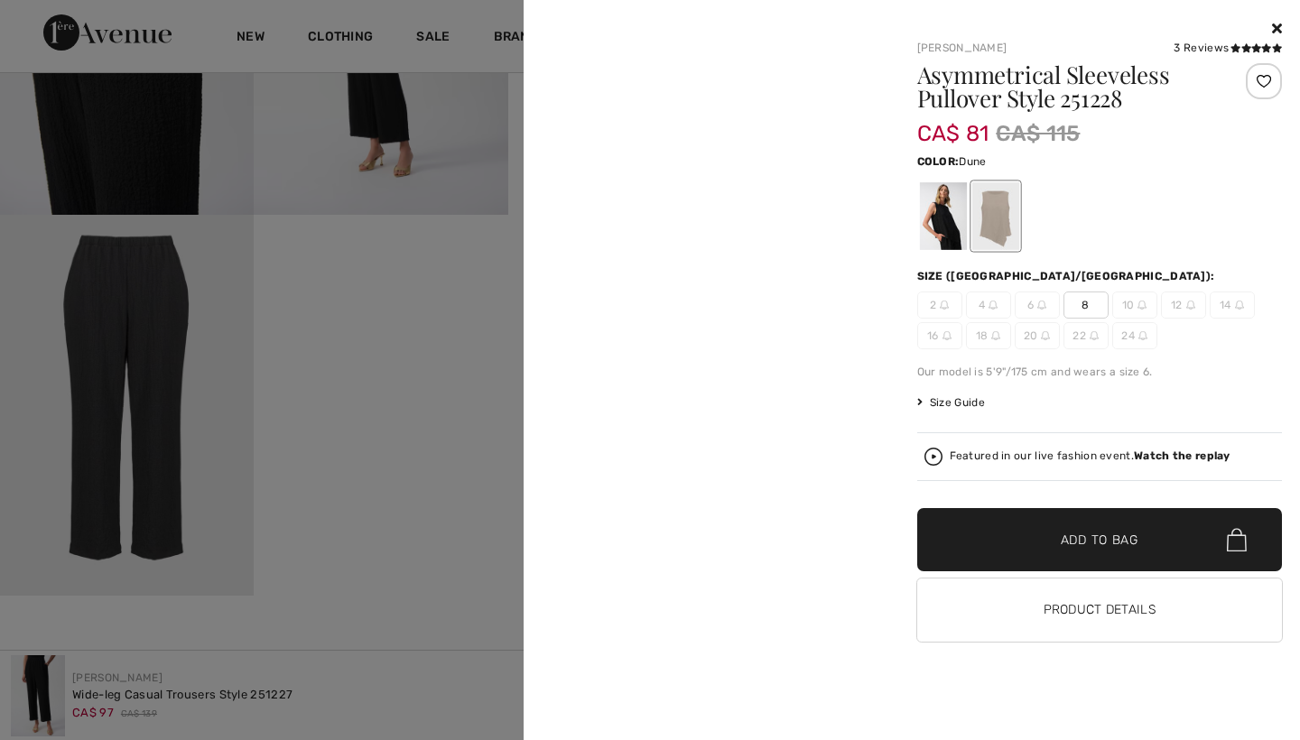
click at [999, 217] on div at bounding box center [994, 216] width 47 height 68
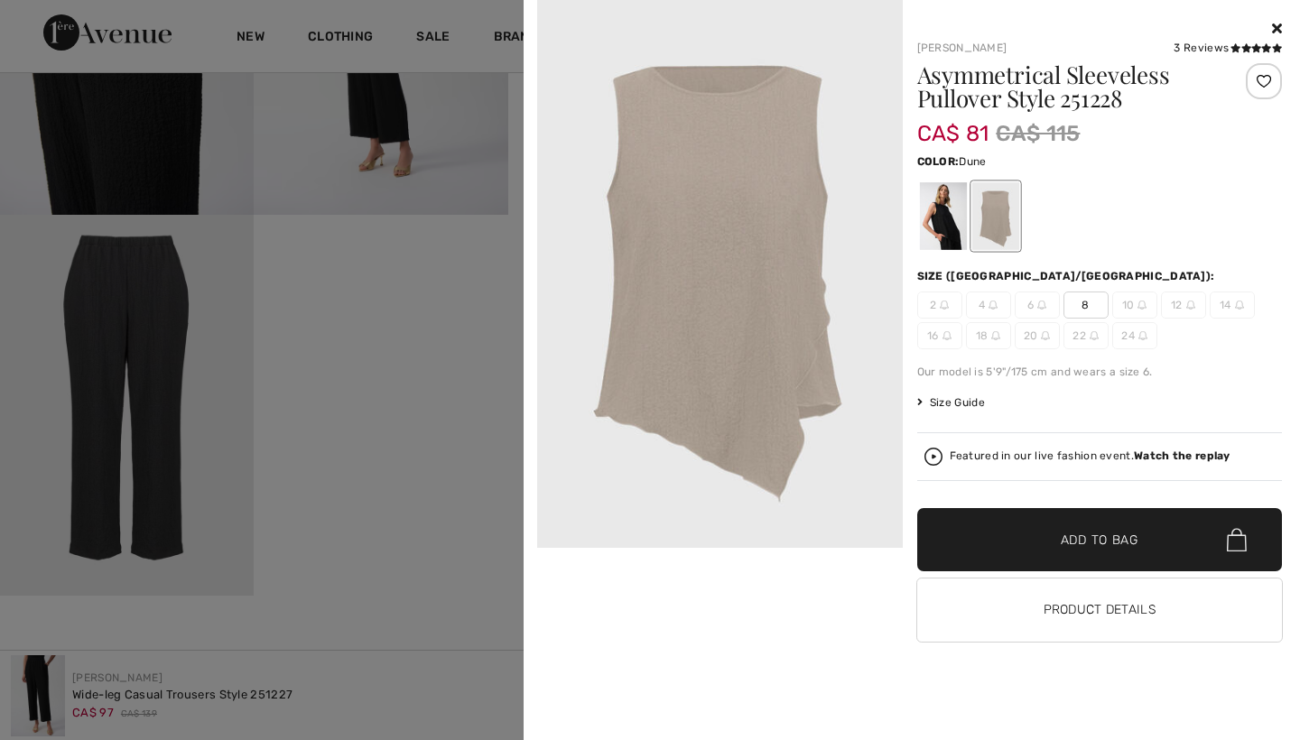
click at [999, 217] on div at bounding box center [994, 216] width 47 height 68
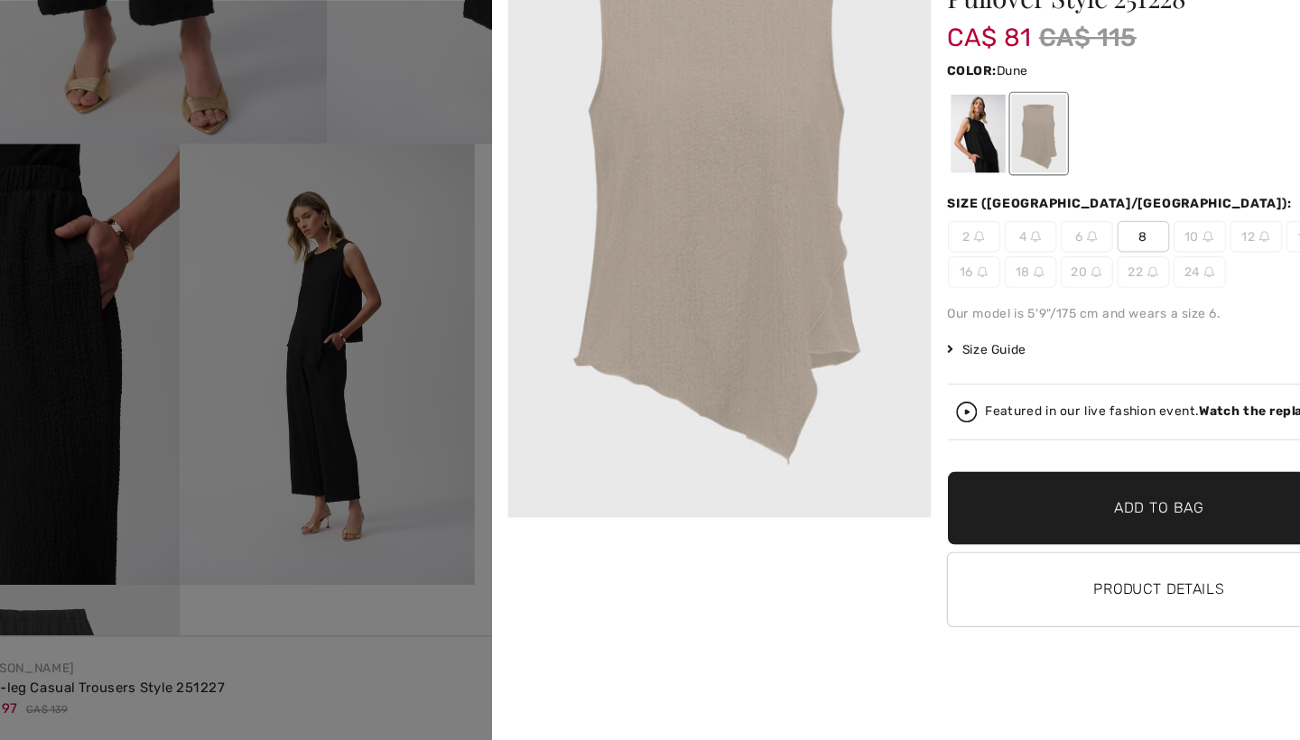
scroll to position [536, 0]
click at [972, 579] on button "Product Details" at bounding box center [1100, 610] width 366 height 63
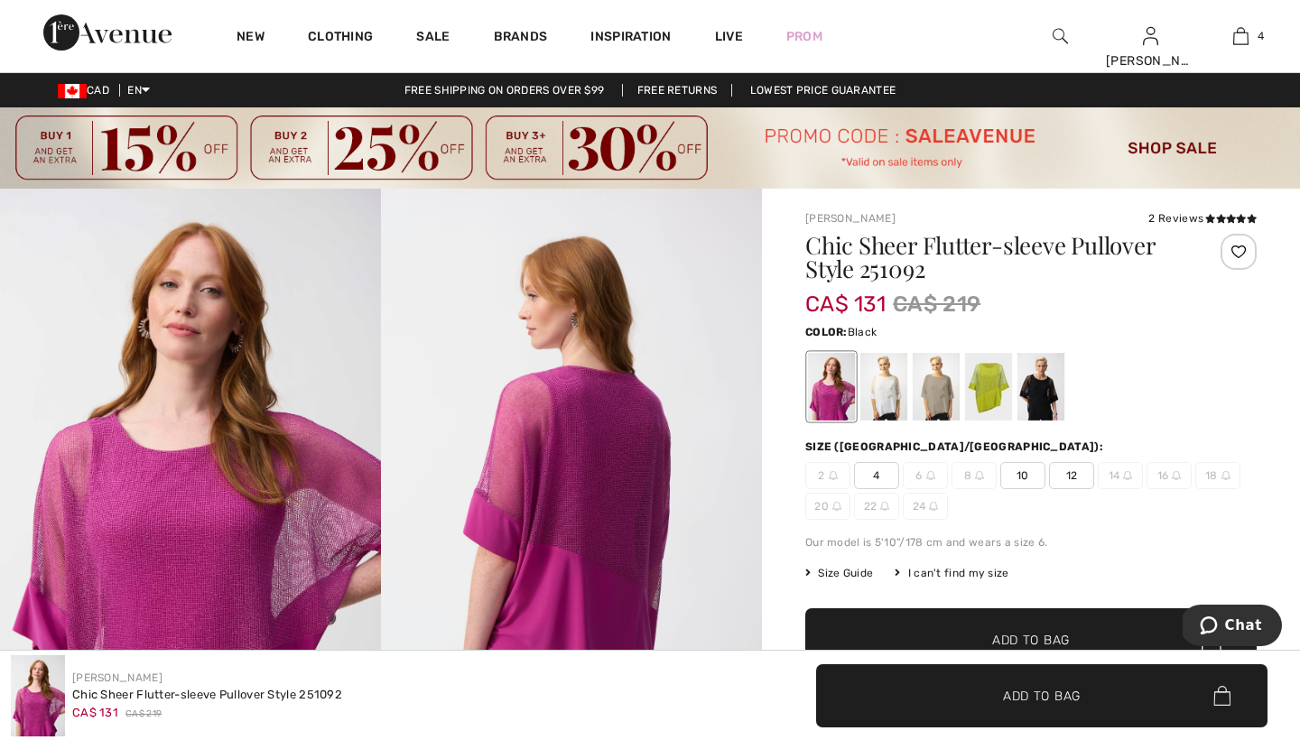
click at [1033, 385] on div at bounding box center [1040, 387] width 47 height 68
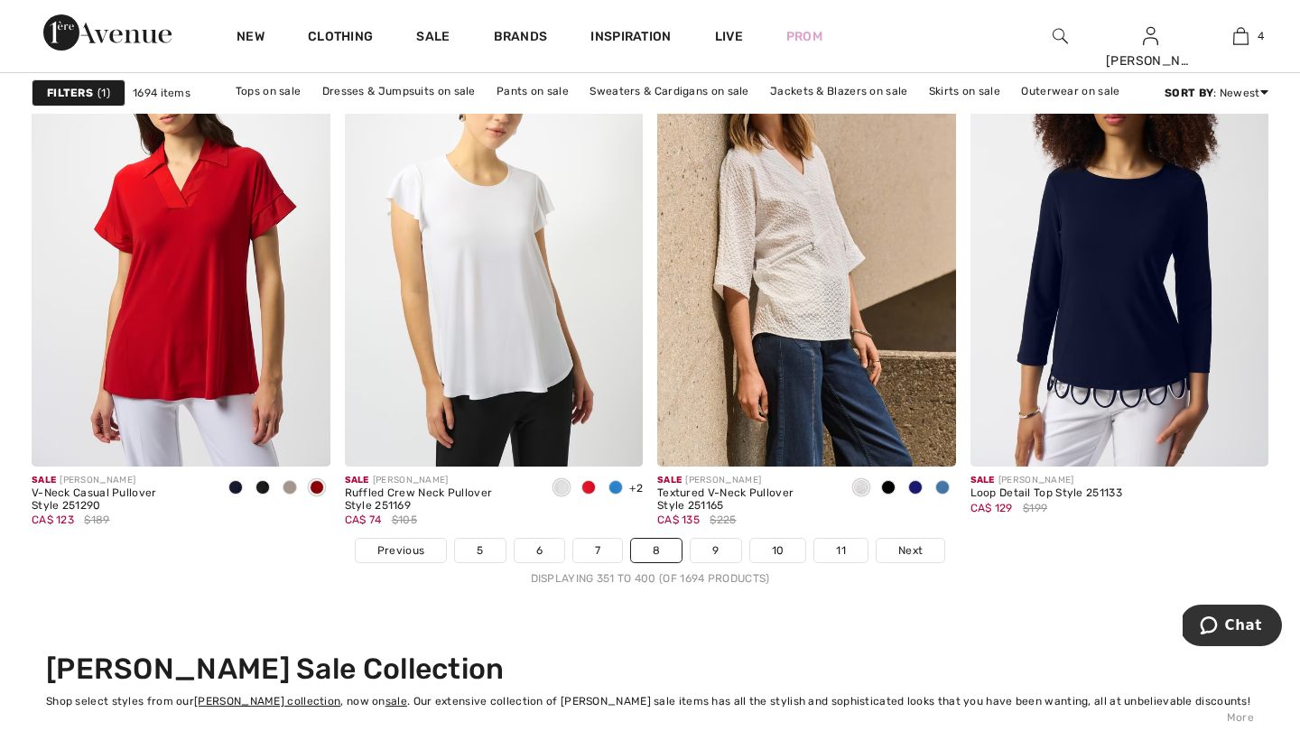
scroll to position [7953, 0]
click at [716, 547] on link "9" at bounding box center [716, 550] width 50 height 23
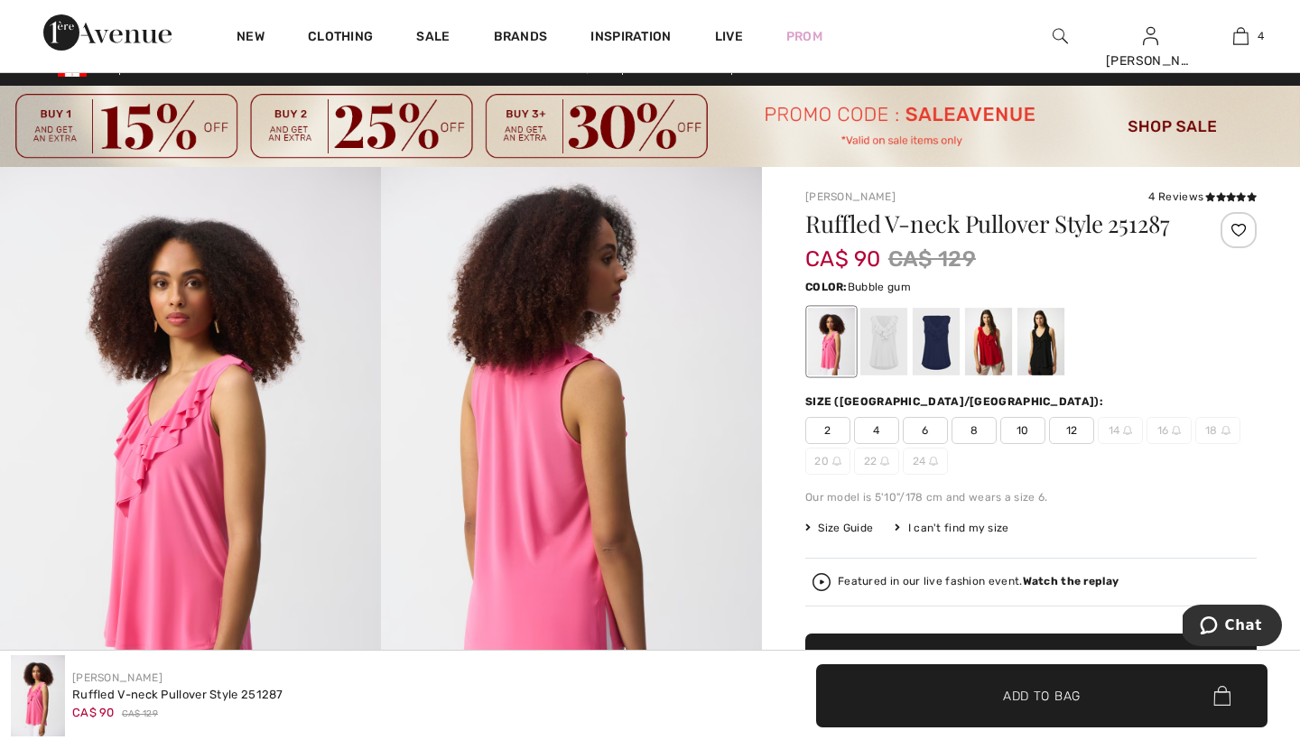
scroll to position [14, 0]
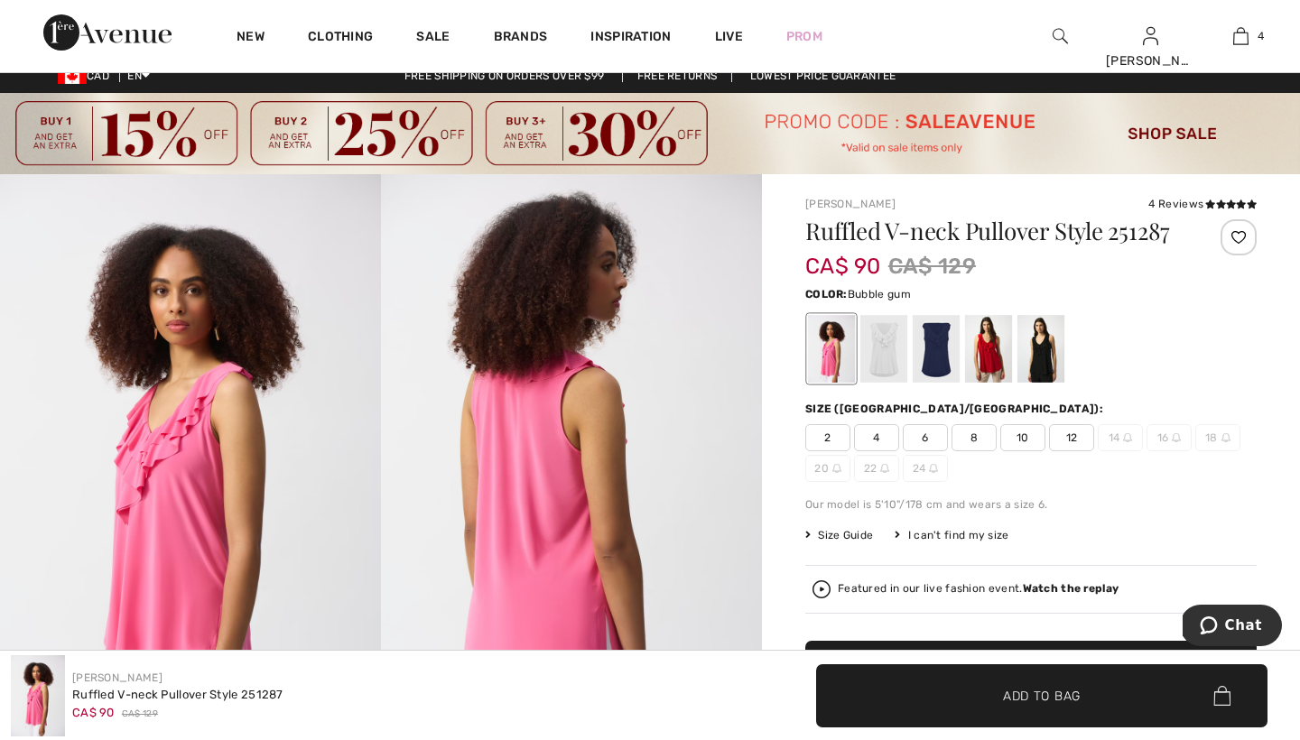
click at [833, 351] on div at bounding box center [831, 349] width 47 height 68
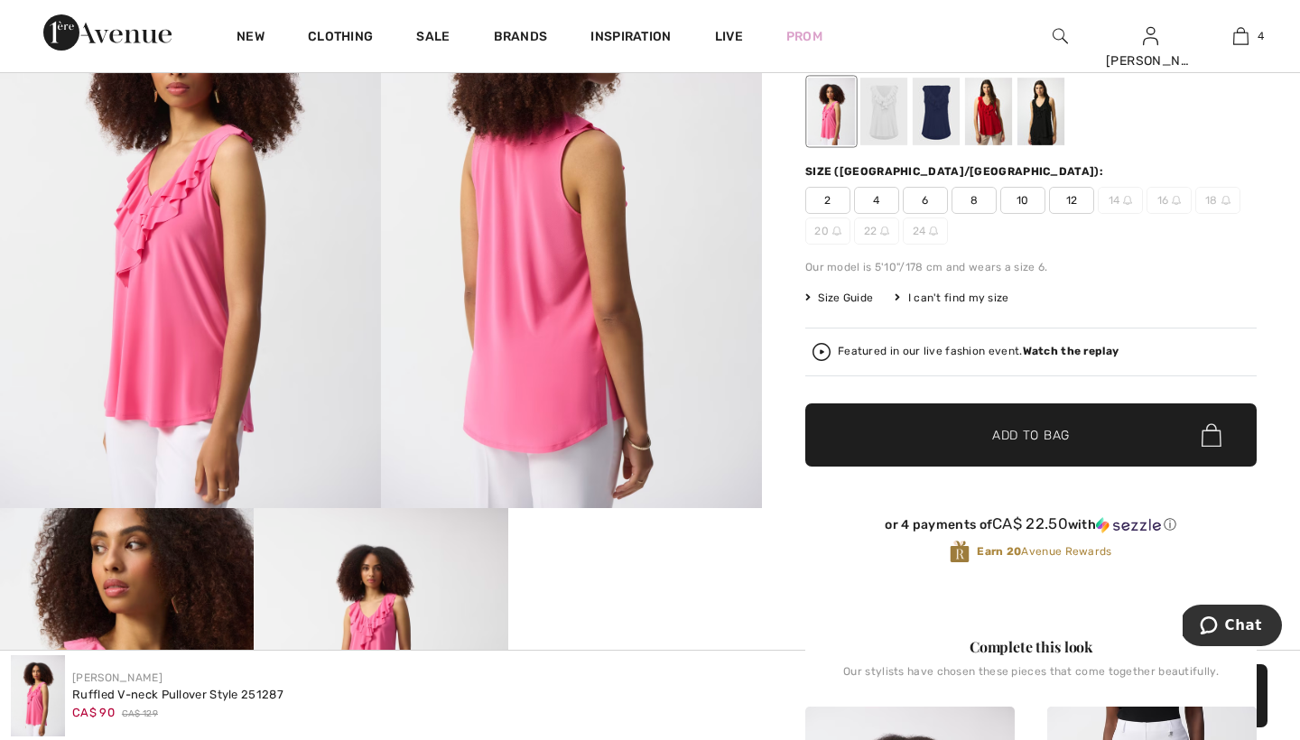
scroll to position [241, 0]
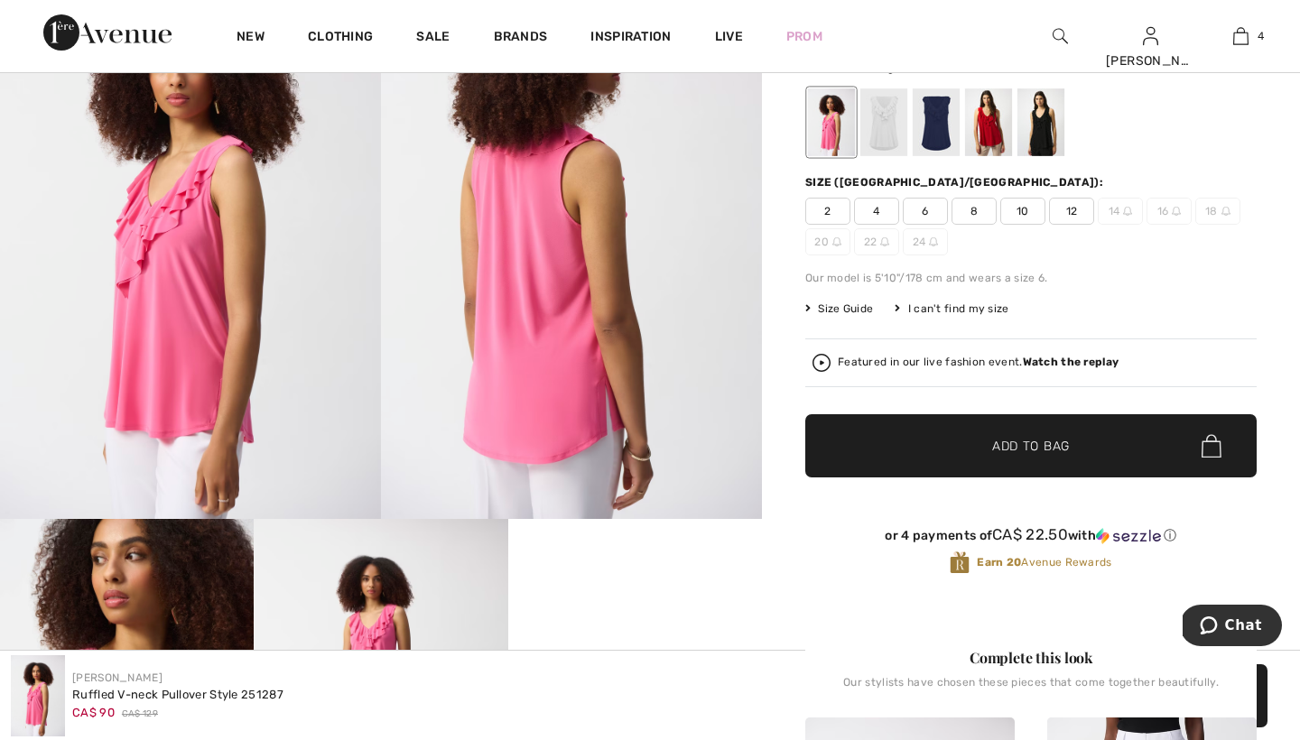
click at [973, 211] on span "8" at bounding box center [973, 211] width 45 height 27
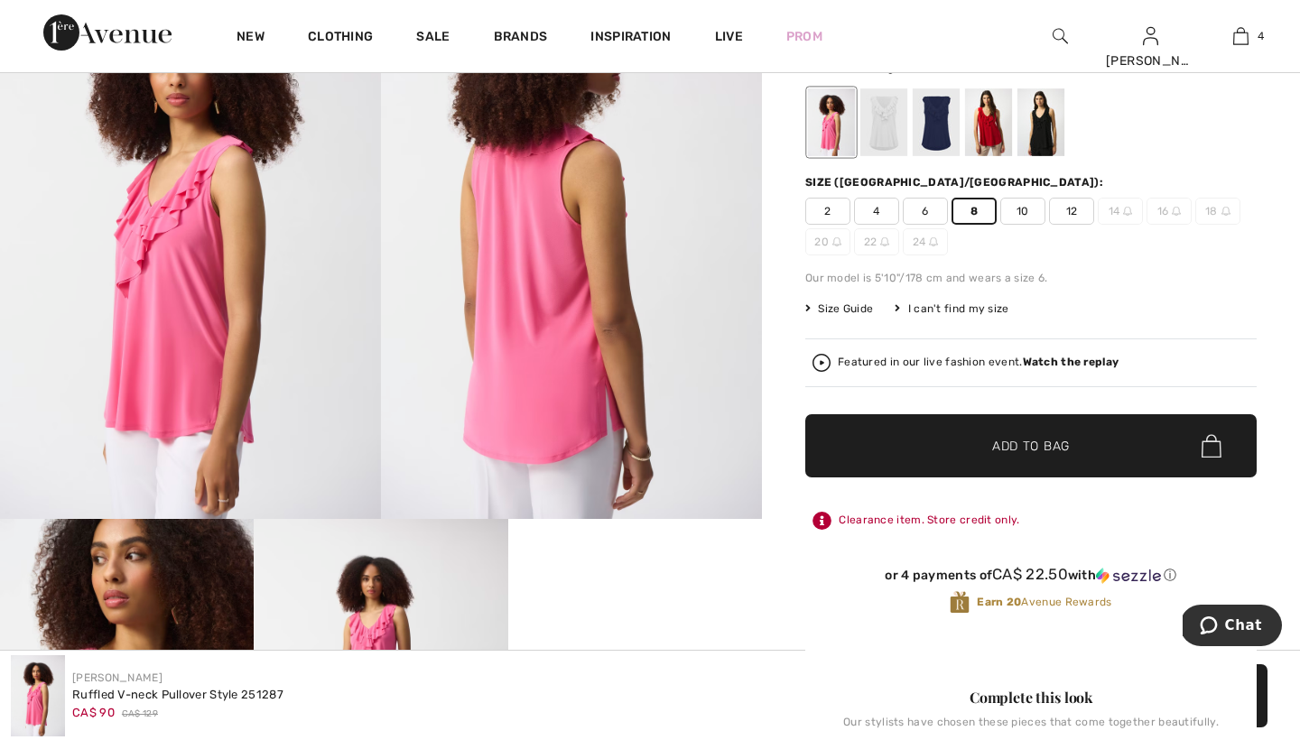
click at [1007, 442] on span "Add to Bag" at bounding box center [1031, 446] width 78 height 19
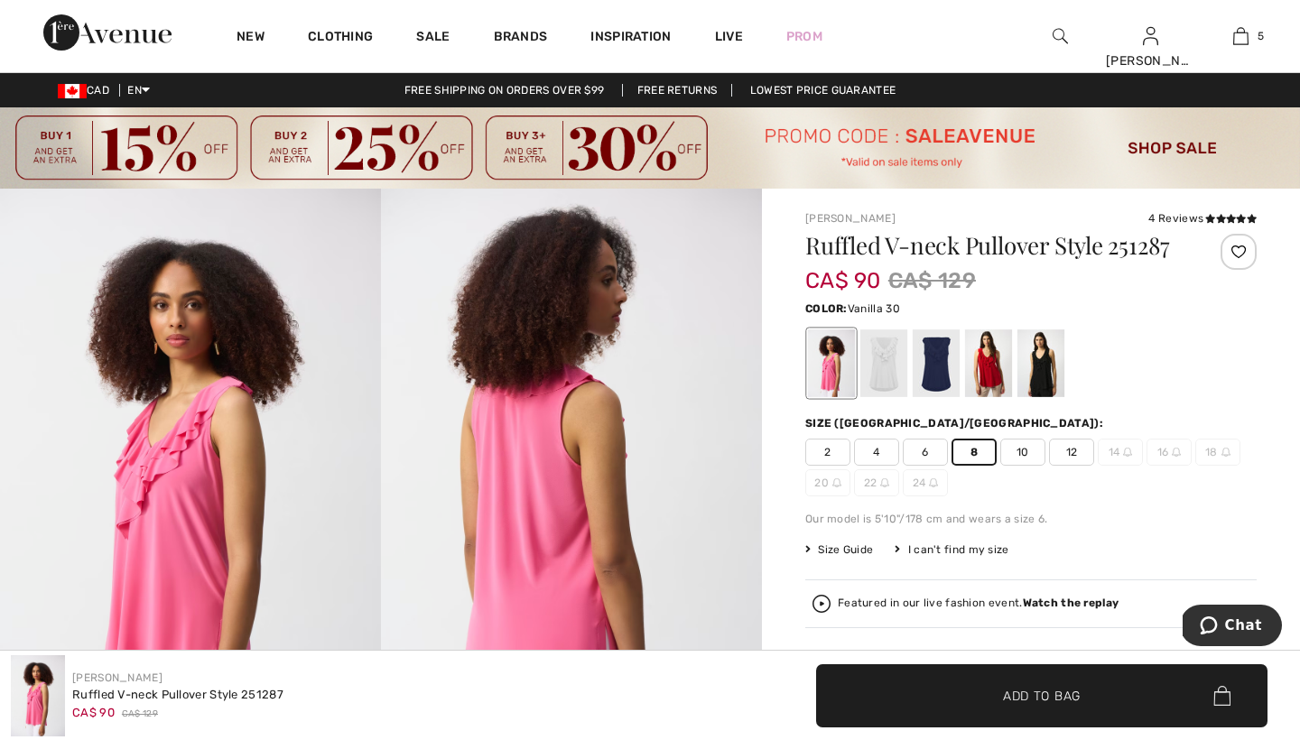
scroll to position [0, 0]
click at [933, 352] on div at bounding box center [936, 363] width 47 height 68
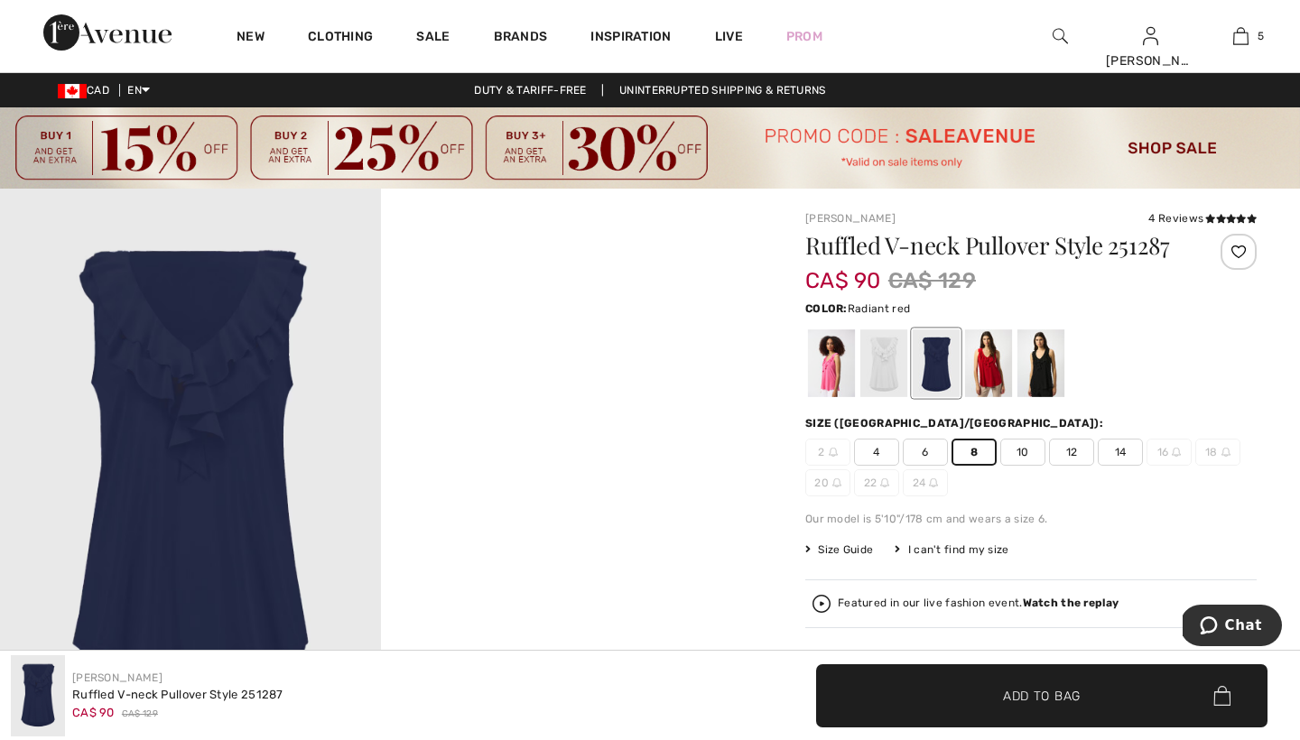
click at [989, 359] on div at bounding box center [988, 363] width 47 height 68
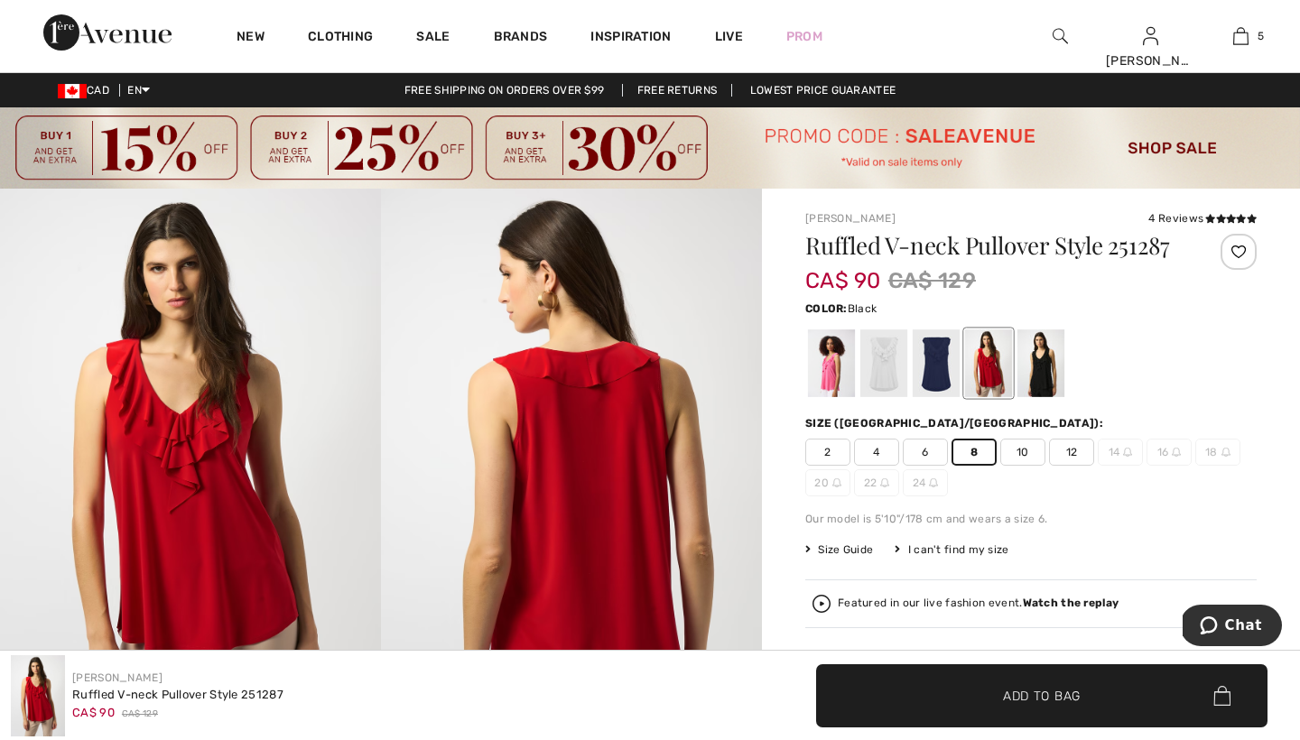
click at [1044, 360] on div at bounding box center [1040, 363] width 47 height 68
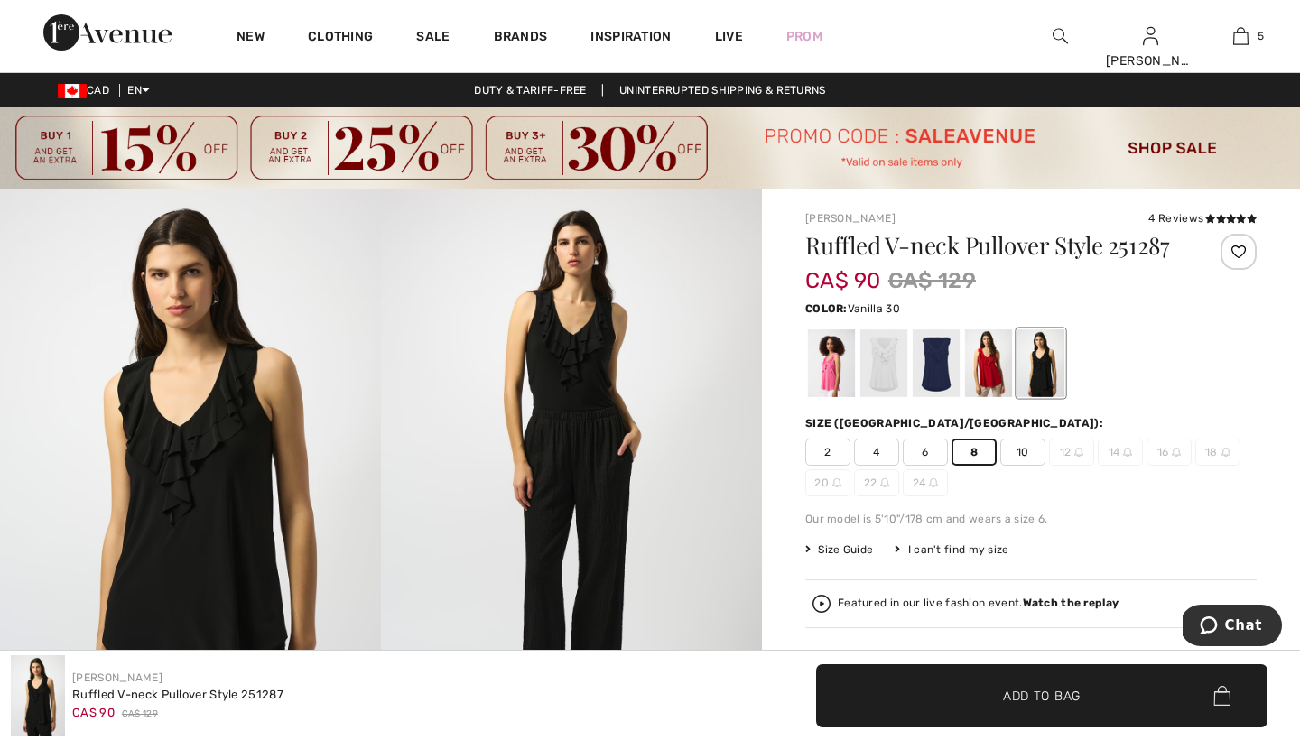
click at [884, 356] on div at bounding box center [883, 363] width 47 height 68
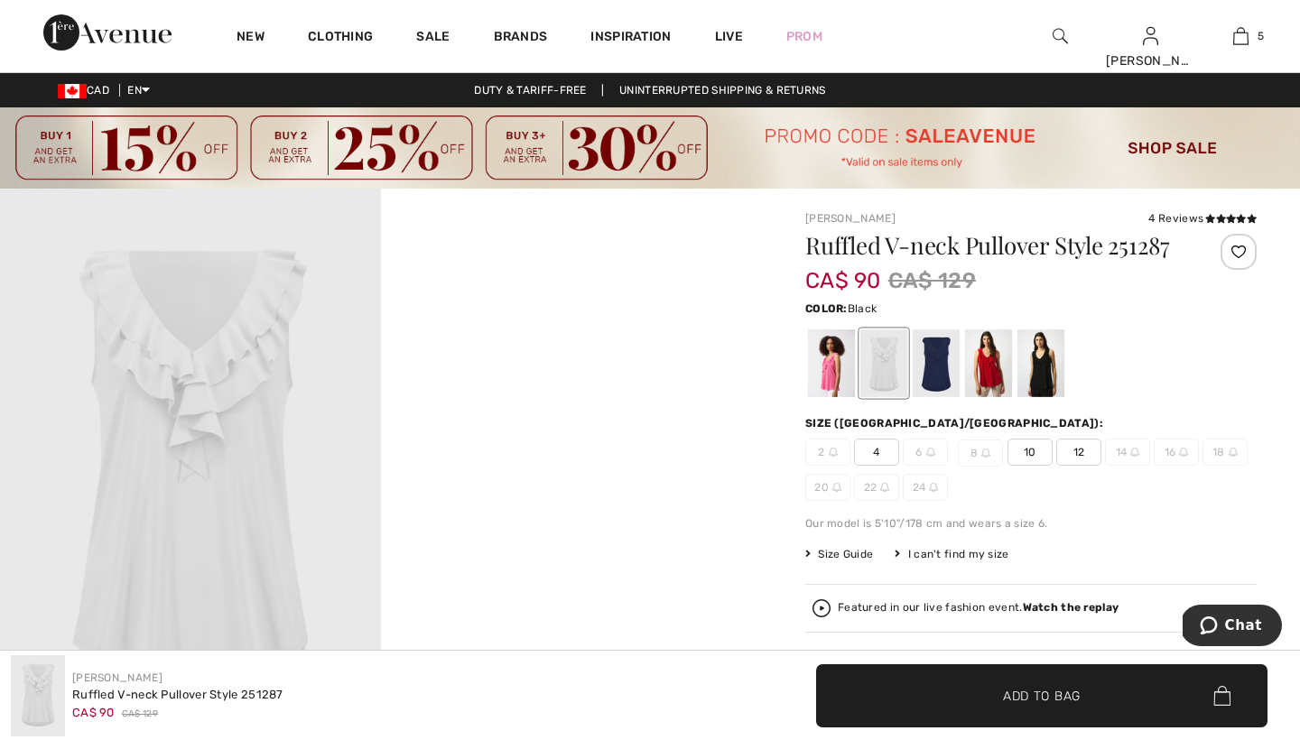
click at [1044, 361] on div at bounding box center [1040, 363] width 47 height 68
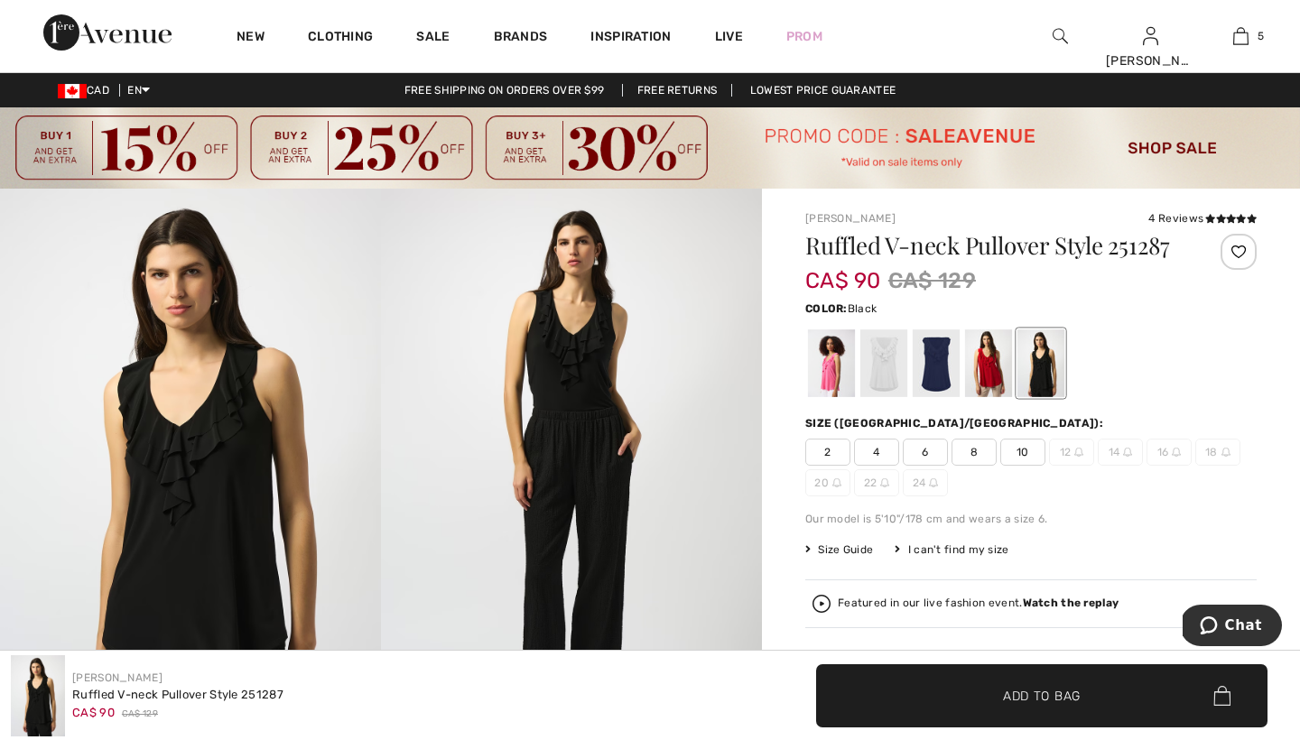
click at [973, 450] on span "8" at bounding box center [973, 452] width 45 height 27
click at [1020, 694] on span "Add to Bag" at bounding box center [1042, 695] width 78 height 19
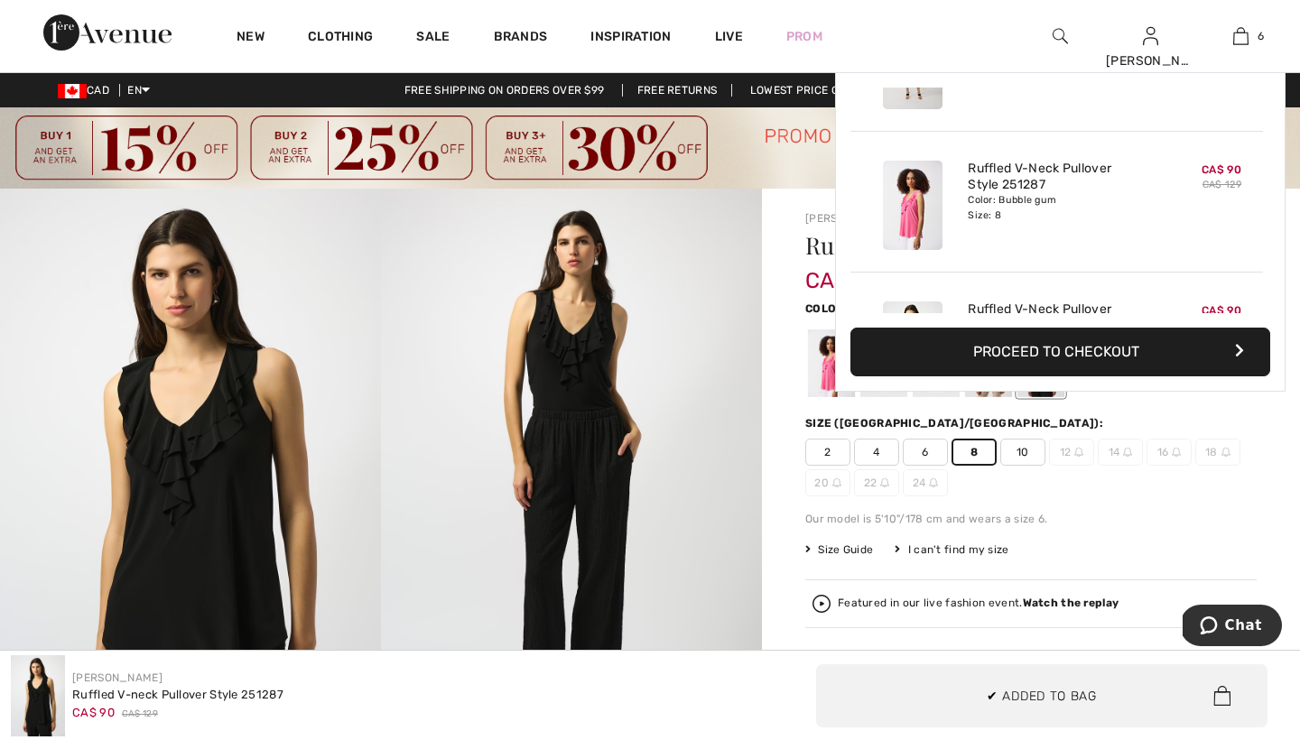
scroll to position [619, 0]
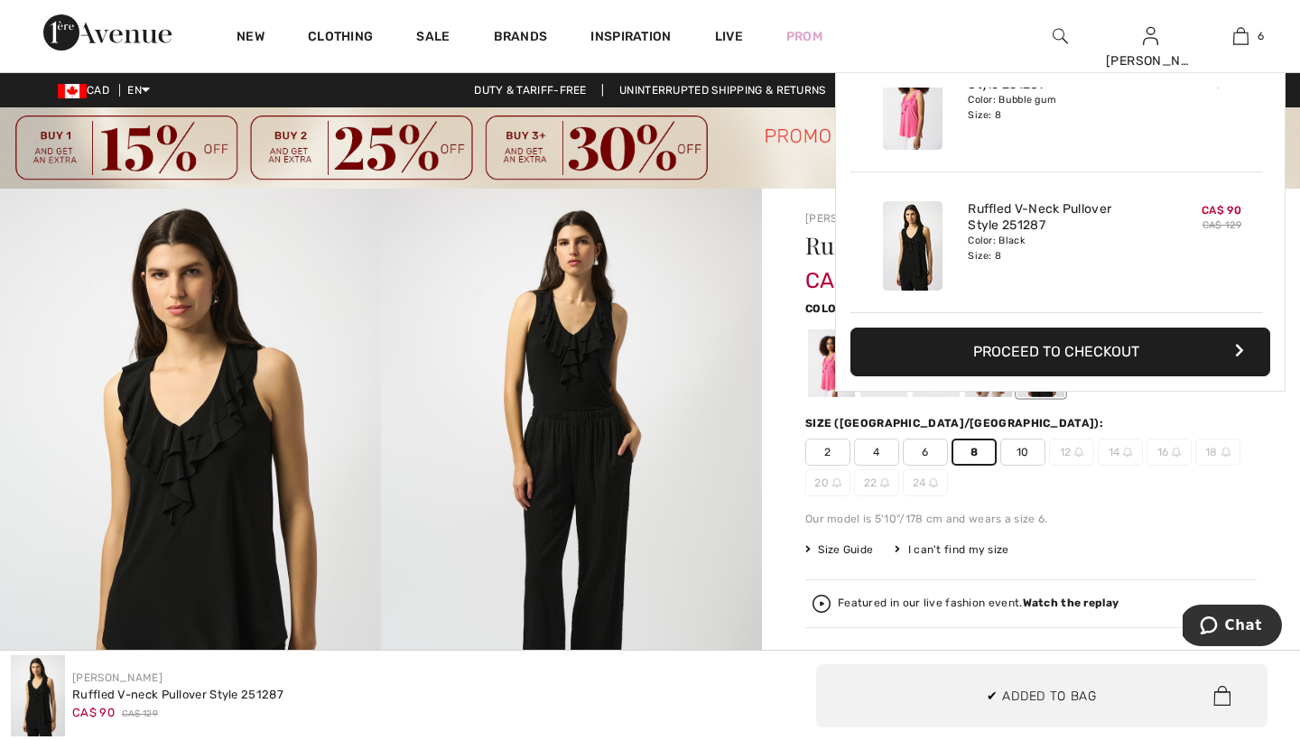
click at [1137, 499] on div "Ruffled V-neck Pullover Style 251287 CA$ 90 CA$ 129 Color: Black Size (CA/US): …" at bounding box center [1030, 559] width 451 height 651
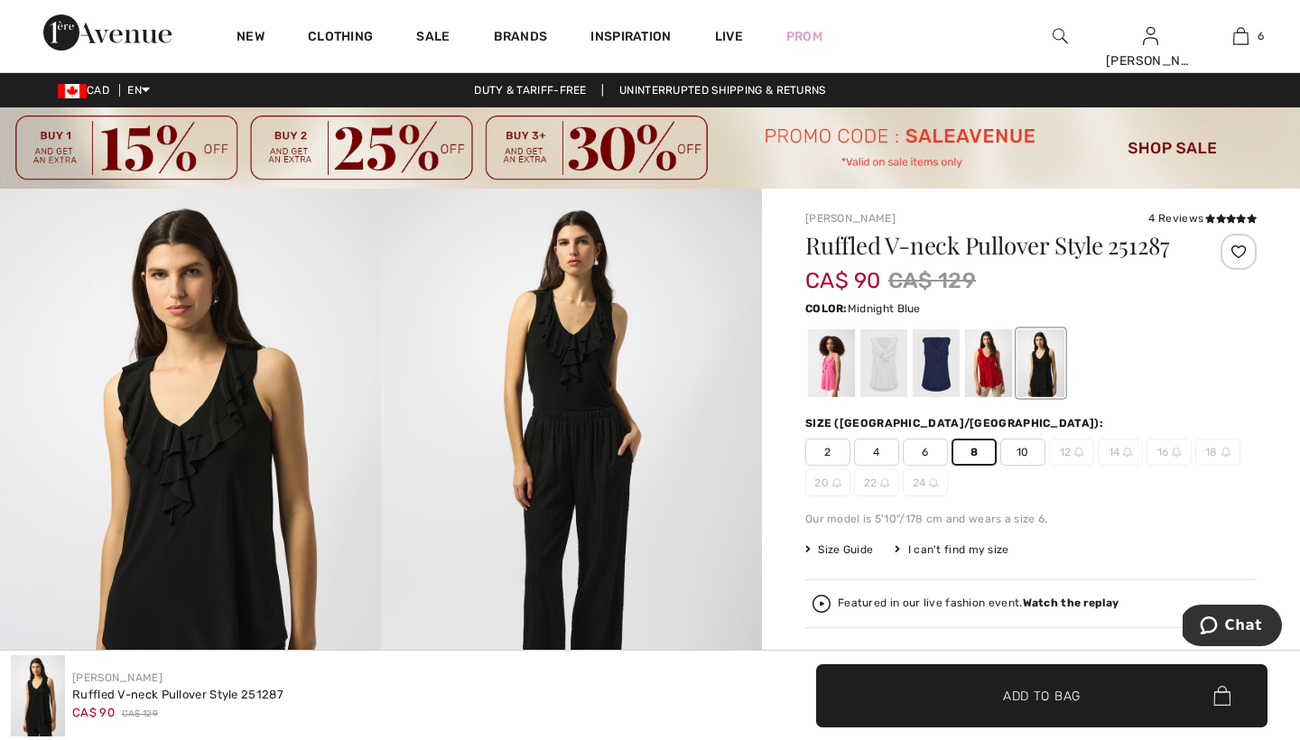
click at [935, 354] on div at bounding box center [936, 363] width 47 height 68
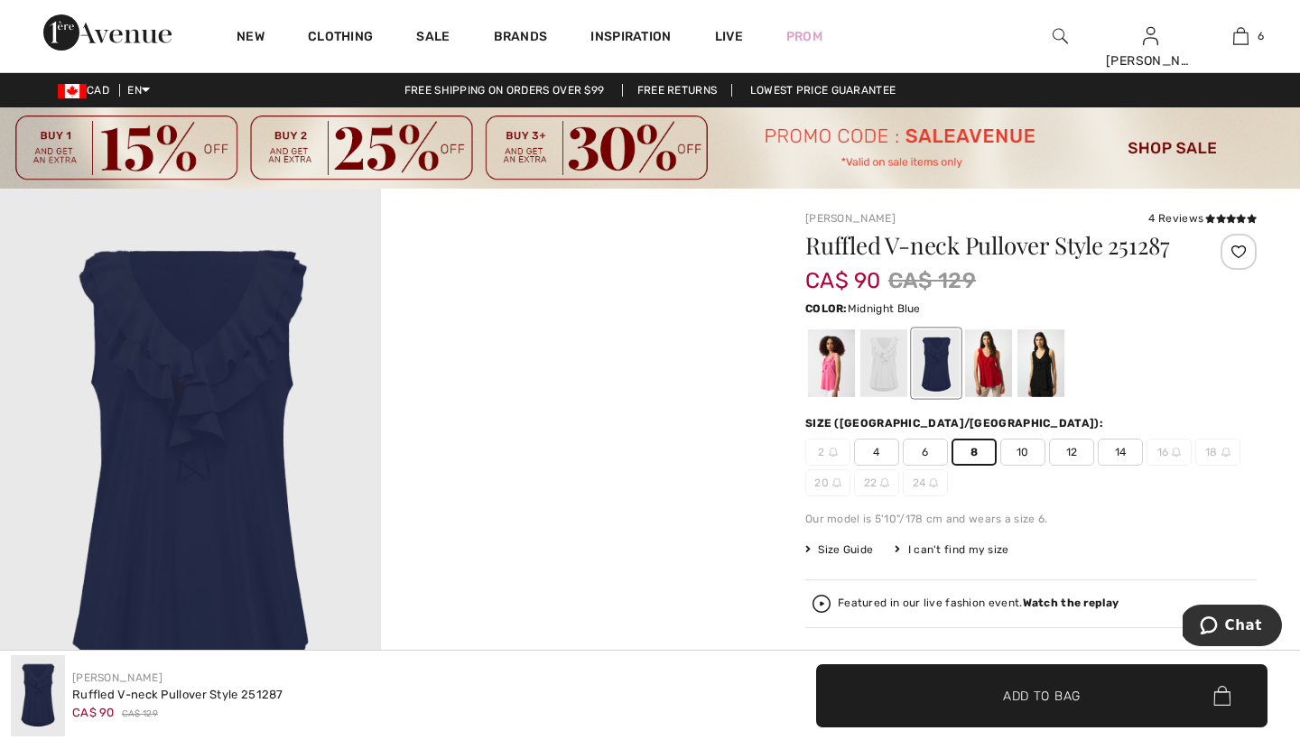
click at [1017, 695] on span "Add to Bag" at bounding box center [1042, 695] width 78 height 19
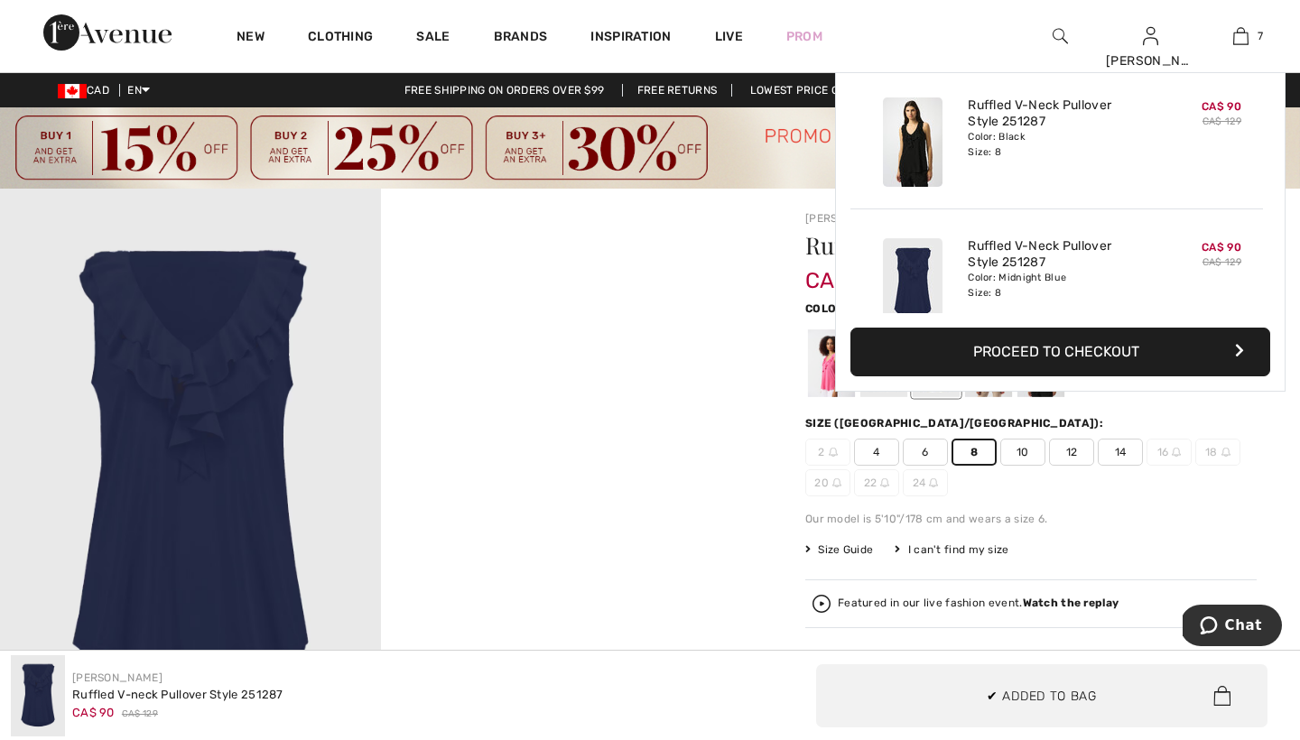
scroll to position [760, 0]
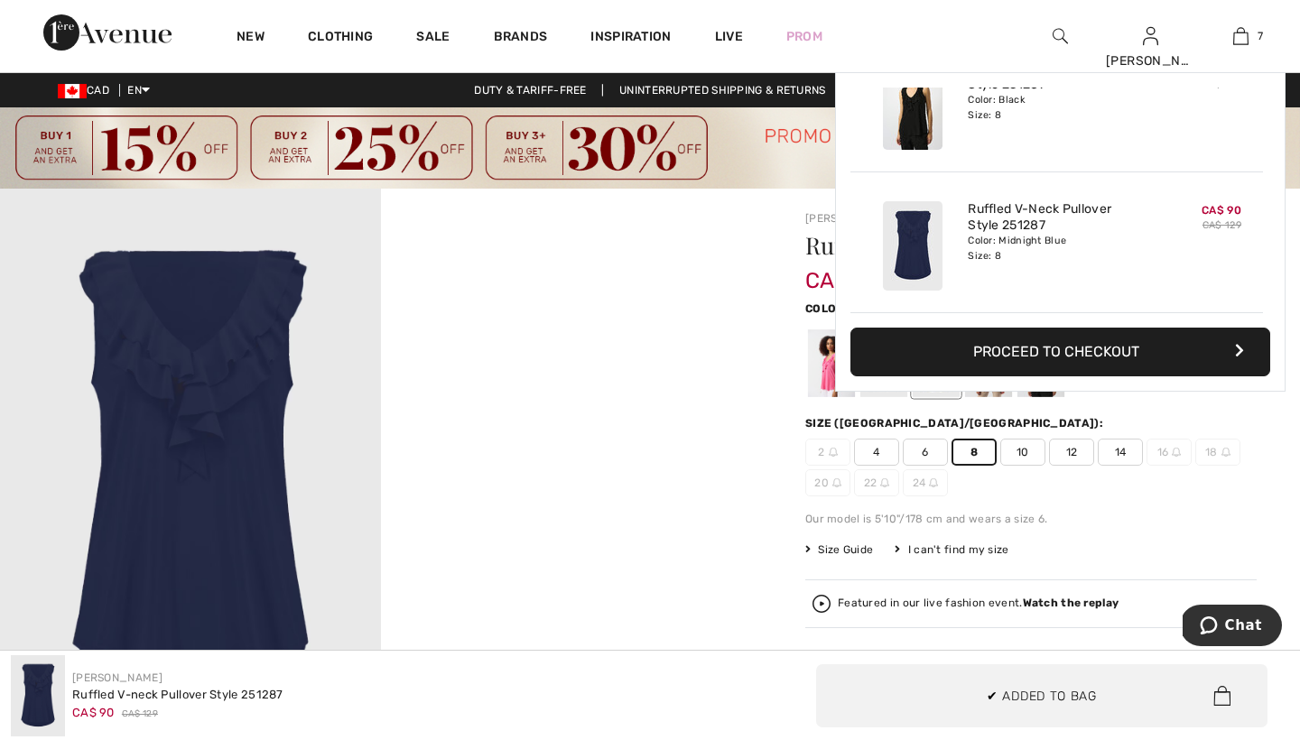
click at [1119, 490] on div "2 4 6 8 10 12 14 16 18 20 22 24" at bounding box center [1030, 468] width 451 height 58
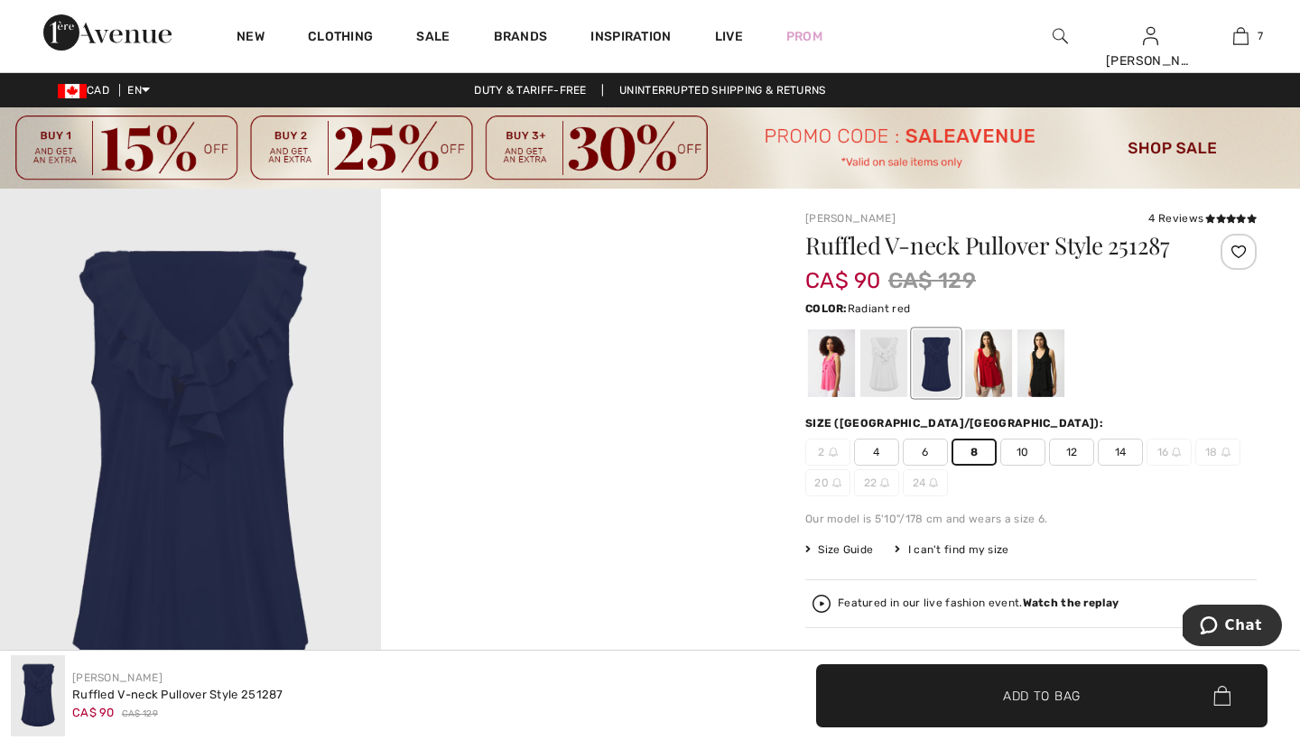
click at [996, 368] on div at bounding box center [988, 363] width 47 height 68
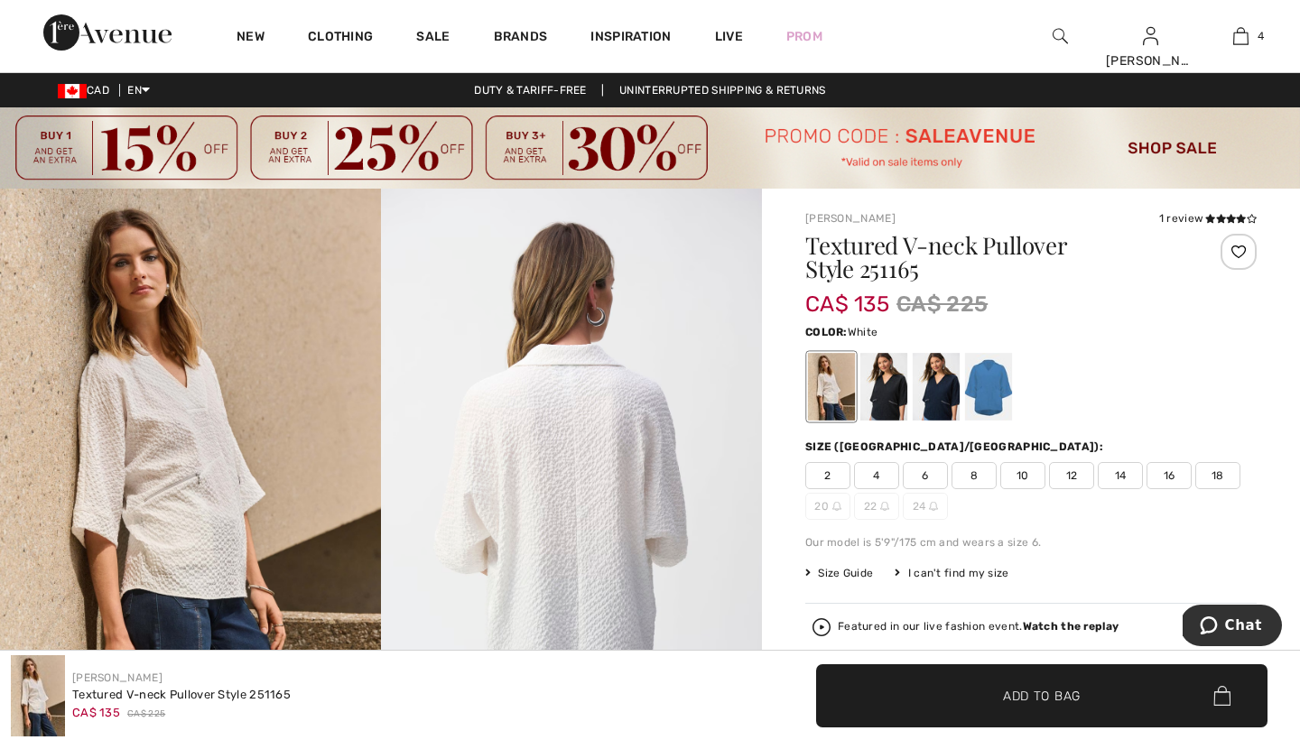
click at [1063, 31] on img at bounding box center [1060, 36] width 15 height 22
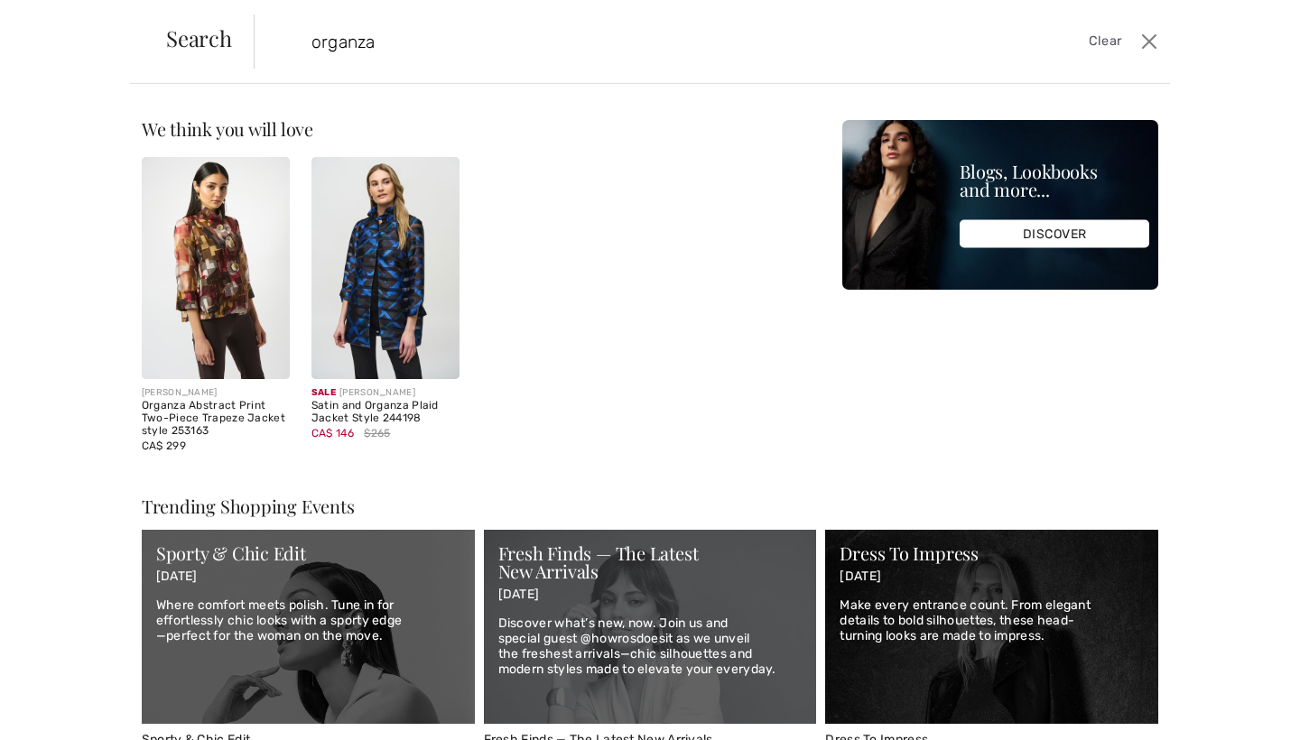
type input "organza"
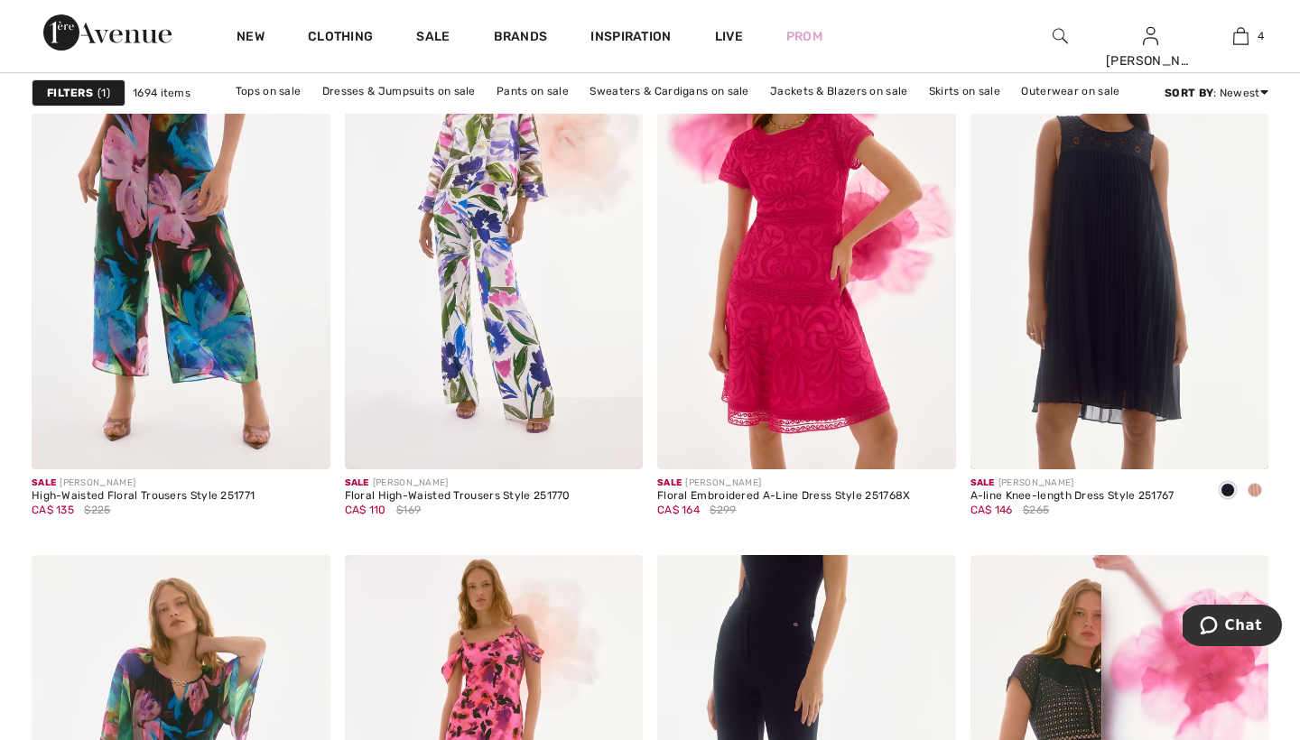
scroll to position [3284, 0]
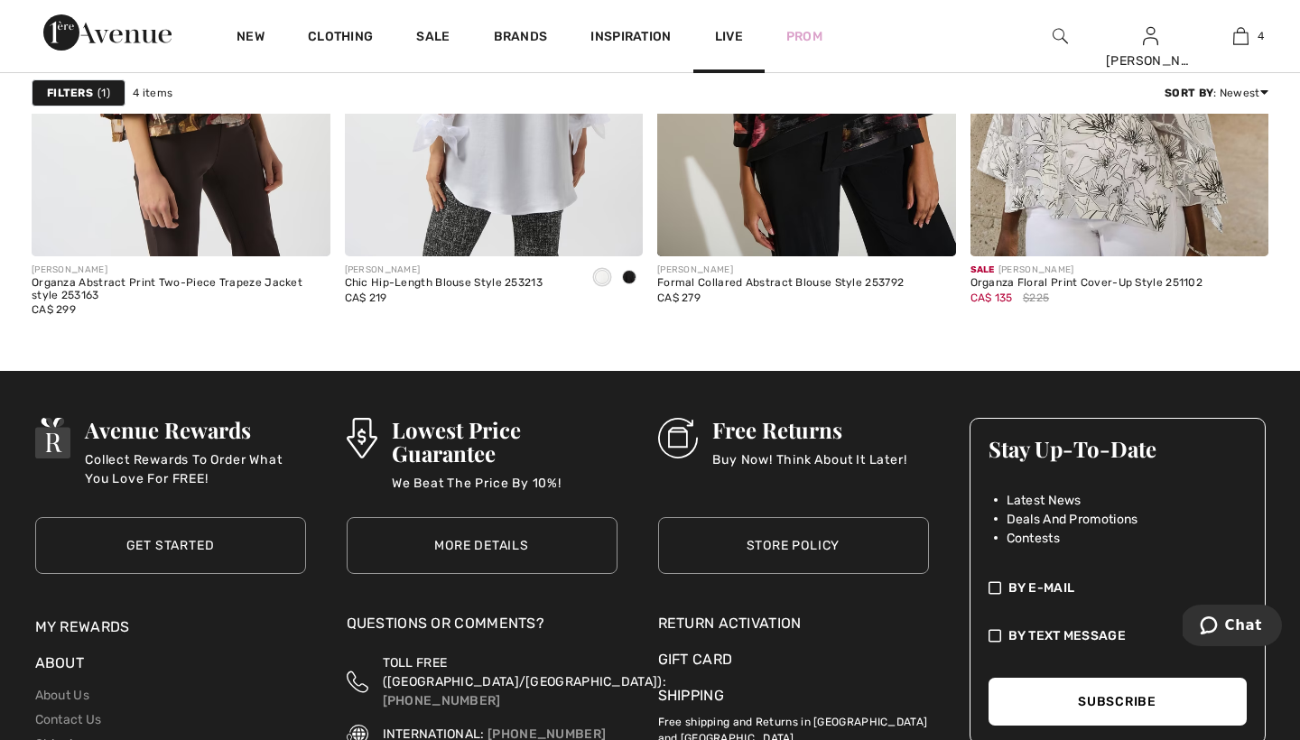
scroll to position [466, 0]
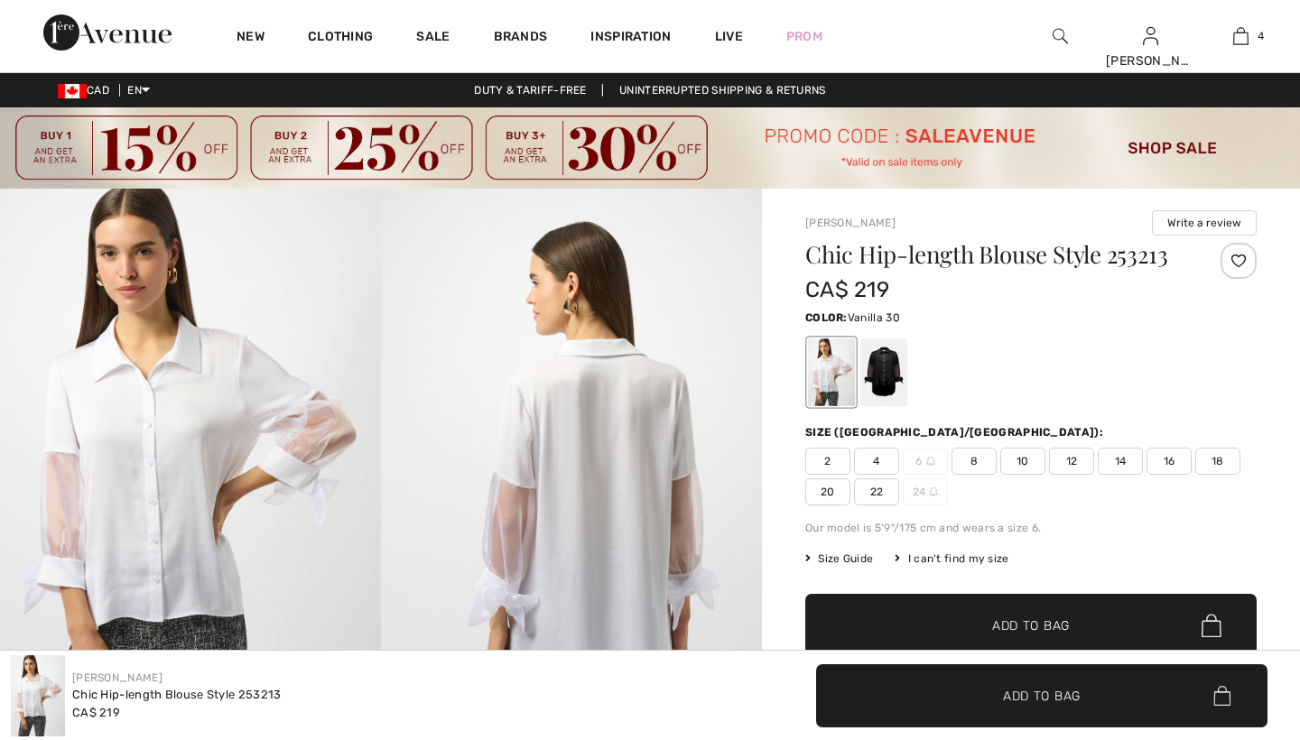
checkbox input "true"
click at [881, 367] on div at bounding box center [883, 373] width 47 height 68
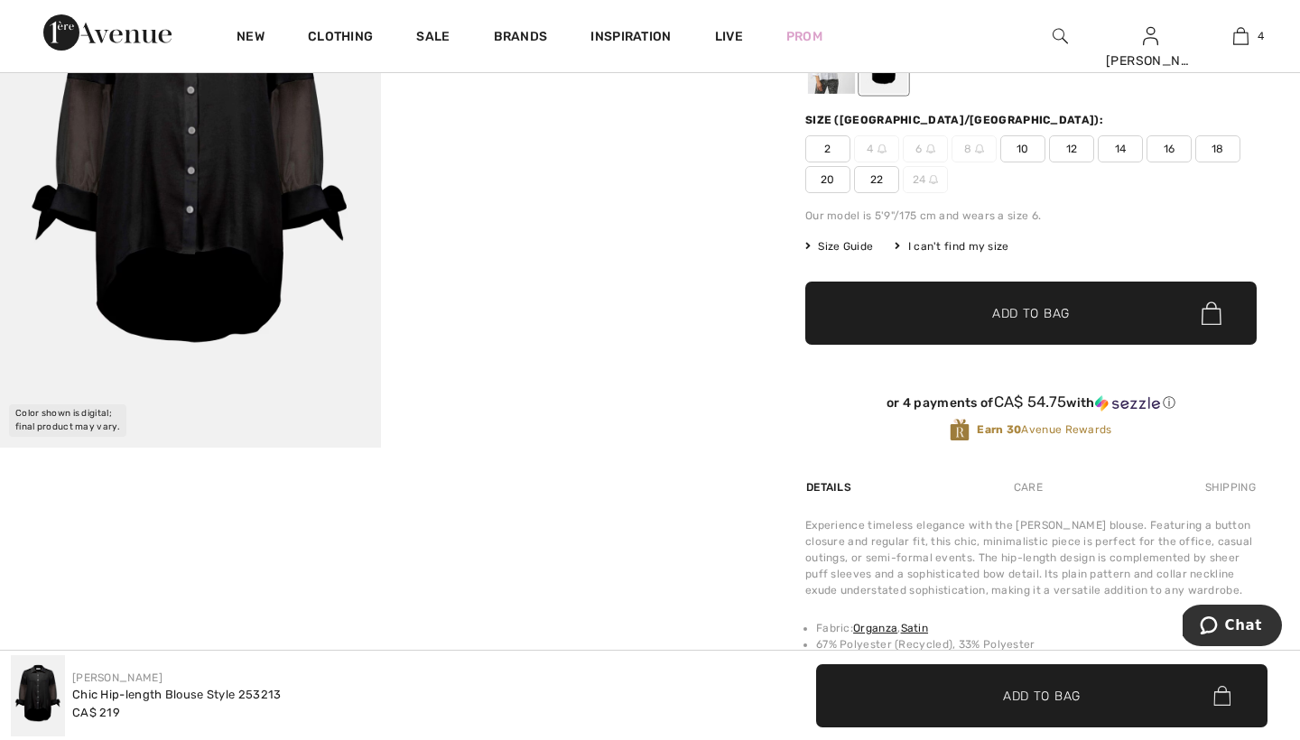
scroll to position [315, 0]
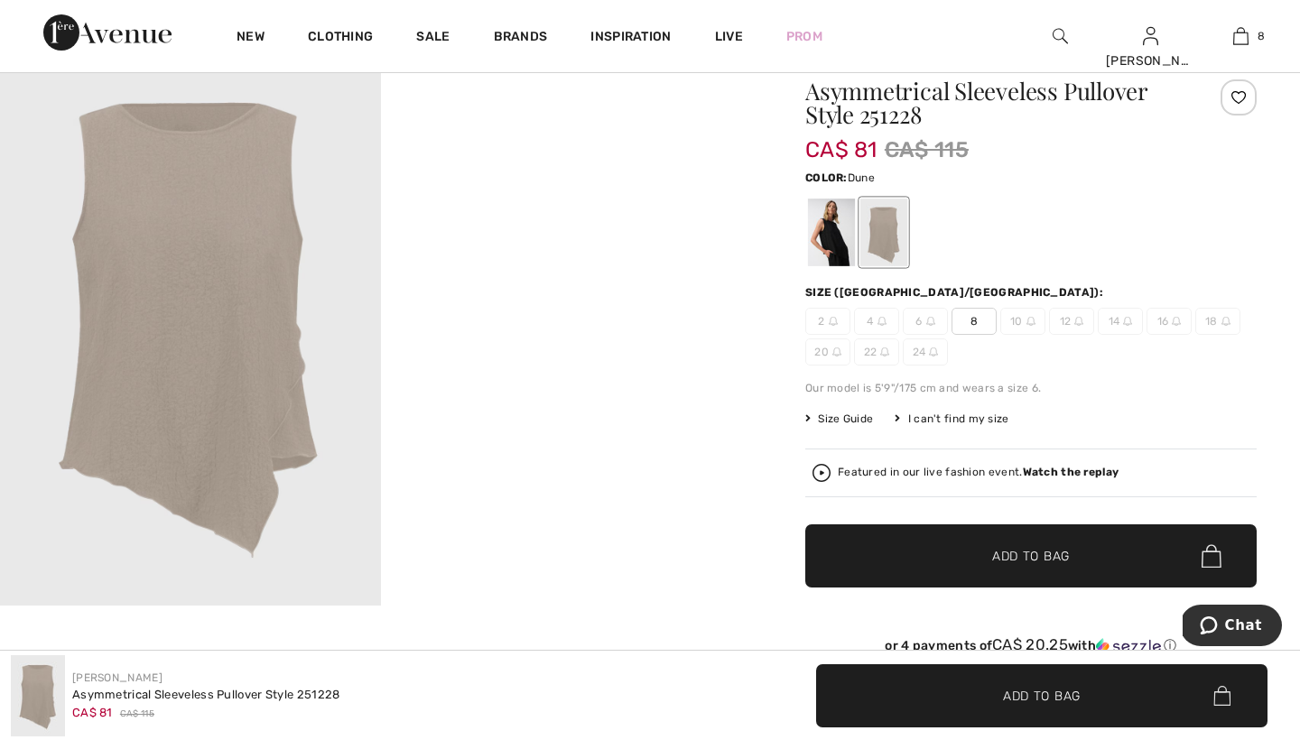
scroll to position [161, 0]
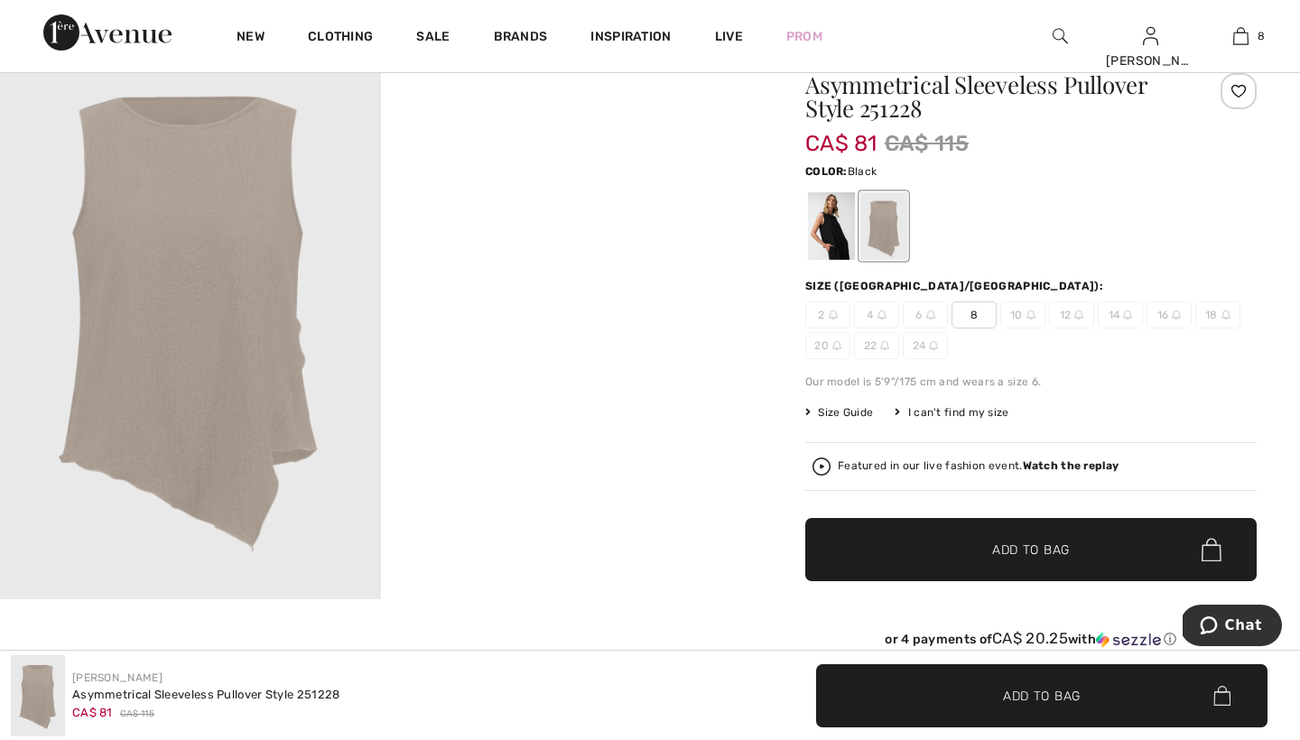
click at [840, 220] on div at bounding box center [831, 226] width 47 height 68
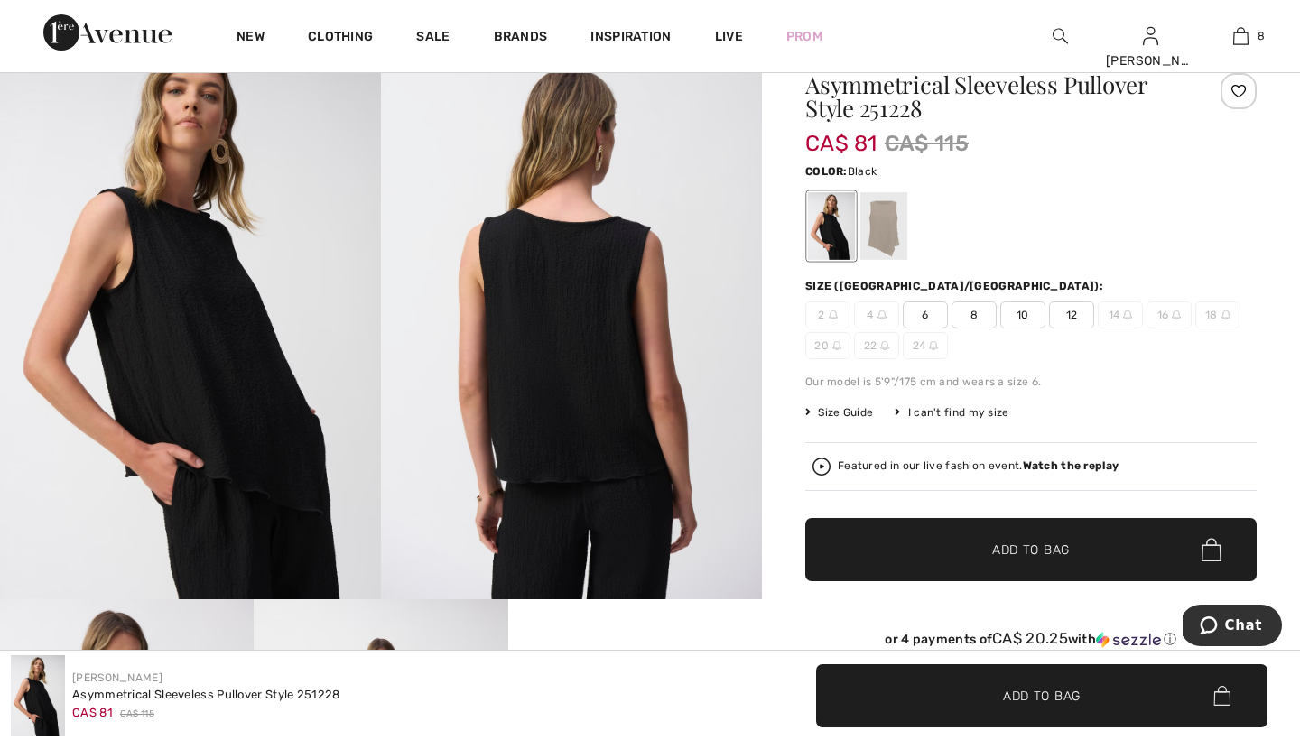
click at [975, 314] on span "8" at bounding box center [973, 315] width 45 height 27
click at [1009, 550] on span "Add to Bag" at bounding box center [1031, 550] width 78 height 19
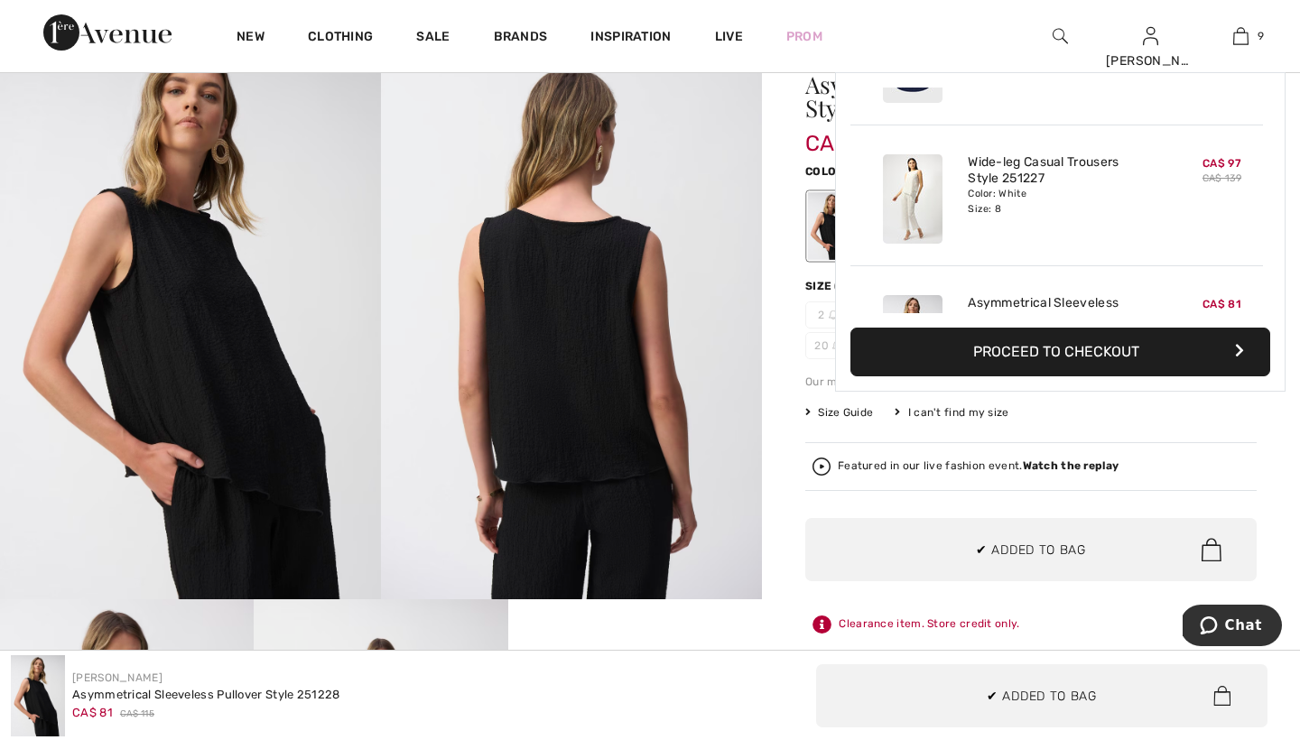
scroll to position [1042, 0]
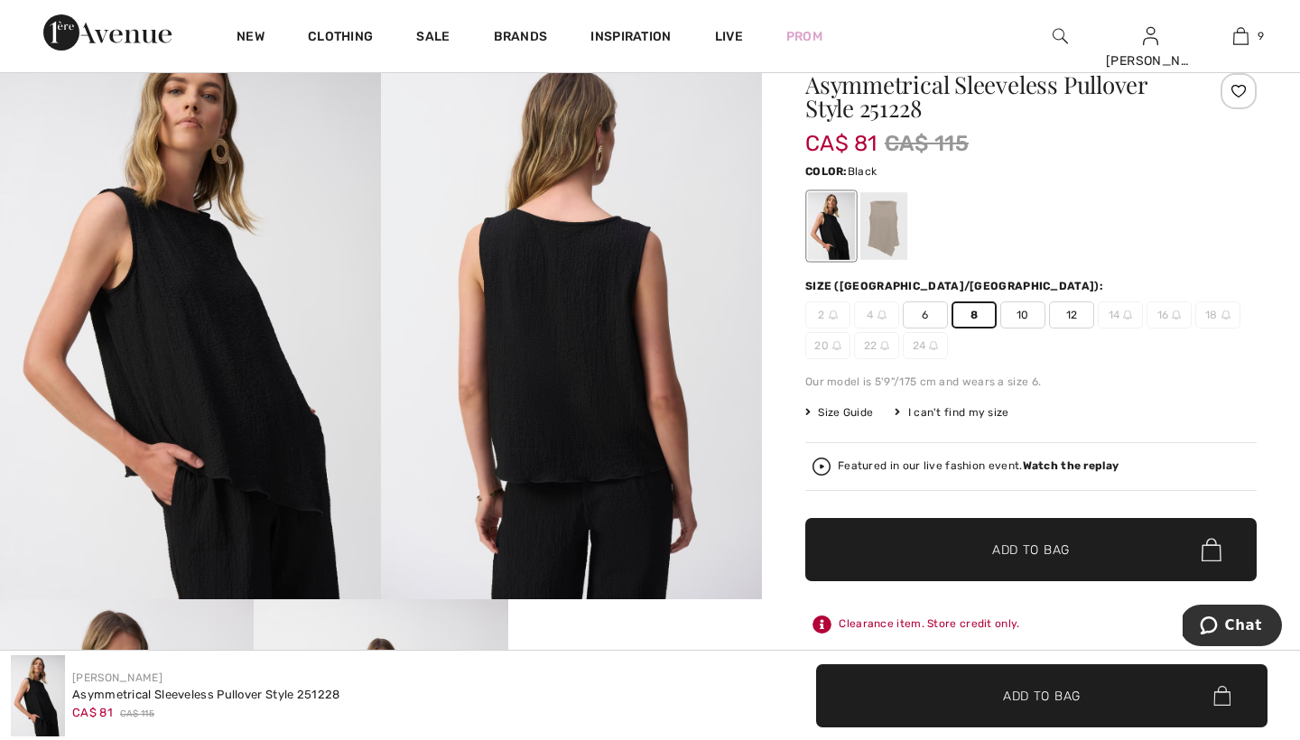
click at [773, 501] on div "Joseph Ribkoff 3 Reviews 3 Reviews Asymmetrical Sleeveless Pullover Style 25122…" at bounding box center [1031, 705] width 538 height 1355
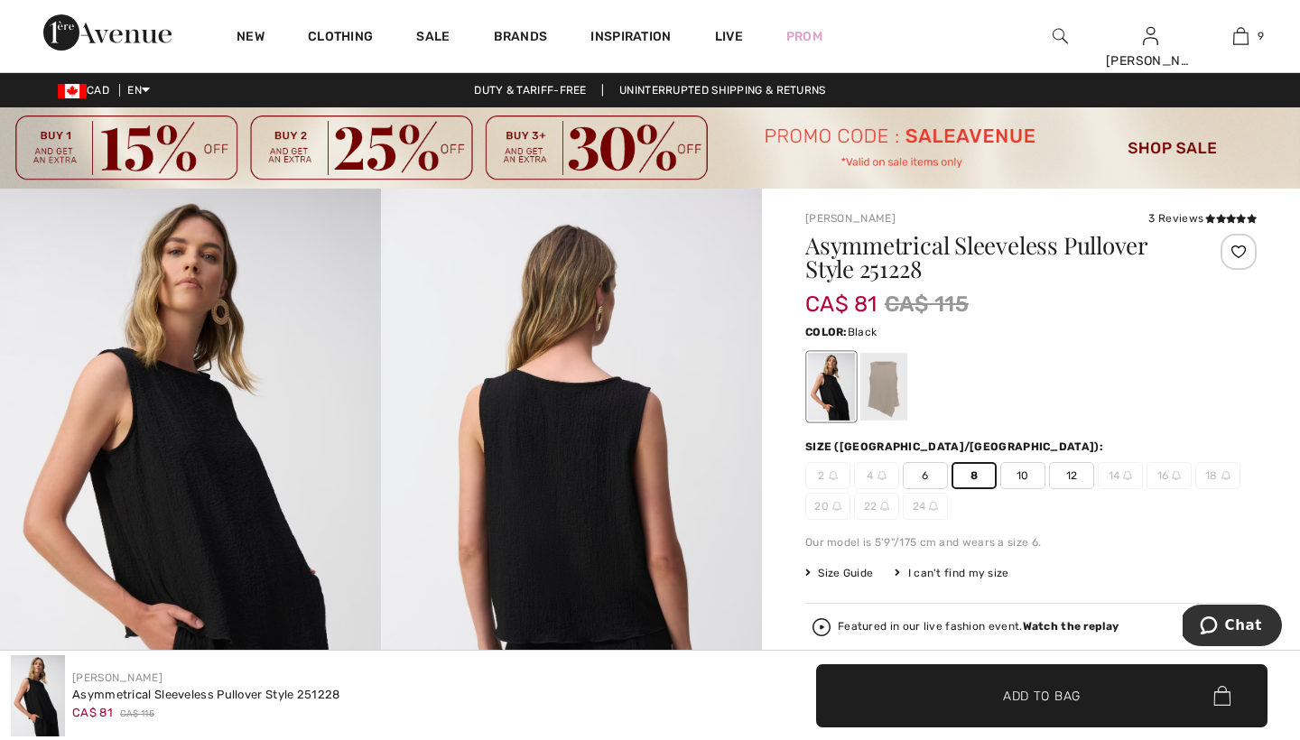
scroll to position [0, 0]
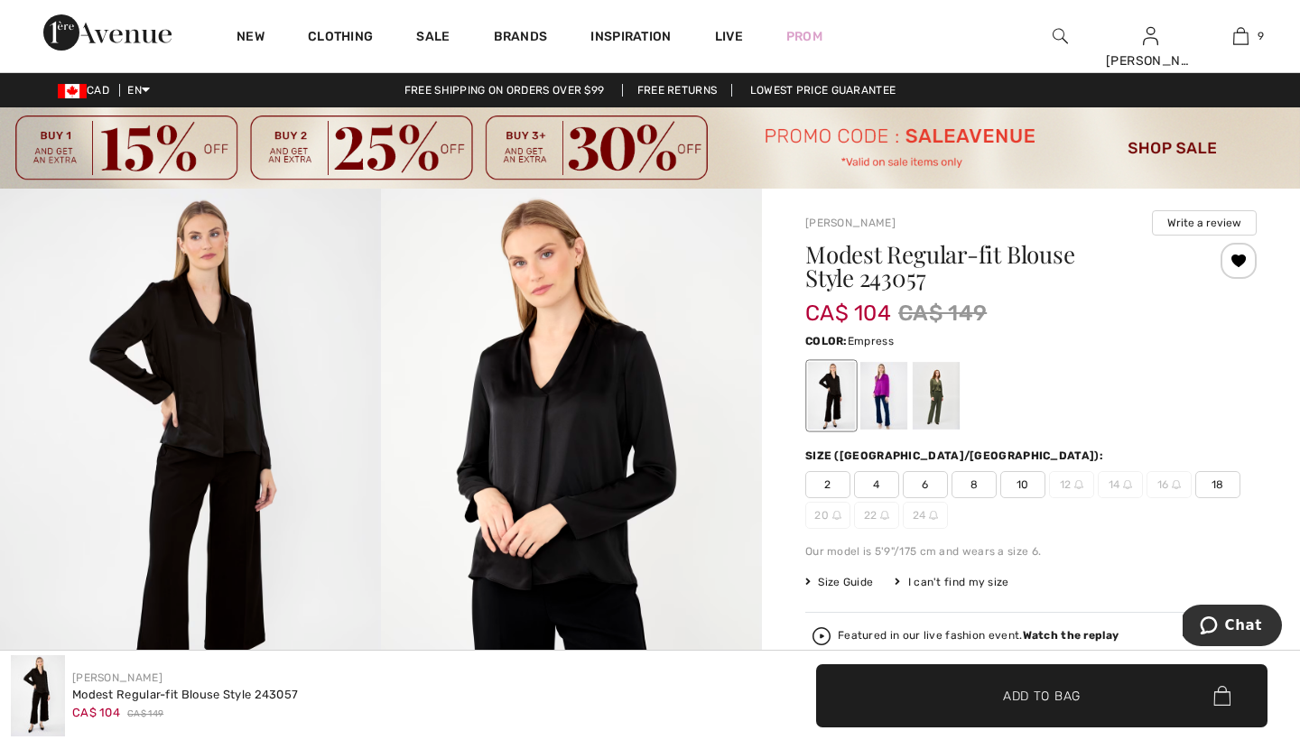
click at [880, 385] on div at bounding box center [883, 396] width 47 height 68
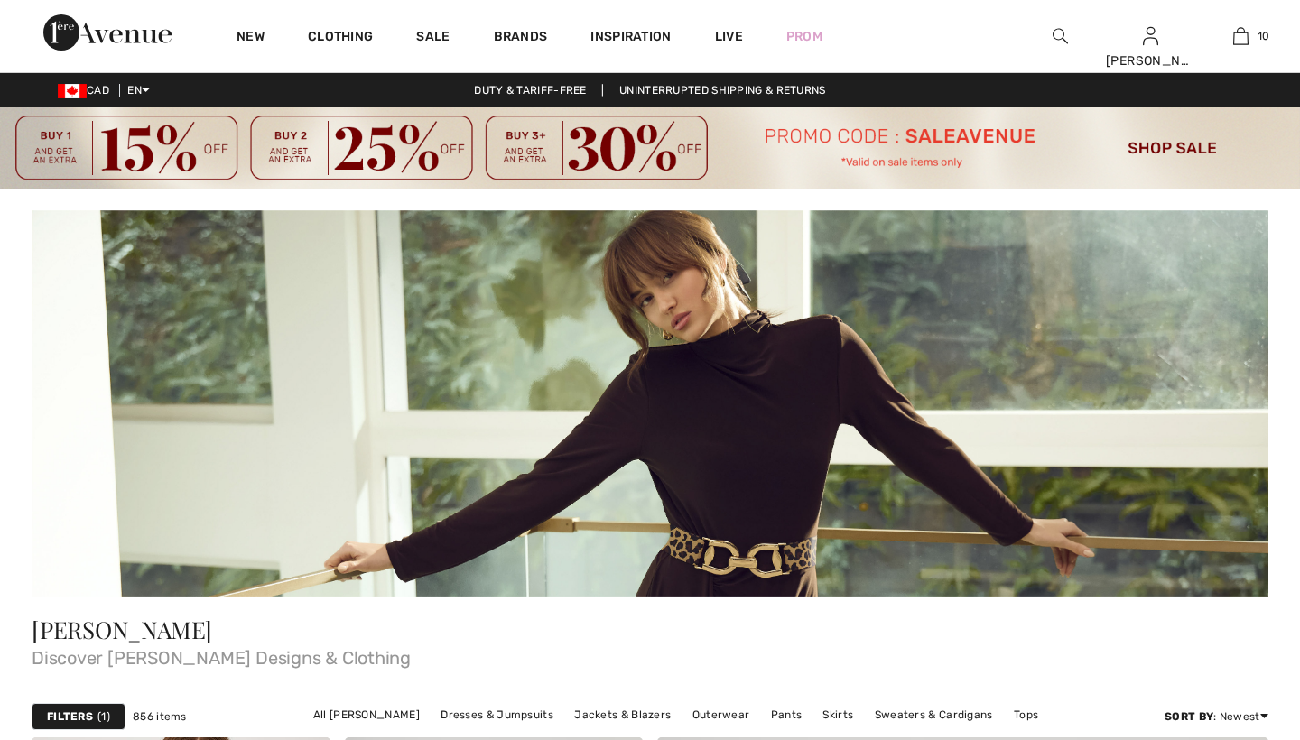
checkbox input "true"
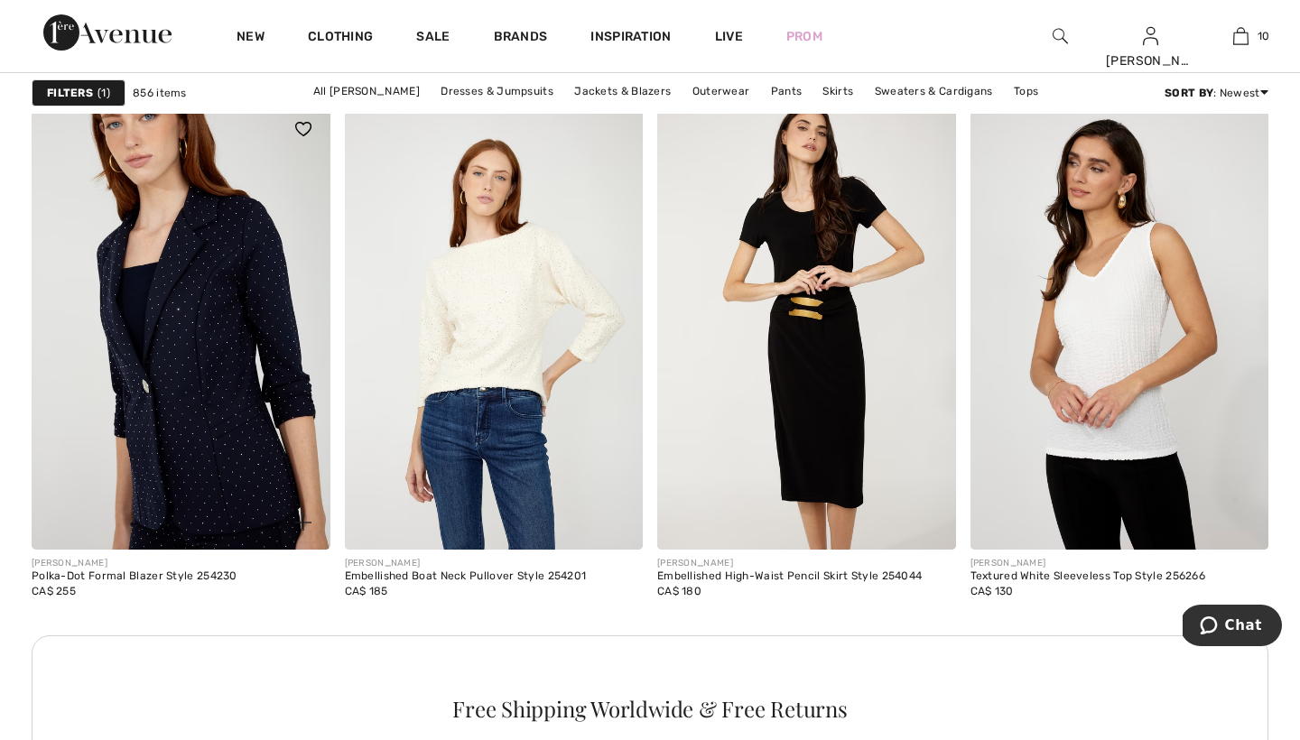
scroll to position [6452, 0]
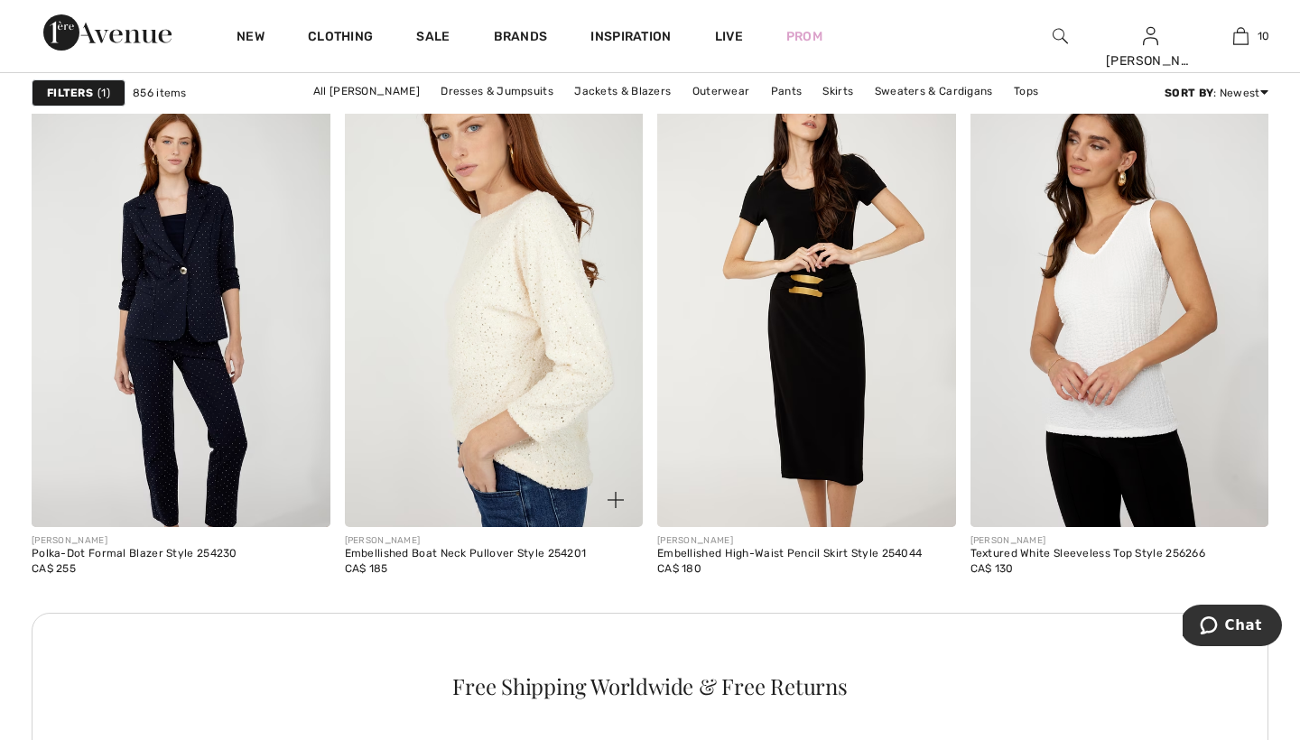
click at [492, 306] on img at bounding box center [494, 303] width 299 height 448
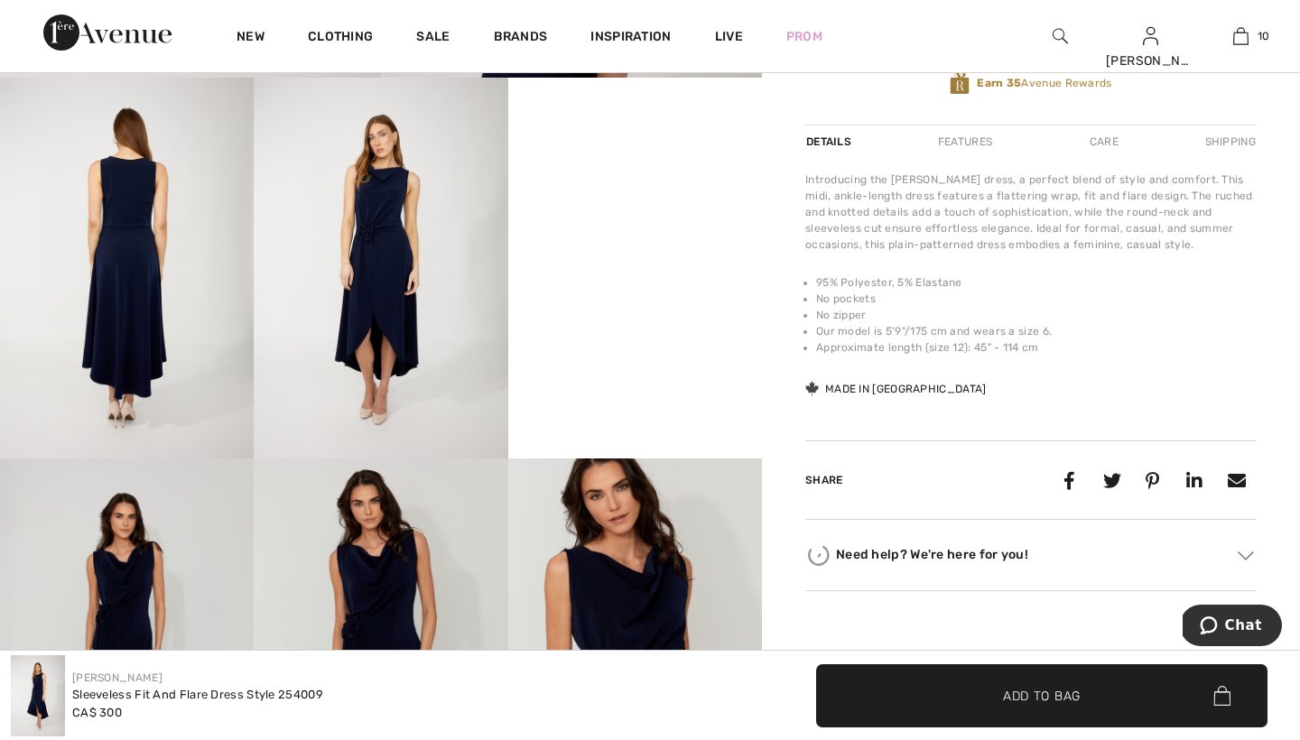
scroll to position [688, 0]
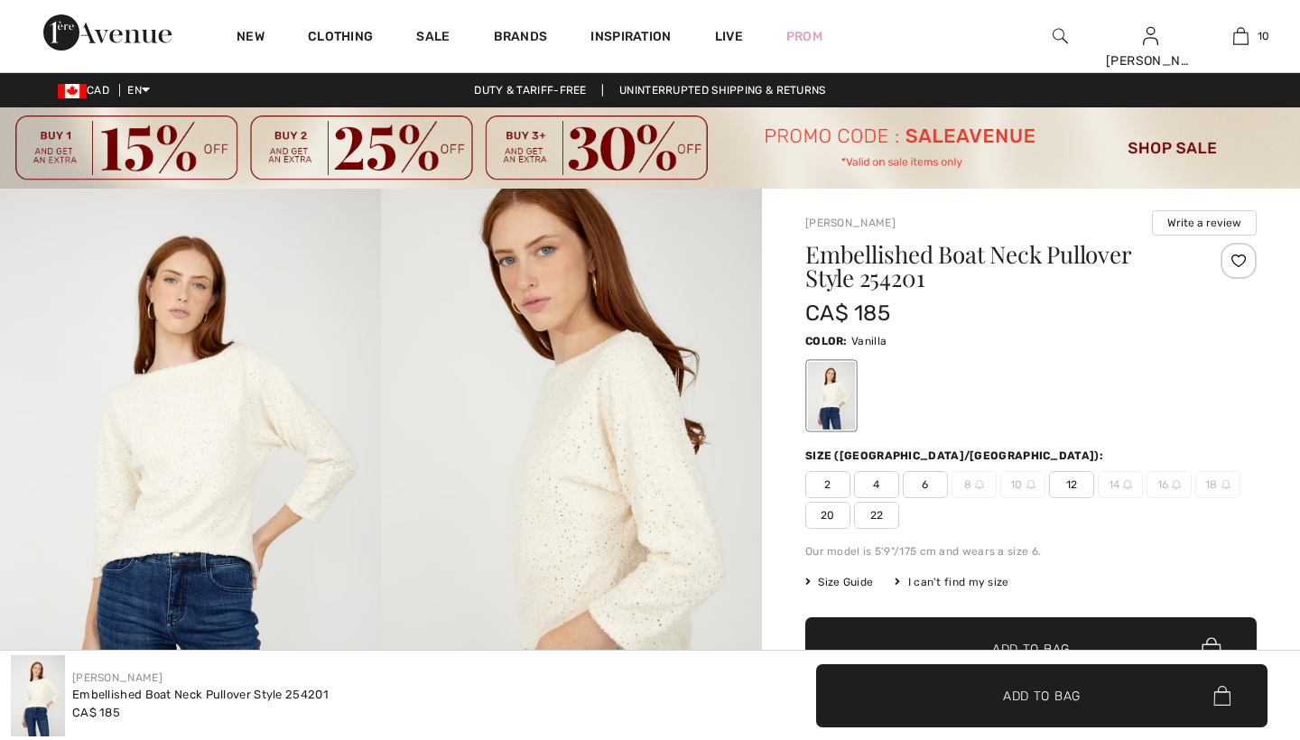
checkbox input "true"
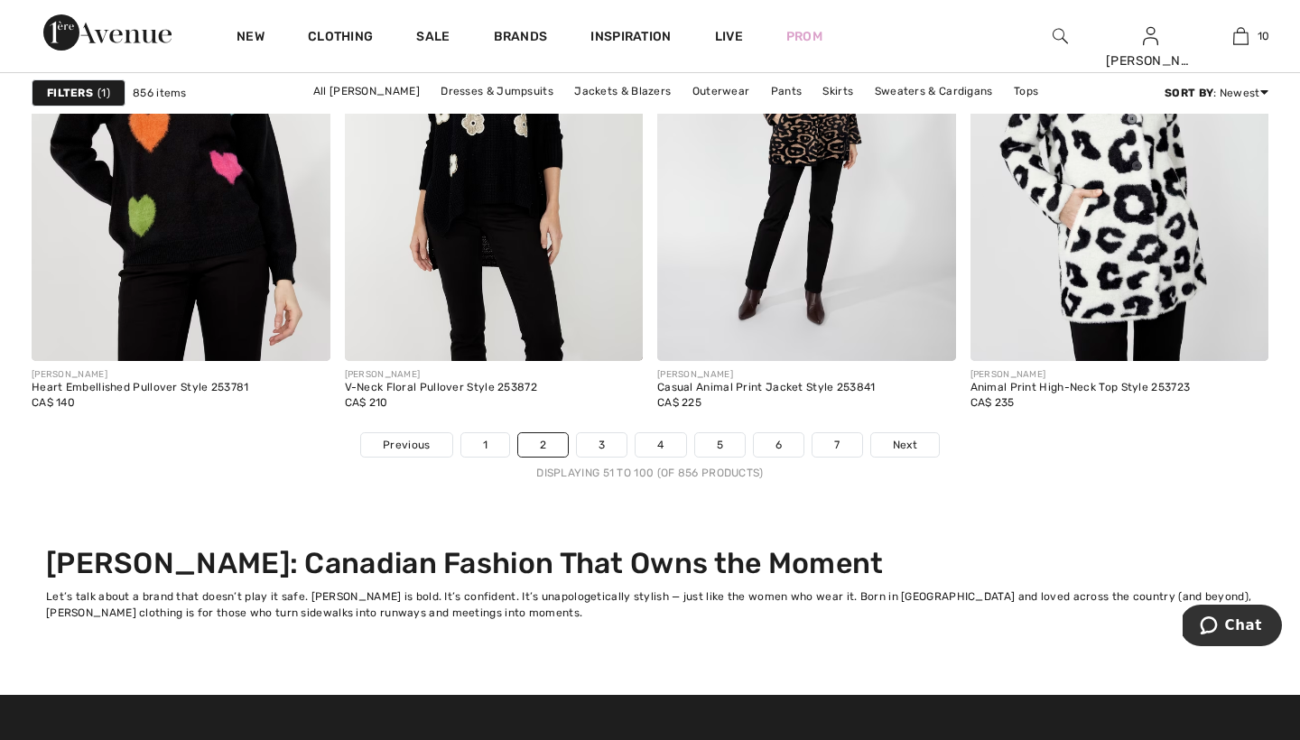
scroll to position [8479, 0]
